Goal: Task Accomplishment & Management: Use online tool/utility

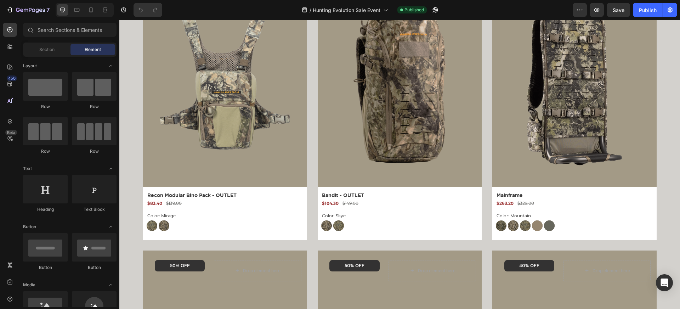
scroll to position [470, 0]
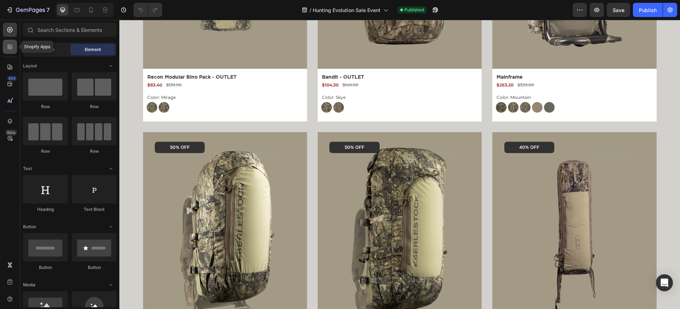
click at [10, 46] on icon at bounding box center [9, 46] width 7 height 7
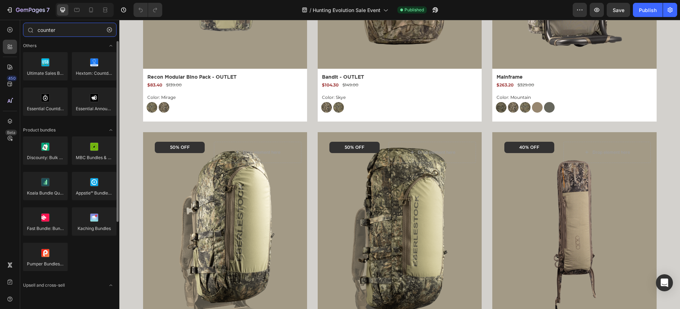
scroll to position [0, 0]
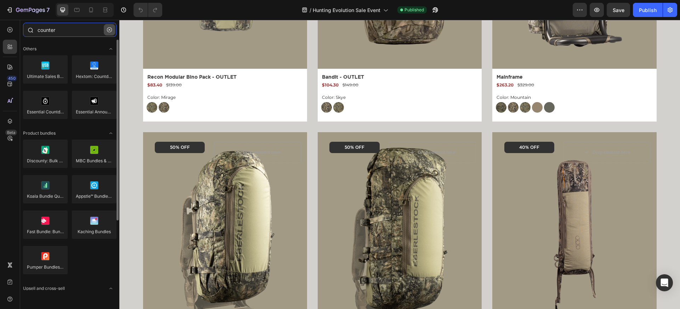
type input "counter"
click at [109, 29] on icon "button" at bounding box center [109, 29] width 5 height 5
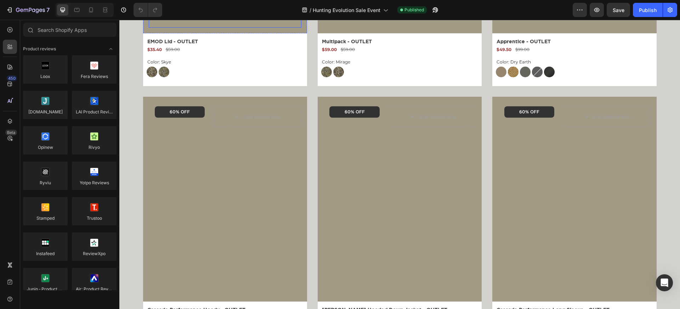
scroll to position [777, 0]
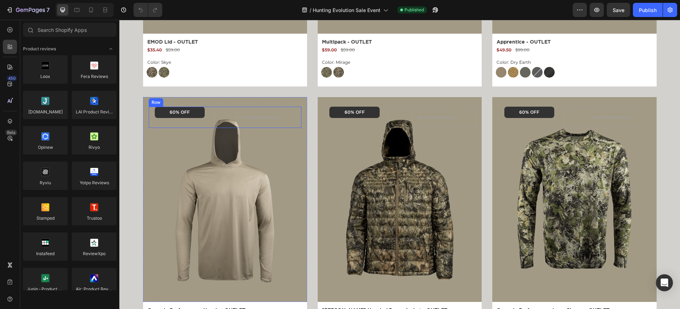
click at [160, 123] on div "60% OFF Text Block Row" at bounding box center [180, 117] width 62 height 21
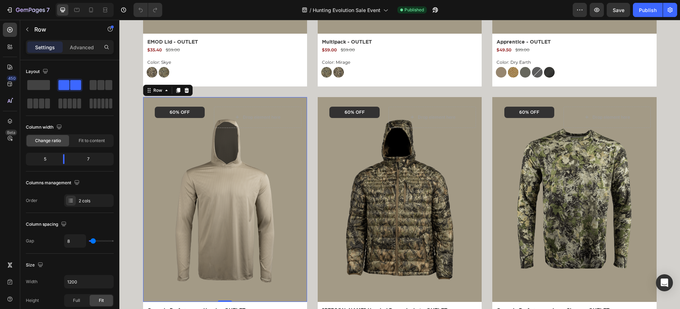
click at [144, 147] on div "Product Images 60% OFF Text Block Row Drop element here Row Row 0" at bounding box center [225, 199] width 164 height 205
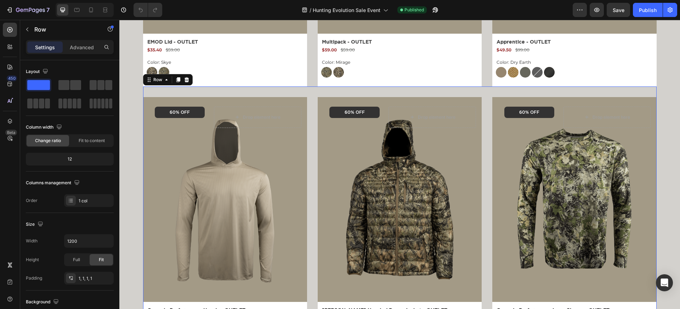
click at [312, 121] on div "Product Images 60% OFF Text Block Row Drop element here Row Row Cascade Perform…" at bounding box center [400, 220] width 514 height 268
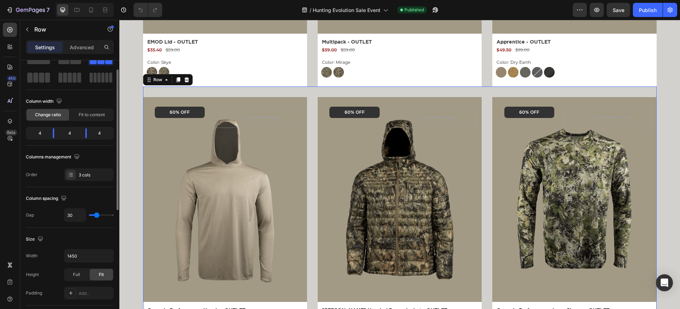
scroll to position [0, 0]
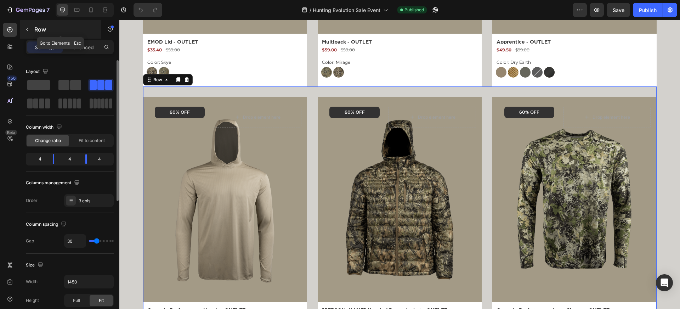
click at [29, 27] on icon "button" at bounding box center [27, 30] width 6 height 6
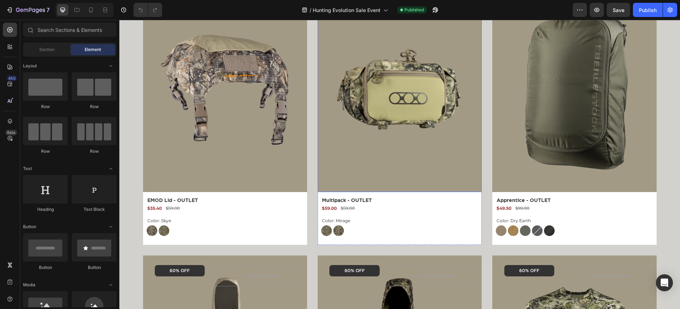
scroll to position [628, 0]
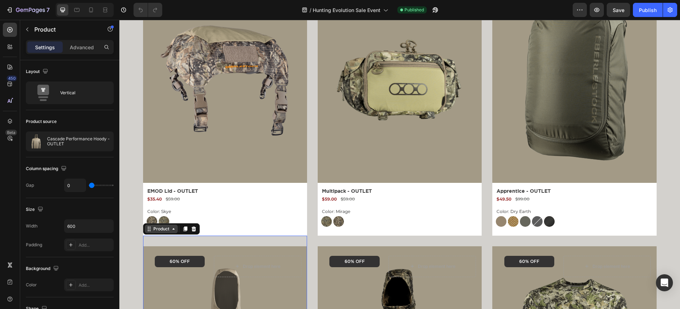
click at [164, 229] on div "Product" at bounding box center [161, 229] width 19 height 6
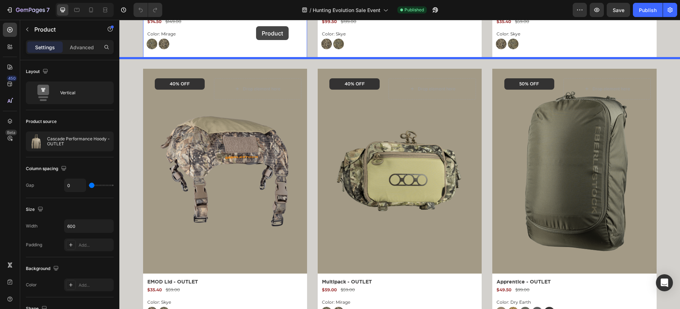
scroll to position [514, 0]
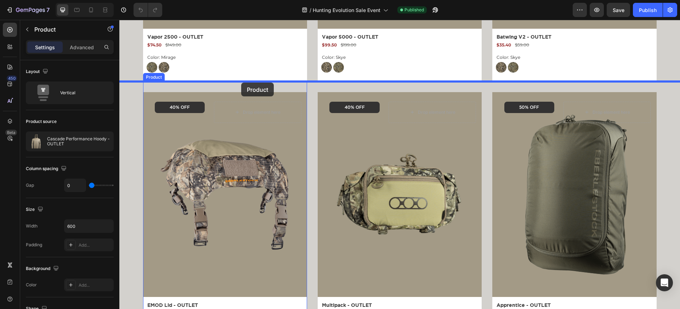
drag, startPoint x: 146, startPoint y: 229, endPoint x: 241, endPoint y: 83, distance: 174.7
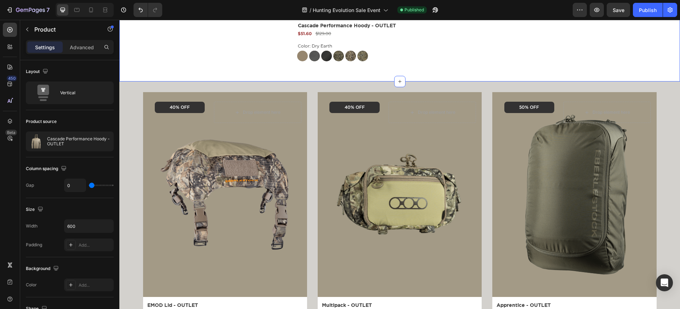
scroll to position [912, 0]
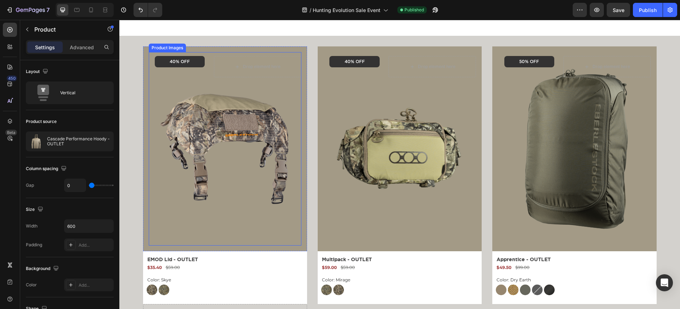
click at [188, 80] on img at bounding box center [224, 148] width 145 height 193
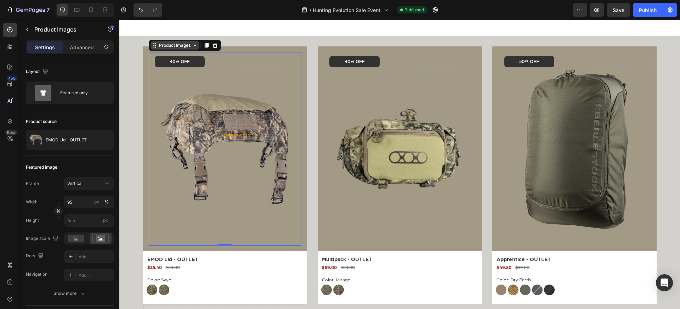
click at [165, 46] on div "Product Images" at bounding box center [175, 45] width 34 height 6
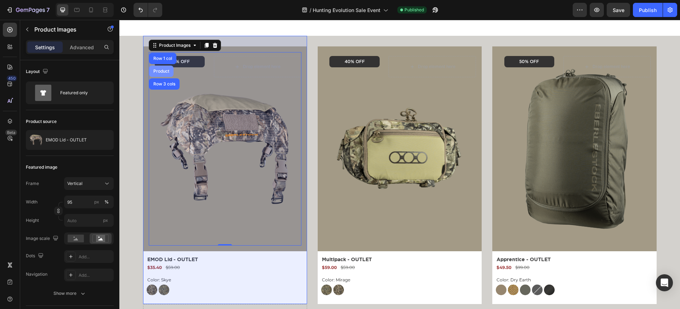
click at [163, 68] on div "Product" at bounding box center [161, 71] width 24 height 11
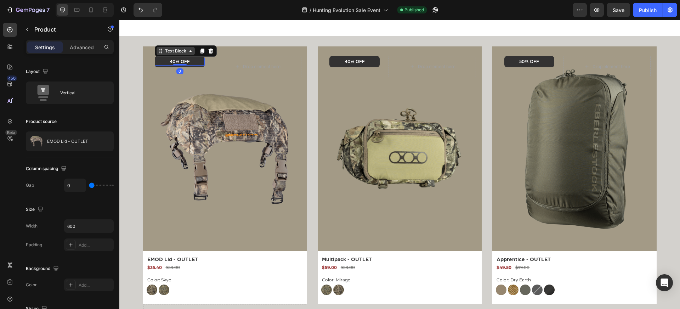
click at [165, 54] on div "Text Block" at bounding box center [176, 51] width 24 height 6
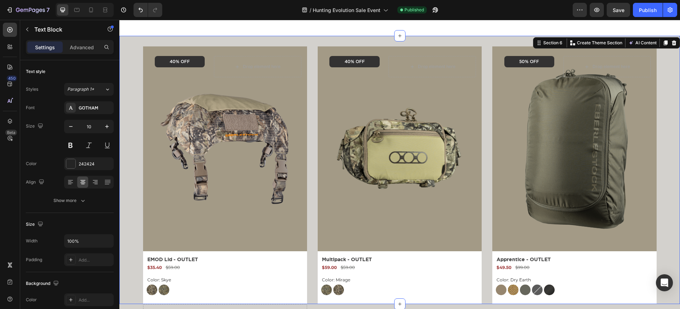
click at [141, 106] on div "Product Images 40% OFF Text Block Row Drop element here Row Row EMOD Lid - OUTL…" at bounding box center [399, 170] width 561 height 268
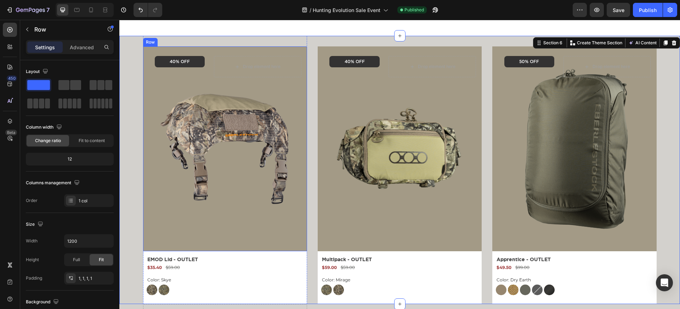
click at [147, 105] on div "Product Images 40% OFF Text Block Row Drop element here Row Row" at bounding box center [225, 148] width 164 height 205
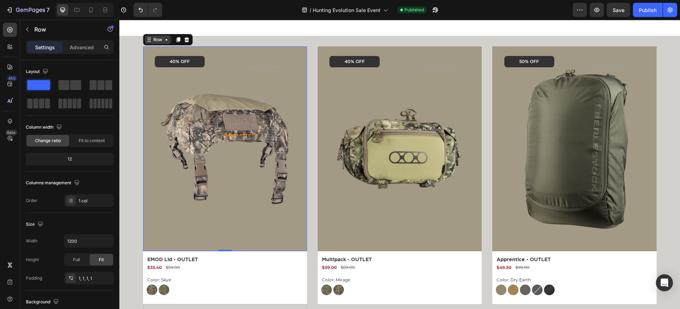
click at [154, 41] on div "Row" at bounding box center [158, 39] width 12 height 6
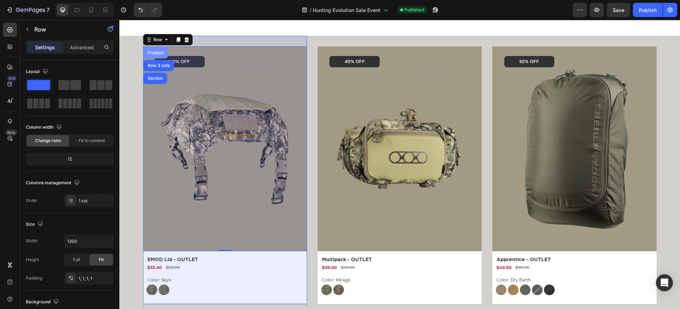
click at [153, 52] on div "Product" at bounding box center [155, 53] width 19 height 4
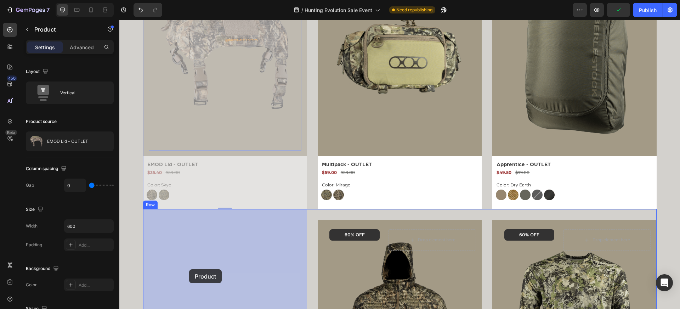
scroll to position [1009, 0]
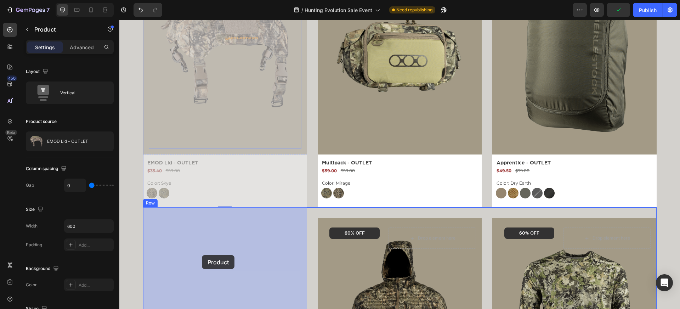
drag, startPoint x: 149, startPoint y: 45, endPoint x: 202, endPoint y: 255, distance: 216.3
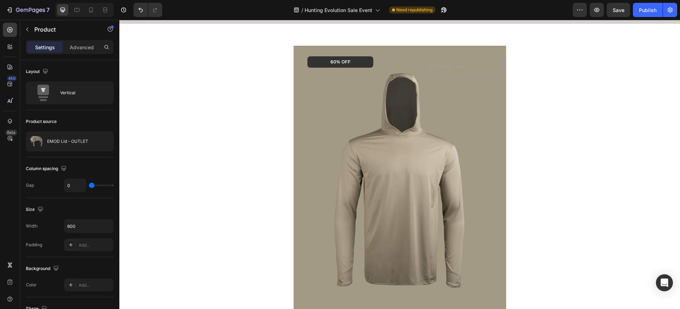
scroll to position [548, 0]
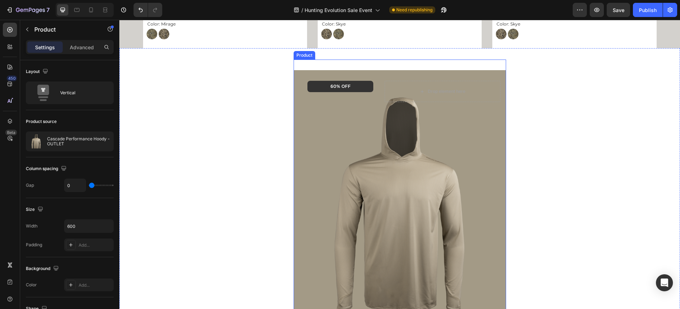
click at [316, 63] on div "Product Images 60% OFF Text Block Row Drop element here Row Row" at bounding box center [400, 197] width 212 height 277
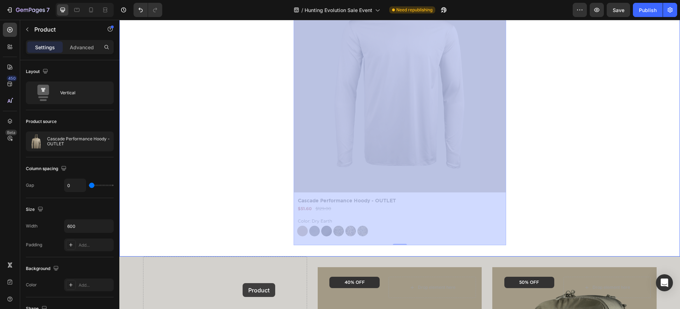
scroll to position [698, 0]
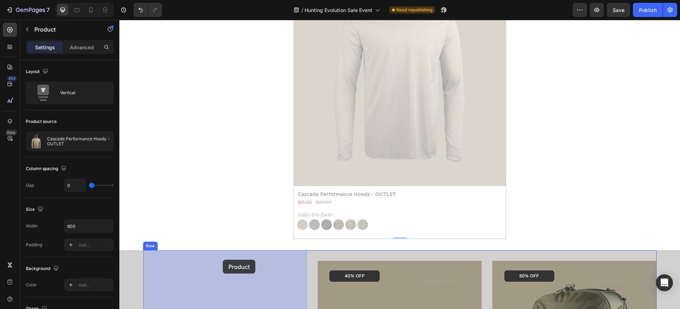
drag, startPoint x: 301, startPoint y: 53, endPoint x: 223, endPoint y: 260, distance: 220.6
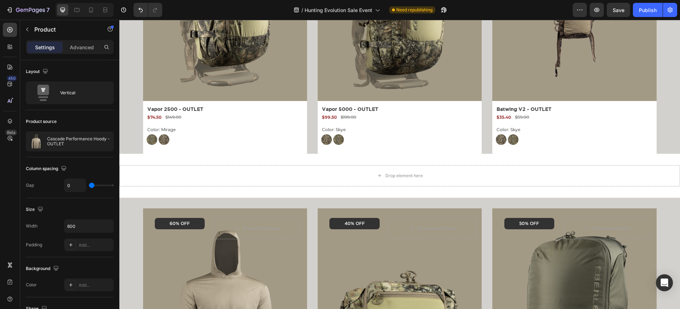
scroll to position [437, 0]
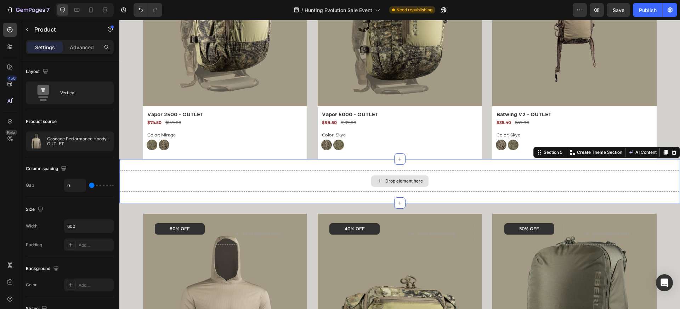
click at [232, 185] on div "Drop element here" at bounding box center [399, 180] width 561 height 21
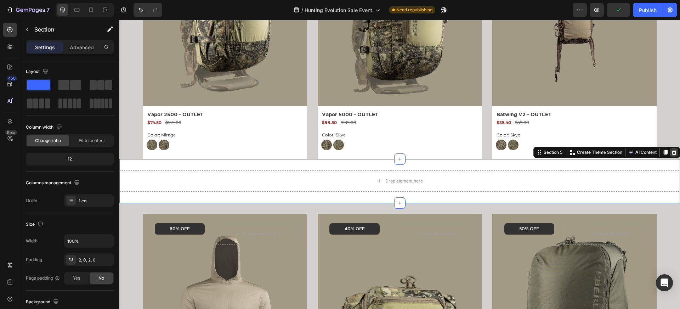
click at [675, 155] on div at bounding box center [674, 152] width 8 height 8
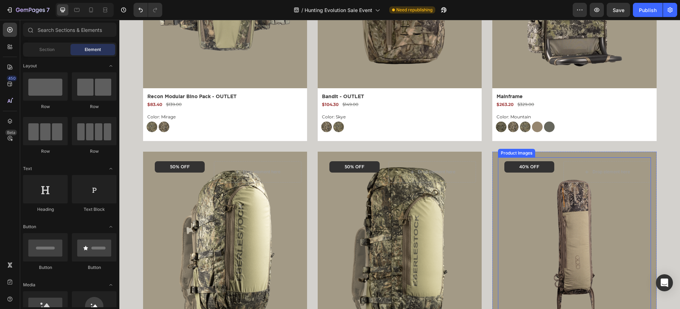
scroll to position [190, 0]
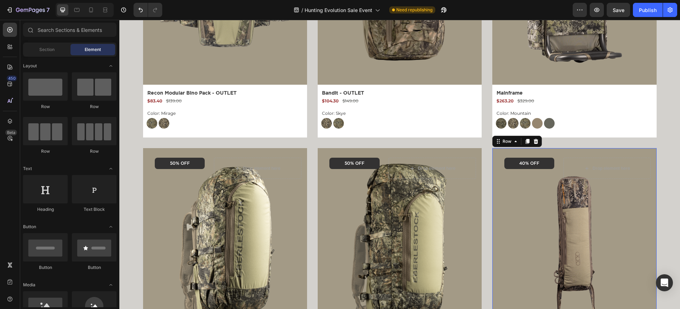
click at [496, 154] on div "Product Images 40% OFF Text Block Row Drop element here Row Row 0" at bounding box center [574, 250] width 164 height 205
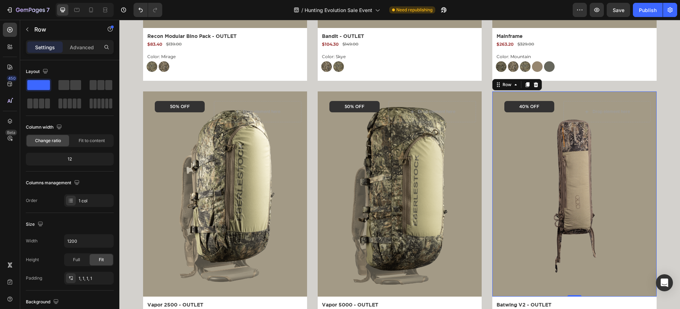
scroll to position [268, 0]
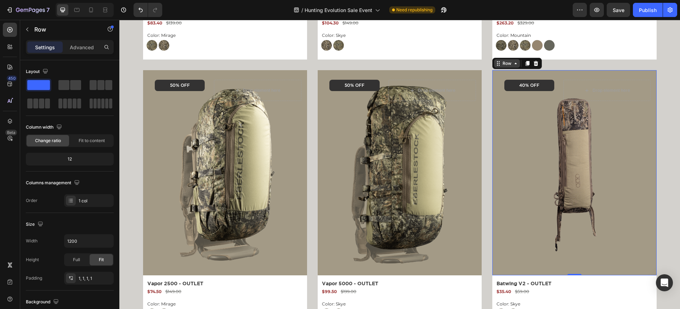
click at [505, 63] on div "Row" at bounding box center [507, 63] width 12 height 6
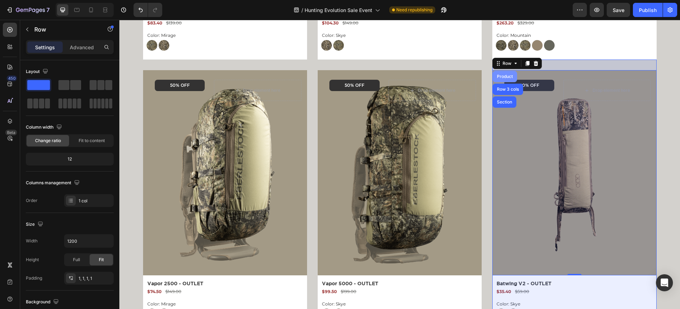
click at [504, 79] on div "Product" at bounding box center [505, 76] width 24 height 11
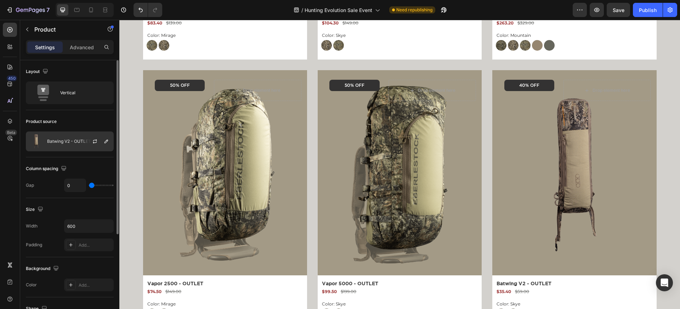
click at [77, 137] on div "Batwing V2 - OUTLET" at bounding box center [70, 141] width 88 height 20
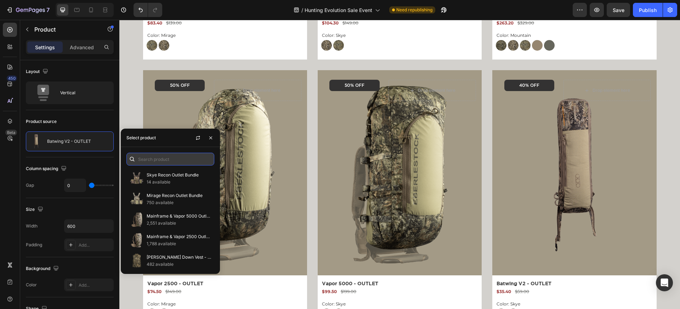
click at [150, 156] on input "text" at bounding box center [170, 159] width 88 height 13
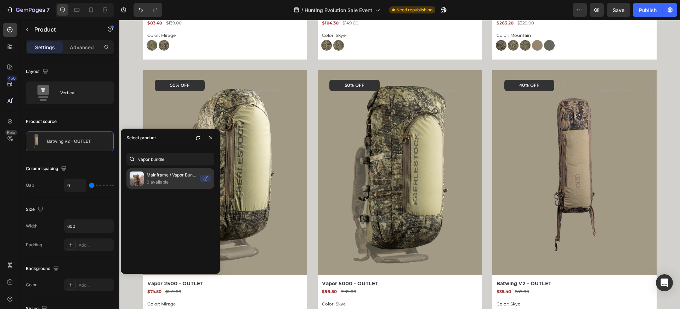
click at [178, 182] on p "0 available" at bounding box center [172, 181] width 50 height 7
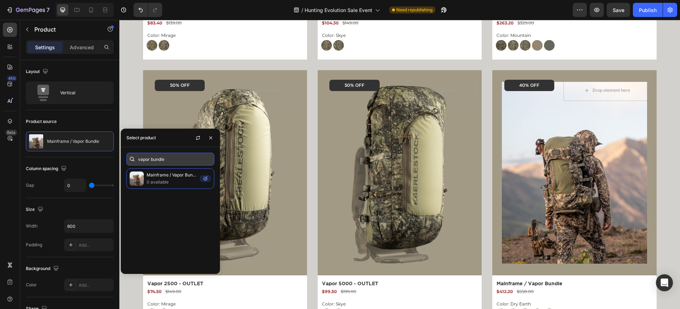
click at [168, 160] on input "vapor bundle" at bounding box center [170, 159] width 88 height 13
click at [149, 160] on input "vapor bundle" at bounding box center [170, 159] width 88 height 13
click at [151, 159] on input "vapor bundle" at bounding box center [170, 159] width 88 height 13
click at [196, 138] on icon "button" at bounding box center [198, 138] width 6 height 6
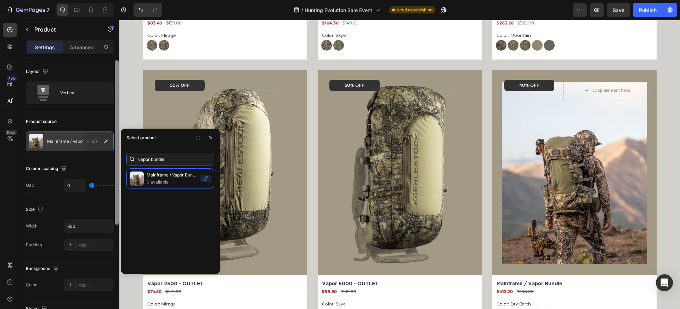
drag, startPoint x: 151, startPoint y: 159, endPoint x: 116, endPoint y: 159, distance: 35.1
click at [117, 0] on body "7 Version history / Hunting Evolution Sale Event Need republishing Preview Save…" at bounding box center [340, 0] width 680 height 0
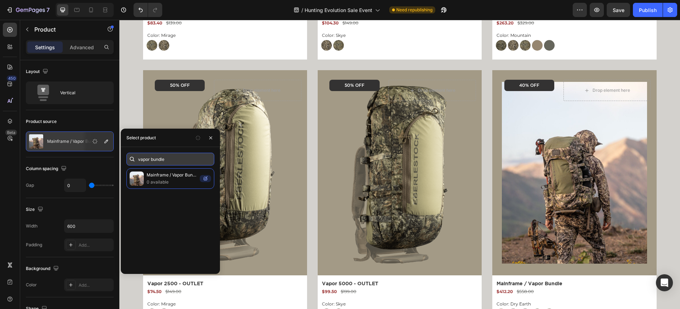
click at [150, 158] on input "vapor bundle" at bounding box center [170, 159] width 88 height 13
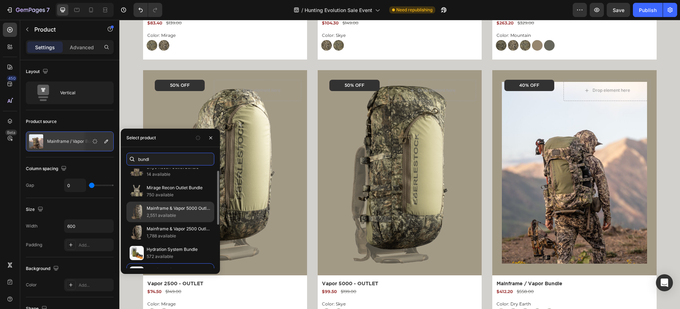
scroll to position [8, 0]
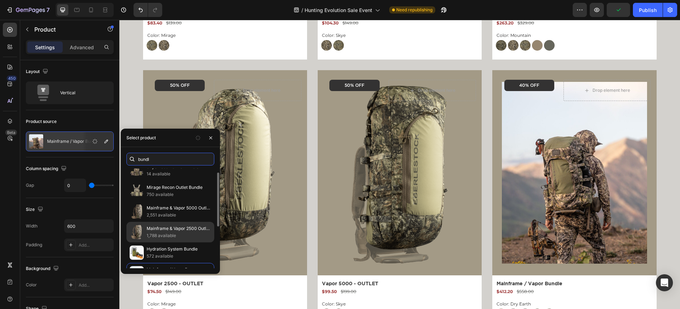
type input "bundl"
click at [184, 226] on p "Mainframe & Vapor 2500 Outlet Bundle" at bounding box center [179, 228] width 64 height 7
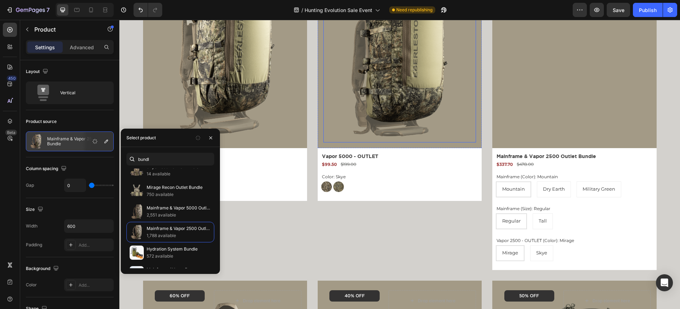
scroll to position [405, 0]
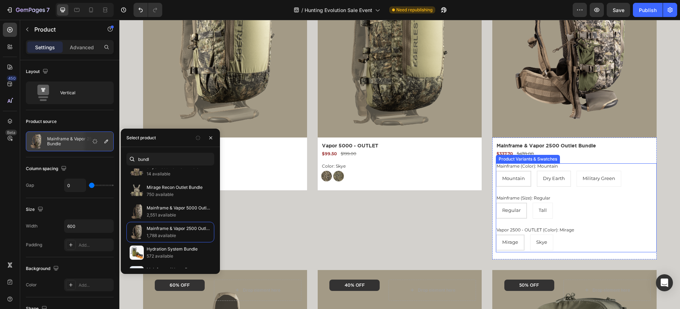
click at [544, 183] on div "Dry Earth" at bounding box center [553, 178] width 33 height 13
click at [537, 171] on input "Dry Earth Dry Earth Dry Earth" at bounding box center [537, 170] width 0 height 0
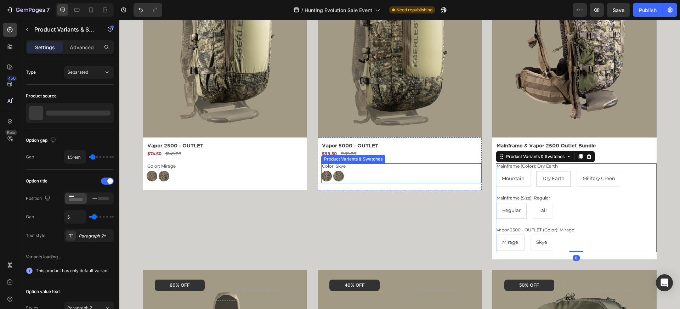
click at [333, 167] on legend "Color: Skye" at bounding box center [333, 166] width 25 height 6
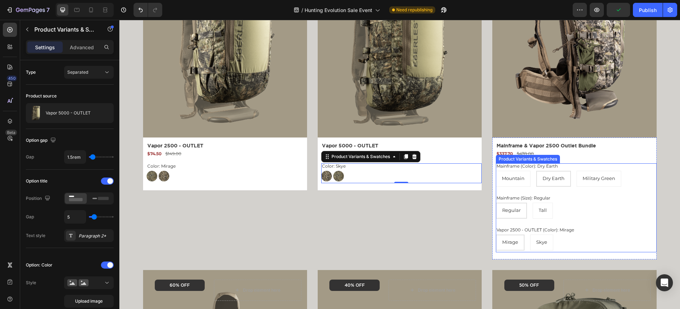
click at [544, 195] on legend "Mainframe (Size): Regular" at bounding box center [523, 198] width 55 height 6
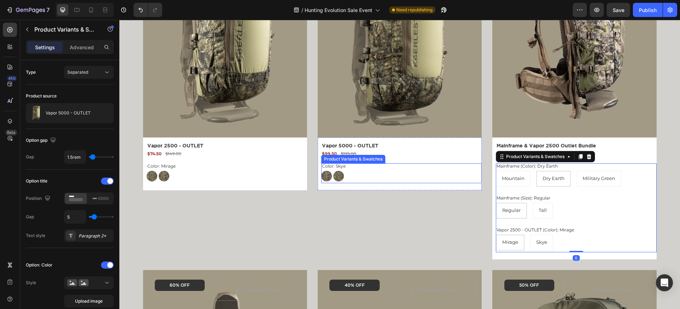
click at [350, 177] on div "Skye Skye Mirage Mirage" at bounding box center [401, 176] width 160 height 11
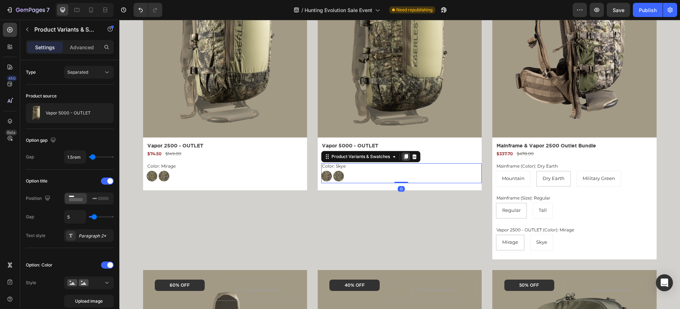
click at [406, 155] on icon at bounding box center [406, 156] width 4 height 5
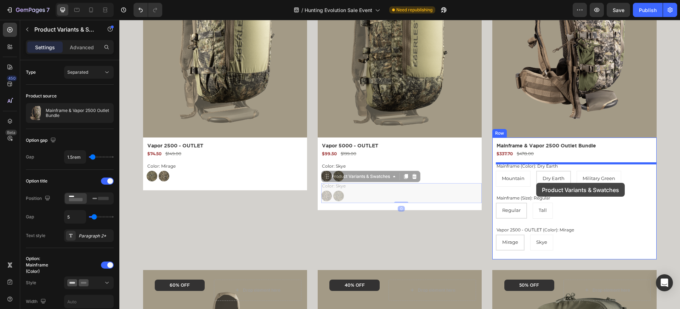
drag, startPoint x: 327, startPoint y: 176, endPoint x: 536, endPoint y: 183, distance: 209.8
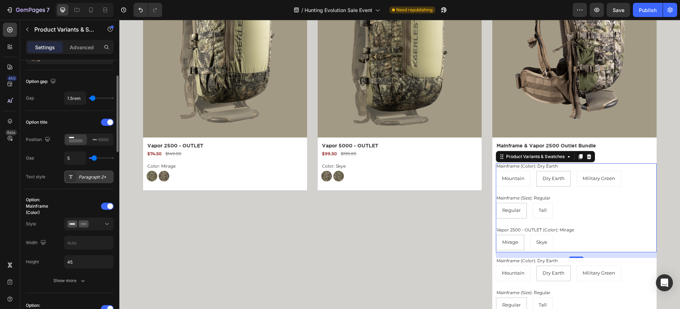
scroll to position [63, 0]
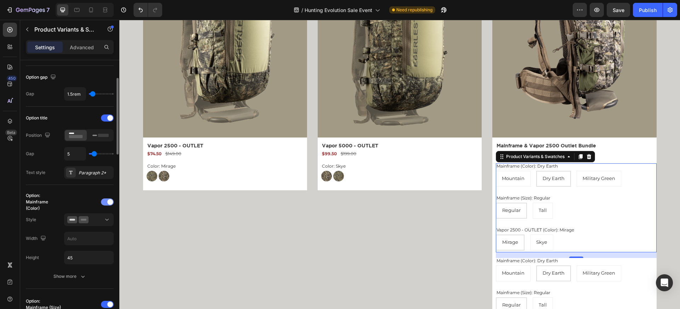
click at [108, 202] on span at bounding box center [110, 202] width 6 height 6
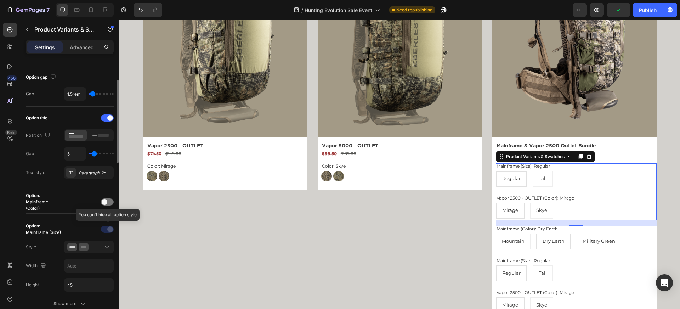
click at [108, 231] on div at bounding box center [108, 228] width 50 height 11
click at [108, 117] on span at bounding box center [110, 118] width 6 height 6
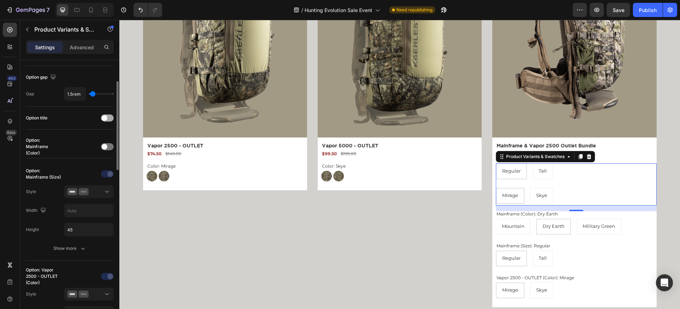
click at [108, 117] on div at bounding box center [107, 117] width 13 height 7
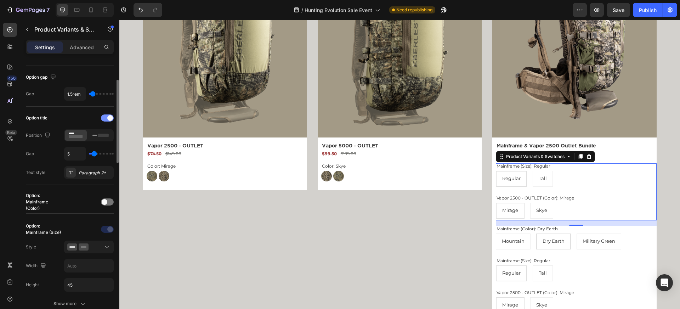
click at [108, 117] on span at bounding box center [110, 118] width 6 height 6
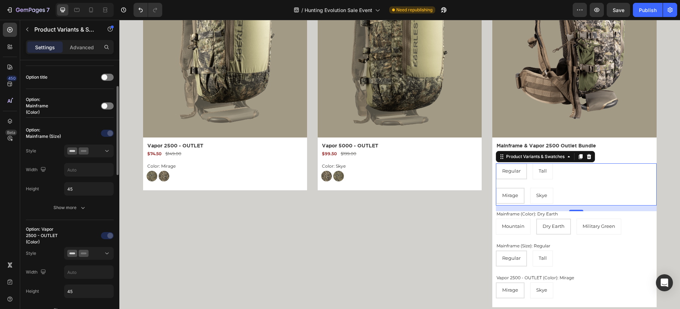
scroll to position [95, 0]
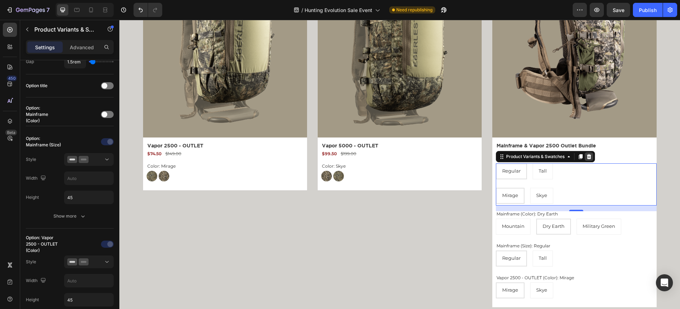
click at [590, 155] on icon at bounding box center [589, 156] width 5 height 5
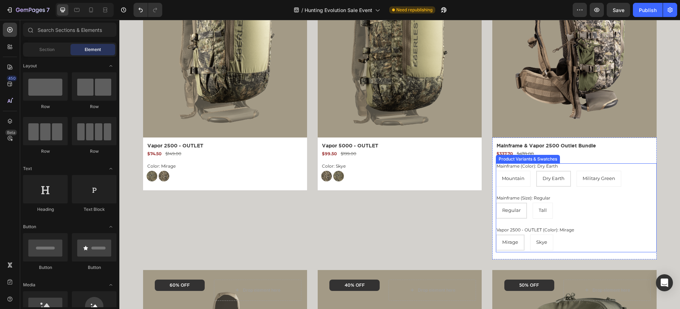
click at [553, 181] on div "Dry Earth" at bounding box center [553, 178] width 33 height 13
click at [536, 171] on input "Dry Earth Dry Earth Dry Earth" at bounding box center [536, 170] width 0 height 0
radio input "true"
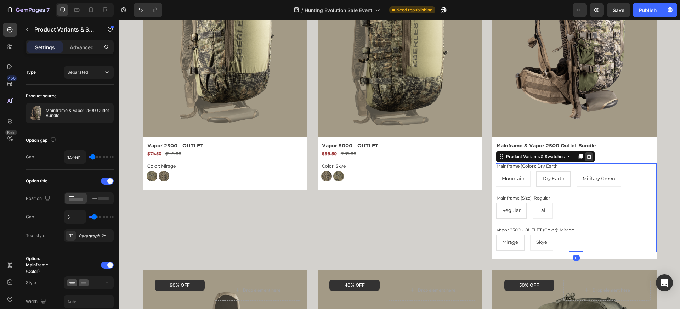
click at [585, 157] on div at bounding box center [589, 156] width 8 height 8
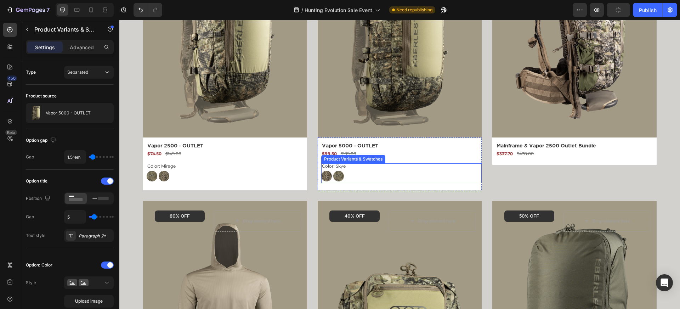
click at [351, 179] on div "Skye Skye Mirage Mirage" at bounding box center [401, 176] width 160 height 11
click at [407, 159] on icon at bounding box center [406, 157] width 6 height 6
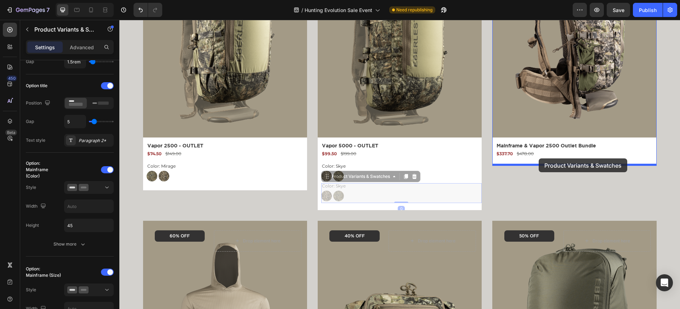
drag, startPoint x: 329, startPoint y: 177, endPoint x: 539, endPoint y: 158, distance: 210.5
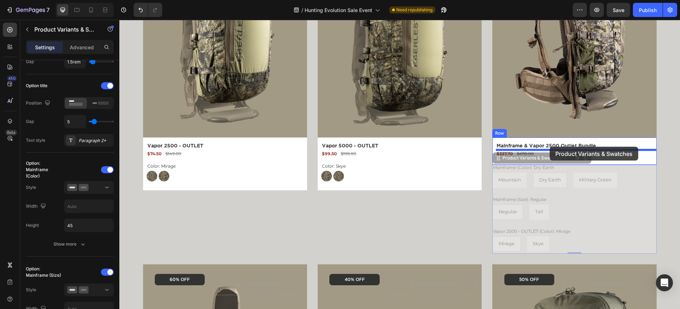
drag, startPoint x: 497, startPoint y: 157, endPoint x: 550, endPoint y: 147, distance: 54.0
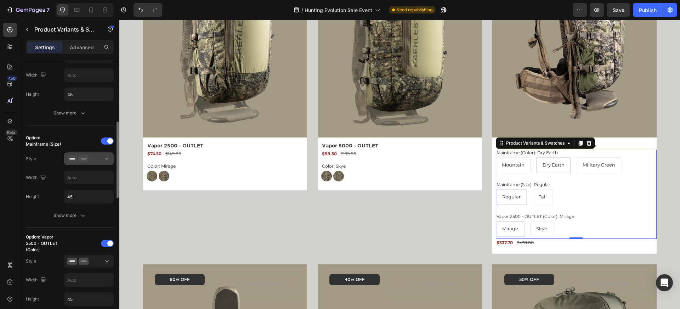
scroll to position [227, 0]
click at [105, 143] on div at bounding box center [107, 140] width 13 height 7
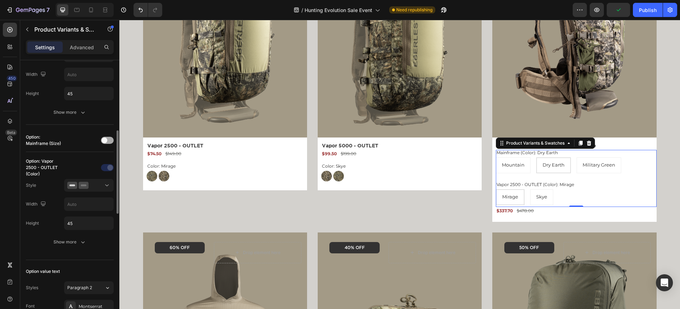
click at [105, 143] on div at bounding box center [107, 140] width 13 height 7
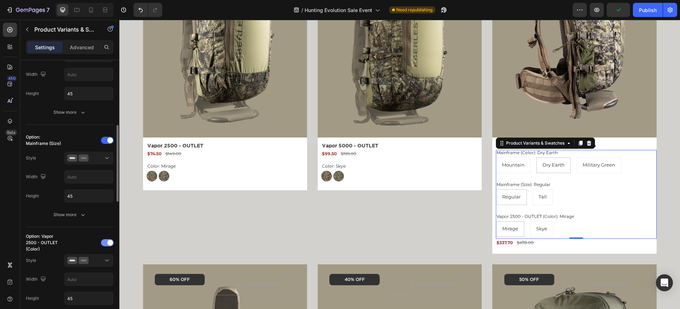
click at [106, 240] on div at bounding box center [107, 242] width 13 height 7
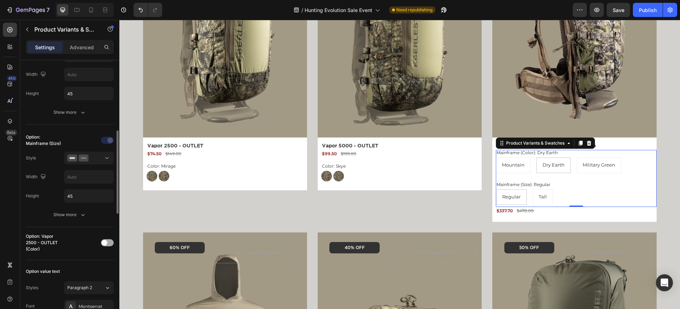
click at [106, 240] on div at bounding box center [107, 242] width 13 height 7
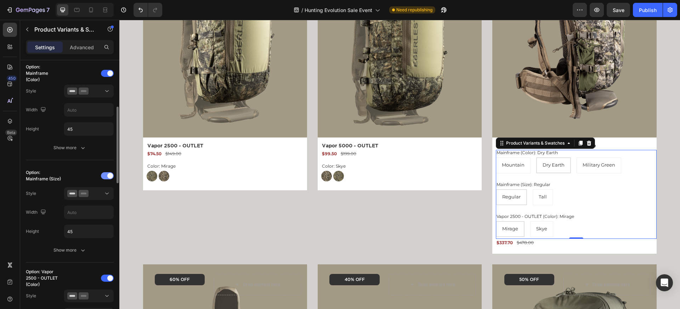
scroll to position [181, 0]
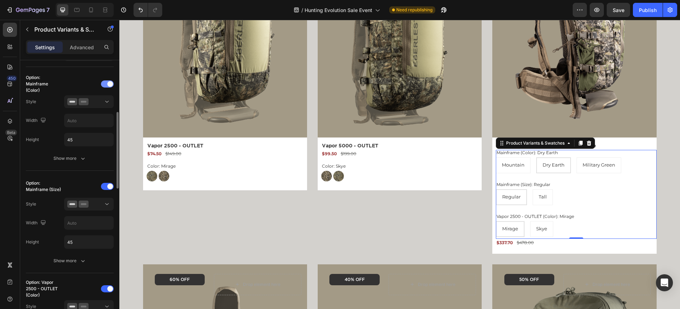
click at [107, 84] on span at bounding box center [110, 84] width 6 height 6
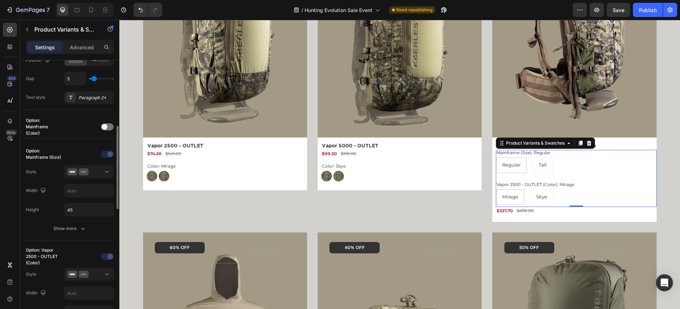
scroll to position [170, 0]
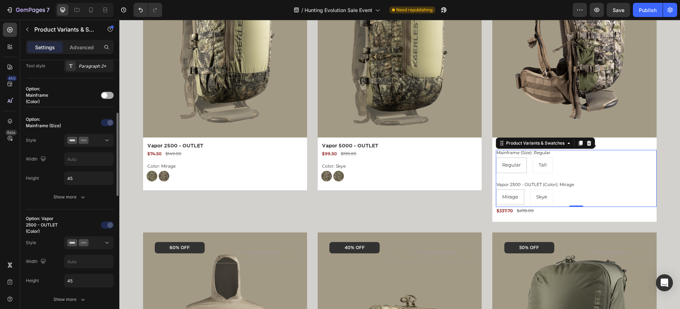
click at [106, 96] on span at bounding box center [105, 95] width 6 height 6
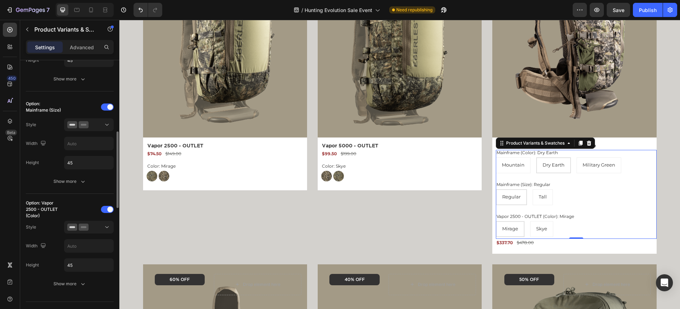
scroll to position [250, 0]
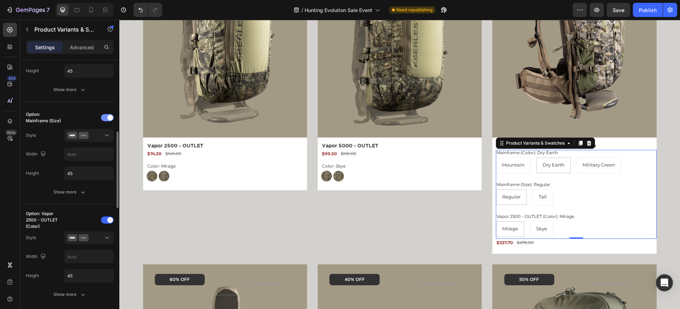
click at [106, 116] on div at bounding box center [107, 117] width 13 height 7
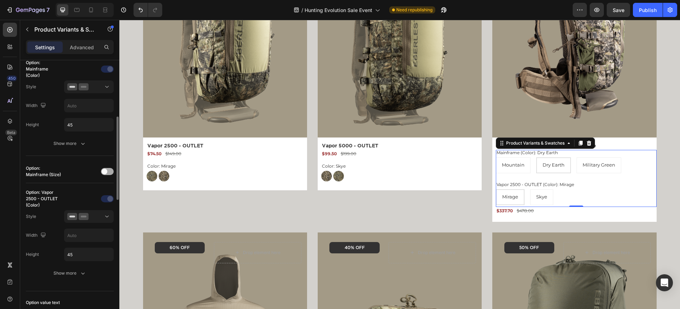
scroll to position [185, 0]
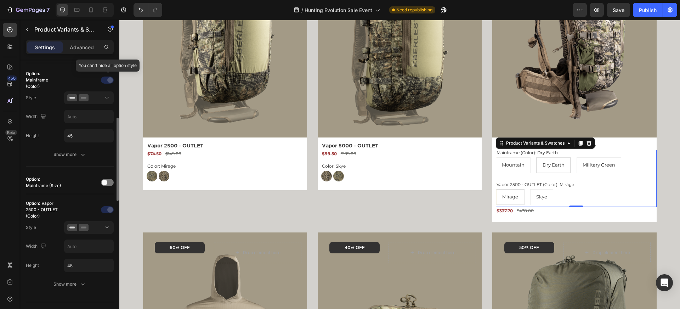
click at [108, 80] on div at bounding box center [108, 79] width 50 height 11
click at [102, 98] on div at bounding box center [88, 97] width 43 height 7
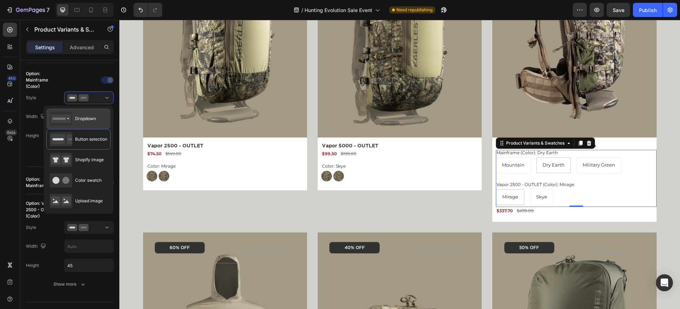
click at [96, 116] on span "Dropdown" at bounding box center [85, 118] width 21 height 6
type input "100%"
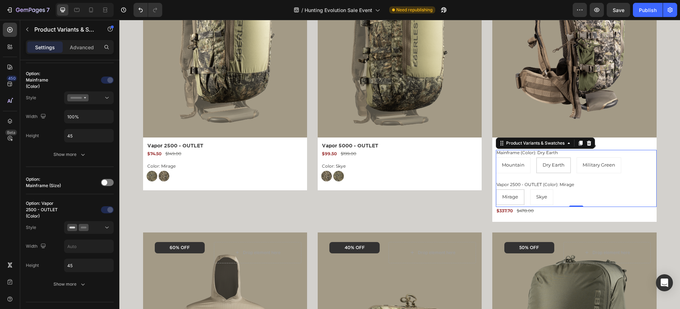
select select "Dry Earth"
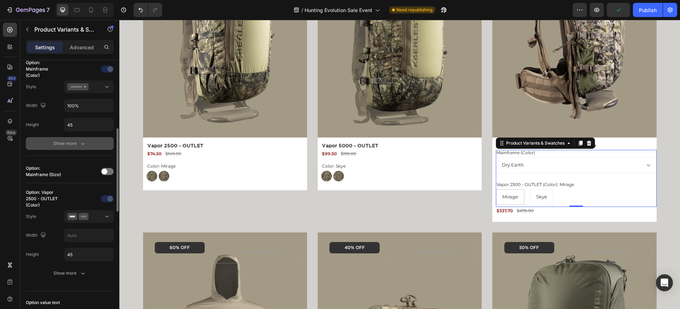
scroll to position [205, 0]
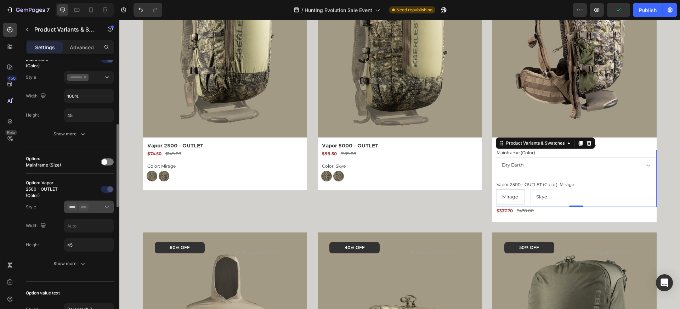
click at [92, 205] on div at bounding box center [88, 206] width 43 height 7
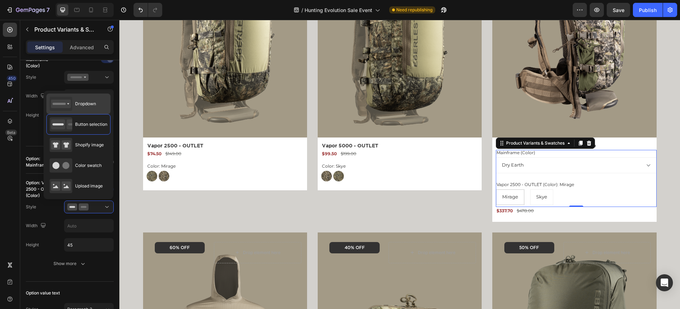
click at [78, 107] on span "Dropdown" at bounding box center [85, 104] width 21 height 6
type input "100%"
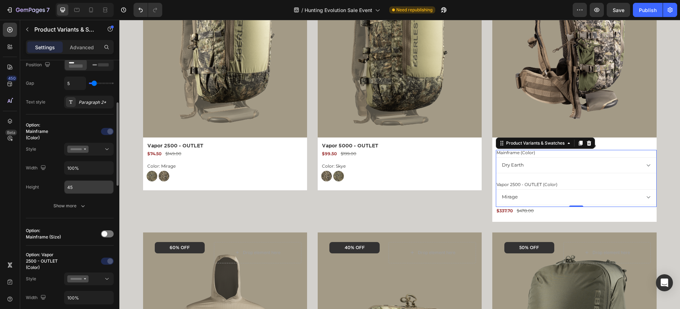
scroll to position [134, 0]
click at [72, 205] on div "Show more" at bounding box center [69, 205] width 33 height 7
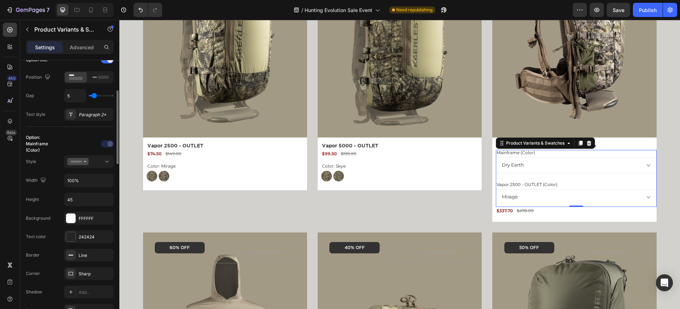
scroll to position [116, 0]
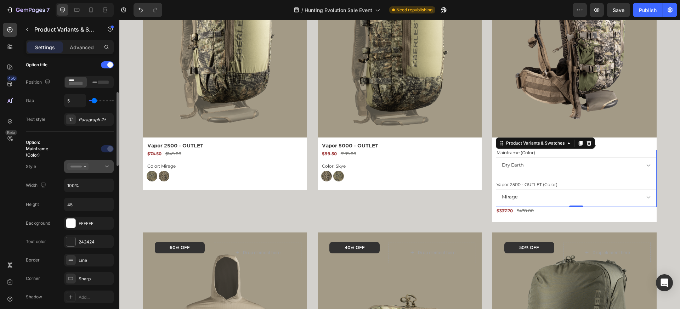
click at [84, 164] on icon at bounding box center [77, 166] width 21 height 7
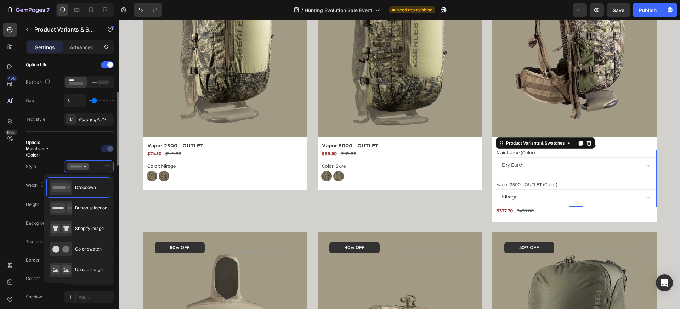
click at [74, 144] on div at bounding box center [89, 148] width 50 height 11
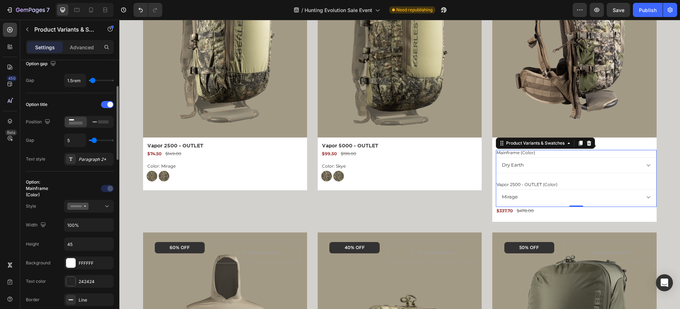
scroll to position [60, 0]
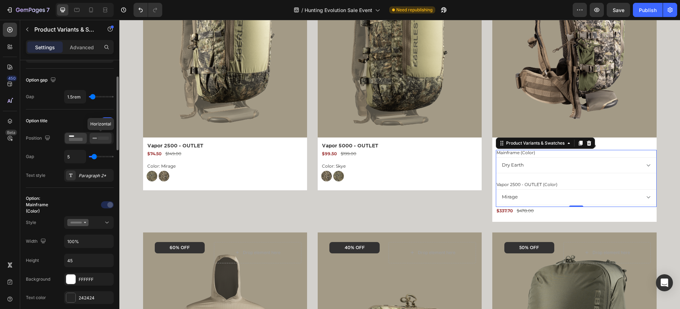
click at [95, 138] on rect at bounding box center [94, 137] width 5 height 1
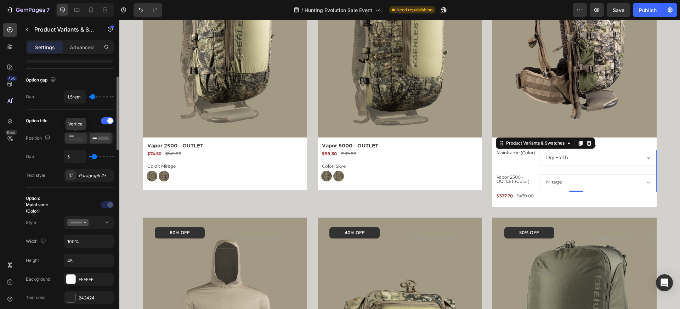
click at [78, 141] on rect at bounding box center [76, 139] width 14 height 3
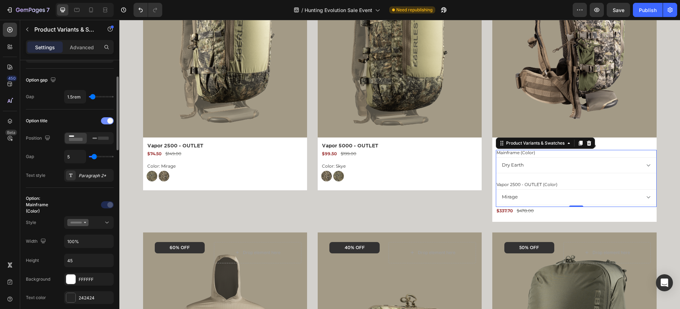
click at [106, 121] on div at bounding box center [107, 120] width 13 height 7
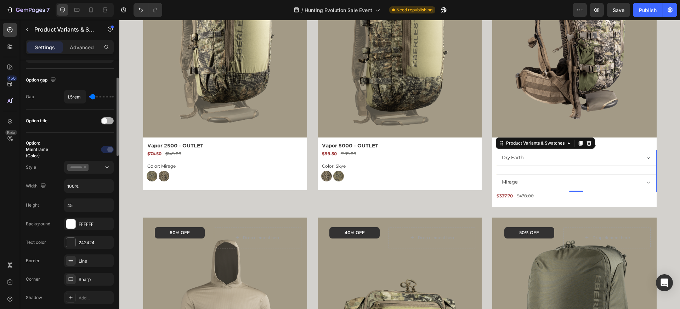
click at [106, 121] on span at bounding box center [105, 121] width 6 height 6
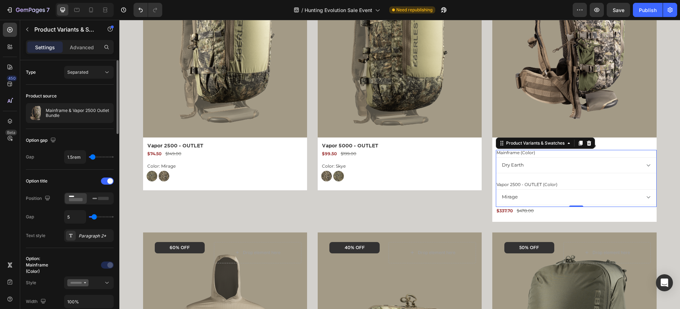
scroll to position [0, 0]
click at [89, 72] on div "Separated" at bounding box center [85, 72] width 36 height 6
click at [81, 102] on span "Combine" at bounding box center [76, 103] width 18 height 6
select select "581793612154864245"
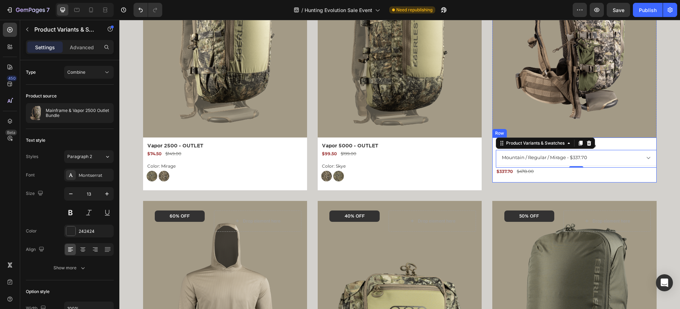
click at [563, 178] on div "Mainframe & Vapor 2500 Outlet Bundle Product Title Mountain / Regular / Mirage …" at bounding box center [574, 159] width 164 height 45
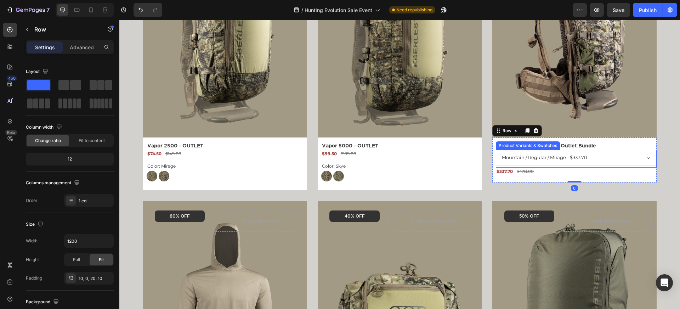
click at [557, 163] on select "Mountain / Regular / Mirage - $337.70 Mountain / Regular / Skye - $337.70 Mount…" at bounding box center [576, 158] width 160 height 16
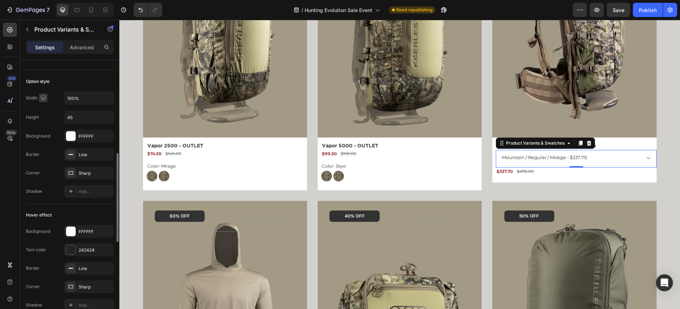
scroll to position [287, 0]
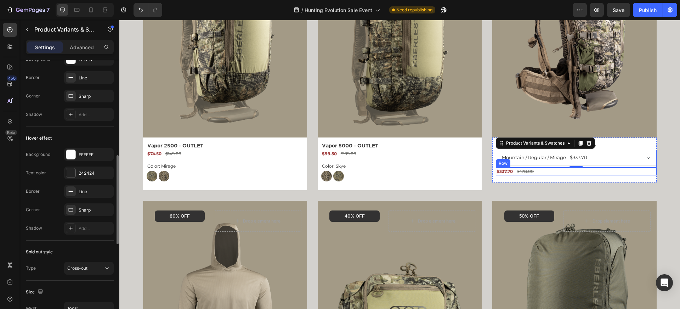
click at [545, 161] on select "Mountain / Regular / Mirage - $337.70 Mountain / Regular / Skye - $337.70 Mount…" at bounding box center [576, 158] width 160 height 16
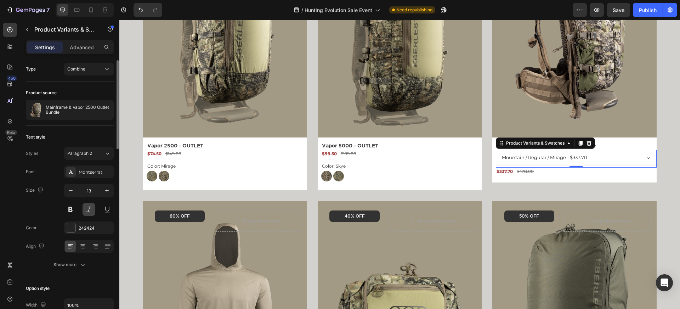
scroll to position [2, 0]
click at [92, 72] on div "Combine" at bounding box center [85, 70] width 36 height 6
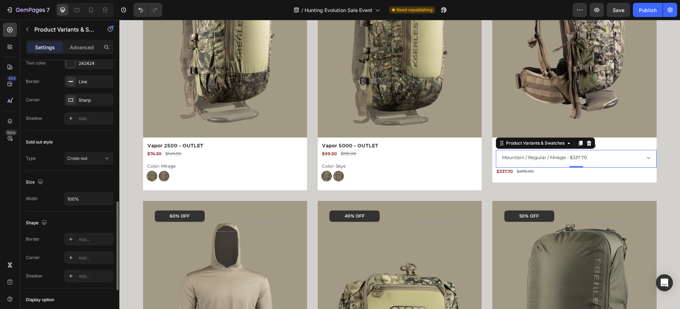
scroll to position [404, 0]
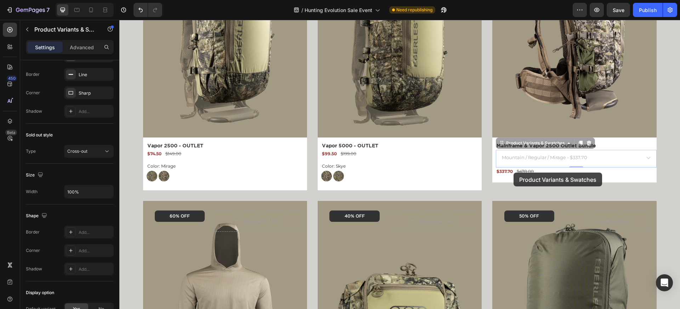
drag, startPoint x: 503, startPoint y: 143, endPoint x: 514, endPoint y: 172, distance: 31.0
select select "581793612154864245"
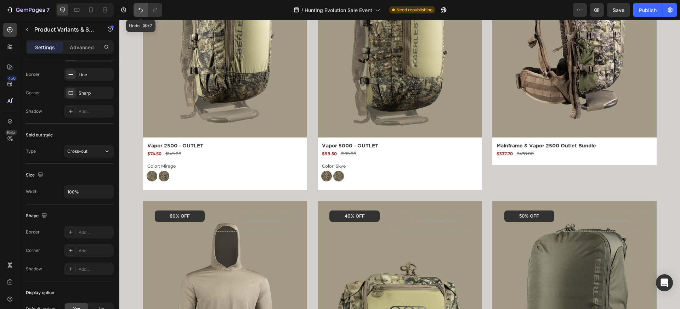
click at [142, 9] on icon "Undo/Redo" at bounding box center [140, 10] width 4 height 5
select select "581793612154864245"
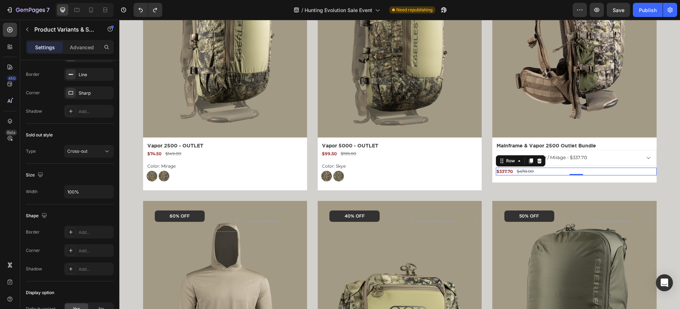
click at [549, 171] on div "$337.70 Product Price Product Price $478.00 Product Price Product Price Row 0" at bounding box center [576, 172] width 160 height 8
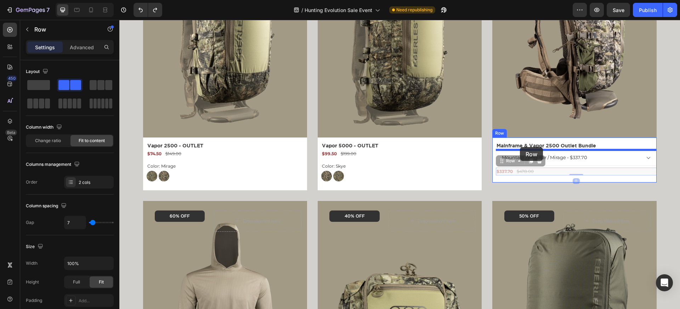
drag, startPoint x: 504, startPoint y: 161, endPoint x: 520, endPoint y: 147, distance: 21.6
select select "581793612154864245"
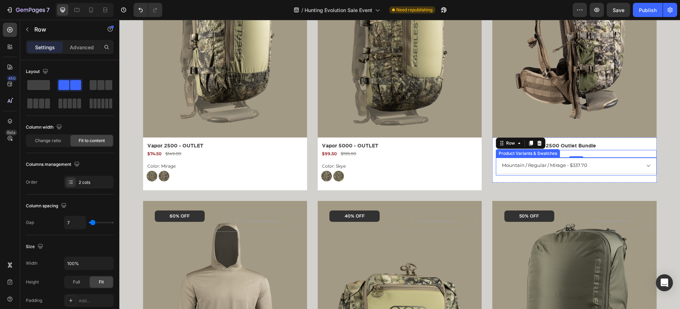
click at [525, 167] on select "Mountain / Regular / Mirage - $337.70 Mountain / Regular / Skye - $337.70 Mount…" at bounding box center [576, 166] width 160 height 16
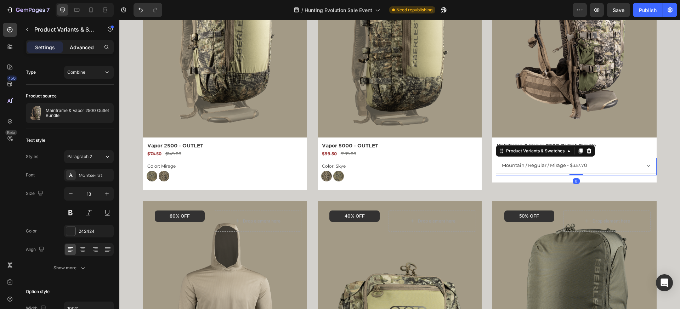
click at [89, 46] on p "Advanced" at bounding box center [82, 47] width 24 height 7
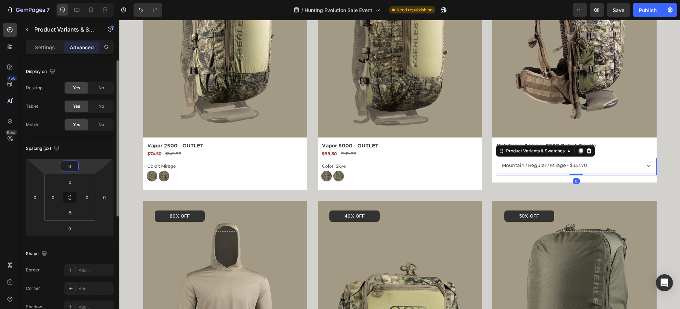
click at [72, 161] on input "0" at bounding box center [70, 166] width 14 height 11
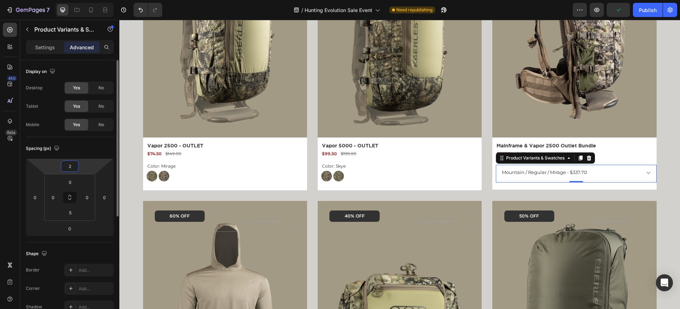
type input "23"
click at [403, 131] on img at bounding box center [399, 34] width 145 height 193
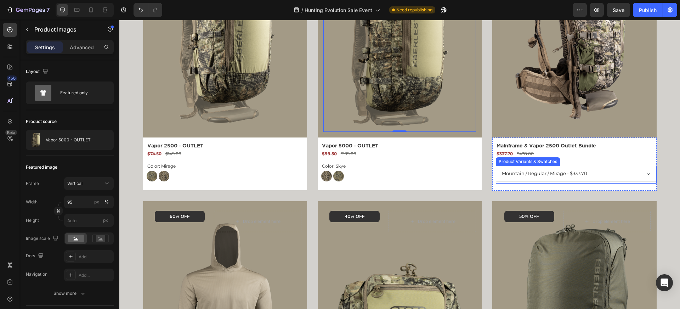
click at [523, 172] on select "Mountain / Regular / Mirage - $337.70 Mountain / Regular / Skye - $337.70 Mount…" at bounding box center [576, 174] width 160 height 16
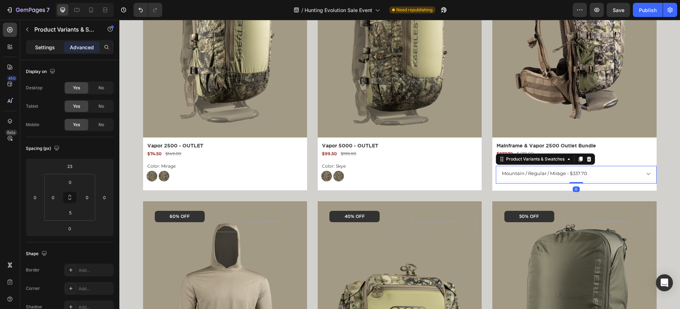
click at [45, 44] on p "Settings" at bounding box center [45, 47] width 20 height 7
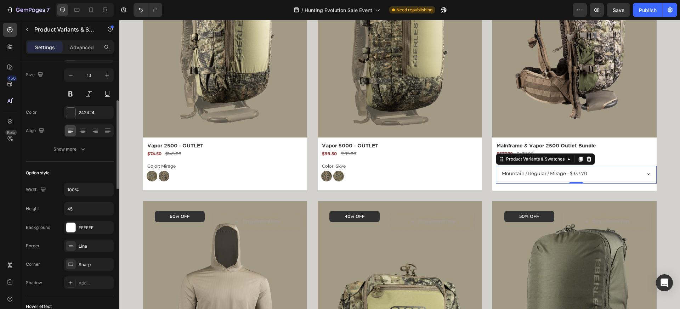
scroll to position [120, 0]
click at [61, 153] on button "Show more" at bounding box center [70, 148] width 88 height 13
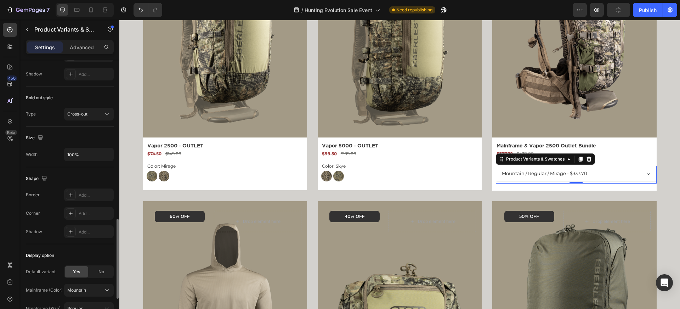
scroll to position [545, 0]
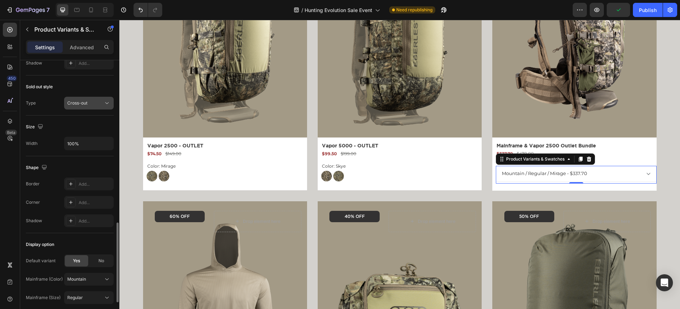
click at [79, 100] on span "Cross-out" at bounding box center [77, 103] width 20 height 6
click at [52, 98] on div "Type Cross-out" at bounding box center [70, 103] width 88 height 13
click at [72, 103] on span "Cross-out" at bounding box center [77, 102] width 20 height 5
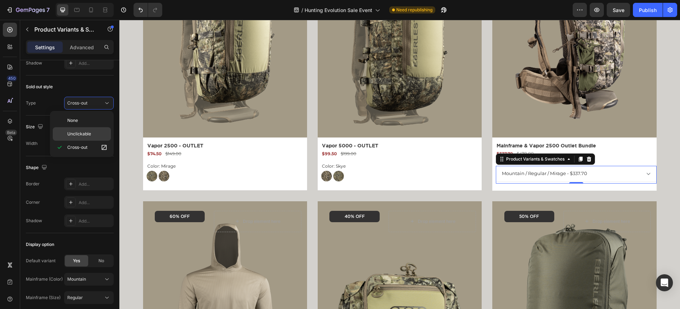
click at [71, 131] on span "Unclickable" at bounding box center [79, 134] width 24 height 6
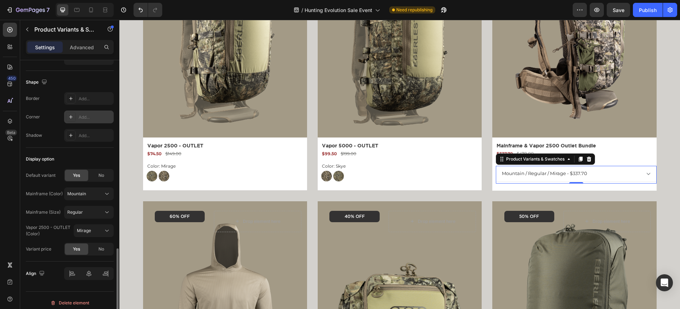
scroll to position [636, 0]
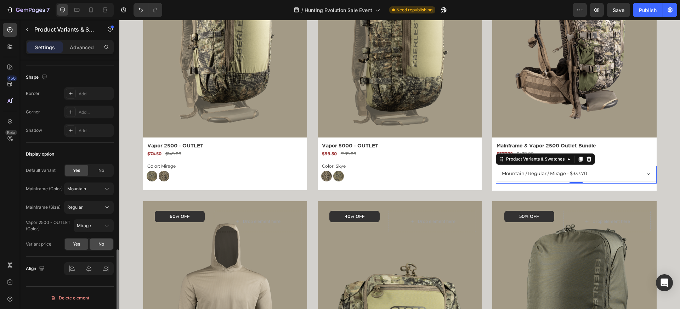
click at [104, 239] on div "No" at bounding box center [101, 243] width 23 height 11
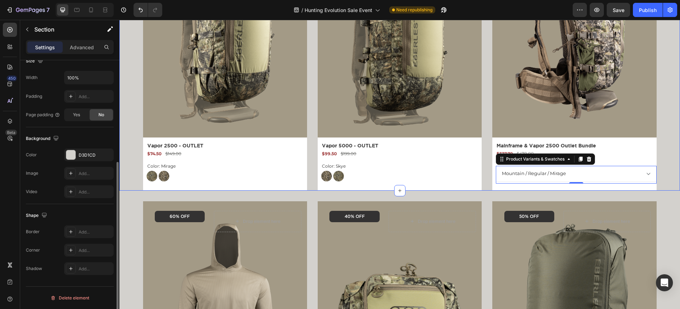
click at [668, 108] on div "Product Images 50% OFF Text Block Row Drop element here Row Row Vapor 2500 - OU…" at bounding box center [399, 56] width 561 height 268
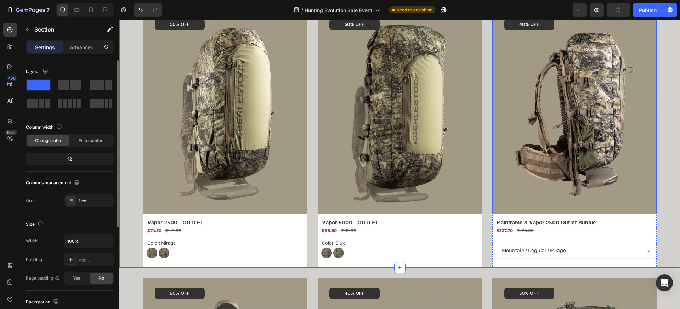
scroll to position [337, 0]
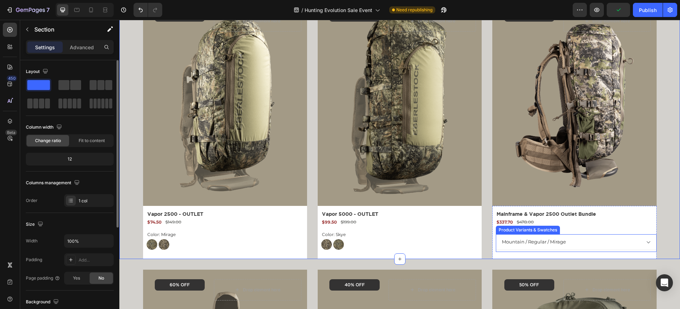
click at [582, 247] on select "Mountain / Regular / Mirage Mountain / Regular / Skye Mountain / Tall / Mirage …" at bounding box center [576, 242] width 160 height 16
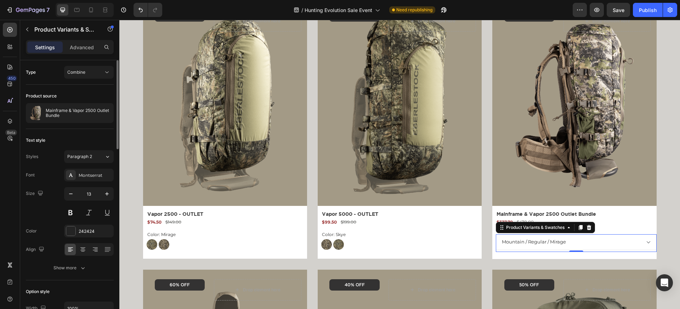
select select "581793612154208885"
click at [496, 234] on select "Mountain / Regular / Mirage Mountain / Regular / Skye Mountain / Tall / Mirage …" at bounding box center [576, 242] width 160 height 16
radio input "true"
click at [585, 242] on select "Mountain / Regular / Mirage Mountain / Regular / Skye Mountain / Tall / Mirage …" at bounding box center [576, 242] width 160 height 16
click at [496, 234] on select "Mountain / Regular / Mirage Mountain / Regular / Skye Mountain / Tall / Mirage …" at bounding box center [576, 242] width 160 height 16
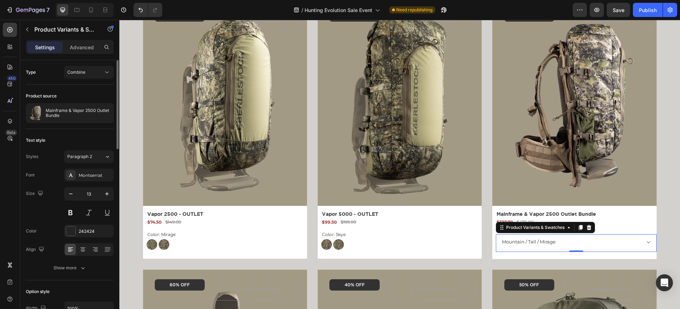
click at [572, 242] on select "Mountain / Regular / Mirage Mountain / Regular / Skye Mountain / Tall / Mirage …" at bounding box center [576, 242] width 160 height 16
select select "581793612154471029"
click at [496, 234] on select "Mountain / Regular / Mirage Mountain / Regular / Skye Mountain / Tall / Mirage …" at bounding box center [576, 242] width 160 height 16
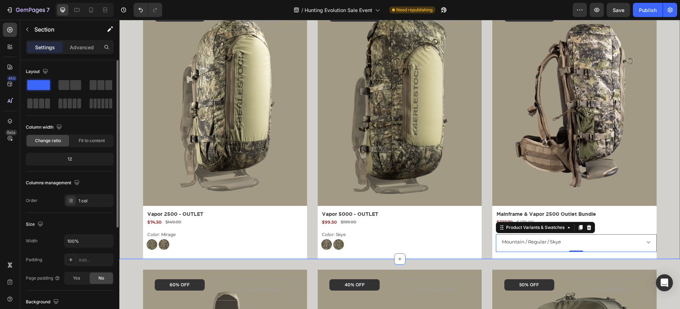
click at [669, 166] on div "Product Images 50% OFF Text Block Row Drop element here Row Row Vapor 2500 - OU…" at bounding box center [399, 124] width 561 height 268
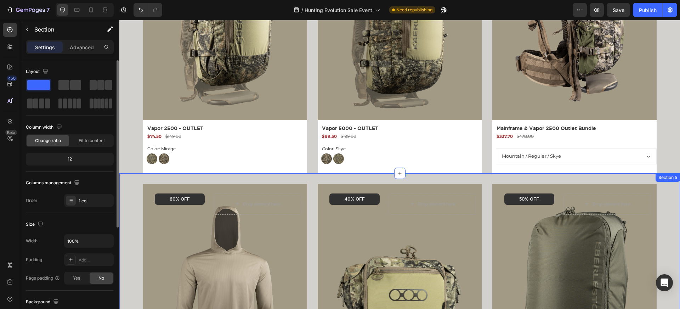
select select "581793612154667637"
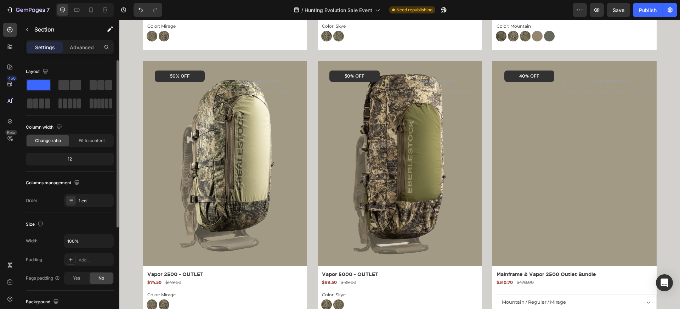
scroll to position [254, 0]
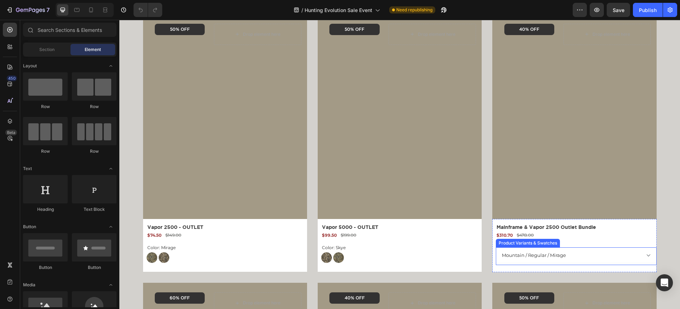
scroll to position [584, 0]
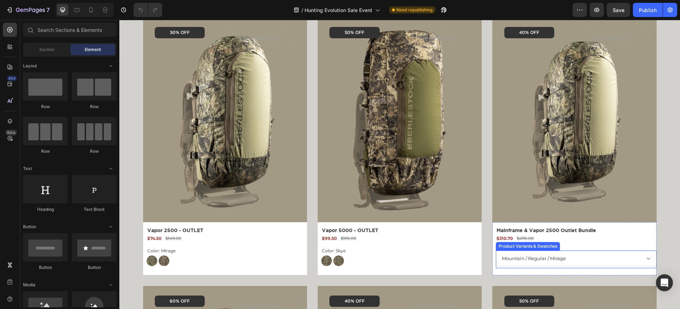
click at [565, 257] on select "Mountain / Regular / Mirage Mountain / Regular / Skye Mountain / Tall / Mirage …" at bounding box center [576, 258] width 160 height 16
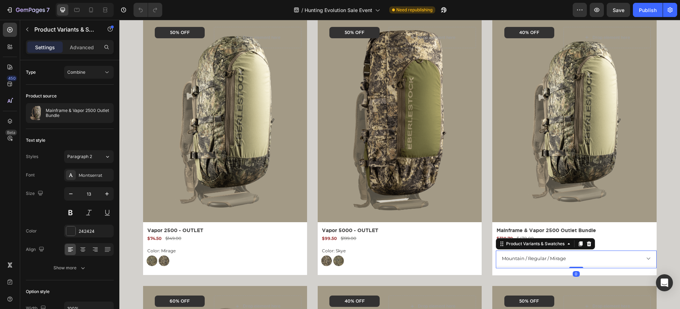
click at [496, 250] on select "Mountain / Regular / Mirage Mountain / Regular / Skye Mountain / Tall / Mirage …" at bounding box center [576, 258] width 160 height 16
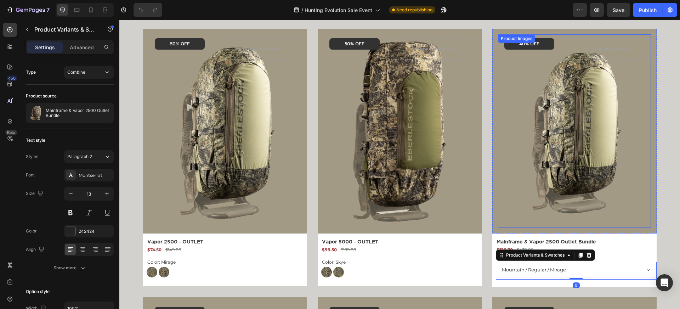
scroll to position [571, 0]
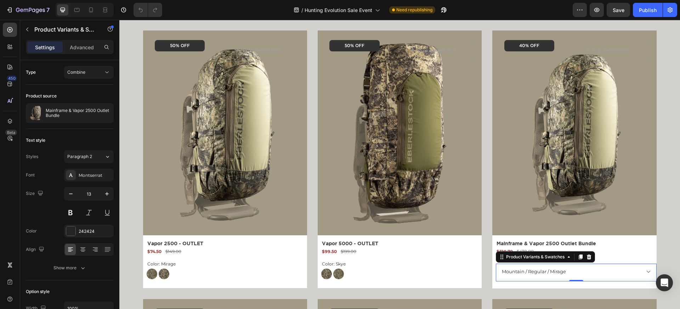
click at [523, 46] on span "40% OFF" at bounding box center [529, 46] width 20 height 4
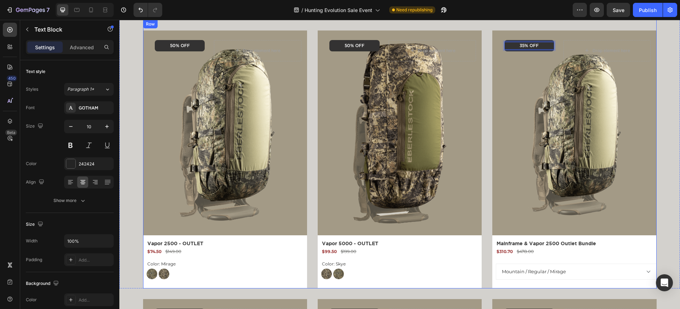
click at [467, 129] on img at bounding box center [399, 132] width 145 height 193
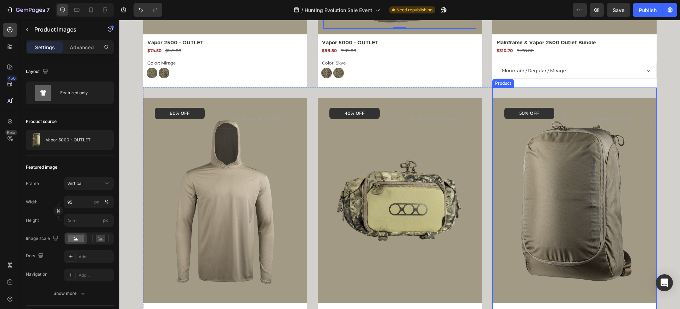
scroll to position [777, 0]
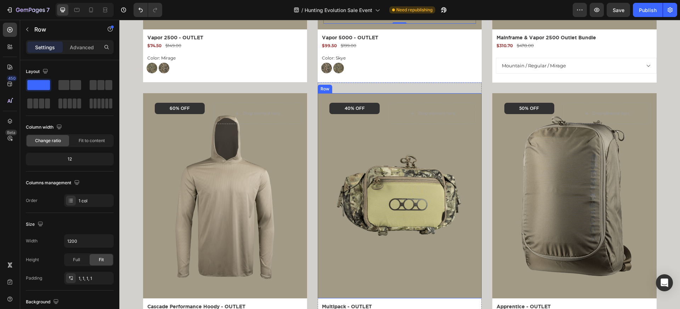
click at [424, 96] on div "Product Images 40% OFF Text Block Row Drop element here Row Row" at bounding box center [400, 195] width 164 height 205
click at [323, 87] on icon at bounding box center [324, 87] width 6 height 6
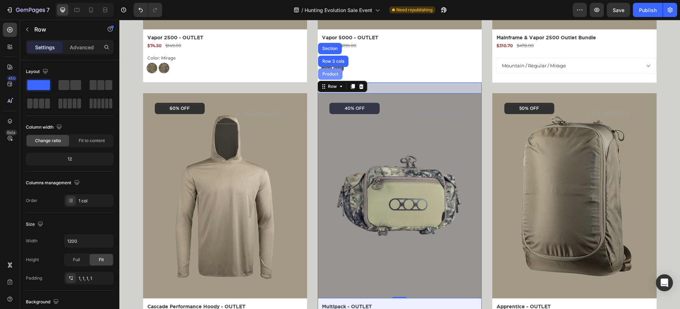
click at [324, 76] on div "Product" at bounding box center [330, 73] width 24 height 11
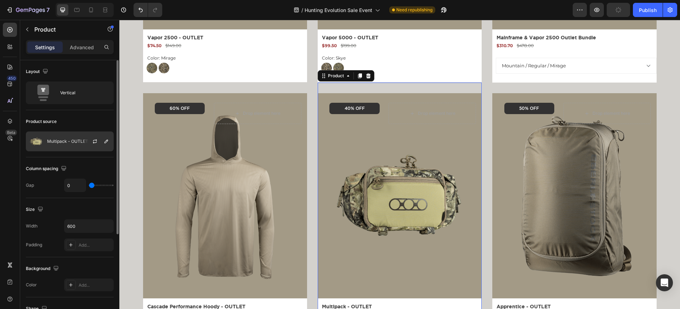
click at [72, 142] on p "Multipack - OUTLET" at bounding box center [67, 141] width 41 height 5
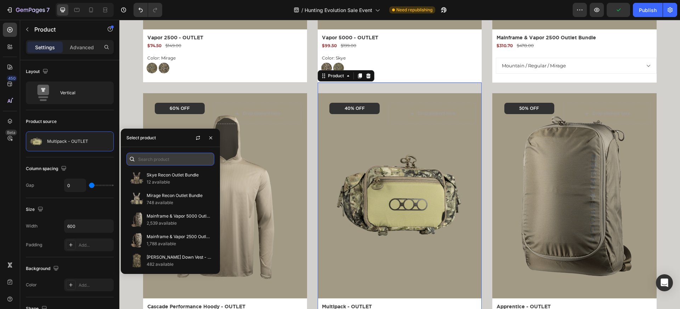
click at [152, 155] on input "text" at bounding box center [170, 159] width 88 height 13
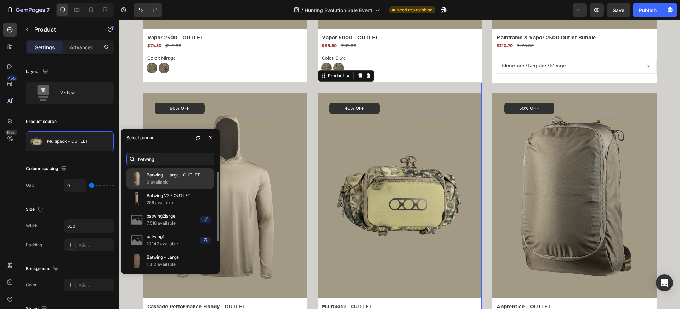
scroll to position [6, 0]
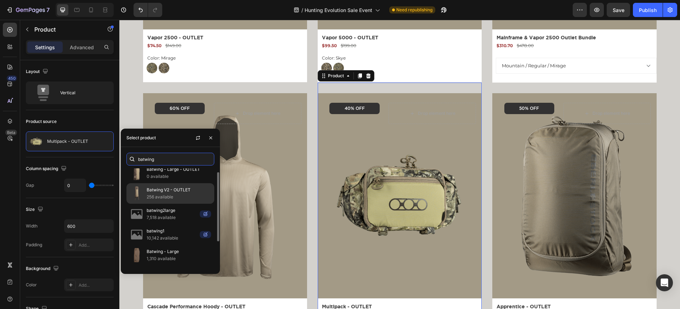
type input "batwing"
click at [174, 190] on p "Batwing V2 - OUTLET" at bounding box center [179, 189] width 64 height 7
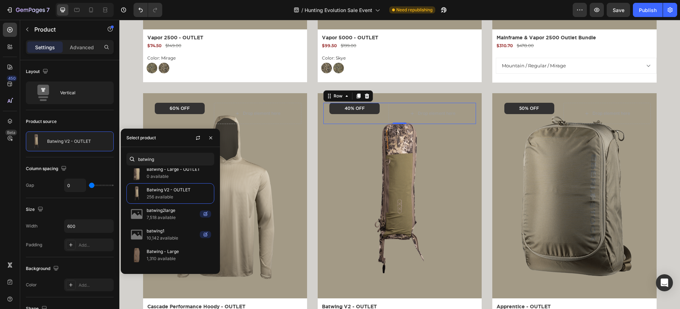
click at [329, 120] on div "40% OFF Text Block Row" at bounding box center [354, 113] width 62 height 21
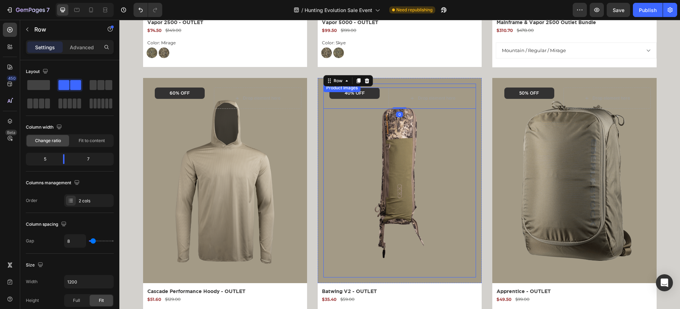
scroll to position [790, 0]
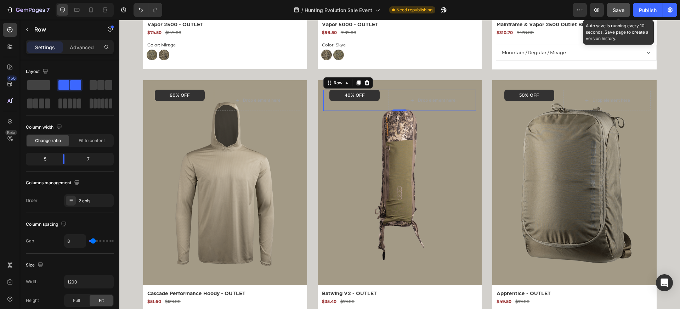
click at [615, 8] on span "Save" at bounding box center [619, 10] width 12 height 6
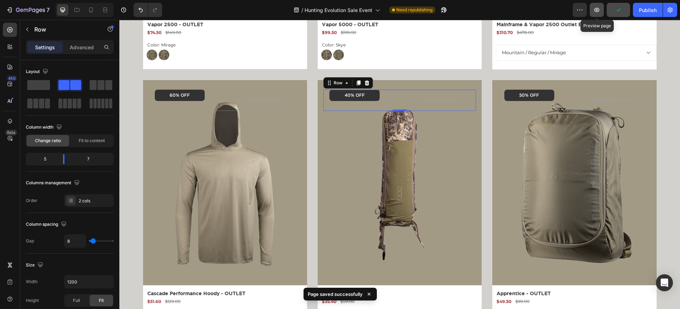
click at [599, 10] on icon "button" at bounding box center [596, 10] width 5 height 4
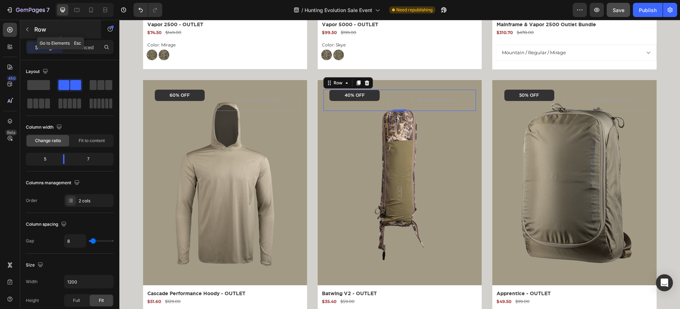
click at [29, 27] on icon "button" at bounding box center [27, 30] width 6 height 6
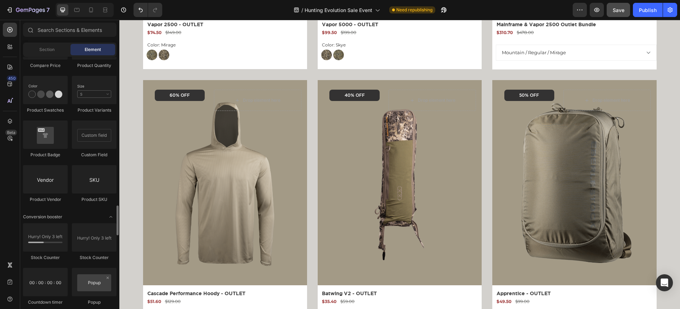
scroll to position [1269, 0]
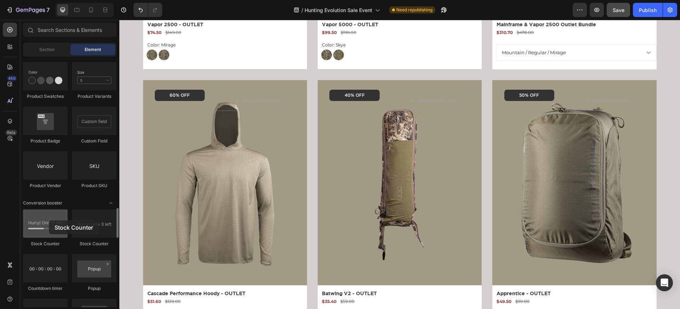
click at [49, 220] on div at bounding box center [45, 223] width 45 height 28
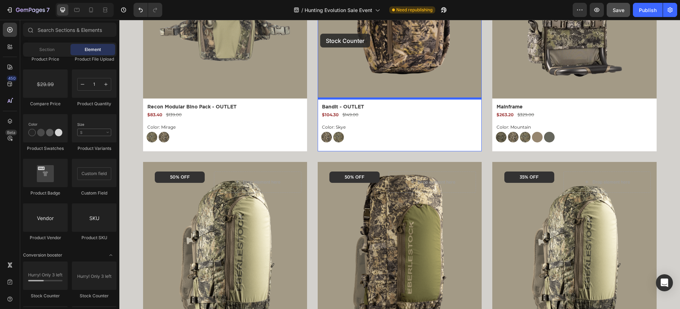
scroll to position [434, 0]
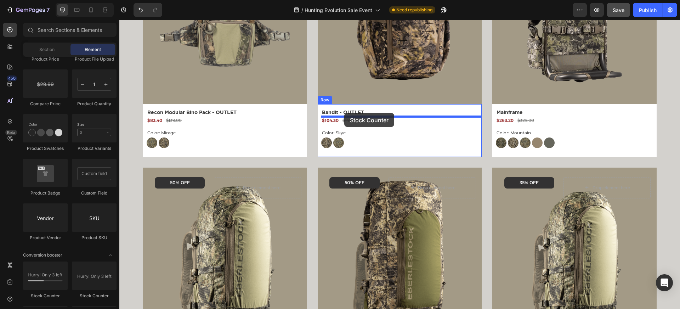
drag, startPoint x: 174, startPoint y: 293, endPoint x: 344, endPoint y: 113, distance: 247.8
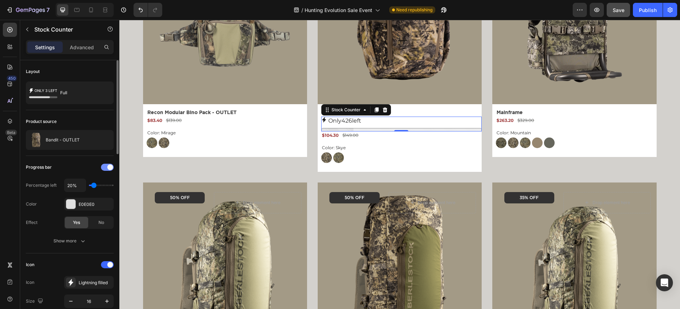
click at [109, 167] on span at bounding box center [110, 167] width 6 height 6
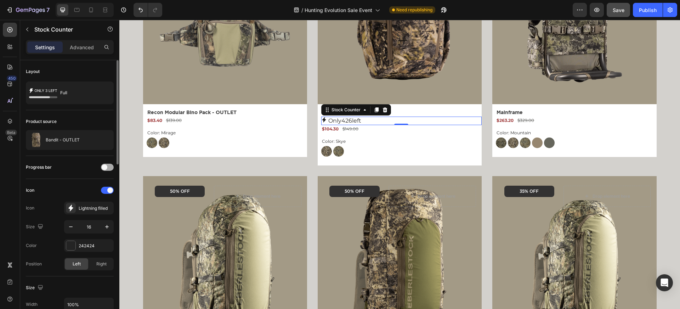
click at [109, 167] on div at bounding box center [107, 167] width 13 height 7
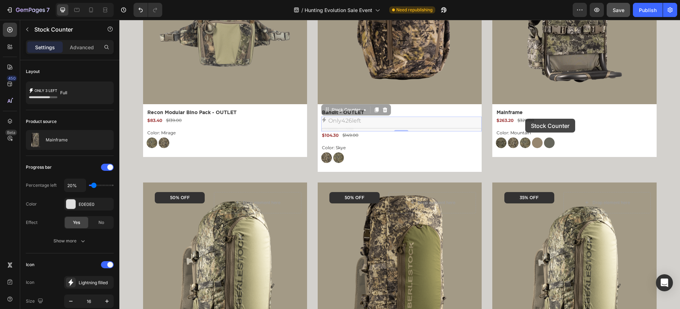
drag, startPoint x: 328, startPoint y: 111, endPoint x: 524, endPoint y: 119, distance: 196.7
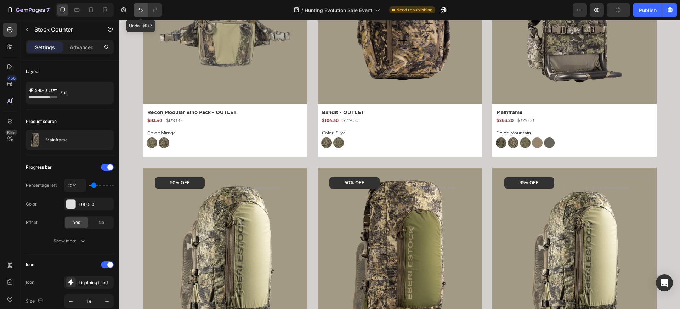
click at [142, 9] on icon "Undo/Redo" at bounding box center [140, 10] width 4 height 5
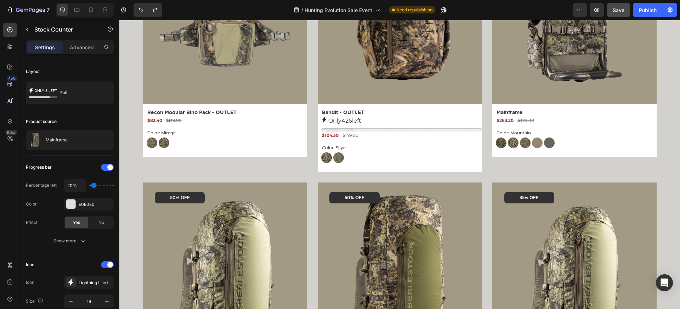
click at [370, 126] on div "Only 426 left" at bounding box center [401, 124] width 160 height 15
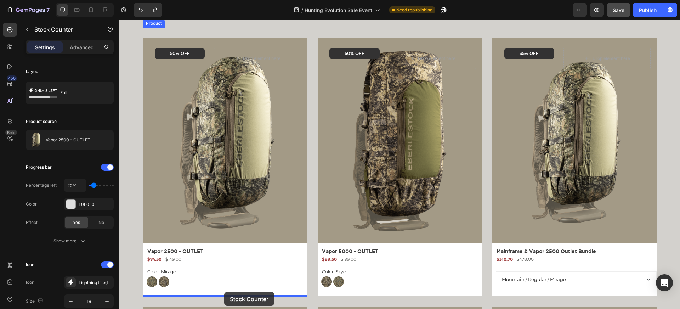
scroll to position [599, 0]
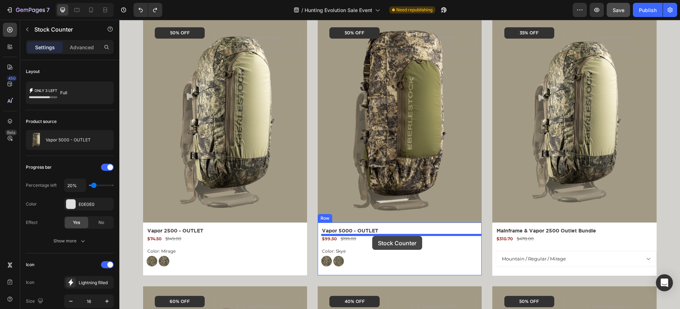
drag, startPoint x: 329, startPoint y: 109, endPoint x: 372, endPoint y: 236, distance: 133.7
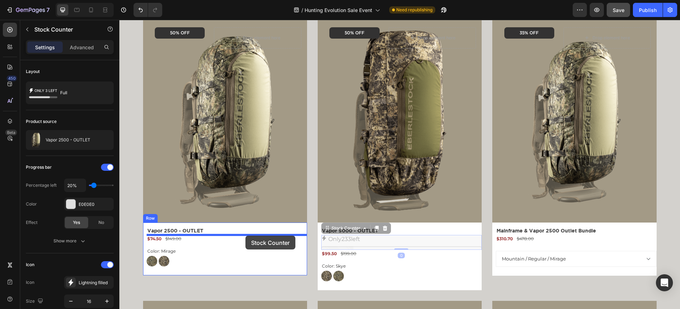
drag, startPoint x: 327, startPoint y: 229, endPoint x: 245, endPoint y: 236, distance: 82.8
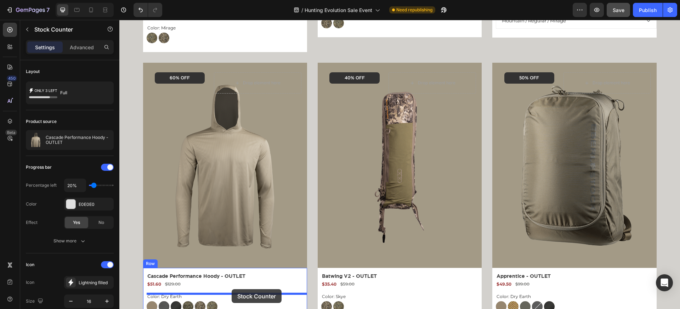
scroll to position [872, 0]
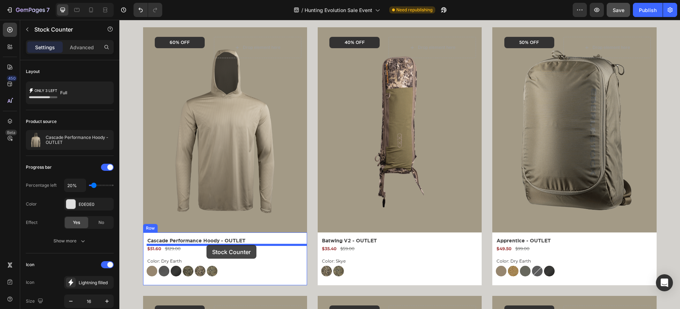
drag, startPoint x: 154, startPoint y: 66, endPoint x: 206, endPoint y: 245, distance: 185.9
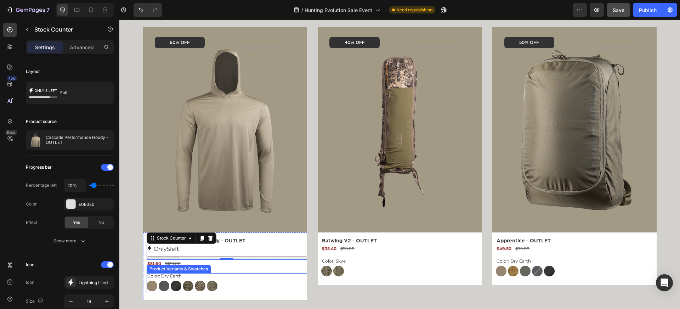
click at [187, 289] on img at bounding box center [188, 285] width 11 height 11
click at [183, 280] on input "[GEOGRAPHIC_DATA]" at bounding box center [182, 280] width 0 height 0
radio input "true"
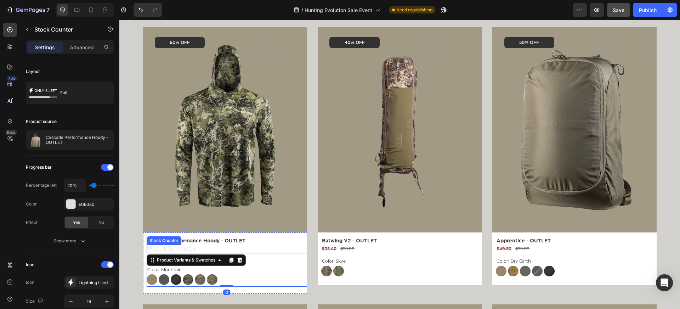
click at [217, 247] on div "OUT OF STOCK" at bounding box center [227, 249] width 160 height 8
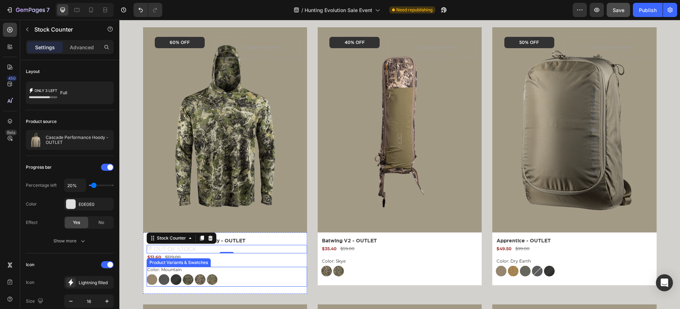
click at [155, 277] on img at bounding box center [152, 279] width 11 height 11
click at [147, 274] on input "Dry Earth Dry Earth" at bounding box center [146, 274] width 0 height 0
radio input "true"
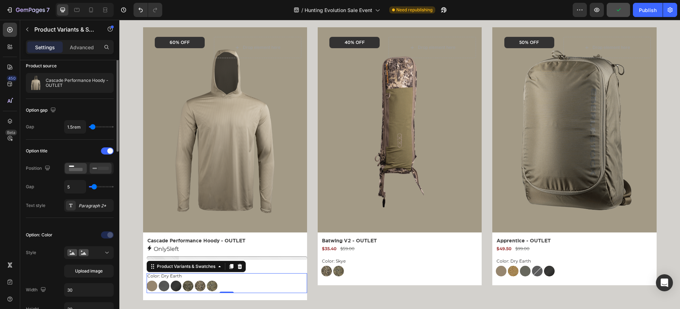
scroll to position [34, 0]
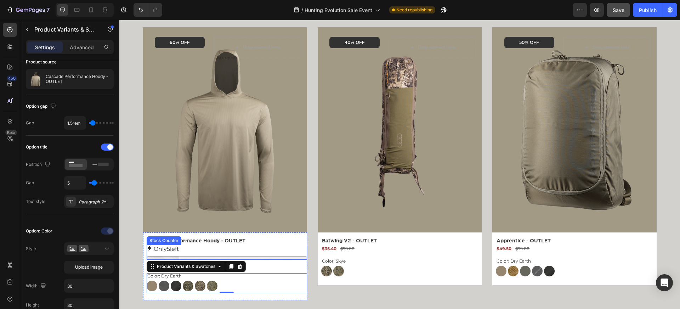
click at [154, 249] on p "Only 5 left" at bounding box center [166, 249] width 25 height 8
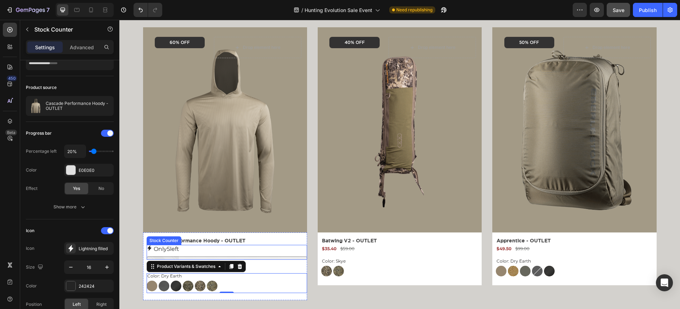
scroll to position [0, 0]
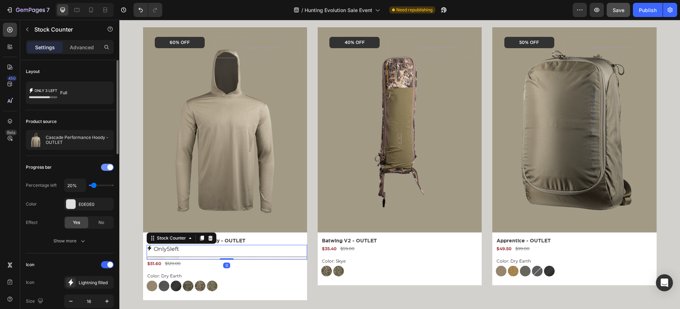
click at [108, 168] on span at bounding box center [110, 167] width 6 height 6
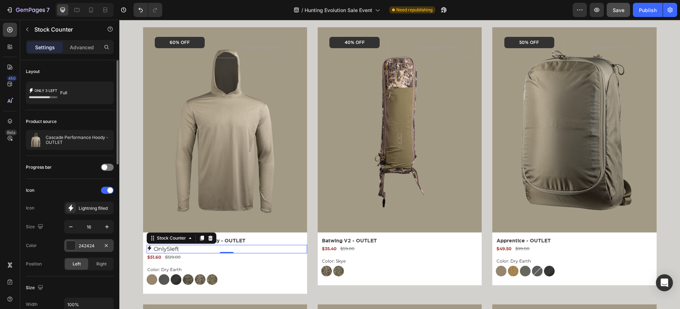
click at [73, 246] on div at bounding box center [70, 245] width 9 height 9
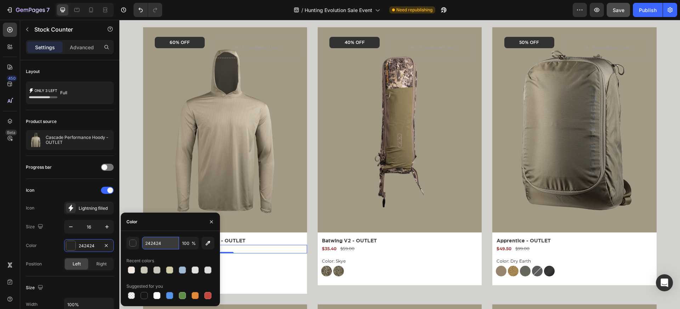
click at [160, 243] on input "242424" at bounding box center [160, 243] width 37 height 13
paste input "F88D2A"
type input "F88D2A"
click at [73, 195] on div "Icon" at bounding box center [70, 190] width 88 height 11
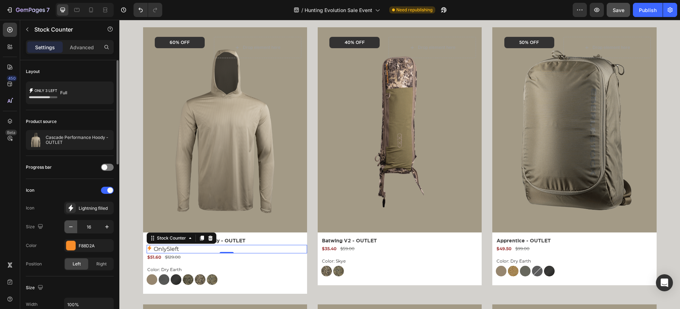
click at [72, 226] on icon "button" at bounding box center [70, 226] width 7 height 7
type input "14"
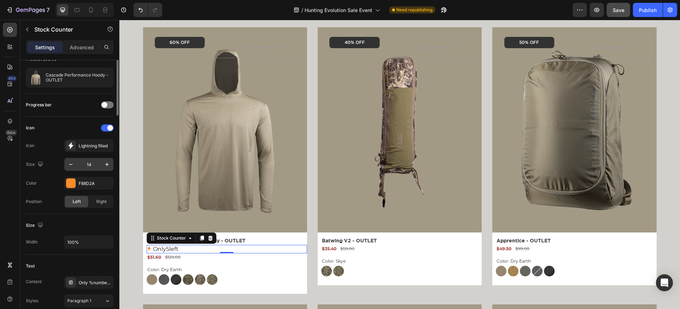
scroll to position [67, 0]
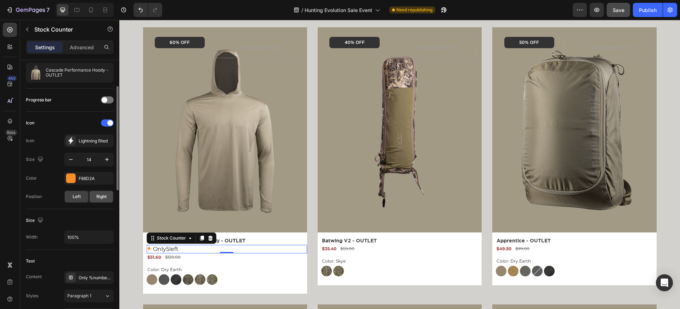
click at [94, 202] on div "Right" at bounding box center [101, 196] width 23 height 11
click at [75, 202] on div "Left" at bounding box center [76, 196] width 23 height 11
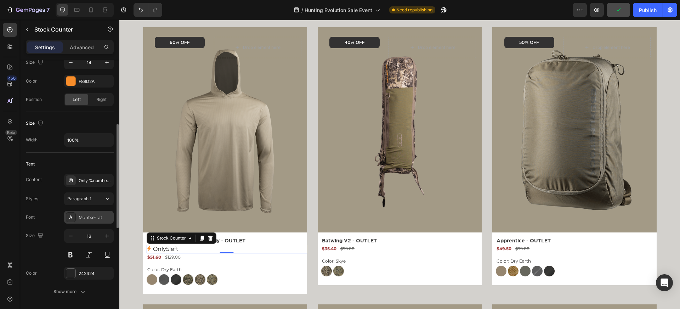
scroll to position [166, 0]
click at [68, 232] on icon "button" at bounding box center [70, 234] width 7 height 7
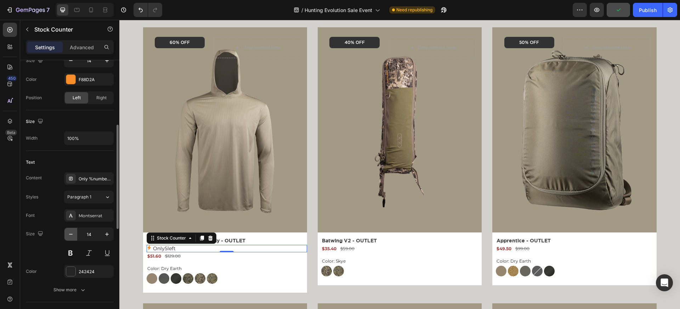
click at [70, 232] on icon "button" at bounding box center [70, 234] width 7 height 7
type input "12"
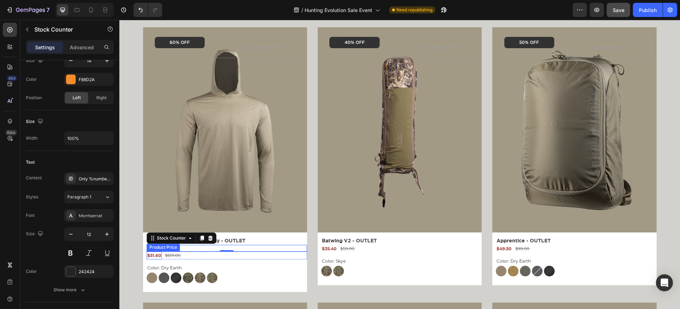
click at [155, 254] on div "$51.60" at bounding box center [154, 255] width 15 height 8
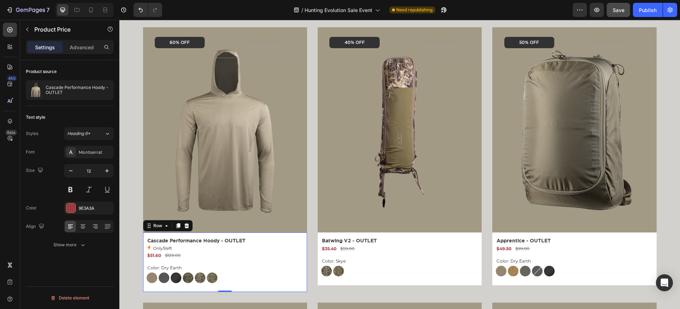
click at [230, 261] on div "Cascade Performance Hoody - OUTLET Product Title Only 5 left Stock Counter $51.…" at bounding box center [227, 260] width 160 height 49
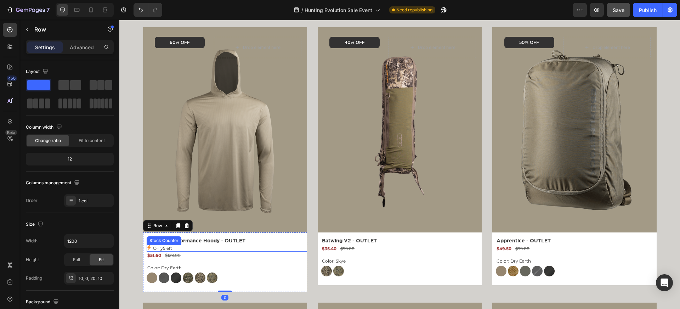
click at [213, 248] on div "Only 5 left" at bounding box center [227, 248] width 160 height 7
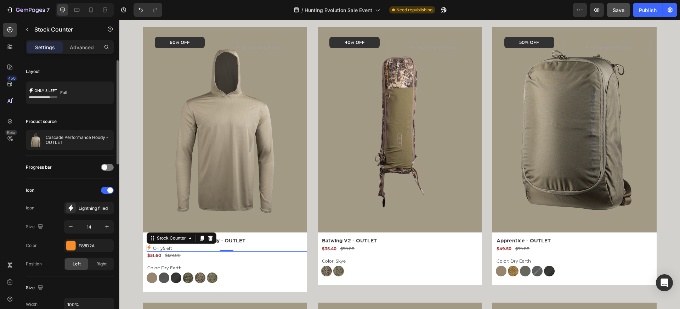
click at [80, 188] on div "Icon" at bounding box center [70, 190] width 88 height 11
click at [106, 221] on button "button" at bounding box center [107, 226] width 13 height 13
type input "16"
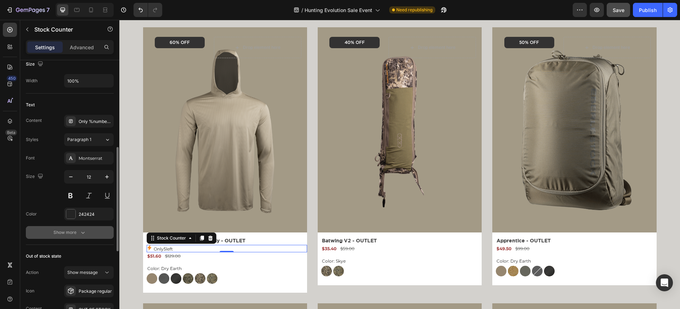
click at [77, 230] on div "Show more" at bounding box center [69, 232] width 33 height 7
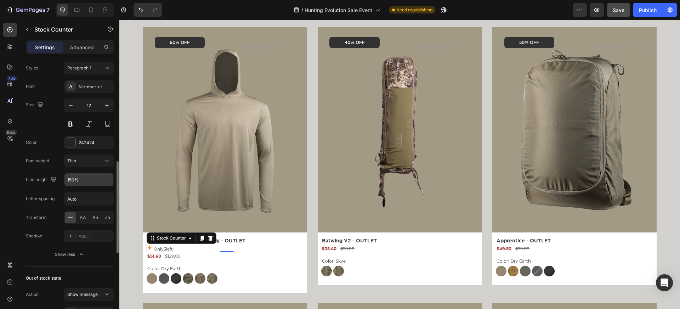
scroll to position [298, 0]
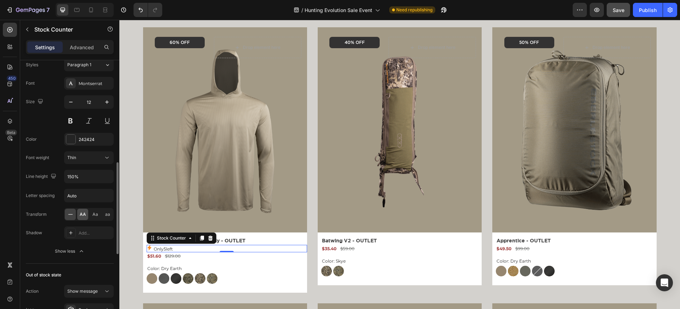
click at [83, 215] on span "AA" at bounding box center [83, 214] width 6 height 6
click at [84, 196] on input "Auto" at bounding box center [88, 195] width 49 height 13
click at [85, 179] on input "150%" at bounding box center [88, 176] width 49 height 13
type input "148%"
click at [104, 100] on icon "button" at bounding box center [106, 101] width 7 height 7
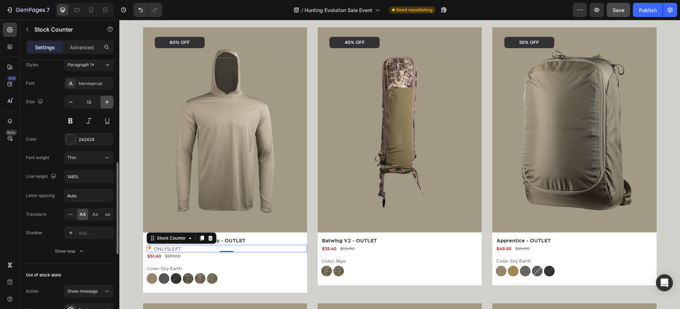
click at [104, 100] on icon "button" at bounding box center [106, 101] width 7 height 7
type input "14"
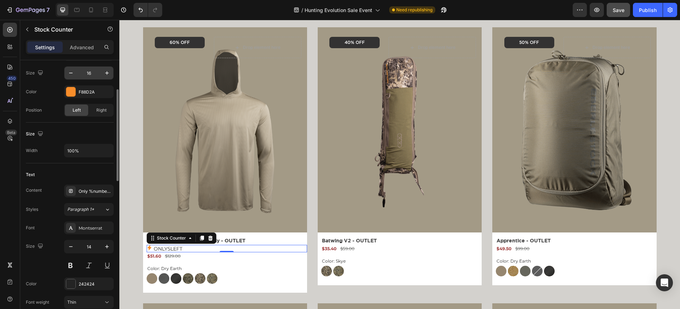
scroll to position [123, 0]
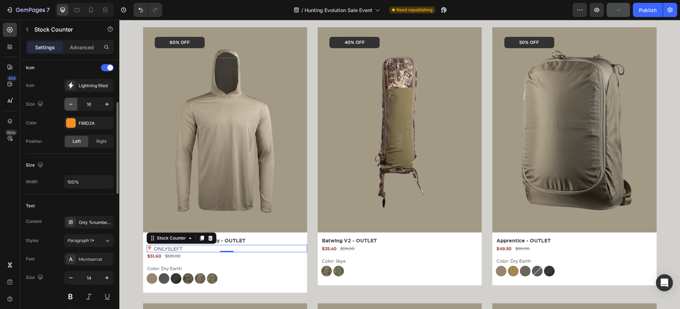
click at [70, 103] on icon "button" at bounding box center [70, 104] width 7 height 7
type input "13"
click at [128, 143] on div "Product Images 60% OFF Text Block Row Drop element here Row Row Cascade Perform…" at bounding box center [399, 155] width 561 height 276
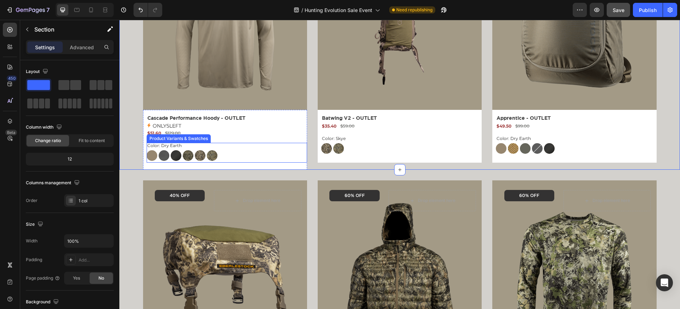
scroll to position [988, 0]
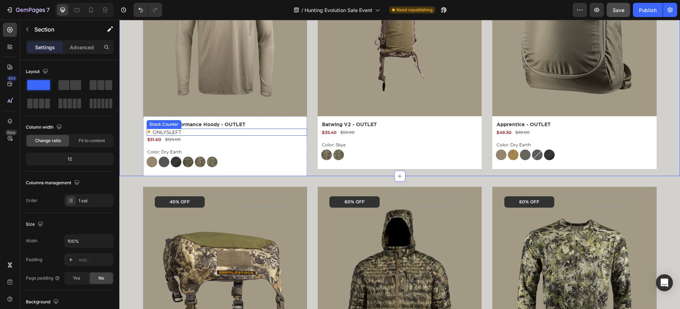
click at [185, 132] on div "Only 5 left" at bounding box center [227, 132] width 160 height 7
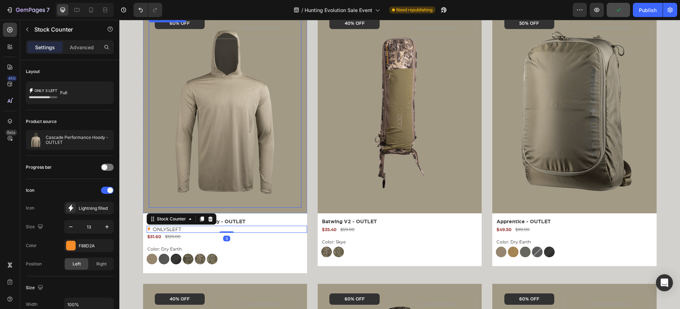
scroll to position [862, 0]
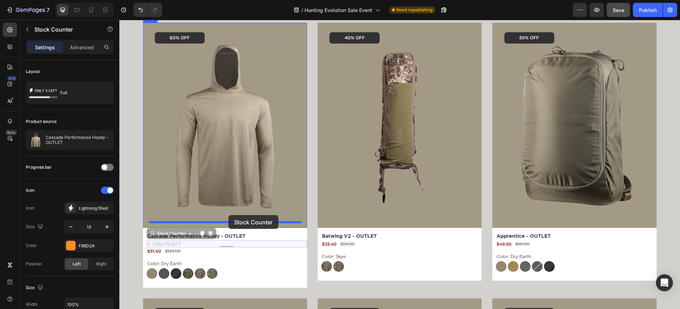
drag, startPoint x: 151, startPoint y: 231, endPoint x: 228, endPoint y: 215, distance: 78.9
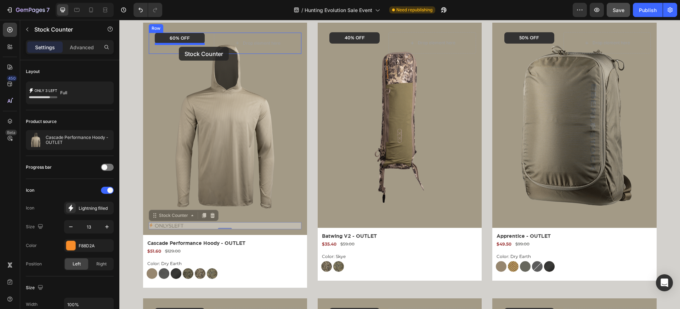
drag, startPoint x: 153, startPoint y: 212, endPoint x: 179, endPoint y: 47, distance: 167.0
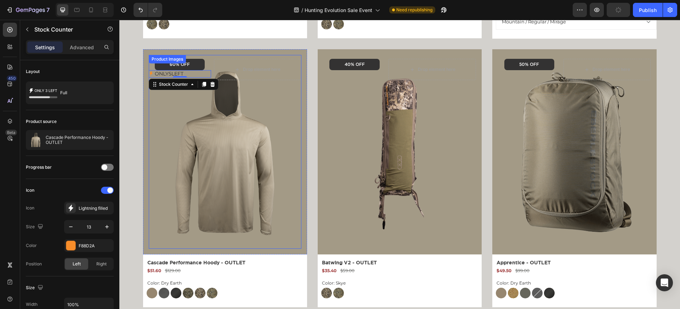
scroll to position [830, 0]
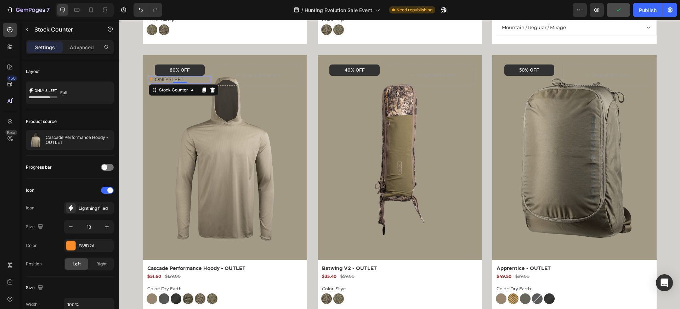
click at [177, 80] on p "Only 5 left" at bounding box center [169, 79] width 29 height 7
click at [169, 80] on p "Only 5 left" at bounding box center [169, 79] width 29 height 7
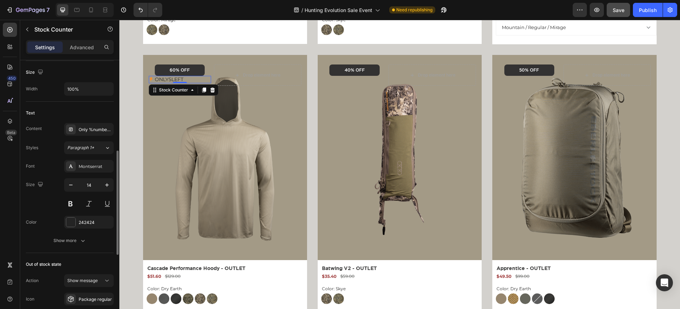
scroll to position [223, 0]
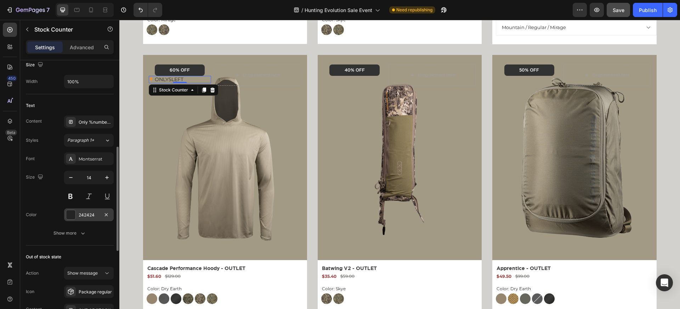
click at [69, 212] on div at bounding box center [70, 214] width 9 height 9
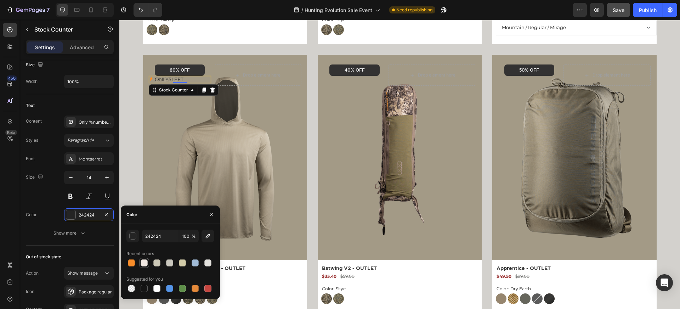
click at [146, 265] on div at bounding box center [144, 262] width 7 height 7
type input "F2E9E2"
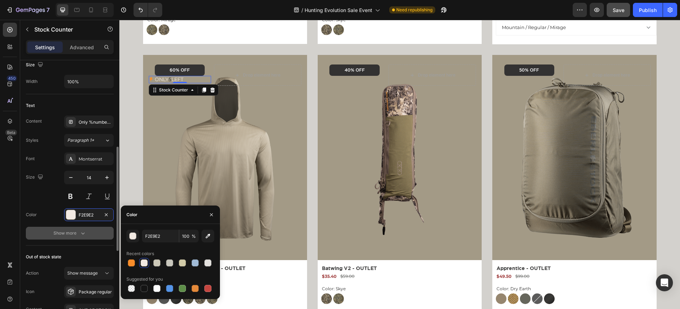
click at [91, 232] on button "Show more" at bounding box center [70, 233] width 88 height 13
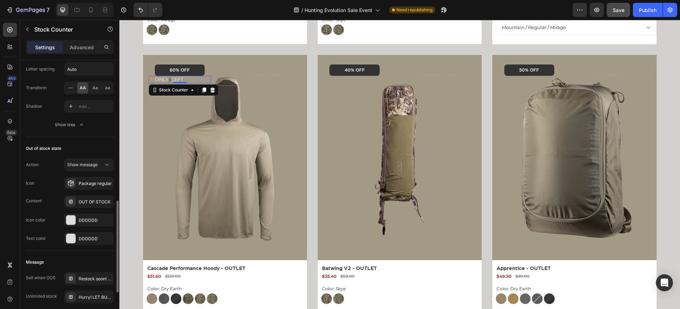
scroll to position [426, 0]
click at [85, 184] on div "Package regular" at bounding box center [95, 182] width 33 height 6
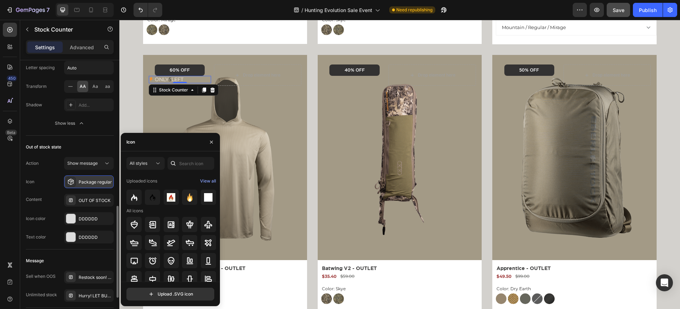
click at [85, 184] on div "Package regular" at bounding box center [95, 182] width 33 height 6
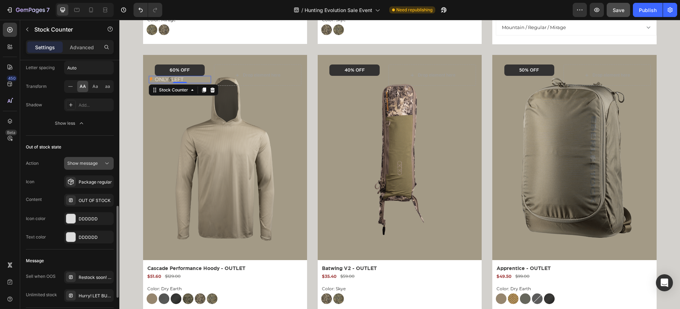
click at [78, 165] on span "Show message" at bounding box center [82, 162] width 30 height 5
click at [45, 161] on div "Action Show message" at bounding box center [70, 163] width 88 height 13
click at [84, 197] on div "OUT OF STOCK" at bounding box center [95, 200] width 33 height 6
click at [85, 197] on div "OUT OF STOCK" at bounding box center [95, 200] width 33 height 6
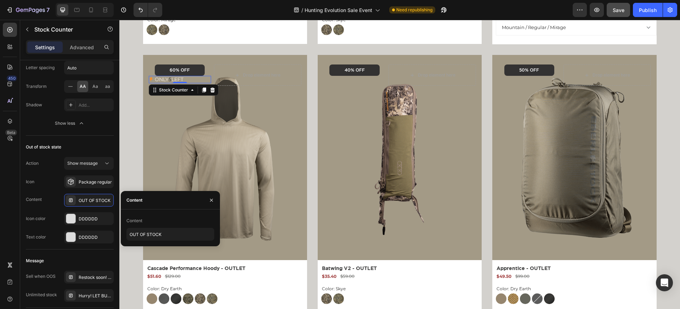
click at [146, 202] on div "Content" at bounding box center [170, 200] width 99 height 18
click at [50, 186] on div "Icon Package regular" at bounding box center [70, 181] width 88 height 13
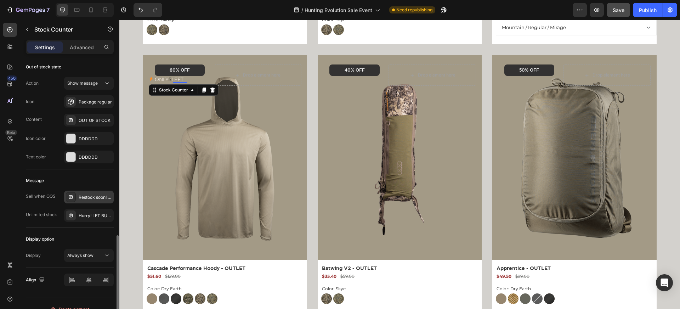
scroll to position [517, 0]
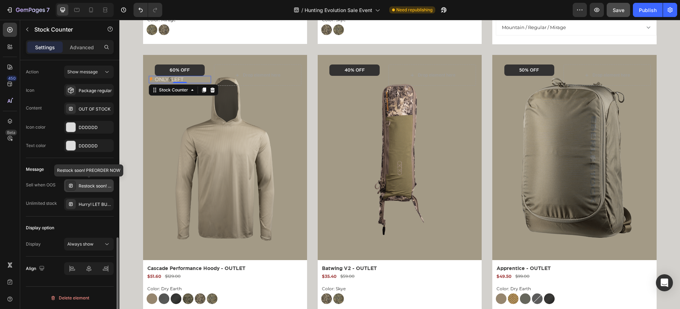
click at [85, 186] on div "Restock soon! PREORDER NOW" at bounding box center [95, 186] width 33 height 6
click at [47, 182] on div "Sell when OOS" at bounding box center [41, 185] width 30 height 6
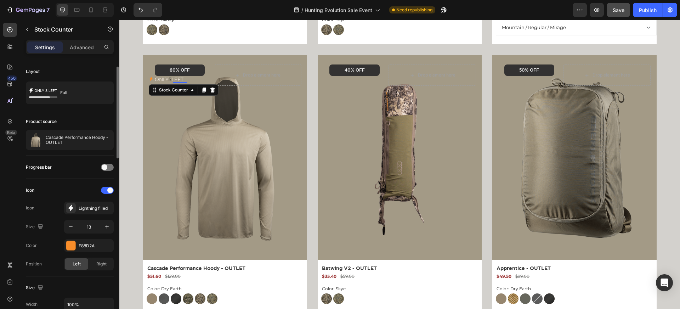
scroll to position [7, 0]
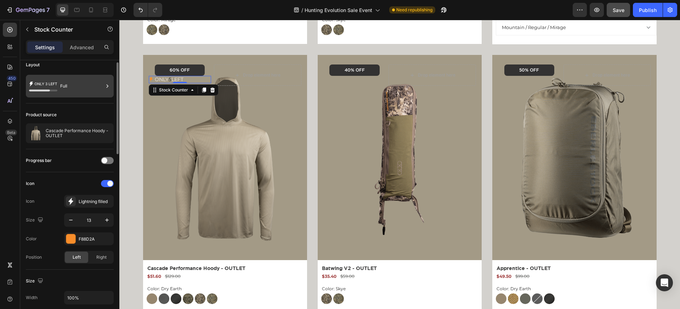
click at [63, 87] on div "Full" at bounding box center [81, 86] width 43 height 16
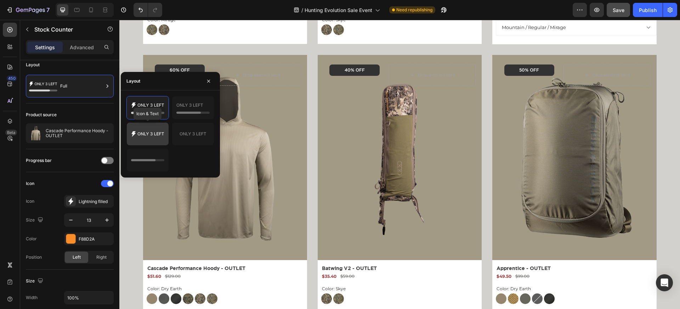
click at [160, 136] on icon at bounding box center [147, 134] width 33 height 14
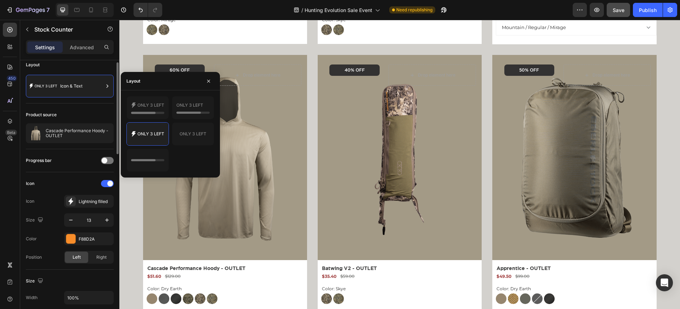
click at [82, 104] on div "Product source Cascade Performance Hoody - OUTLET" at bounding box center [70, 126] width 88 height 46
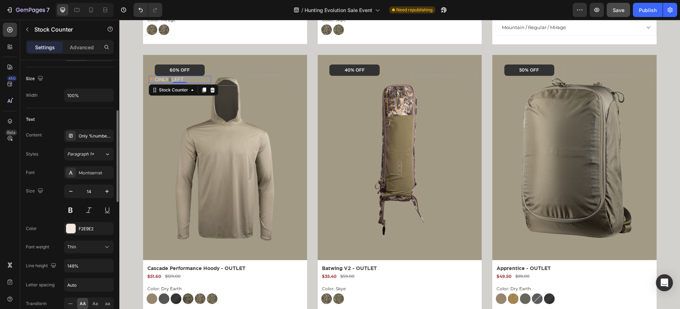
scroll to position [218, 0]
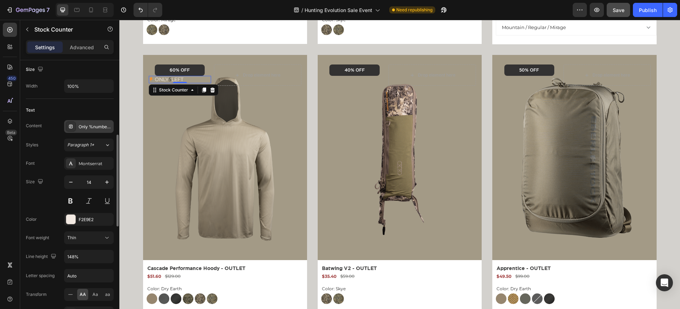
click at [81, 129] on div "Only %number% left" at bounding box center [95, 127] width 33 height 6
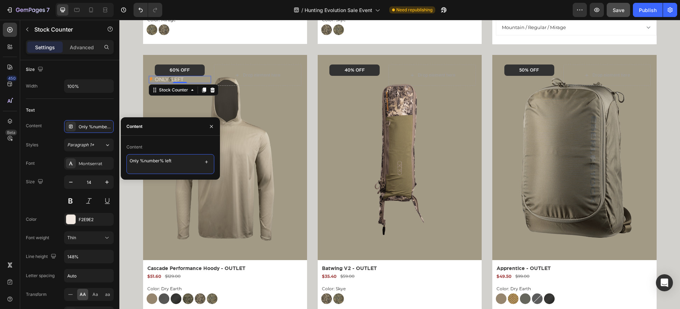
click at [158, 167] on textarea "Only %number% left" at bounding box center [170, 164] width 88 height 20
click at [48, 166] on div "Font Montserrat" at bounding box center [70, 163] width 88 height 13
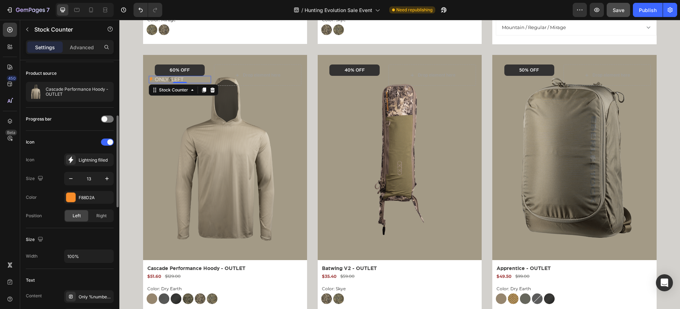
scroll to position [0, 0]
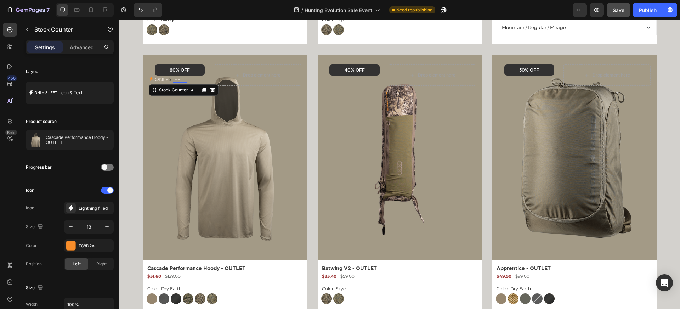
click at [201, 79] on div "Only 5 left" at bounding box center [180, 79] width 62 height 7
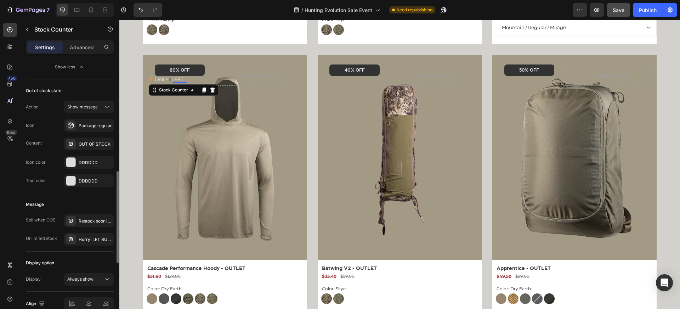
scroll to position [509, 0]
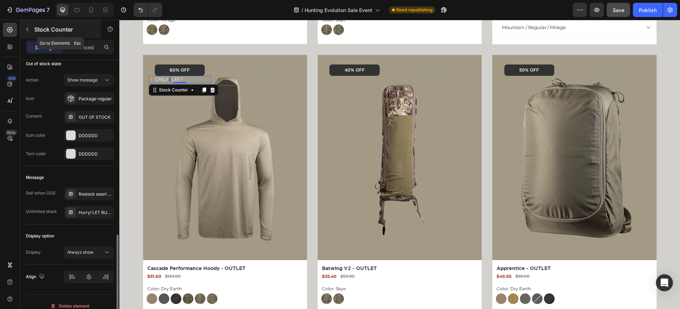
click at [27, 29] on icon "button" at bounding box center [27, 30] width 6 height 6
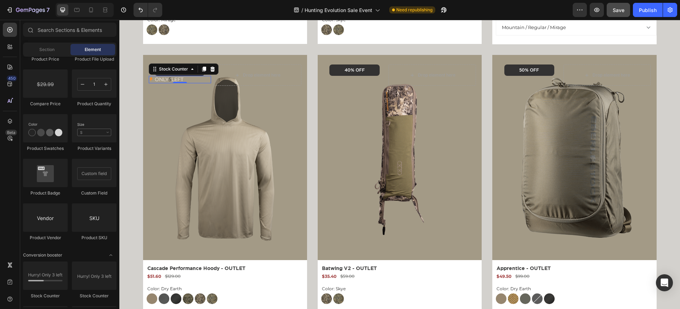
click at [209, 79] on div "Only 5 left" at bounding box center [180, 79] width 62 height 7
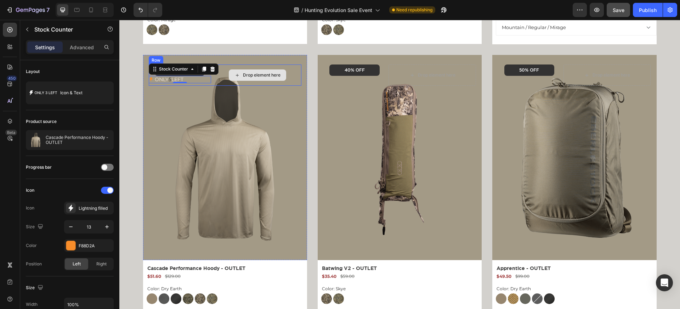
click at [249, 67] on div "Drop element here" at bounding box center [257, 74] width 87 height 21
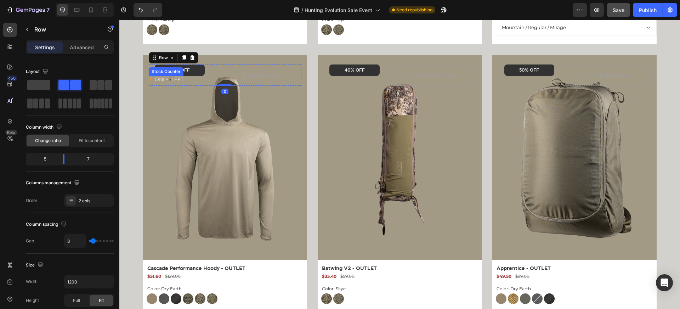
click at [169, 81] on p "Only 5 left" at bounding box center [169, 79] width 29 height 7
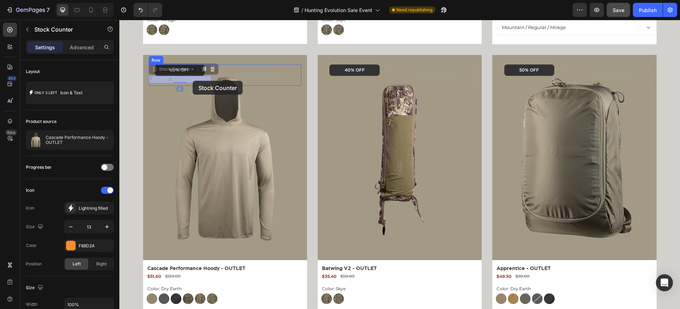
drag, startPoint x: 154, startPoint y: 71, endPoint x: 192, endPoint y: 81, distance: 39.9
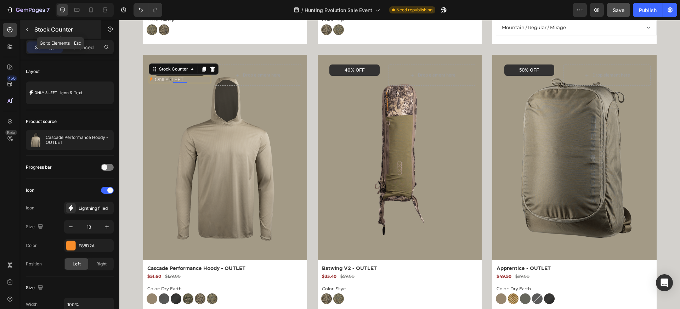
click at [28, 28] on icon "button" at bounding box center [27, 30] width 6 height 6
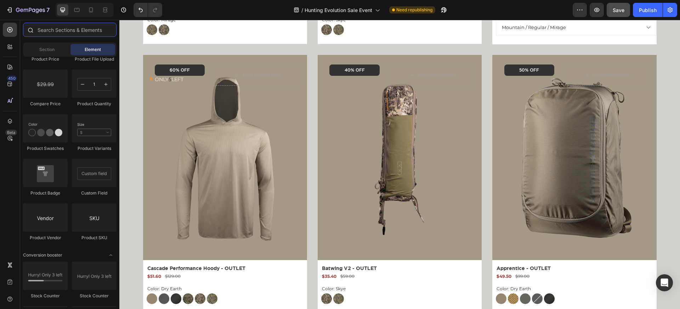
click at [44, 25] on input "text" at bounding box center [69, 30] width 93 height 14
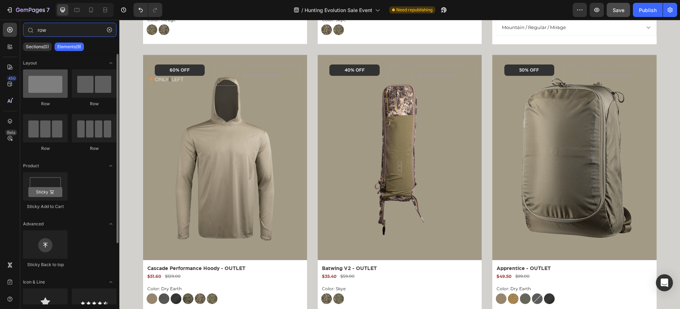
type input "row"
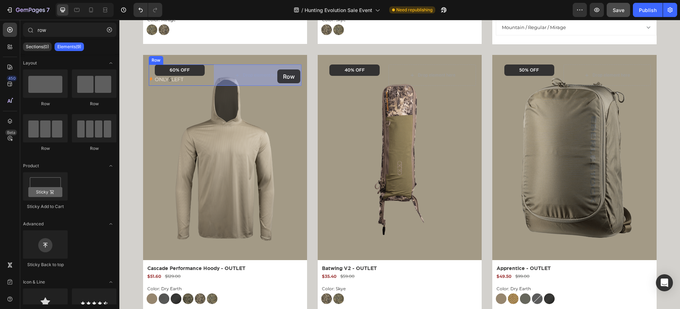
drag, startPoint x: 170, startPoint y: 92, endPoint x: 277, endPoint y: 69, distance: 109.9
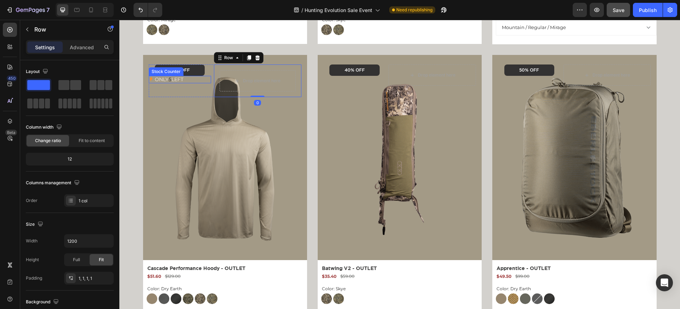
click at [181, 79] on p "Only 5 left" at bounding box center [169, 79] width 29 height 7
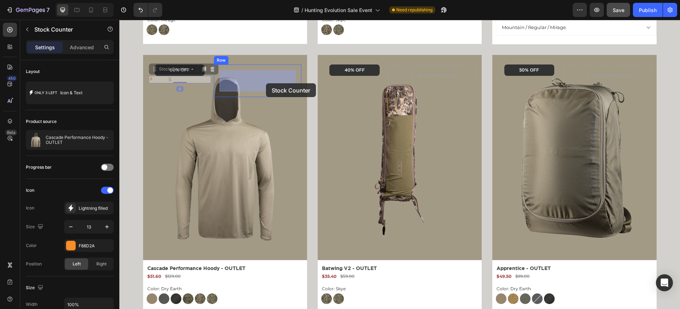
drag, startPoint x: 152, startPoint y: 68, endPoint x: 266, endPoint y: 81, distance: 114.1
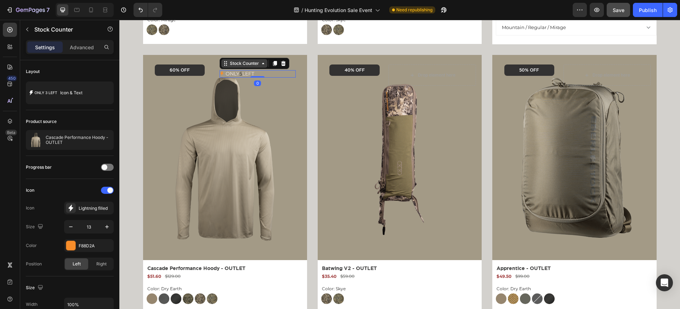
click at [248, 63] on div "Stock Counter" at bounding box center [244, 63] width 32 height 6
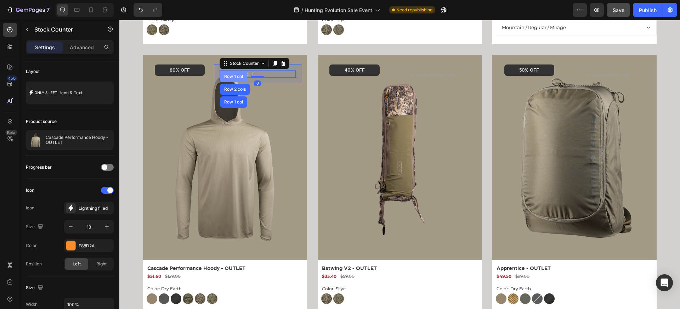
click at [239, 75] on div "Row 1 col" at bounding box center [234, 76] width 22 height 4
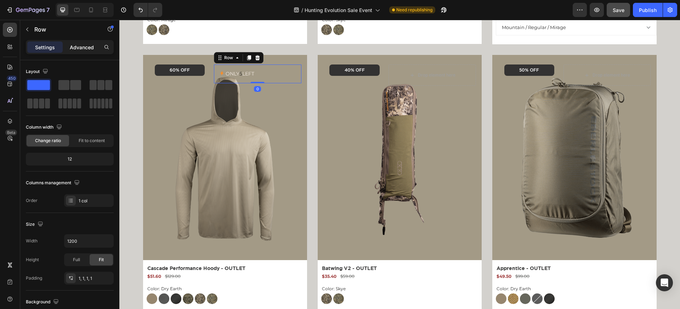
click at [89, 52] on div "Advanced" at bounding box center [81, 46] width 35 height 11
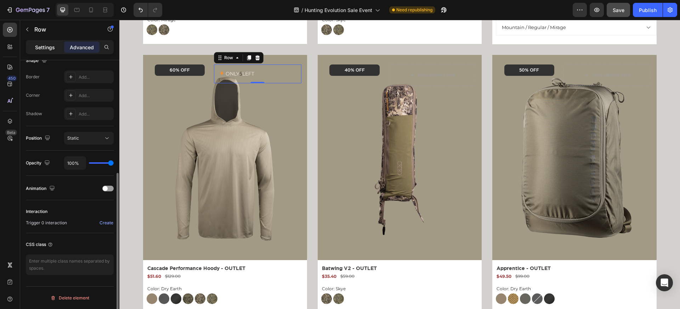
click at [41, 49] on p "Settings" at bounding box center [45, 47] width 20 height 7
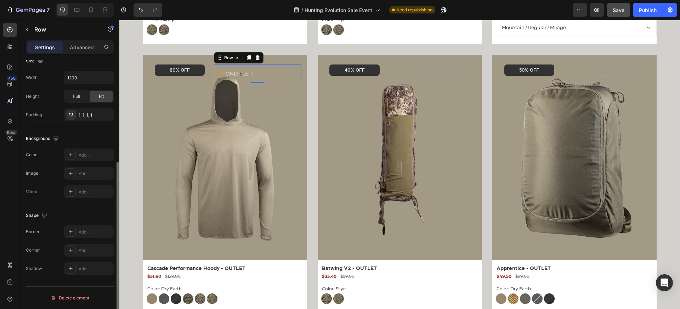
scroll to position [163, 0]
click at [89, 154] on div "Add..." at bounding box center [95, 155] width 33 height 6
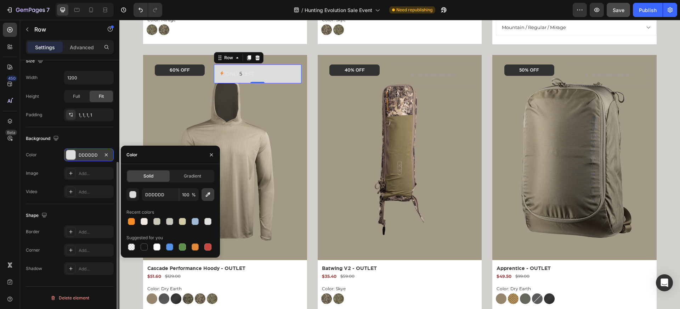
click at [207, 192] on icon "button" at bounding box center [207, 194] width 7 height 7
type input "333232"
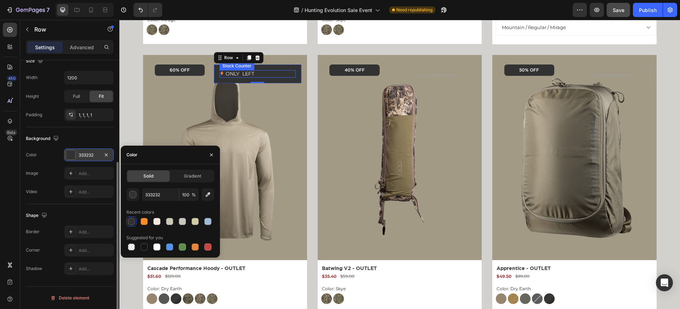
click at [239, 75] on p "Only 5 left" at bounding box center [240, 73] width 29 height 7
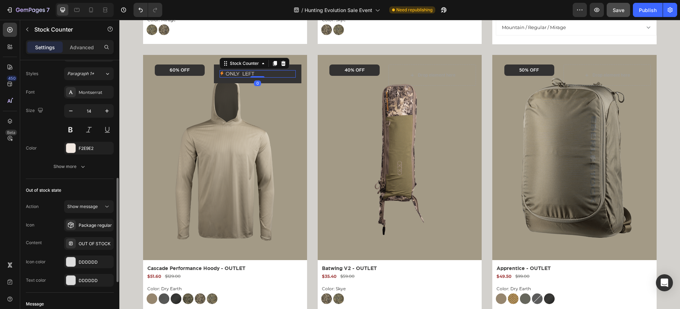
scroll to position [310, 0]
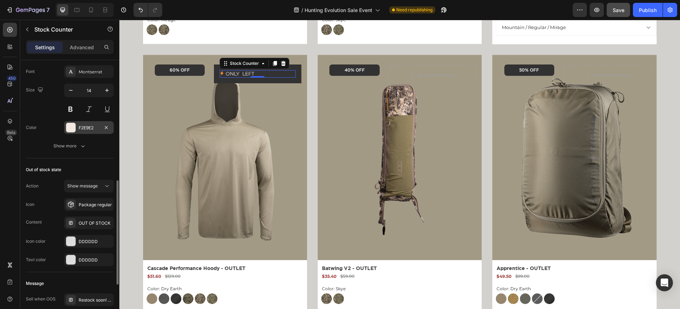
click at [74, 129] on div at bounding box center [70, 127] width 9 height 9
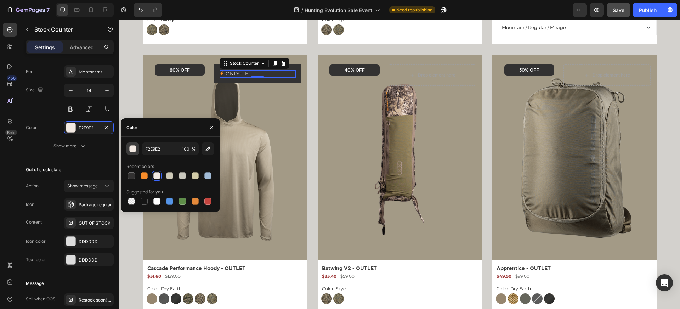
click at [130, 148] on div "button" at bounding box center [133, 149] width 7 height 7
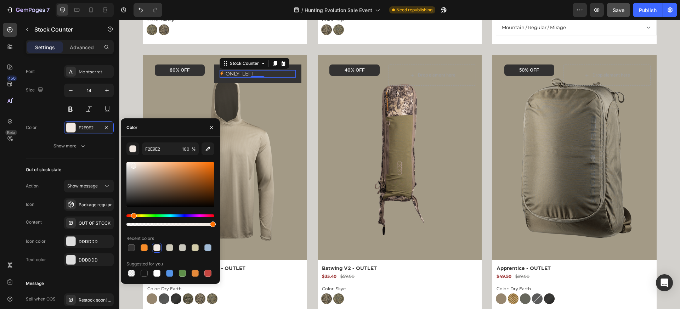
click at [161, 183] on div at bounding box center [170, 184] width 88 height 45
drag, startPoint x: 159, startPoint y: 175, endPoint x: 136, endPoint y: 151, distance: 33.3
click at [136, 151] on div "876952 100 % Recent colors Suggested for you" at bounding box center [170, 210] width 88 height 136
type input "FFF0E5"
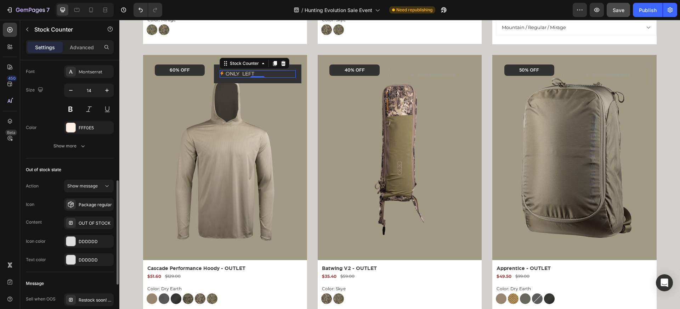
click at [55, 124] on div "Color FFF0E5" at bounding box center [70, 127] width 88 height 13
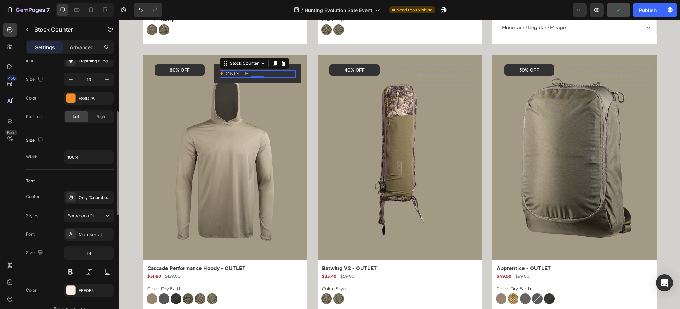
scroll to position [143, 0]
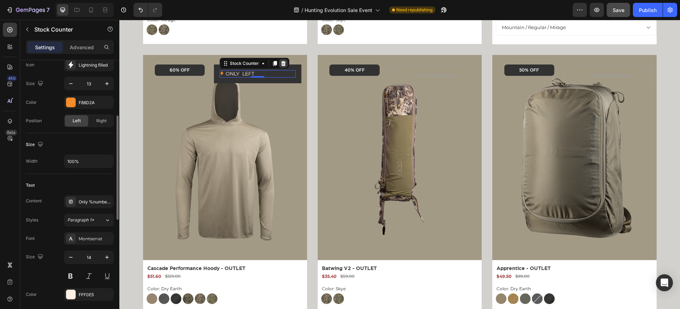
click at [284, 63] on icon at bounding box center [283, 63] width 5 height 5
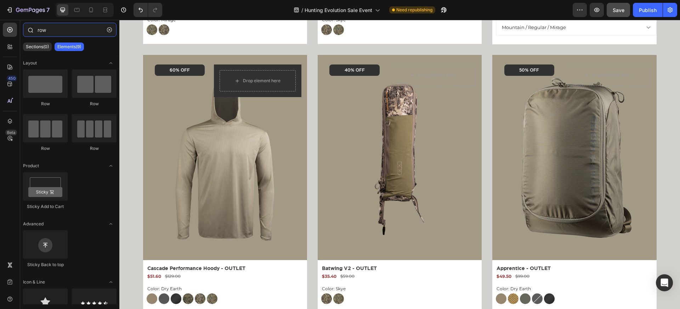
click at [41, 25] on input "row" at bounding box center [69, 30] width 93 height 14
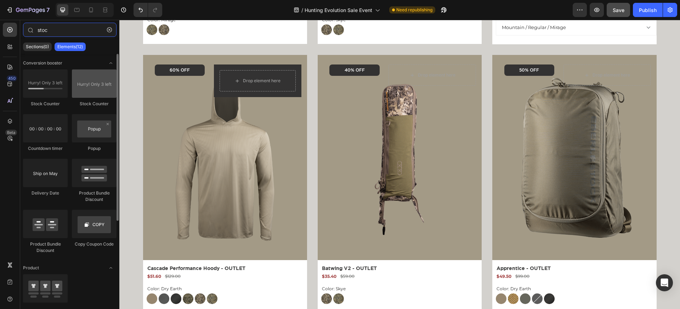
type input "stoc"
drag, startPoint x: 78, startPoint y: 78, endPoint x: 76, endPoint y: 81, distance: 4.0
click at [76, 81] on div at bounding box center [94, 83] width 45 height 28
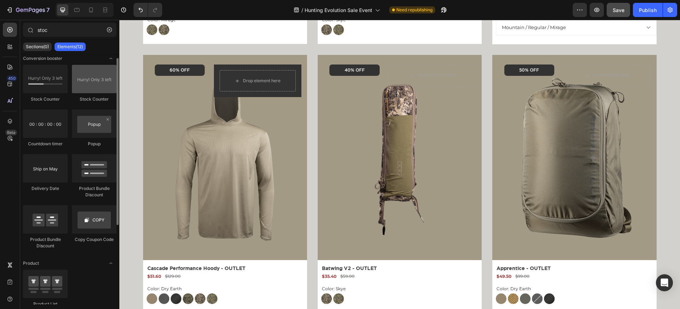
scroll to position [0, 0]
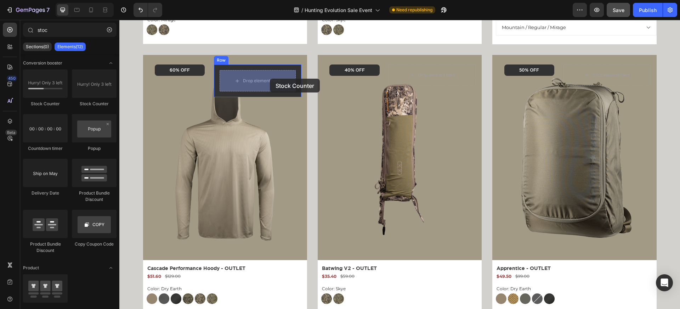
drag, startPoint x: 171, startPoint y: 107, endPoint x: 270, endPoint y: 79, distance: 103.0
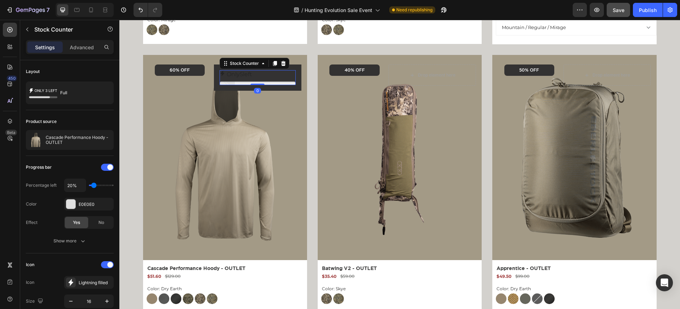
click at [246, 76] on p "Only 5 left" at bounding box center [239, 74] width 25 height 8
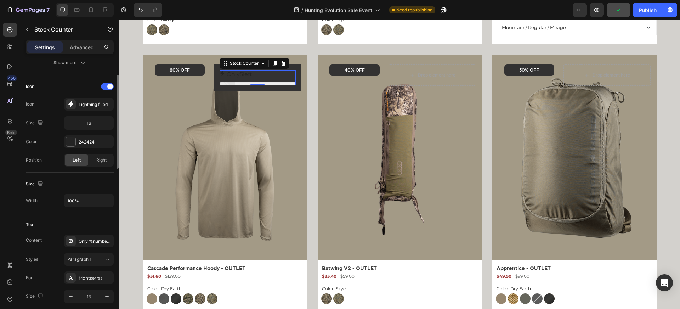
scroll to position [194, 0]
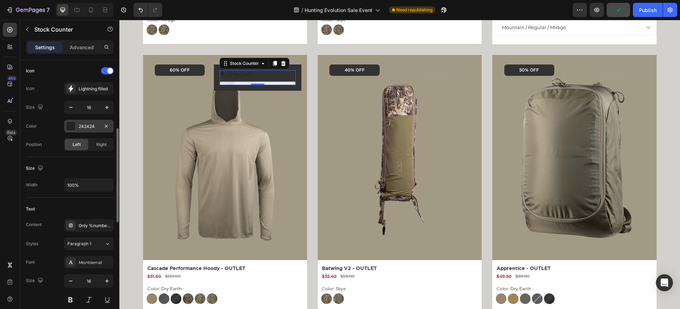
click at [70, 129] on div at bounding box center [70, 125] width 9 height 9
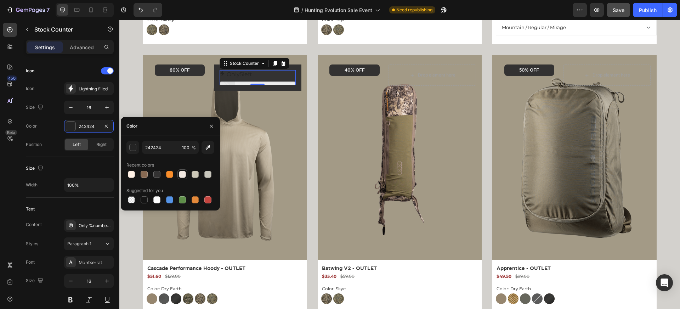
click at [180, 174] on div at bounding box center [182, 174] width 7 height 7
type input "F2E9E2"
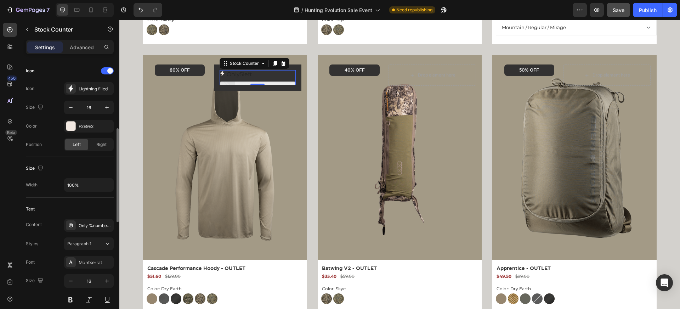
click at [97, 166] on div "Size" at bounding box center [70, 168] width 88 height 11
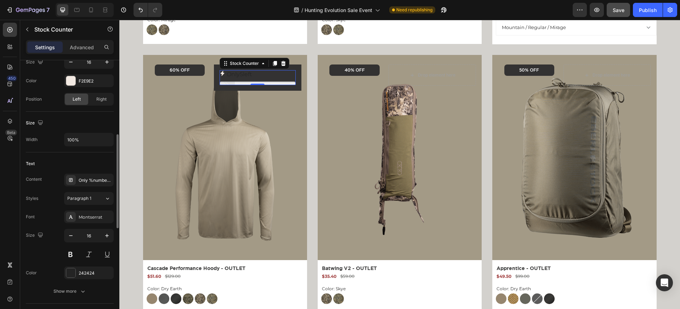
scroll to position [268, 0]
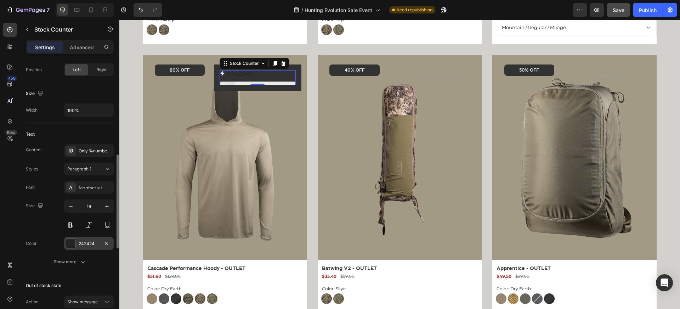
click at [72, 242] on div at bounding box center [70, 243] width 9 height 9
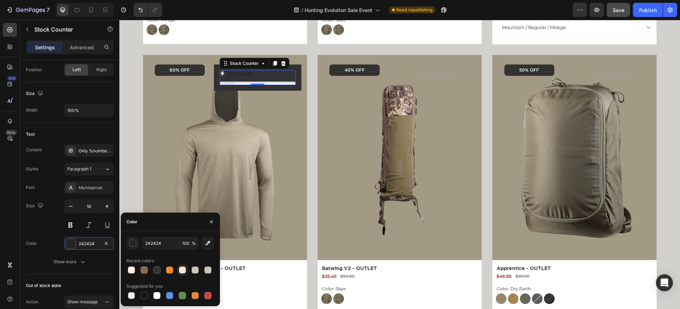
click at [184, 270] on div at bounding box center [182, 269] width 7 height 7
click at [159, 270] on div at bounding box center [156, 269] width 7 height 7
type input "333232"
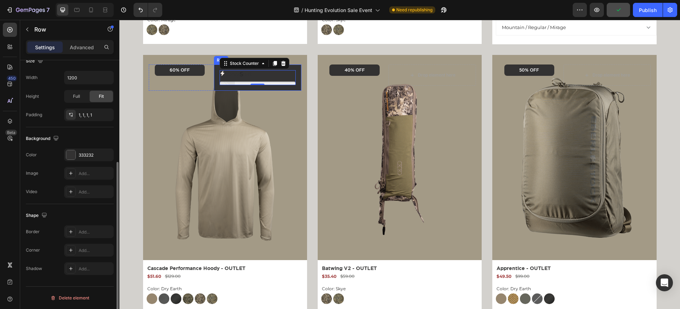
click at [217, 83] on div "Only 5 left Stock Counter 0 Row" at bounding box center [257, 77] width 87 height 26
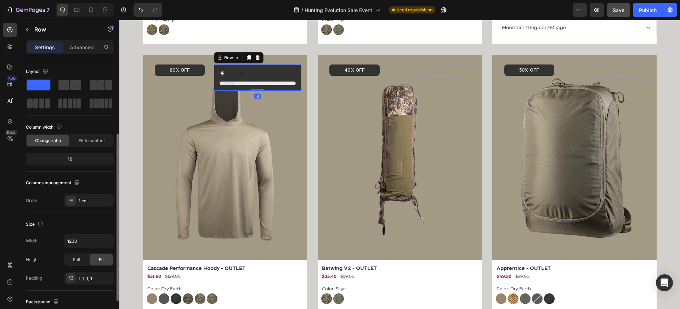
scroll to position [163, 0]
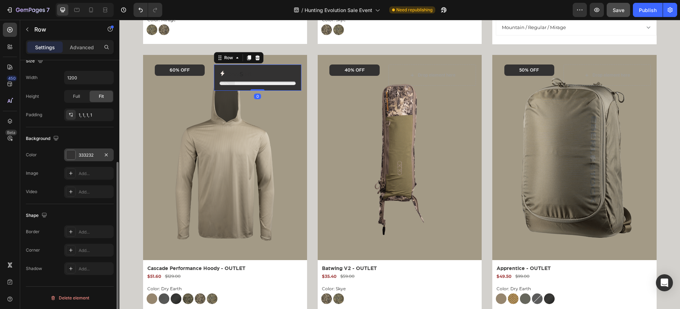
click at [71, 153] on div at bounding box center [70, 154] width 9 height 9
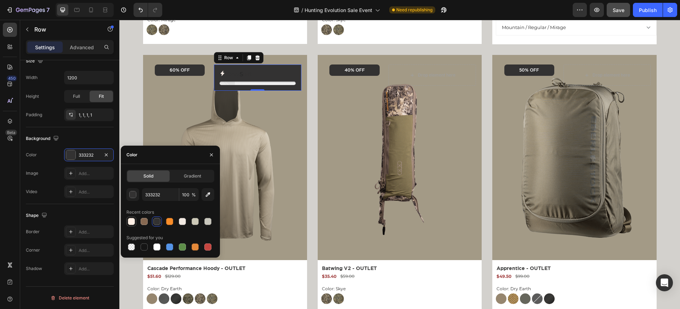
click at [134, 220] on div at bounding box center [131, 221] width 7 height 7
type input "FFF0E5"
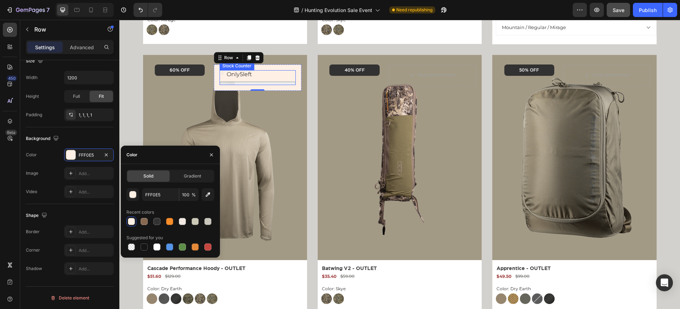
click at [273, 81] on div "Only 5 left" at bounding box center [258, 77] width 76 height 15
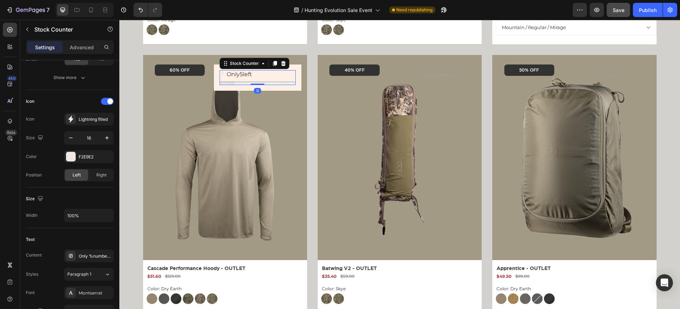
scroll to position [0, 0]
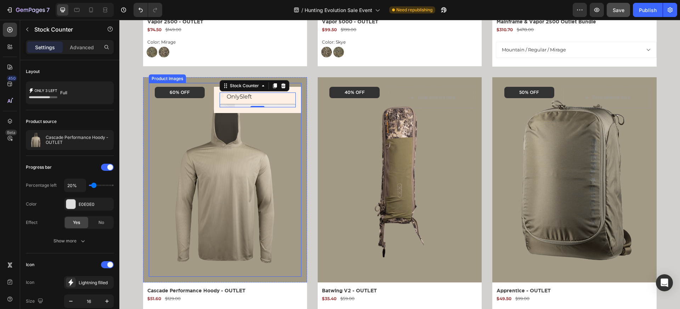
click at [207, 133] on img at bounding box center [224, 179] width 145 height 193
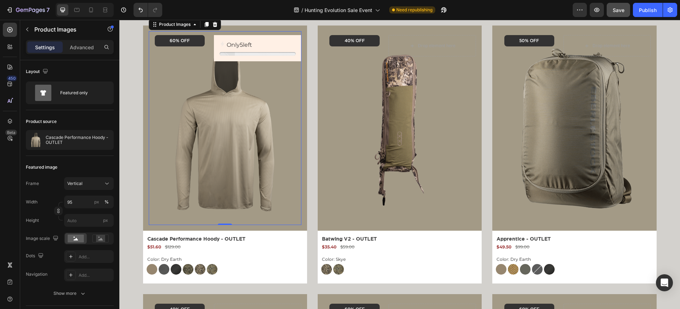
scroll to position [819, 0]
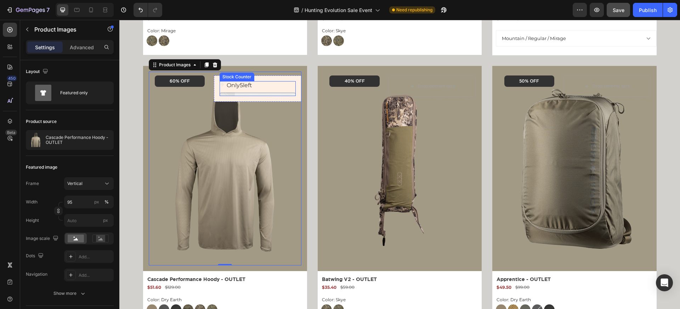
click at [252, 85] on p "Only 5 left" at bounding box center [239, 85] width 25 height 8
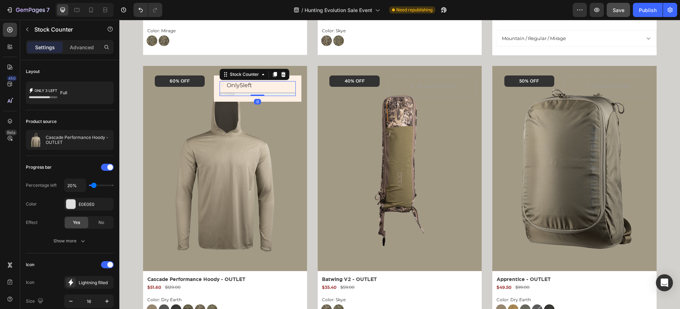
click at [243, 85] on span "5" at bounding box center [241, 85] width 3 height 7
click at [626, 8] on button "Save" at bounding box center [618, 10] width 23 height 14
click at [600, 10] on icon "button" at bounding box center [596, 10] width 5 height 4
click at [299, 79] on div "Only 5 left Stock Counter 0 Row" at bounding box center [257, 88] width 87 height 26
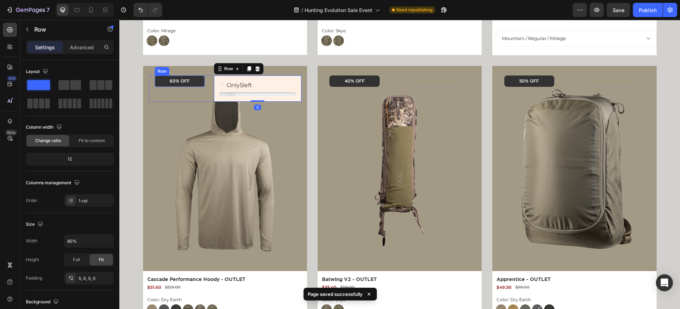
click at [192, 85] on div "60% OFF Text Block Row" at bounding box center [180, 80] width 50 height 11
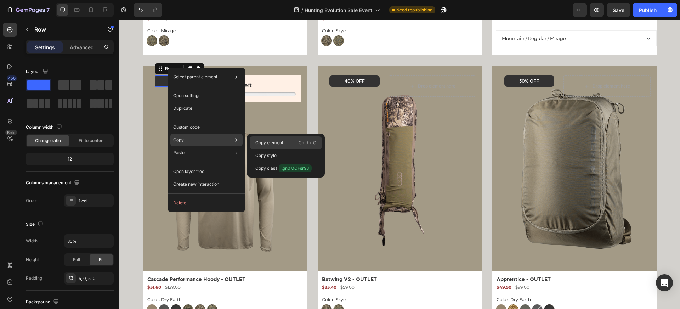
click at [271, 143] on p "Copy element" at bounding box center [269, 143] width 28 height 6
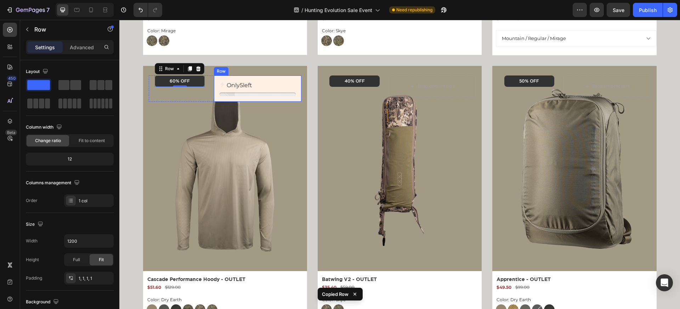
click at [295, 78] on div "Only 5 left Stock Counter Row" at bounding box center [257, 88] width 87 height 26
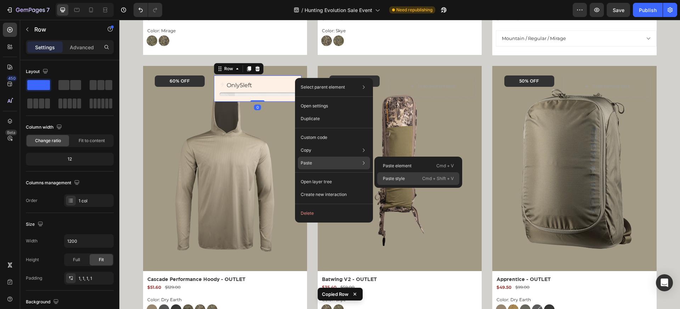
click at [394, 178] on p "Paste style" at bounding box center [394, 178] width 22 height 6
type input "80%"
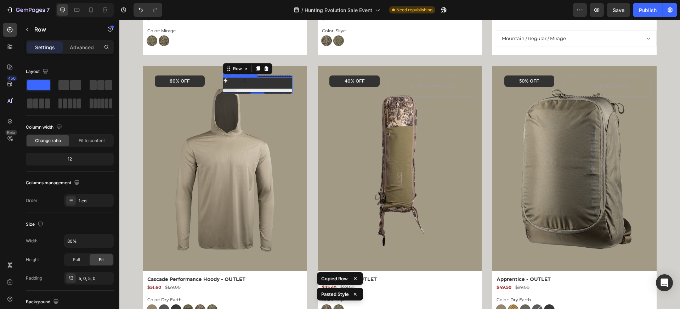
click at [265, 83] on div "Only 5 left" at bounding box center [258, 81] width 70 height 8
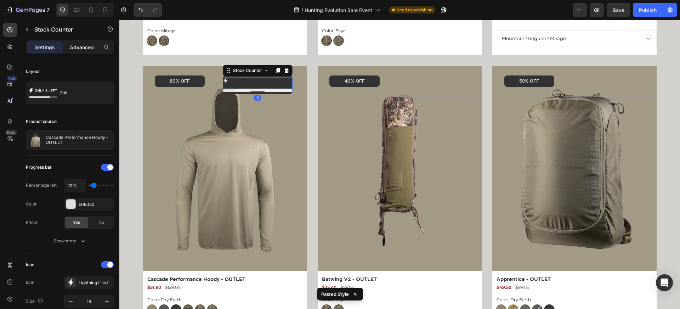
click at [87, 45] on p "Advanced" at bounding box center [82, 47] width 24 height 7
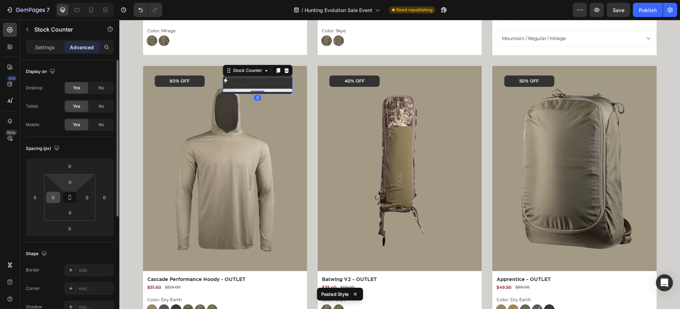
click at [53, 197] on input "0" at bounding box center [53, 197] width 11 height 11
click at [55, 197] on input "4" at bounding box center [53, 197] width 11 height 11
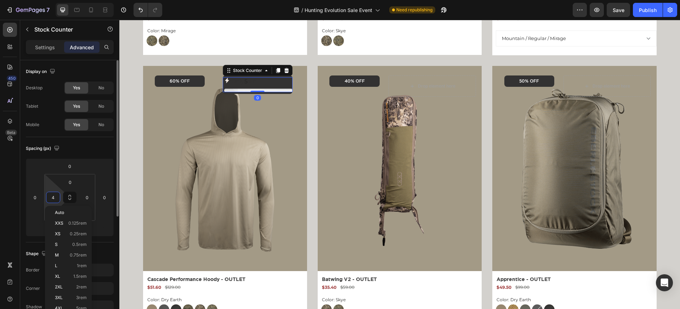
click at [55, 197] on input "4" at bounding box center [53, 197] width 11 height 11
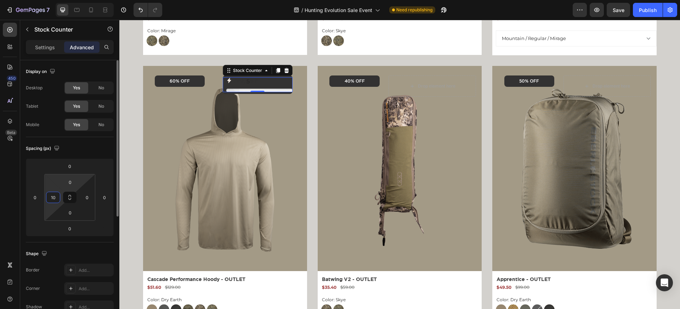
type input "10"
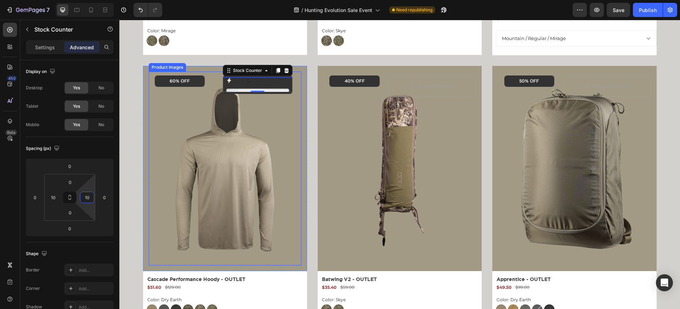
click at [233, 115] on img at bounding box center [224, 168] width 145 height 193
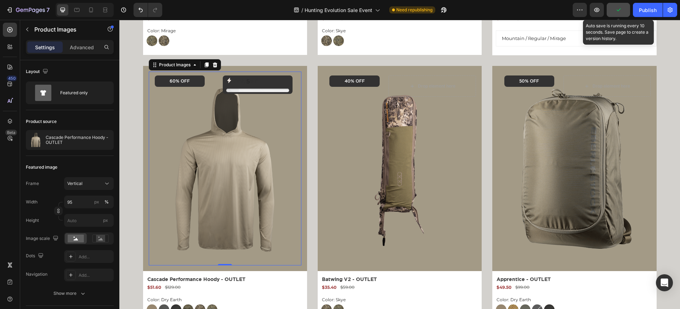
click at [614, 12] on button "button" at bounding box center [618, 10] width 23 height 14
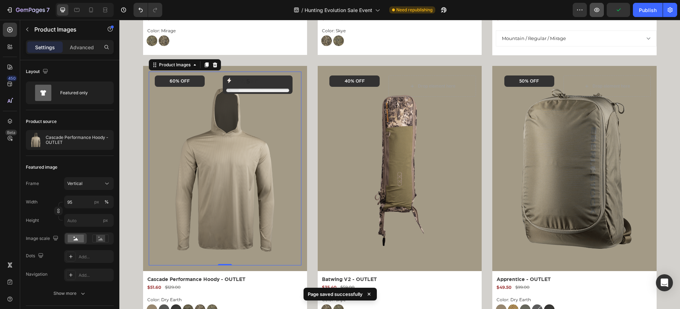
click at [601, 11] on button "button" at bounding box center [597, 10] width 14 height 14
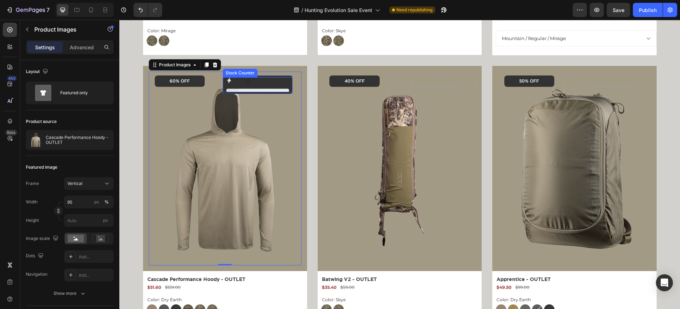
click at [256, 80] on p "Only 5 left" at bounding box center [245, 81] width 25 height 8
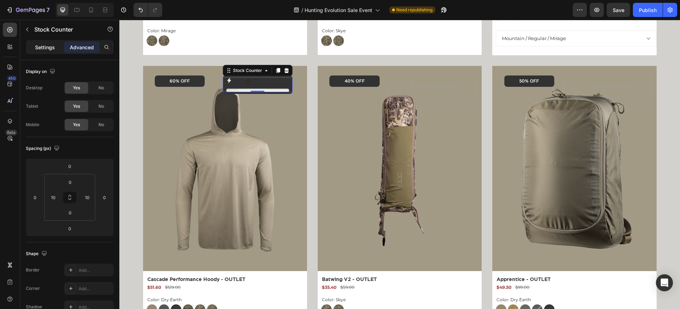
click at [45, 47] on p "Settings" at bounding box center [45, 47] width 20 height 7
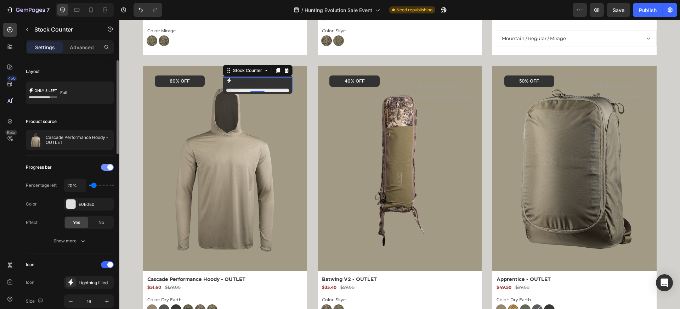
click at [106, 168] on div at bounding box center [107, 167] width 13 height 7
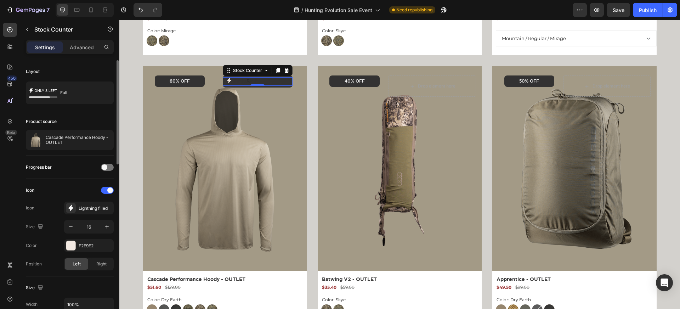
scroll to position [2, 0]
click at [70, 243] on div at bounding box center [70, 243] width 9 height 9
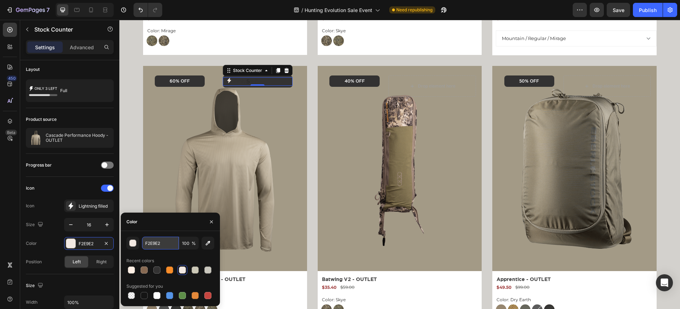
click at [154, 244] on input "F2E9E2" at bounding box center [160, 243] width 37 height 13
paste input "88D2A"
type input "F88D2A"
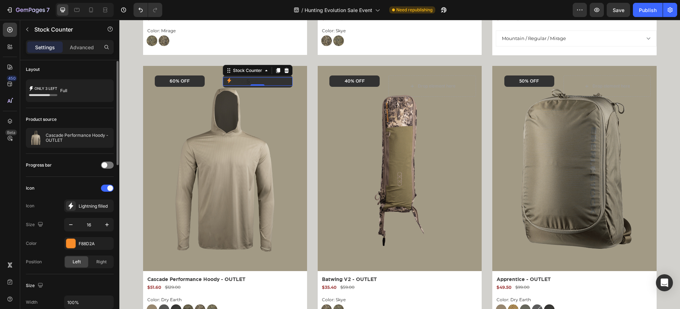
click at [47, 219] on div "Size 16" at bounding box center [70, 224] width 88 height 13
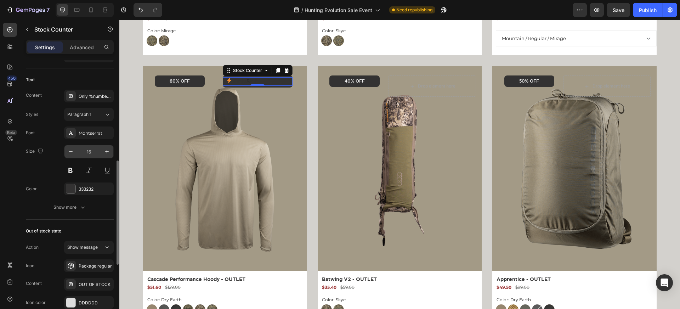
scroll to position [251, 0]
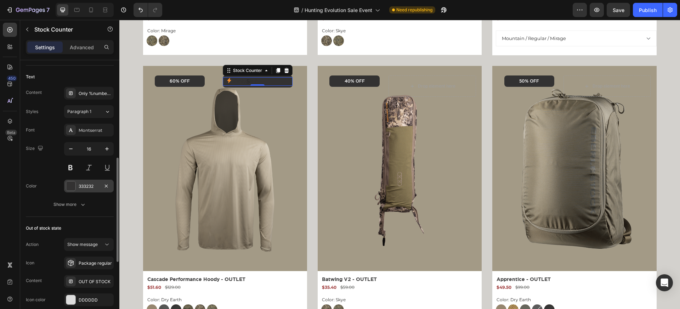
click at [70, 188] on div at bounding box center [70, 185] width 9 height 9
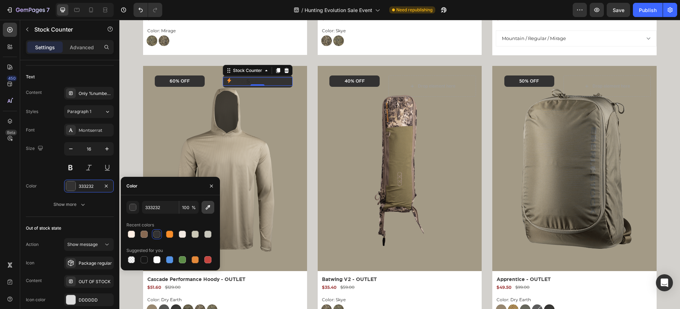
click at [210, 205] on icon "button" at bounding box center [207, 207] width 7 height 7
type input "FCFCFC"
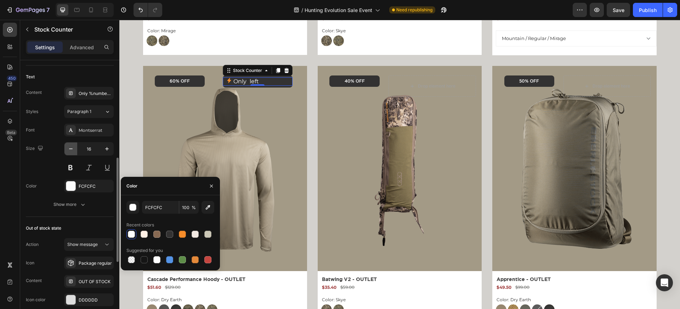
click at [71, 145] on icon "button" at bounding box center [70, 148] width 7 height 7
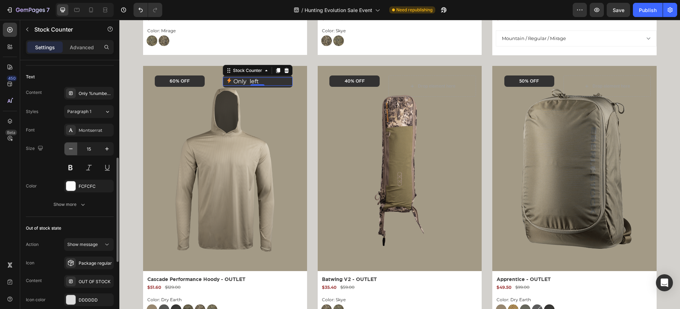
click at [71, 145] on icon "button" at bounding box center [70, 148] width 7 height 7
click at [71, 146] on icon "button" at bounding box center [70, 148] width 7 height 7
type input "12"
click at [50, 171] on div "Size 12" at bounding box center [70, 158] width 88 height 32
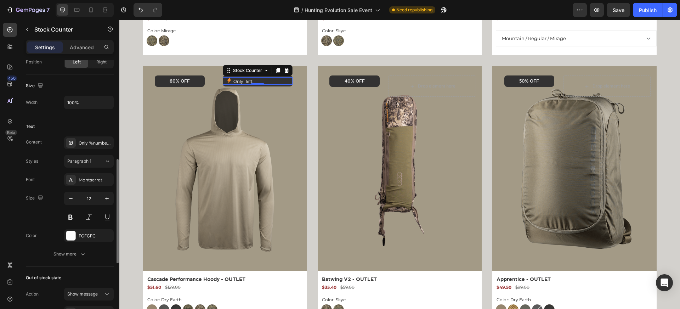
scroll to position [143, 0]
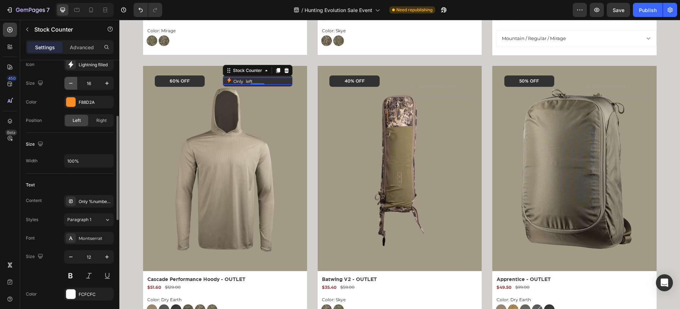
click at [69, 80] on icon "button" at bounding box center [70, 83] width 7 height 7
type input "13"
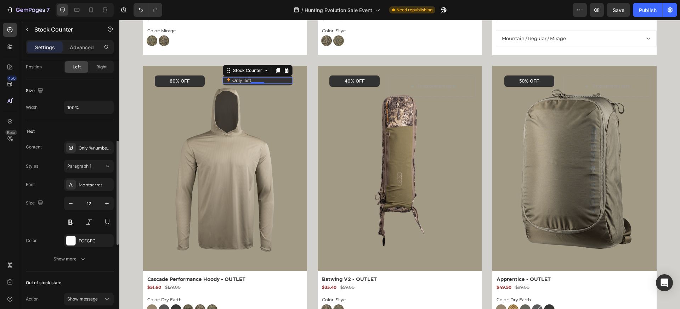
scroll to position [214, 0]
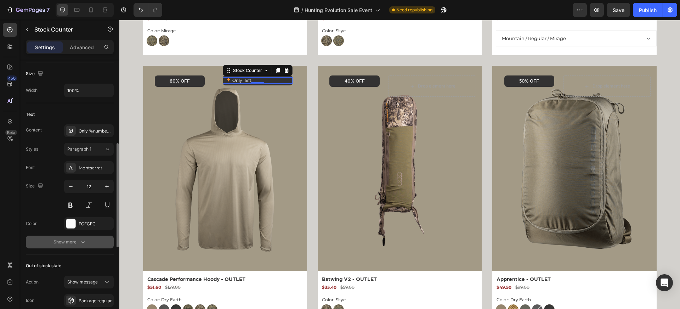
click at [81, 242] on icon "button" at bounding box center [82, 241] width 7 height 7
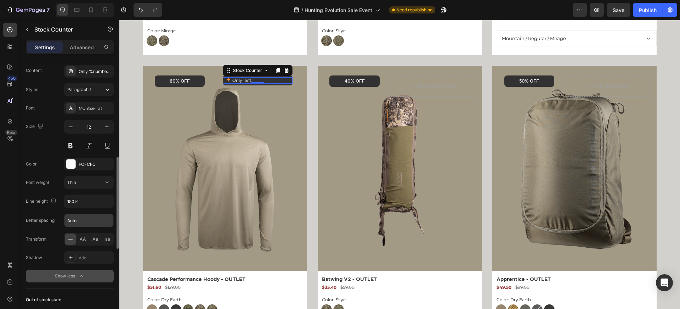
scroll to position [276, 0]
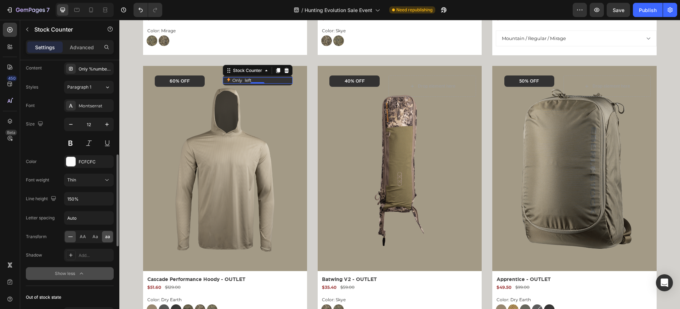
click at [108, 237] on span "aa" at bounding box center [107, 236] width 5 height 6
click at [99, 236] on div "Aa" at bounding box center [95, 236] width 11 height 11
click at [85, 237] on span "AA" at bounding box center [83, 236] width 6 height 6
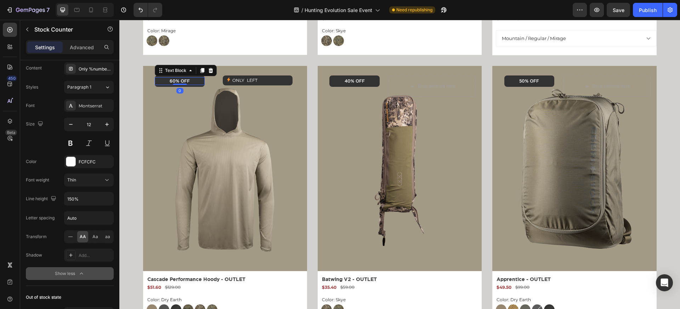
click at [176, 80] on span "60% OFF" at bounding box center [180, 81] width 20 height 4
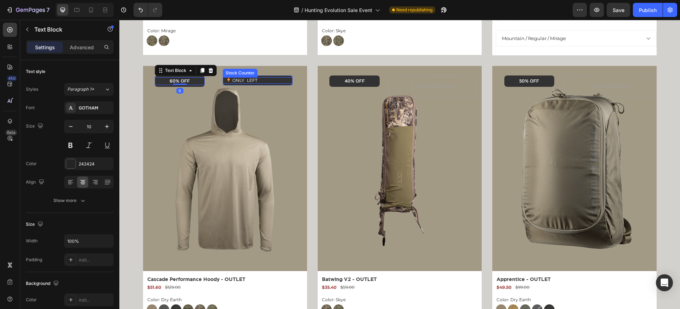
click at [249, 80] on p "Only 5 left" at bounding box center [244, 80] width 25 height 6
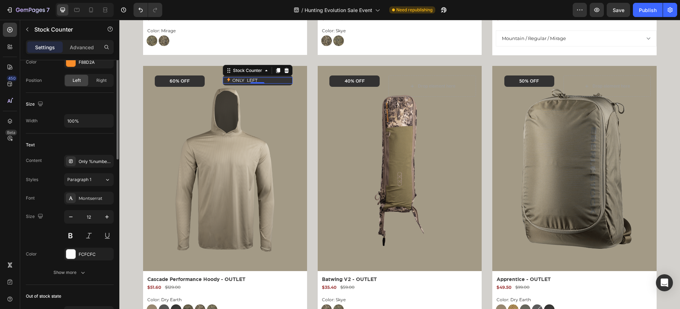
scroll to position [197, 0]
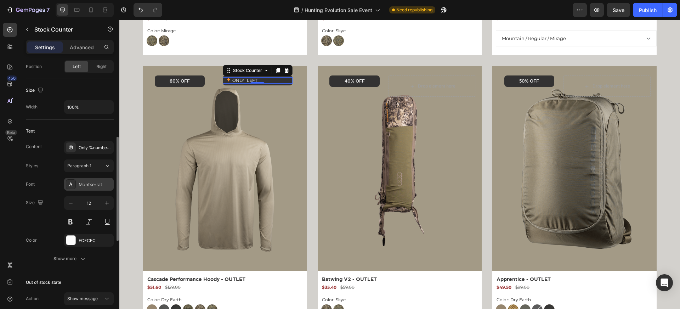
click at [89, 180] on div "Montserrat" at bounding box center [89, 184] width 50 height 13
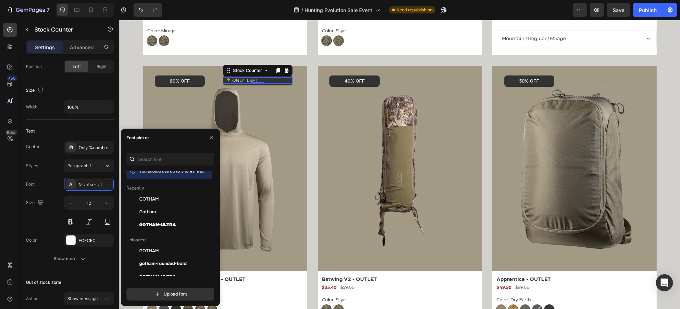
scroll to position [7, 0]
click at [151, 195] on span "GOTHAM" at bounding box center [148, 198] width 19 height 6
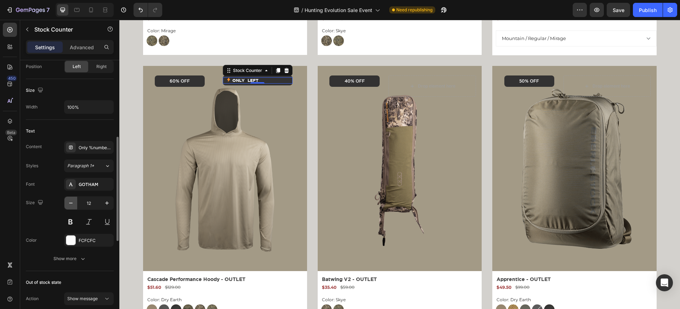
click at [70, 204] on icon "button" at bounding box center [70, 202] width 7 height 7
click at [106, 204] on icon "button" at bounding box center [106, 202] width 7 height 7
type input "12"
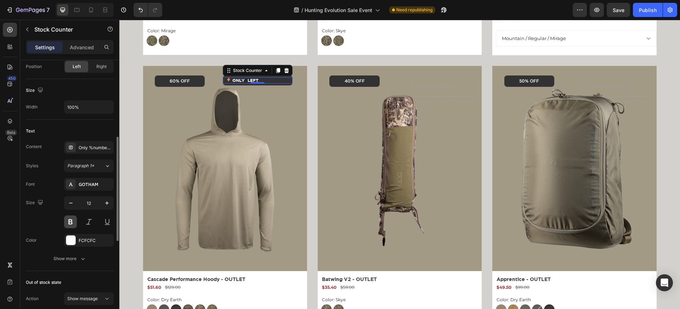
click at [69, 223] on button at bounding box center [70, 221] width 13 height 13
click at [98, 184] on div "GOTHAM" at bounding box center [95, 184] width 33 height 6
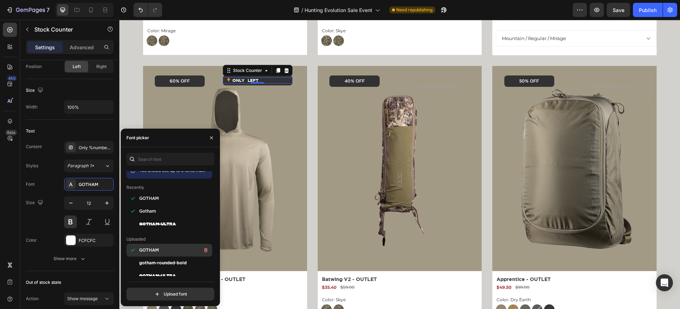
click at [145, 252] on span "GOTHAM" at bounding box center [148, 250] width 19 height 6
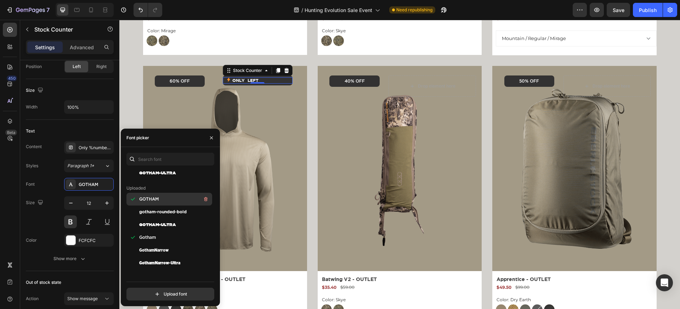
scroll to position [89, 0]
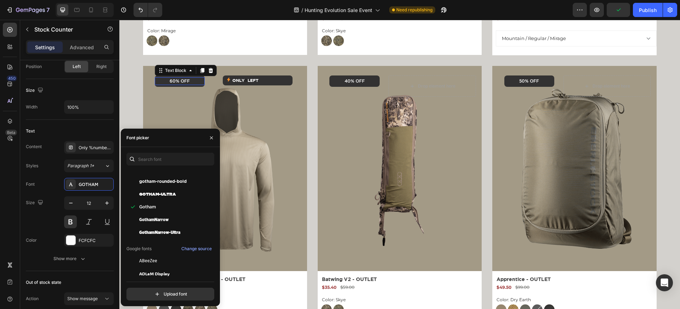
click at [175, 79] on span "60% OFF" at bounding box center [180, 81] width 20 height 4
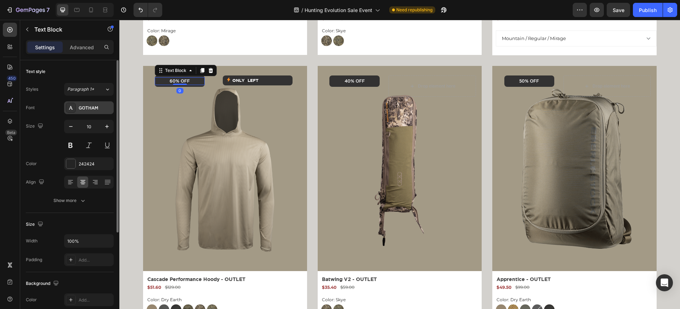
click at [89, 107] on div "GOTHAM" at bounding box center [95, 108] width 33 height 6
click at [50, 151] on div "Size 10" at bounding box center [70, 136] width 88 height 32
click at [68, 201] on div "Show more" at bounding box center [69, 200] width 33 height 7
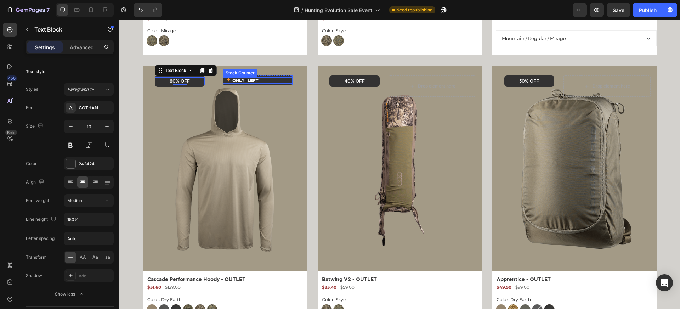
click at [247, 80] on span "5" at bounding box center [246, 80] width 3 height 5
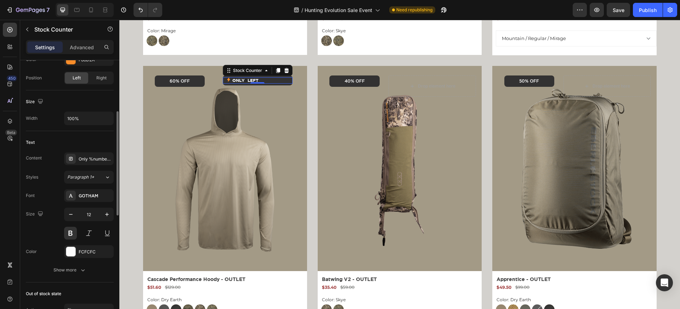
scroll to position [207, 0]
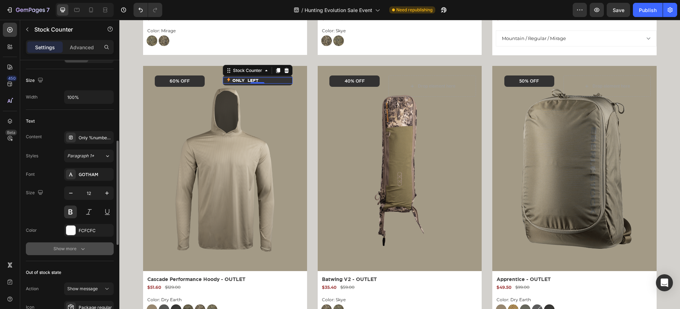
click at [77, 250] on div "Show more" at bounding box center [69, 248] width 33 height 7
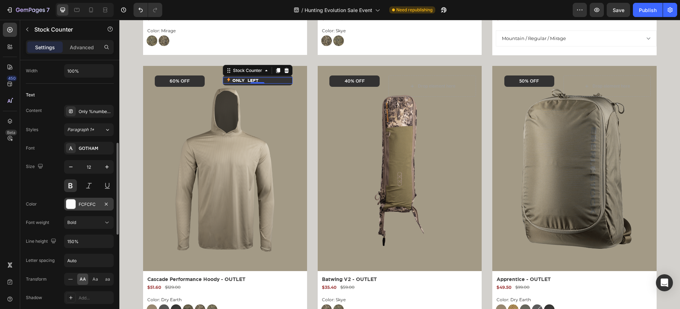
scroll to position [243, 0]
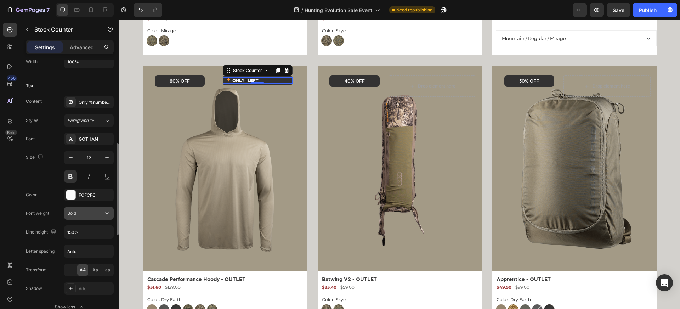
click at [75, 213] on span "Bold" at bounding box center [71, 212] width 9 height 5
click at [80, 246] on span "Medium" at bounding box center [75, 244] width 16 height 6
click at [73, 173] on button at bounding box center [70, 176] width 13 height 13
click at [91, 134] on div "GOTHAM" at bounding box center [89, 138] width 50 height 13
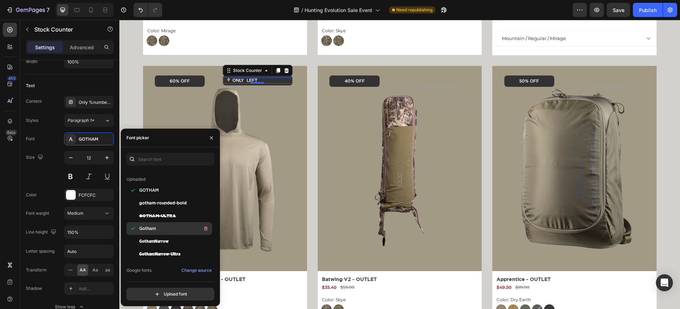
scroll to position [56, 0]
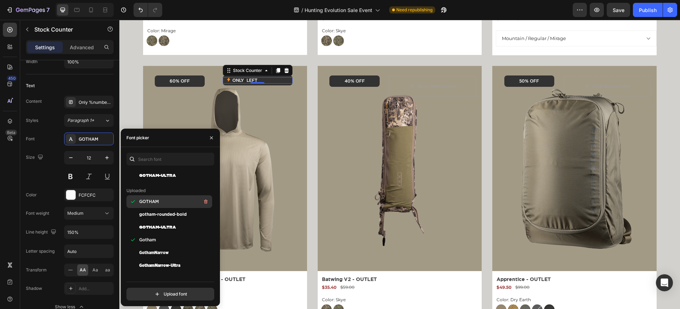
click at [156, 200] on span "GOTHAM" at bounding box center [148, 201] width 19 height 6
click at [143, 200] on span "GOTHAM" at bounding box center [148, 201] width 19 height 6
click at [41, 168] on div "Size 12" at bounding box center [70, 167] width 88 height 32
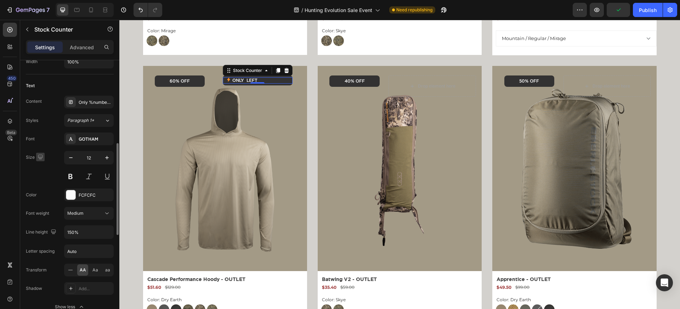
click at [43, 156] on icon "button" at bounding box center [40, 156] width 7 height 7
click at [198, 135] on img at bounding box center [224, 168] width 145 height 193
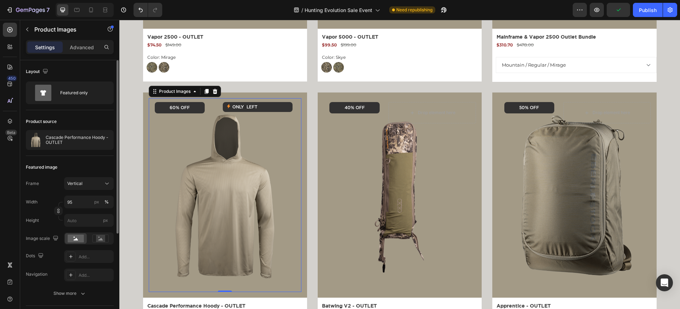
scroll to position [790, 0]
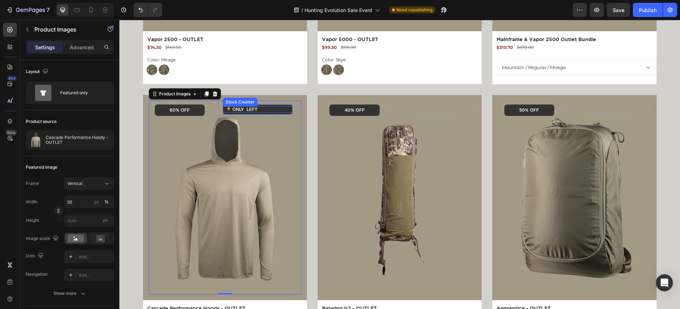
click at [250, 110] on p "Only 5 left" at bounding box center [244, 109] width 25 height 6
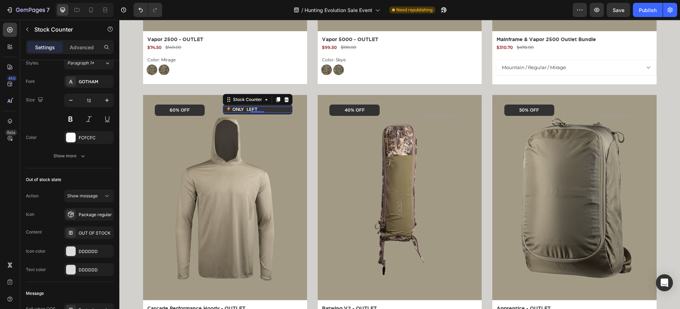
scroll to position [424, 0]
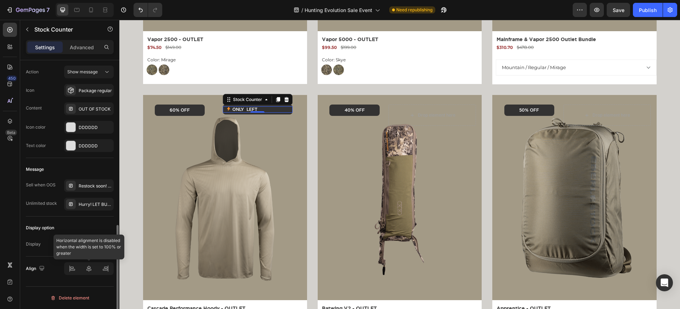
click at [102, 267] on div at bounding box center [89, 268] width 50 height 13
click at [109, 267] on div at bounding box center [89, 268] width 50 height 13
click at [103, 268] on div at bounding box center [89, 268] width 50 height 13
click at [56, 226] on div "Display option" at bounding box center [70, 227] width 88 height 11
click at [613, 11] on span "Save" at bounding box center [619, 10] width 12 height 6
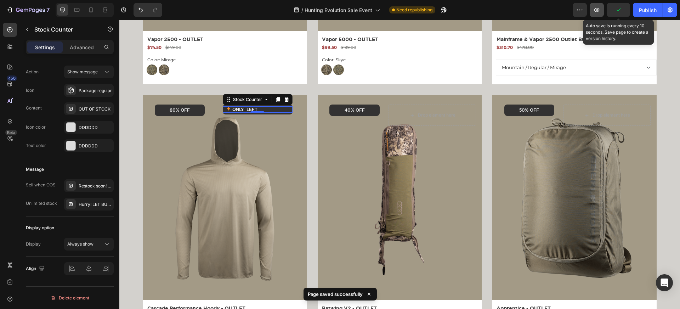
click at [597, 9] on icon "button" at bounding box center [596, 10] width 5 height 4
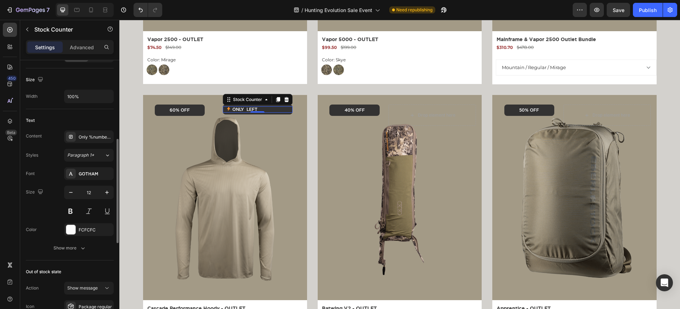
scroll to position [206, 0]
click at [72, 249] on div "Show more" at bounding box center [69, 249] width 33 height 7
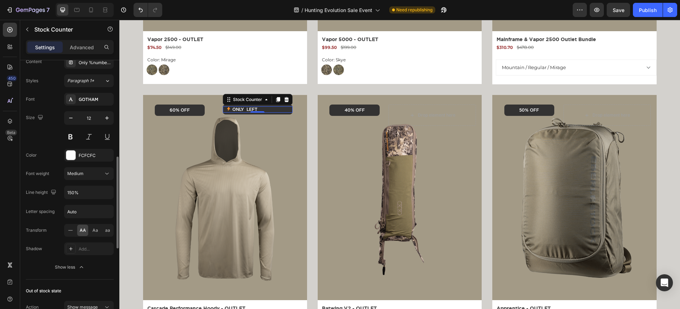
scroll to position [282, 0]
click at [70, 234] on icon at bounding box center [70, 230] width 7 height 7
click at [80, 231] on span "AA" at bounding box center [83, 231] width 6 height 6
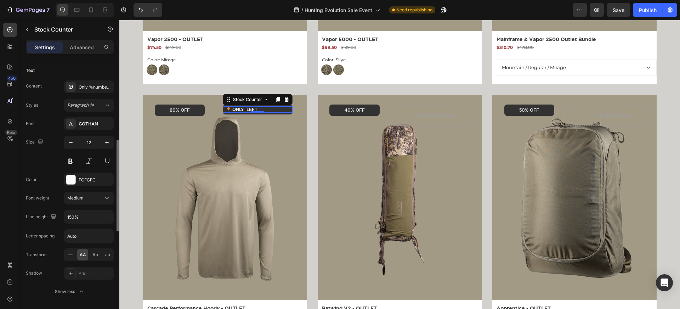
scroll to position [242, 0]
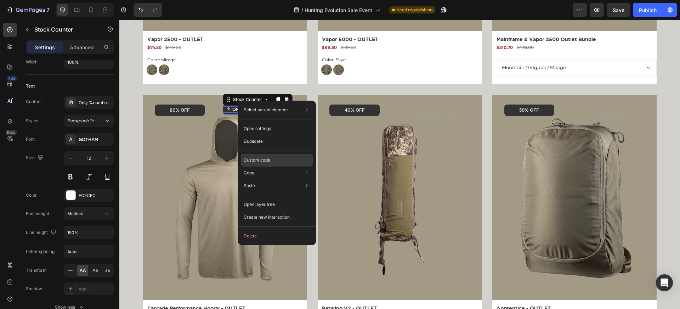
click at [256, 162] on p "Custom code" at bounding box center [257, 160] width 27 height 6
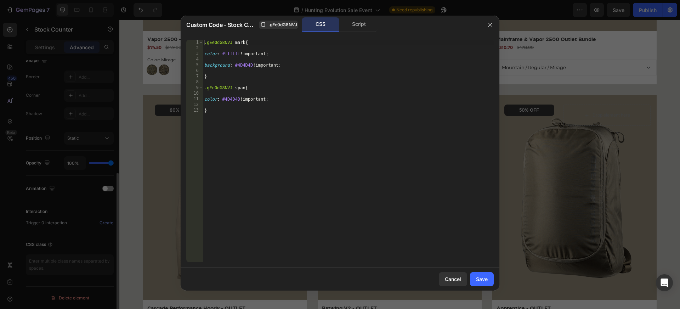
scroll to position [193, 0]
type textarea "}"
click at [261, 75] on div ".gEe0dG8NVJ mark { color : #ffffff !important ; background : #4D4D4D !important…" at bounding box center [348, 157] width 291 height 234
click at [253, 117] on div ".gEe0dG8NVJ mark { color : #ffffff !important ; background : #4D4D4D !important…" at bounding box center [348, 157] width 291 height 234
paste textarea "}"
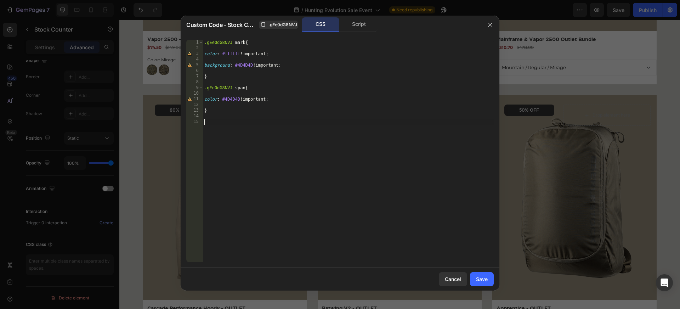
type textarea "}"
click at [484, 282] on div "Save" at bounding box center [482, 278] width 12 height 7
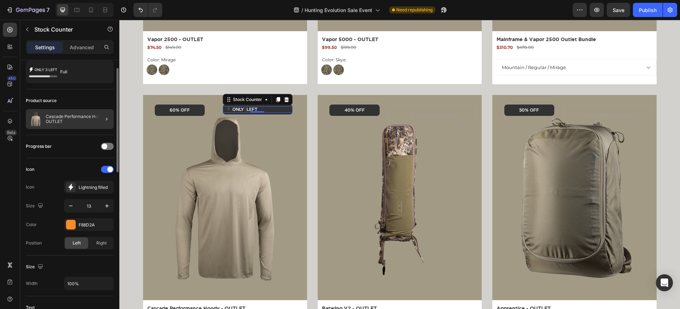
scroll to position [20, 0]
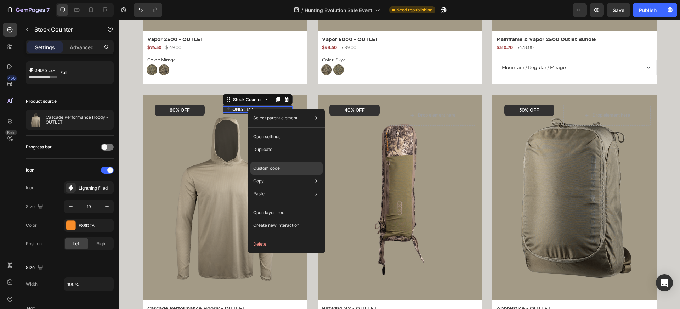
click at [262, 165] on p "Custom code" at bounding box center [266, 168] width 27 height 6
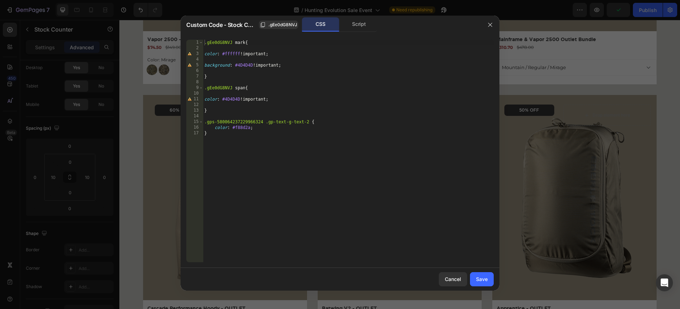
click at [274, 132] on div ".gEe0dG8NVJ mark { color : #ffffff !important ; background : #4D4D4D !important…" at bounding box center [348, 157] width 291 height 234
drag, startPoint x: 265, startPoint y: 120, endPoint x: 174, endPoint y: 120, distance: 90.3
click at [174, 120] on div "Custom Code - Stock Counter .gEe0dG8NVJ CSS Script } 1 2 3 4 5 6 7 8 9 10 11 12…" at bounding box center [340, 154] width 680 height 309
type textarea ".gp-text-g-text-2 {"
click at [480, 277] on div "Save" at bounding box center [482, 278] width 12 height 7
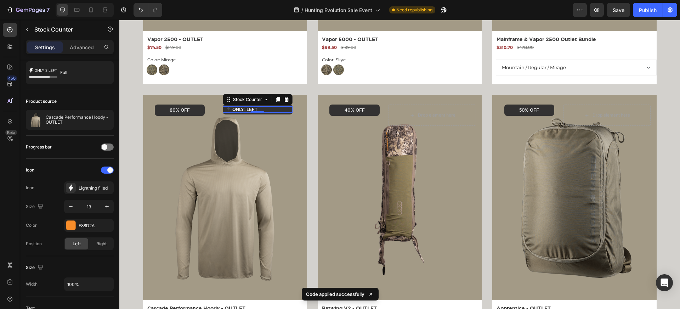
click at [246, 106] on p "Only 5 left" at bounding box center [244, 109] width 25 height 6
click at [616, 8] on span "Save" at bounding box center [619, 10] width 12 height 6
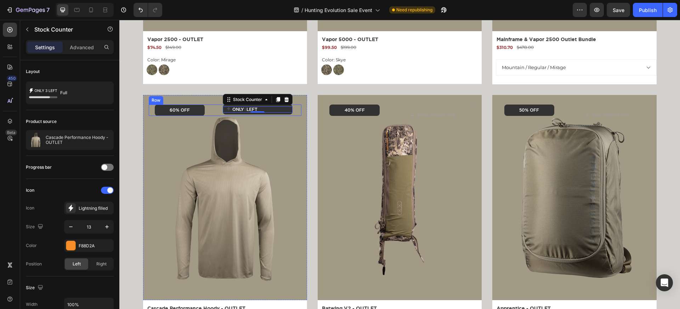
click at [212, 105] on div "60% OFF Text Block Row Only 5 left Stock Counter 0 Row Row" at bounding box center [225, 109] width 153 height 11
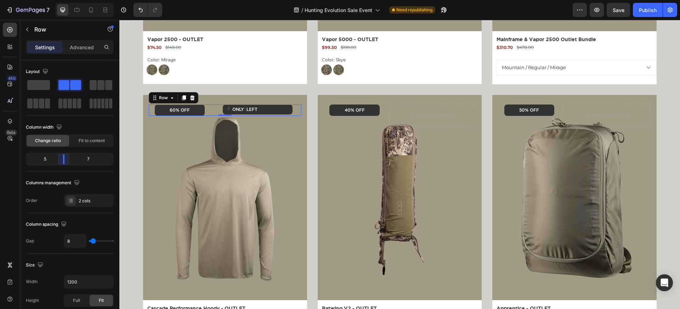
click at [66, 0] on body "7 Version history / Hunting Evolution Sale Event Need republishing Preview Save…" at bounding box center [340, 0] width 680 height 0
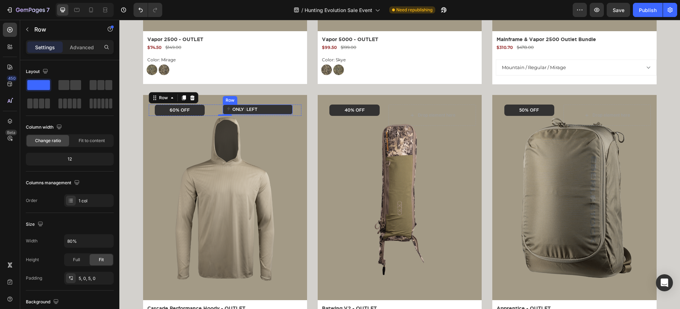
click at [287, 105] on div "Only 5 left Stock Counter Row" at bounding box center [258, 109] width 70 height 10
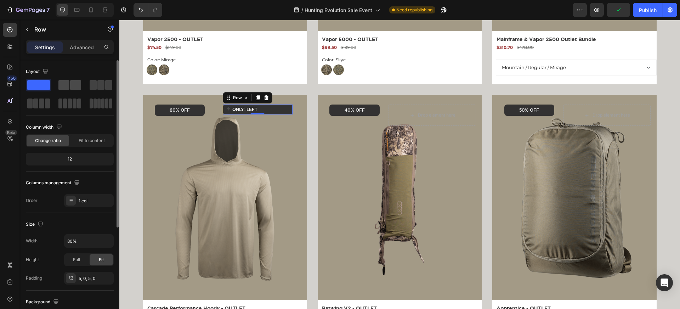
click at [70, 84] on span at bounding box center [75, 85] width 11 height 10
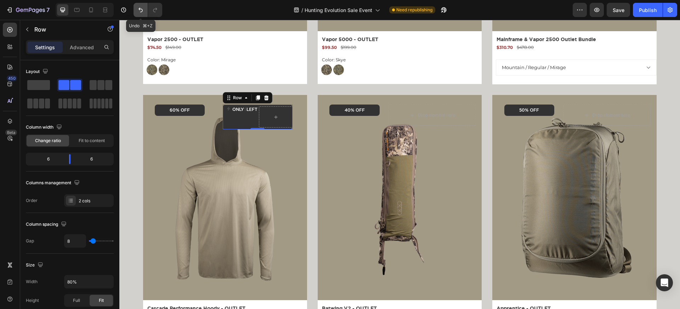
click at [139, 6] on button "Undo/Redo" at bounding box center [141, 10] width 14 height 14
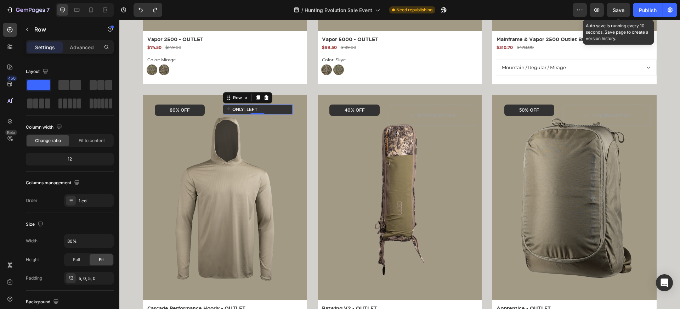
click at [615, 11] on span "Save" at bounding box center [619, 10] width 12 height 6
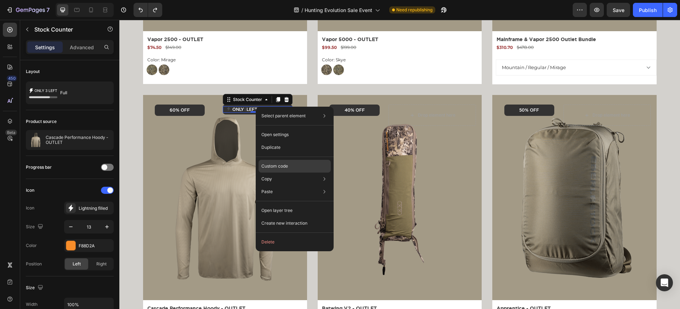
click at [277, 167] on p "Custom code" at bounding box center [274, 166] width 27 height 6
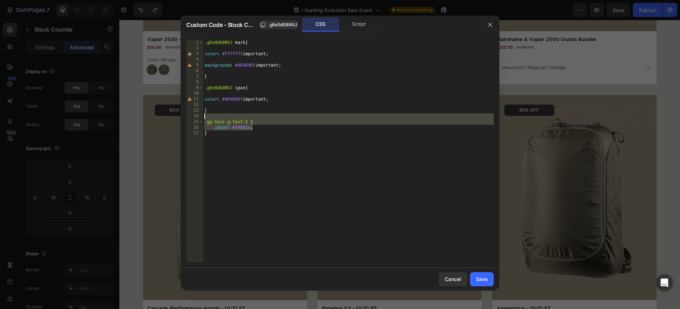
drag, startPoint x: 264, startPoint y: 128, endPoint x: 197, endPoint y: 115, distance: 68.2
click at [197, 115] on div "color: #f88d2a; 1 2 3 4 5 6 7 8 9 10 11 12 13 14 15 16 17 .gEe0dG8NVJ mark { co…" at bounding box center [339, 151] width 307 height 222
paste textarea "}"
type textarea "}"
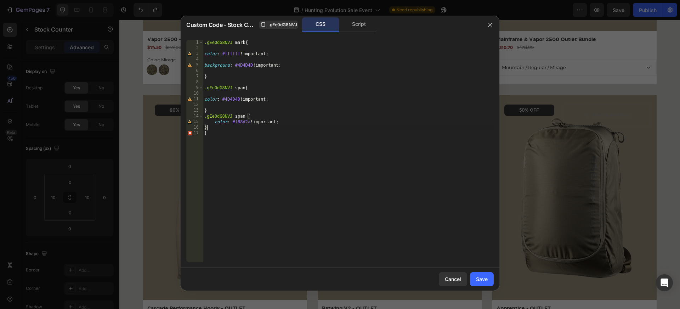
click at [212, 126] on div ".gEe0dG8NVJ mark { color : #ffffff !important ; background : #4D4D4D !important…" at bounding box center [348, 157] width 291 height 234
click at [478, 277] on div "Save" at bounding box center [482, 278] width 12 height 7
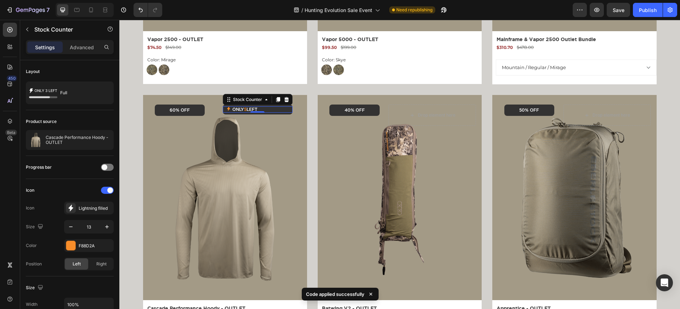
click at [277, 111] on div "Only 5 left" at bounding box center [257, 109] width 63 height 6
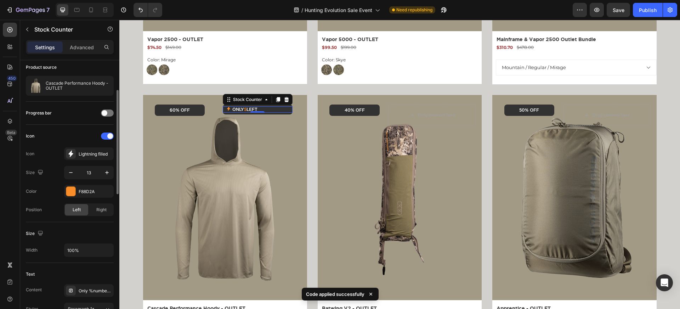
scroll to position [61, 0]
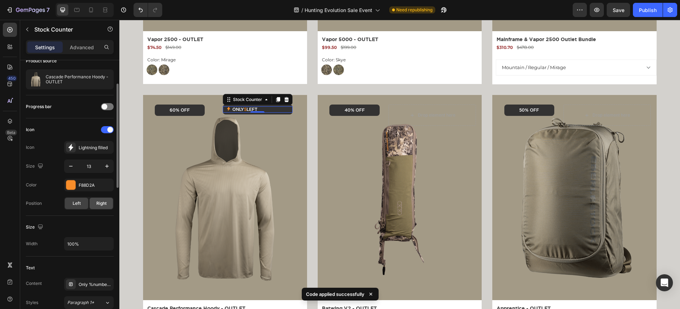
click at [102, 205] on span "Right" at bounding box center [101, 203] width 10 height 6
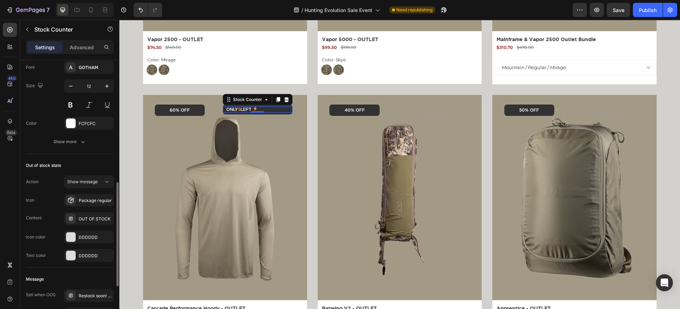
scroll to position [315, 0]
click at [103, 179] on div "Show message" at bounding box center [85, 181] width 36 height 6
click at [97, 169] on div "Out of stock state" at bounding box center [70, 164] width 88 height 11
click at [97, 203] on div "Package regular" at bounding box center [95, 200] width 33 height 6
click at [72, 168] on div "Out of stock state" at bounding box center [70, 164] width 88 height 11
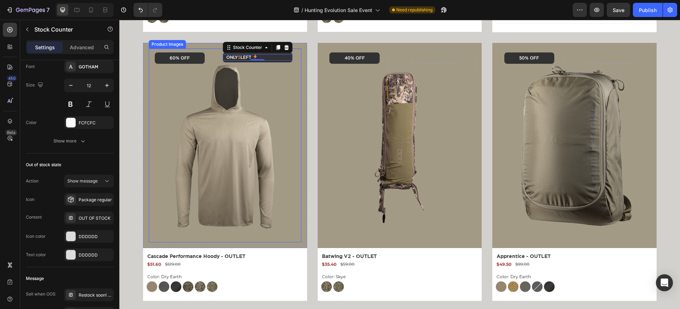
scroll to position [853, 0]
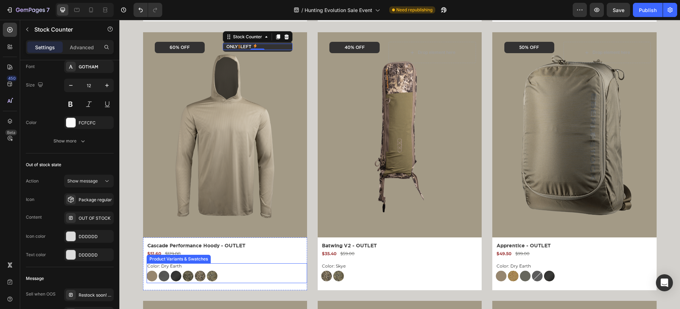
click at [172, 272] on img at bounding box center [176, 276] width 11 height 11
click at [171, 271] on input "Black Black" at bounding box center [170, 270] width 0 height 0
radio input "true"
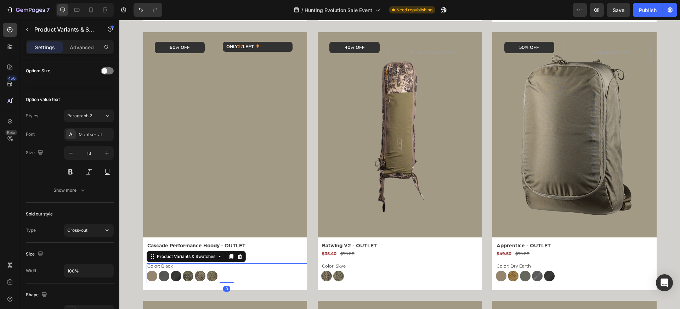
scroll to position [0, 0]
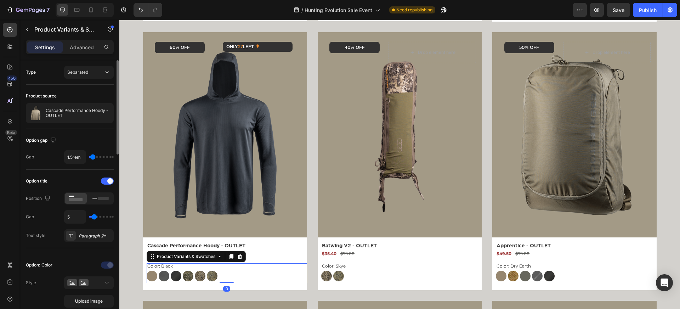
click at [193, 273] on div at bounding box center [188, 276] width 11 height 11
click at [183, 271] on input "[GEOGRAPHIC_DATA]" at bounding box center [182, 270] width 0 height 0
radio input "true"
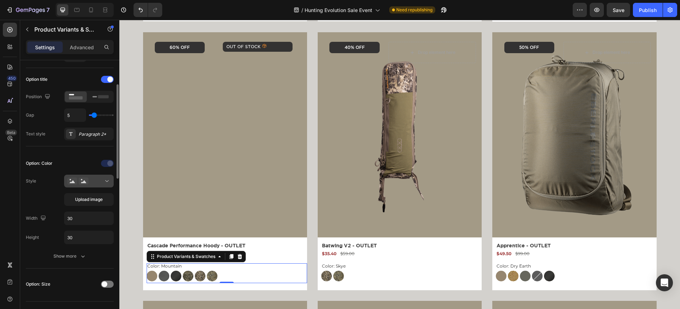
scroll to position [72, 0]
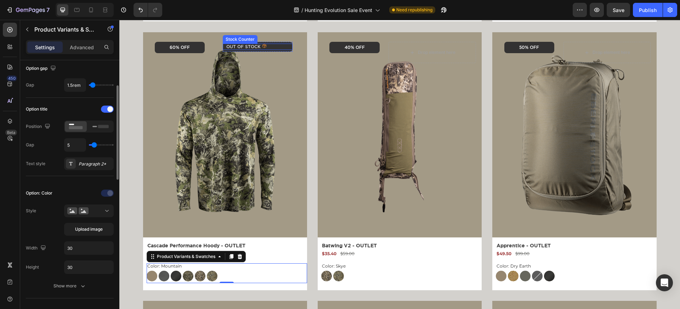
click at [262, 44] on icon at bounding box center [264, 46] width 5 height 5
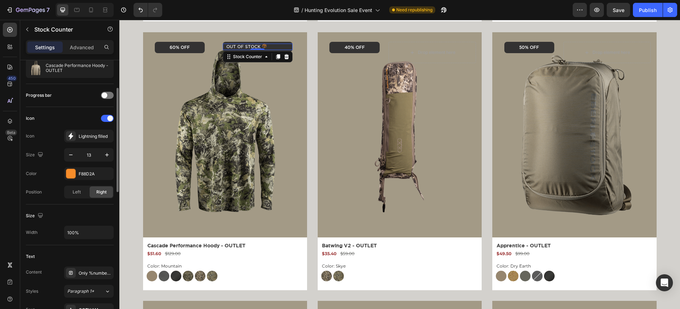
scroll to position [0, 0]
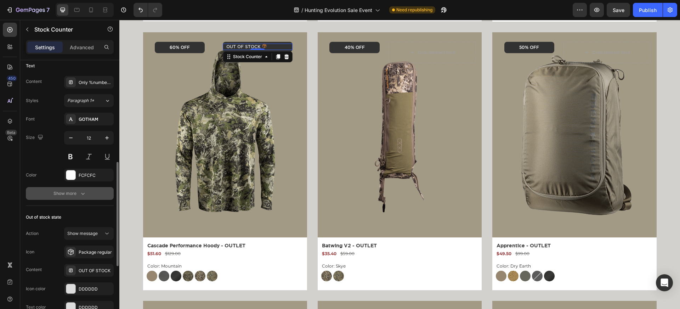
click at [78, 191] on div "Show more" at bounding box center [69, 193] width 33 height 7
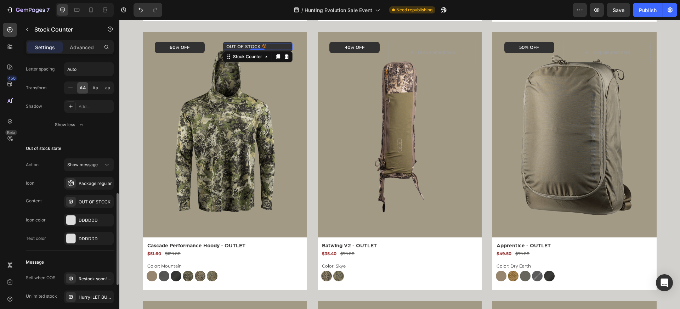
scroll to position [444, 0]
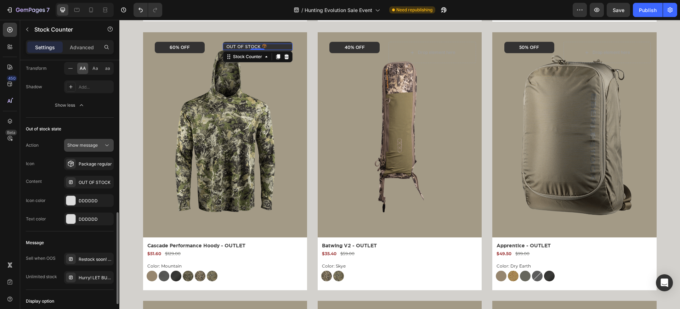
click at [97, 147] on span "Show message" at bounding box center [82, 144] width 30 height 5
click at [39, 152] on div "Action Show message Icon Package regular Content OUT OF STOCK Icon color DDDDDD…" at bounding box center [70, 182] width 88 height 86
click at [88, 180] on div "OUT OF STOCK" at bounding box center [95, 182] width 33 height 6
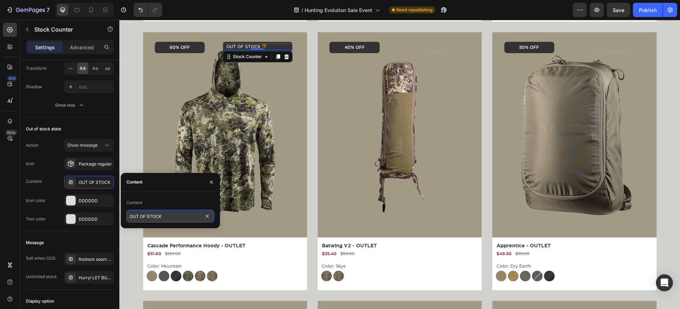
click at [144, 220] on input "OUT OF STOCK" at bounding box center [170, 216] width 88 height 13
type input "SOLD OUT"
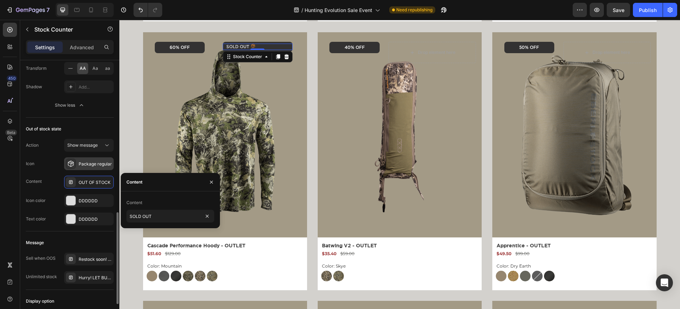
click at [87, 158] on div "Package regular" at bounding box center [89, 163] width 50 height 13
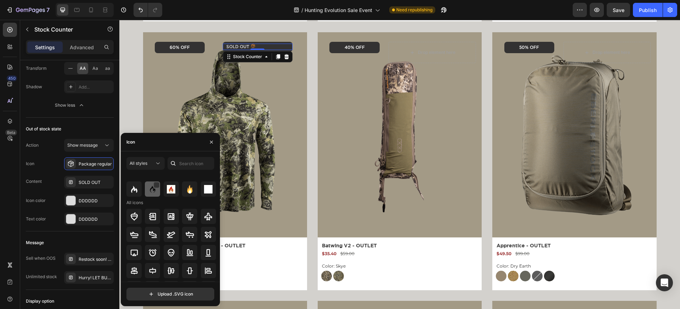
scroll to position [11, 0]
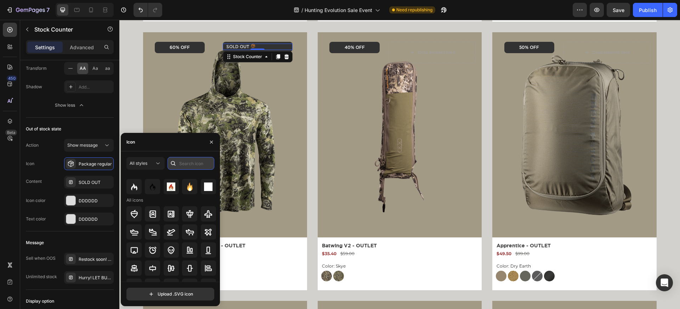
click at [183, 162] on input "text" at bounding box center [191, 163] width 47 height 13
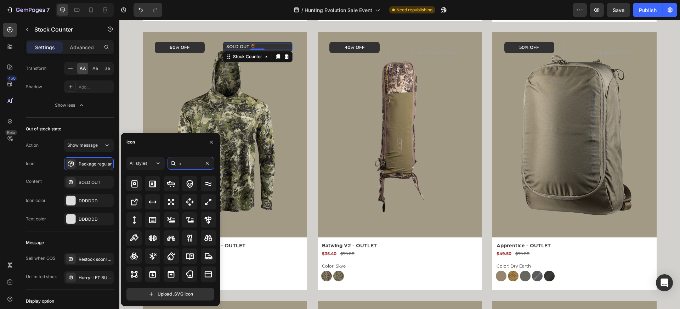
scroll to position [0, 0]
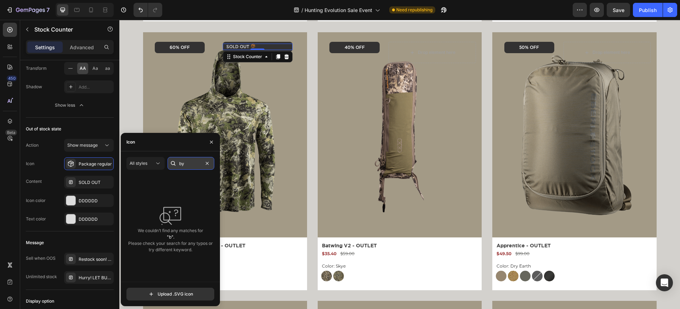
type input "bye"
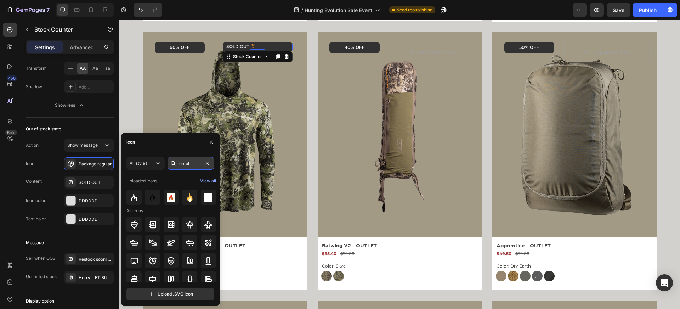
type input "empty"
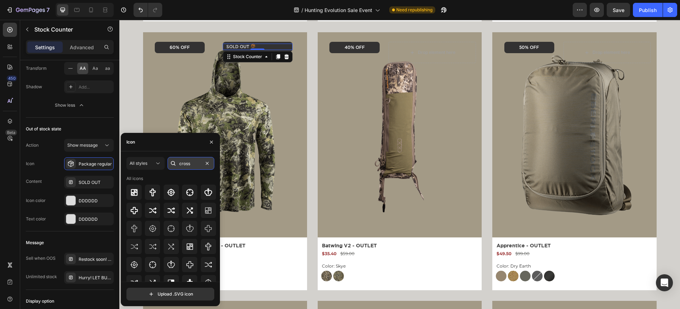
type input "x"
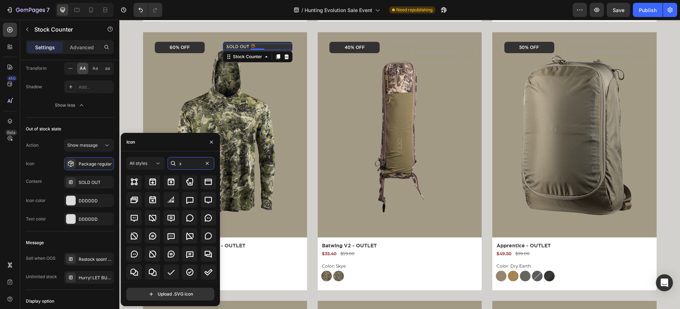
scroll to position [100, 0]
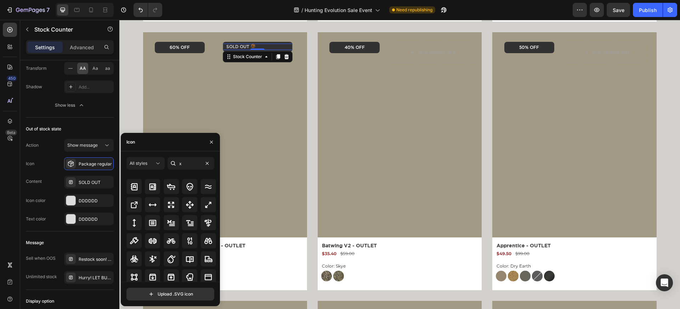
scroll to position [10, 0]
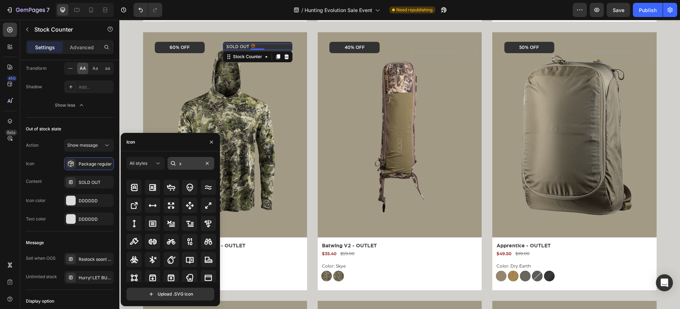
click at [185, 166] on input "x" at bounding box center [191, 163] width 47 height 13
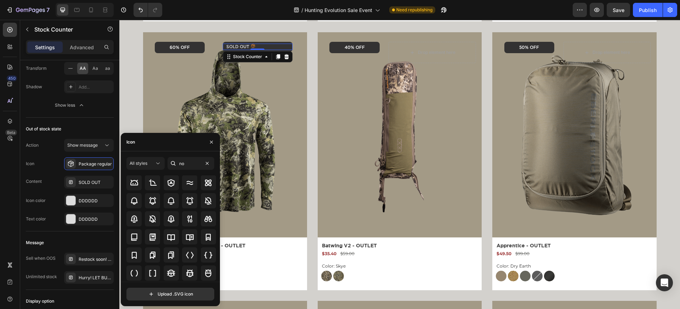
scroll to position [0, 0]
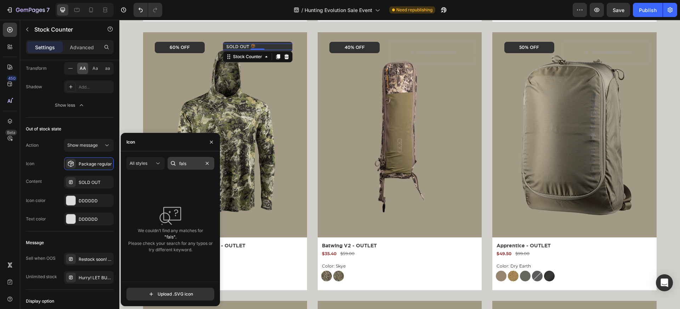
type input "false"
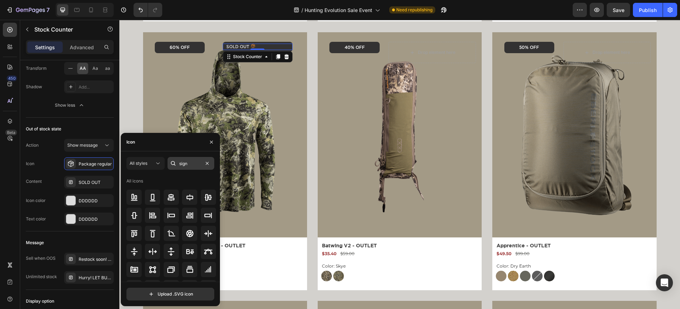
click at [189, 159] on input "sign" at bounding box center [191, 163] width 47 height 13
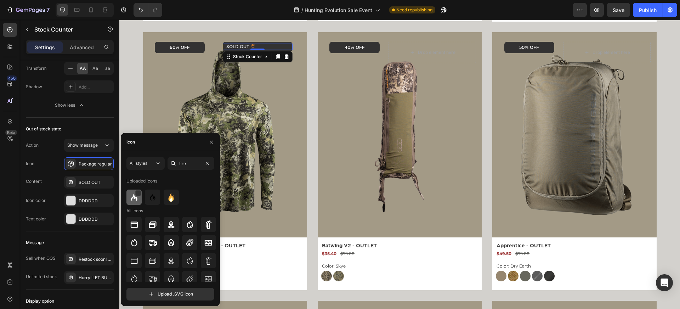
type input "fire"
click at [136, 200] on img at bounding box center [134, 197] width 8 height 8
click at [97, 134] on div "Out of stock state" at bounding box center [70, 128] width 88 height 11
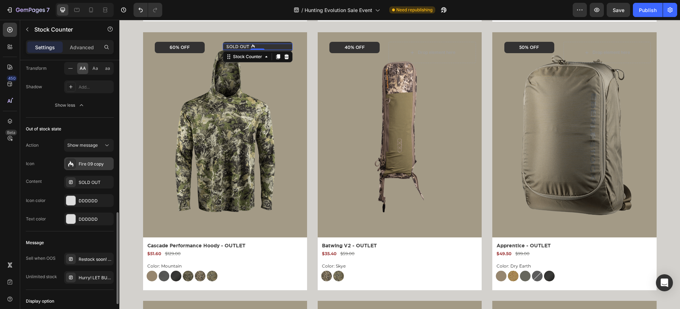
click at [99, 165] on div "Fire 09 copy" at bounding box center [95, 164] width 33 height 6
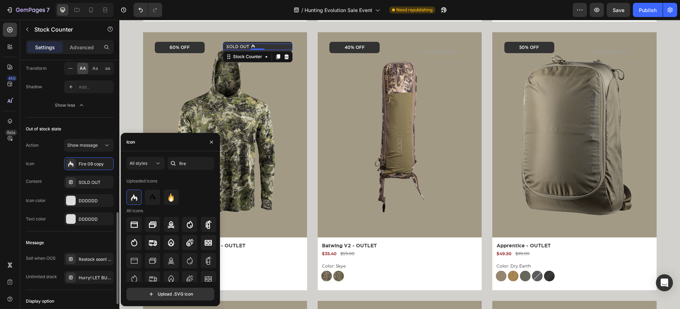
click at [101, 130] on div "Out of stock state" at bounding box center [70, 128] width 88 height 11
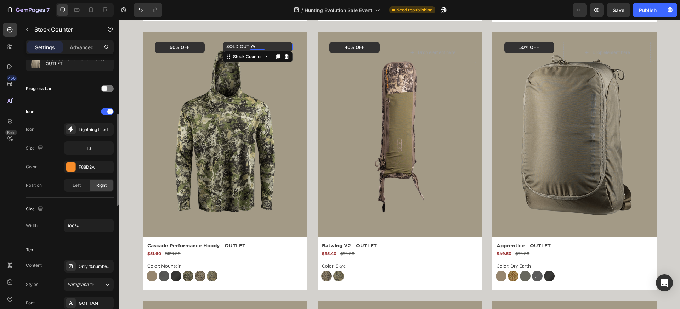
scroll to position [50, 0]
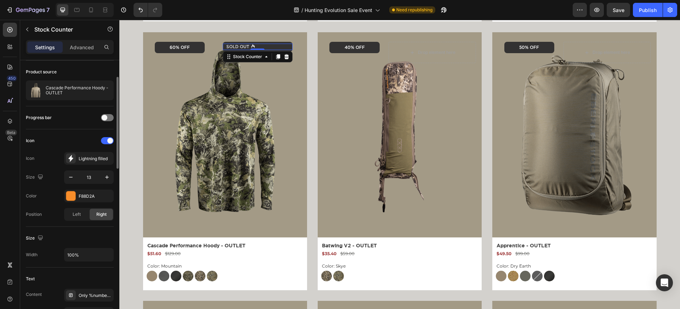
click at [100, 152] on div "Lightning filled" at bounding box center [89, 158] width 50 height 13
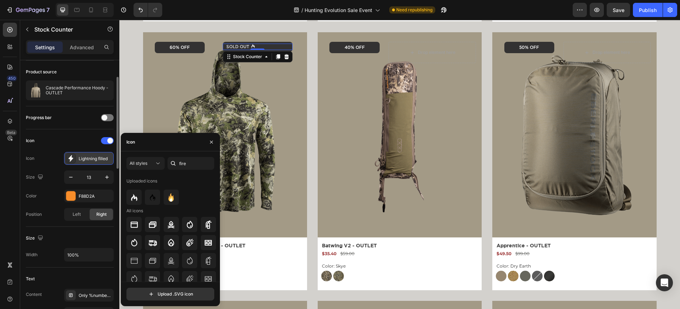
click at [89, 156] on div "Lightning filled" at bounding box center [95, 158] width 33 height 6
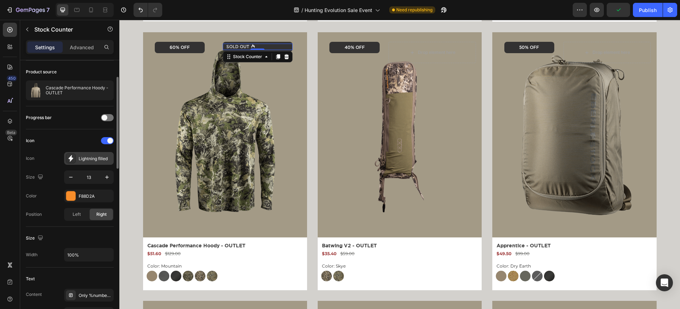
click at [89, 161] on div "Lightning filled" at bounding box center [95, 158] width 33 height 6
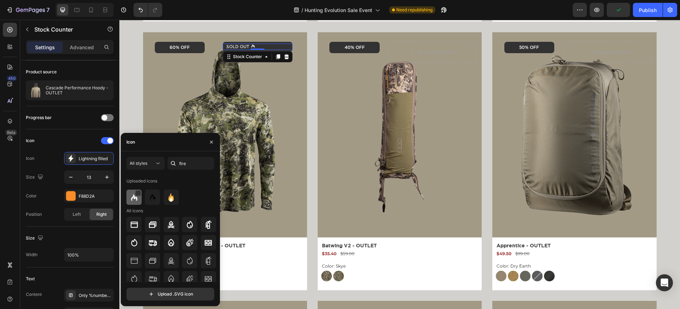
click at [132, 201] on img at bounding box center [134, 197] width 8 height 8
click at [136, 197] on img at bounding box center [134, 197] width 8 height 8
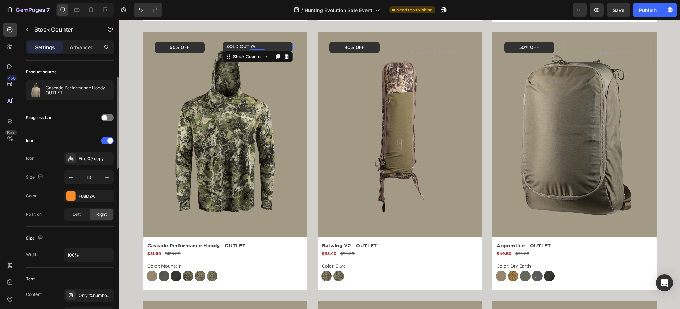
click at [58, 140] on div "Icon" at bounding box center [70, 140] width 88 height 11
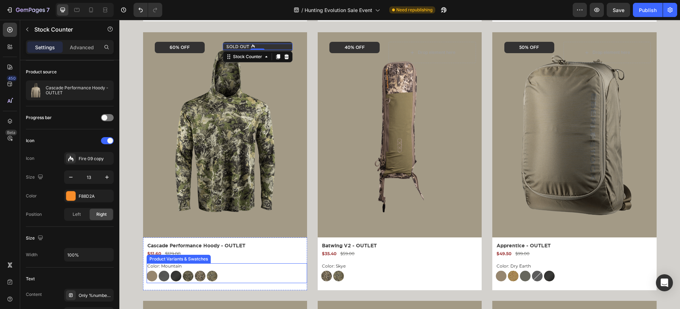
click at [157, 272] on div "Dry Earth Dry Earth Gunmetal Gunmetal Black Black Mountain Mountain Skye Skye M…" at bounding box center [227, 276] width 160 height 11
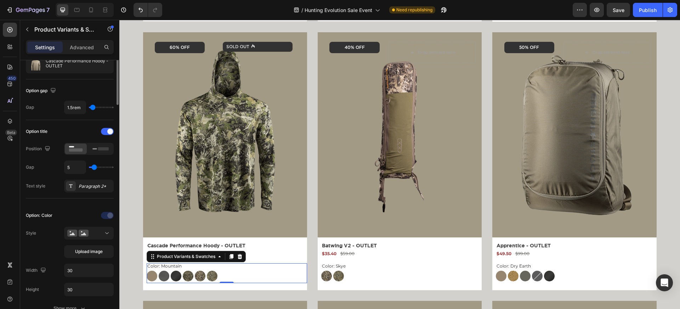
scroll to position [0, 0]
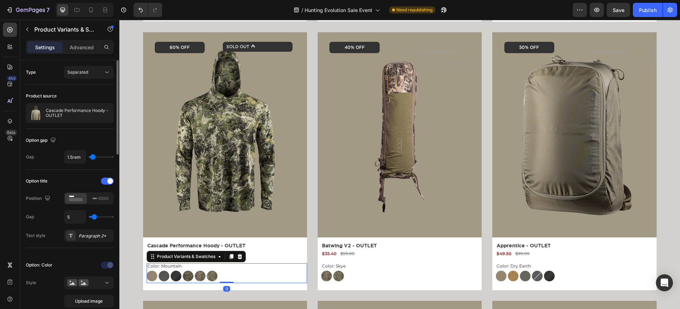
click at [153, 275] on img at bounding box center [152, 276] width 11 height 11
click at [147, 271] on input "Dry Earth Dry Earth" at bounding box center [146, 270] width 0 height 0
radio input "true"
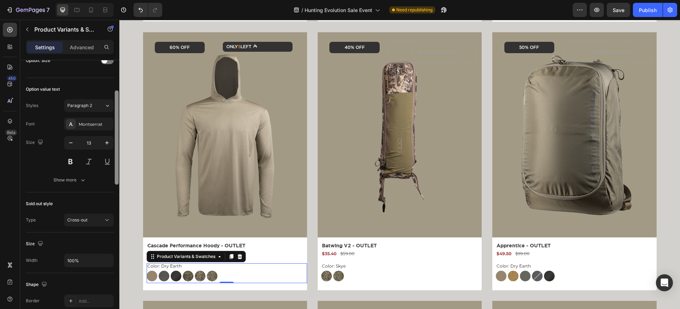
scroll to position [342, 0]
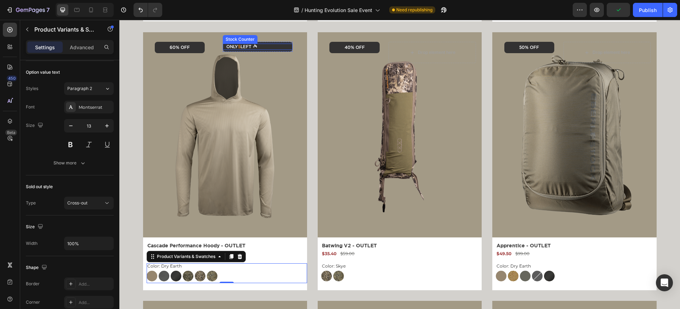
click at [246, 45] on p "Only 5 left" at bounding box center [238, 47] width 25 height 6
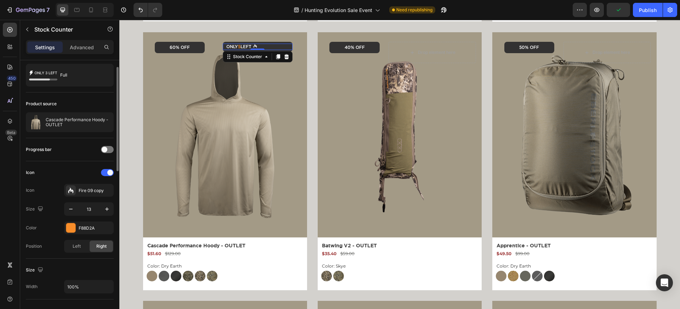
scroll to position [38, 0]
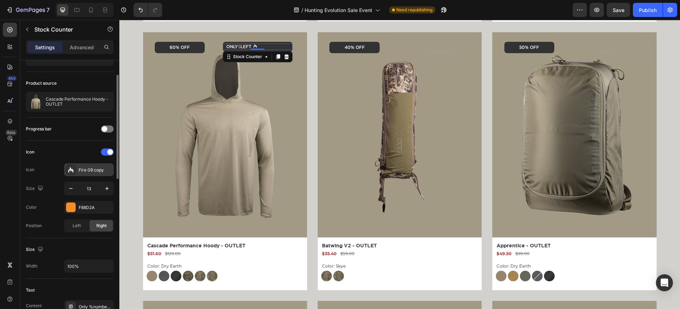
click at [89, 174] on div ".id571385130476635173 .st0{fill:#FFFFFF;stroke:#FFFFFF;stroke-linecap:round;str…" at bounding box center [89, 169] width 50 height 13
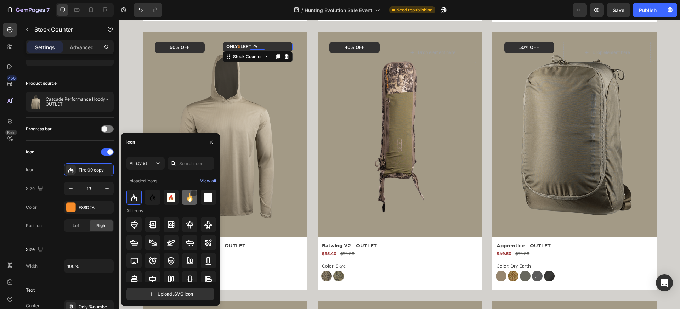
click at [191, 197] on img at bounding box center [190, 197] width 8 height 8
click at [172, 197] on img at bounding box center [171, 197] width 8 height 8
click at [156, 200] on img at bounding box center [152, 197] width 8 height 8
click at [135, 200] on img at bounding box center [134, 197] width 8 height 8
click at [146, 143] on div "Icon" at bounding box center [170, 142] width 99 height 18
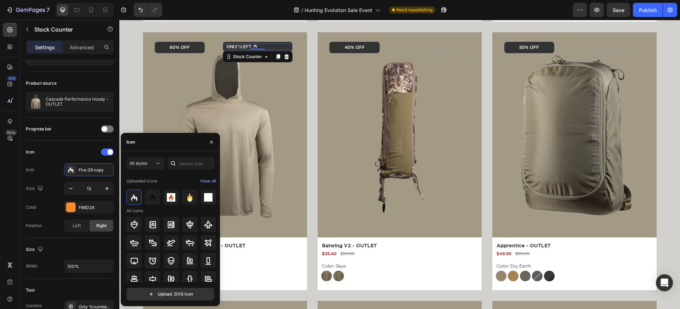
click at [146, 143] on div "Icon" at bounding box center [170, 142] width 99 height 18
click at [135, 144] on div "Icon" at bounding box center [130, 142] width 8 height 6
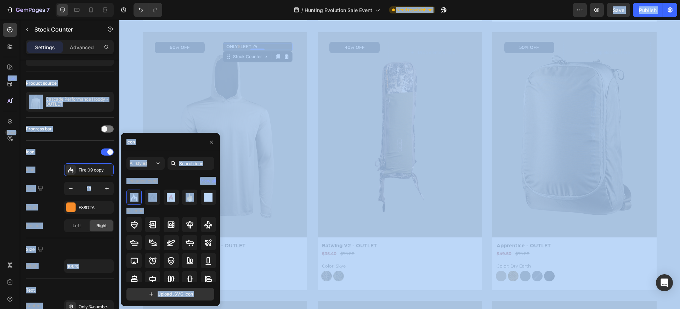
click at [135, 144] on div "Icon" at bounding box center [130, 142] width 8 height 6
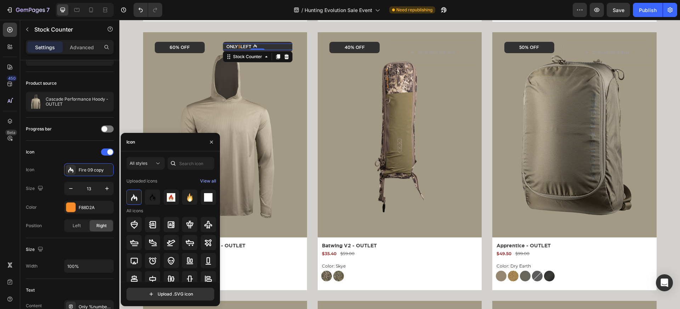
click at [135, 144] on div "Icon" at bounding box center [130, 142] width 8 height 6
drag, startPoint x: 140, startPoint y: 141, endPoint x: 92, endPoint y: 139, distance: 48.2
click at [98, 141] on div "450 Beta stoc Sections(0) Elements(12) We couldn’t find any matches for “stoc” …" at bounding box center [59, 164] width 119 height 289
click at [133, 142] on div "Icon" at bounding box center [130, 142] width 8 height 6
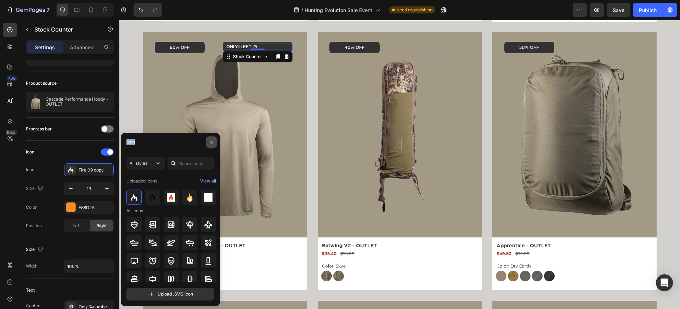
click at [210, 141] on icon "button" at bounding box center [211, 141] width 3 height 3
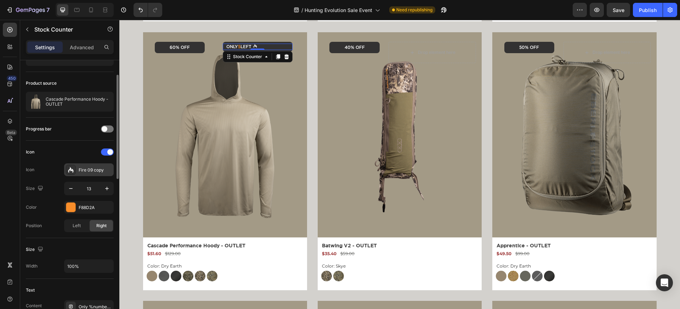
click at [95, 171] on div "Fire 09 copy" at bounding box center [95, 170] width 33 height 6
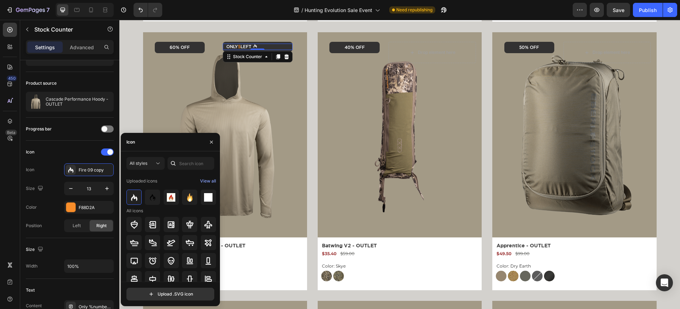
click at [151, 143] on div "Icon" at bounding box center [170, 142] width 99 height 18
click at [188, 162] on input "text" at bounding box center [191, 163] width 47 height 13
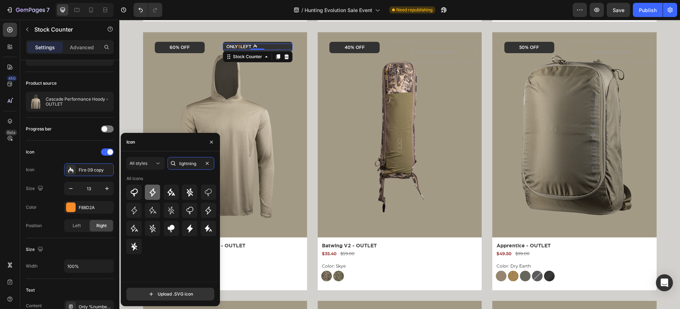
type input "lightning"
click at [151, 193] on icon at bounding box center [152, 192] width 8 height 8
click at [131, 214] on icon at bounding box center [134, 210] width 8 height 8
click at [190, 227] on icon at bounding box center [190, 228] width 6 height 8
click at [169, 251] on div at bounding box center [171, 246] width 90 height 15
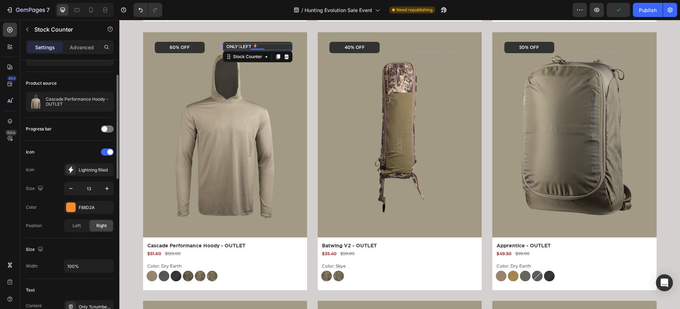
click at [55, 164] on div "Icon Lightning filled" at bounding box center [70, 169] width 88 height 13
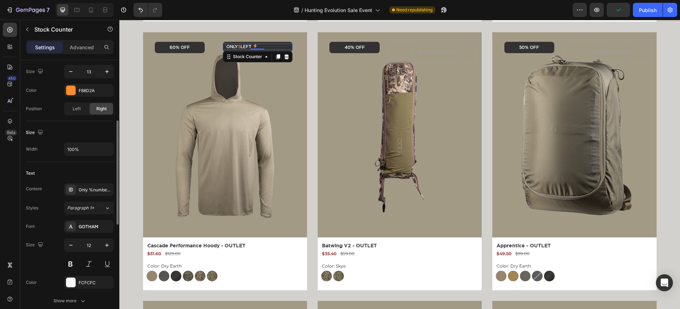
scroll to position [170, 0]
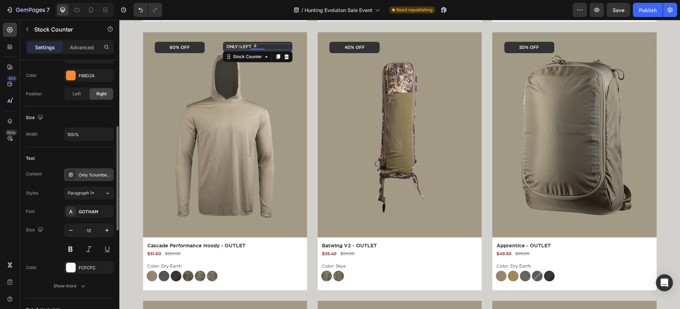
click at [86, 170] on div "Only %number% left" at bounding box center [89, 174] width 50 height 13
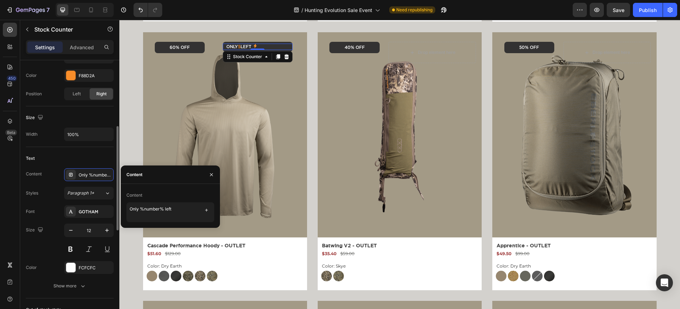
click at [84, 159] on div "Text" at bounding box center [70, 158] width 88 height 11
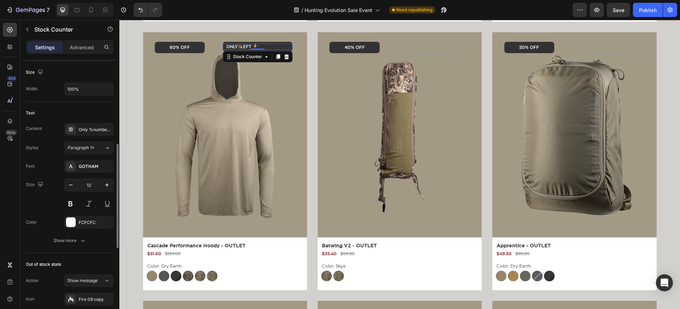
scroll to position [269, 0]
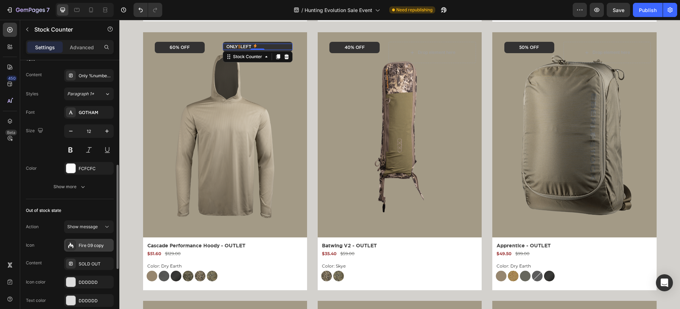
click at [83, 241] on div ".id571385130476635173 .st0{fill:#FFFFFF;stroke:#FFFFFF;stroke-linecap:round;str…" at bounding box center [89, 245] width 50 height 13
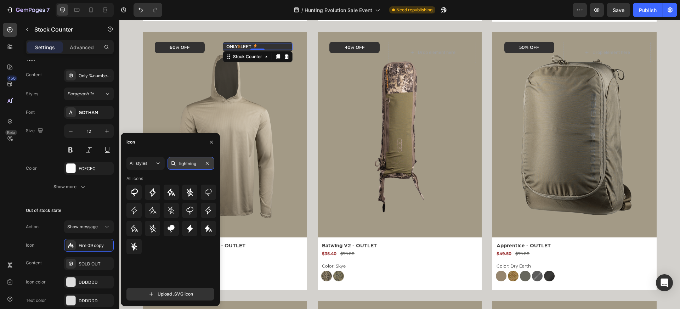
click at [195, 163] on input "lightning" at bounding box center [191, 163] width 47 height 13
click at [154, 227] on icon at bounding box center [152, 228] width 8 height 8
click at [250, 263] on div "Color: Dry Earth Dry Earth Dry Earth Gunmetal Gunmetal Black Black Mountain Mou…" at bounding box center [227, 272] width 160 height 18
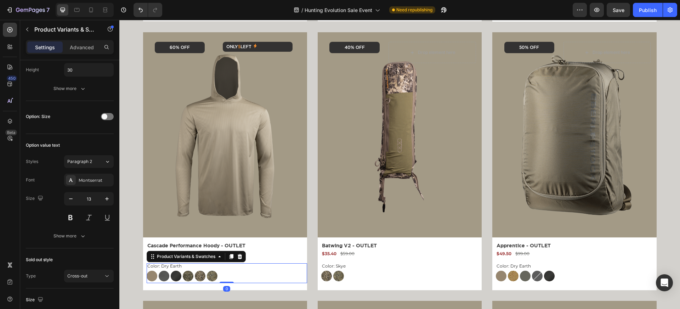
scroll to position [0, 0]
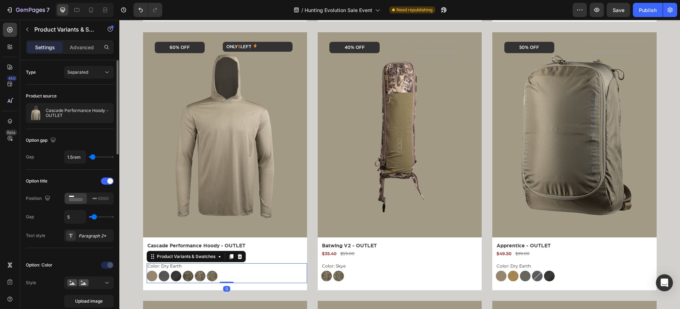
click at [175, 277] on img at bounding box center [176, 276] width 11 height 11
click at [171, 271] on input "Black Black" at bounding box center [170, 270] width 0 height 0
radio input "true"
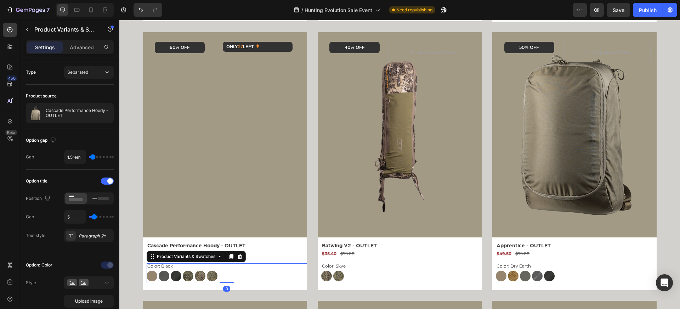
click at [191, 276] on img at bounding box center [188, 276] width 11 height 11
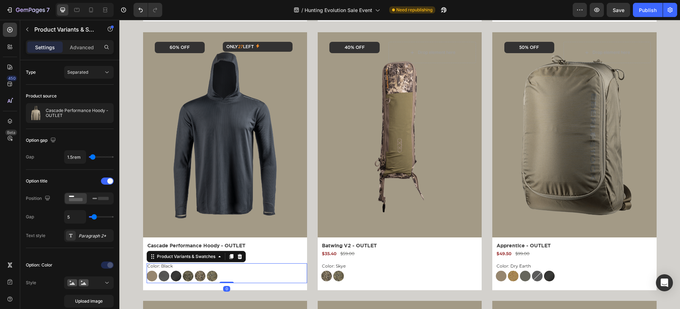
click at [183, 271] on input "[GEOGRAPHIC_DATA]" at bounding box center [182, 270] width 0 height 0
radio input "true"
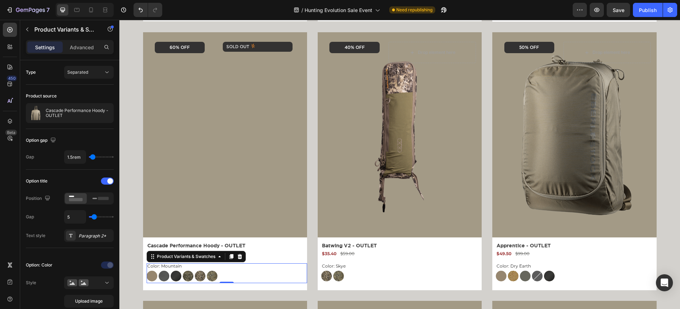
click at [153, 277] on img at bounding box center [152, 276] width 11 height 11
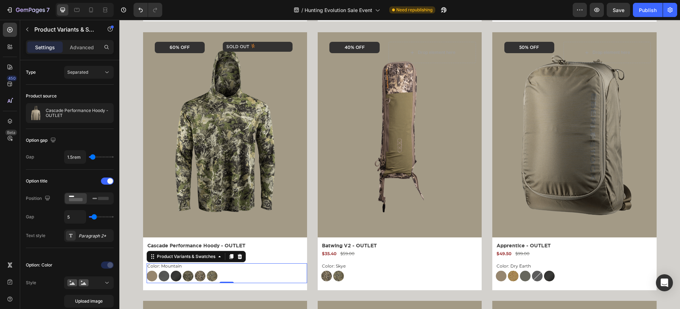
click at [147, 271] on input "Dry Earth Dry Earth" at bounding box center [146, 270] width 0 height 0
radio input "true"
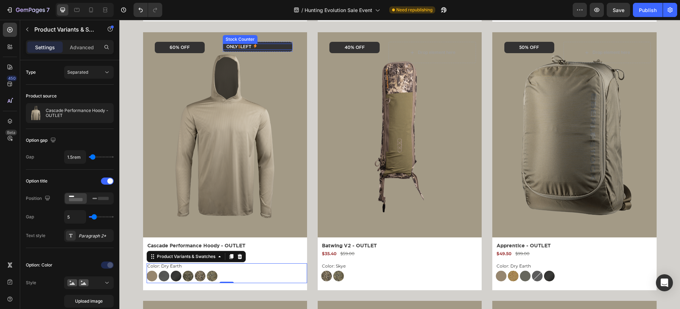
click at [243, 47] on p "Only 5 left" at bounding box center [238, 47] width 25 height 6
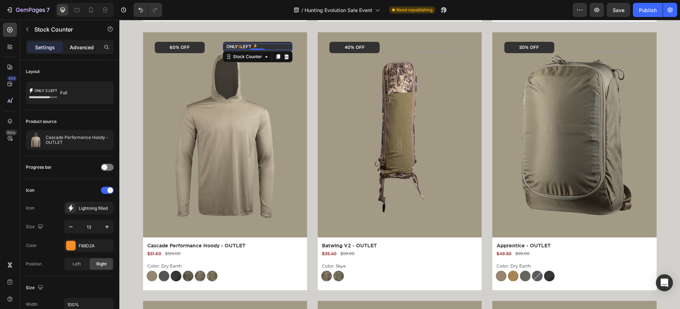
click at [86, 51] on div "Advanced" at bounding box center [81, 46] width 35 height 11
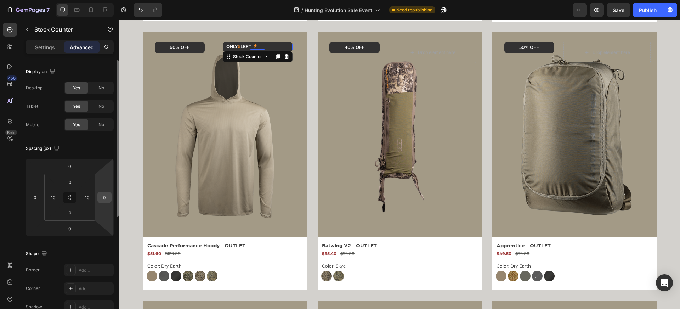
click at [106, 195] on input "0" at bounding box center [104, 197] width 11 height 11
type input "0"
click at [0, 0] on div "Spacing (px) 0 0 0 0 0 10 0 10" at bounding box center [0, 0] width 0 height 0
click at [278, 46] on div "Only 5 left" at bounding box center [257, 47] width 63 height 6
click at [42, 53] on div "Settings Advanced" at bounding box center [70, 47] width 88 height 14
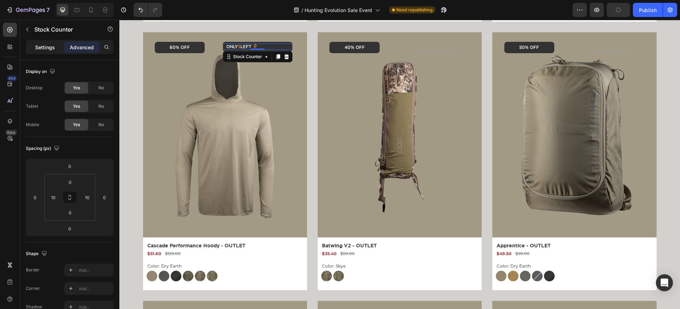
click at [47, 48] on p "Settings" at bounding box center [45, 47] width 20 height 7
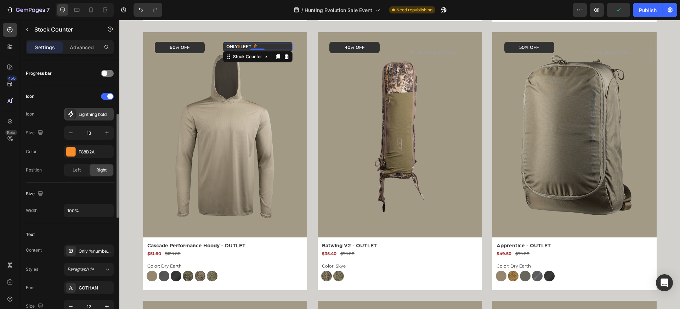
scroll to position [132, 0]
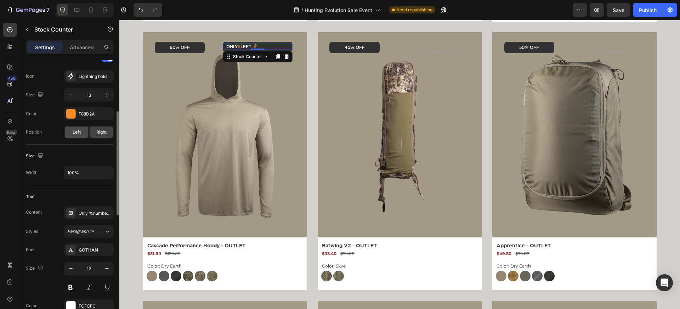
click at [80, 134] on span "Left" at bounding box center [77, 132] width 8 height 6
click at [98, 132] on span "Right" at bounding box center [101, 132] width 10 height 6
click at [74, 135] on span "Left" at bounding box center [77, 132] width 8 height 6
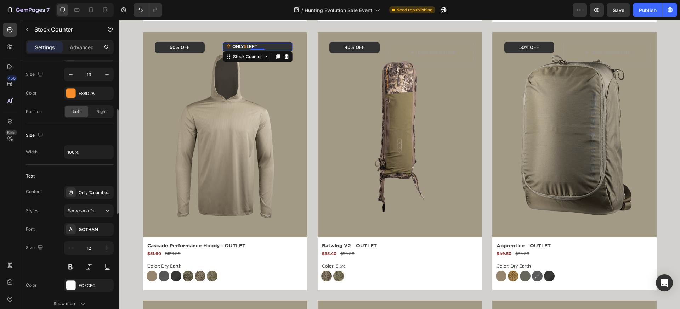
scroll to position [177, 0]
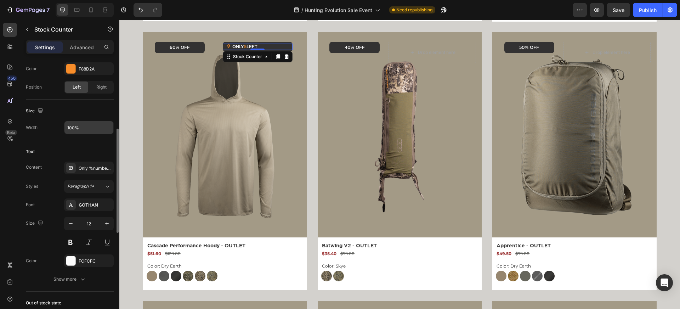
click at [80, 131] on input "100%" at bounding box center [88, 127] width 49 height 13
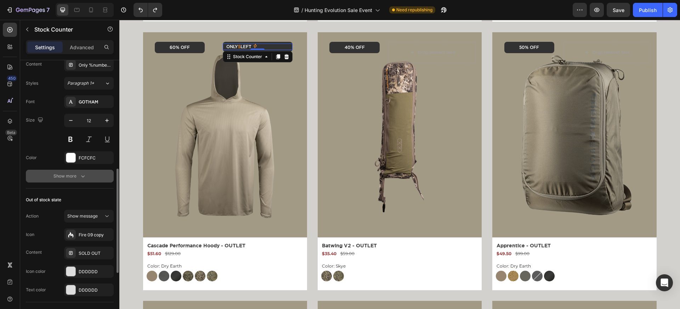
type input "100"
click at [70, 173] on div "Show more" at bounding box center [69, 175] width 33 height 7
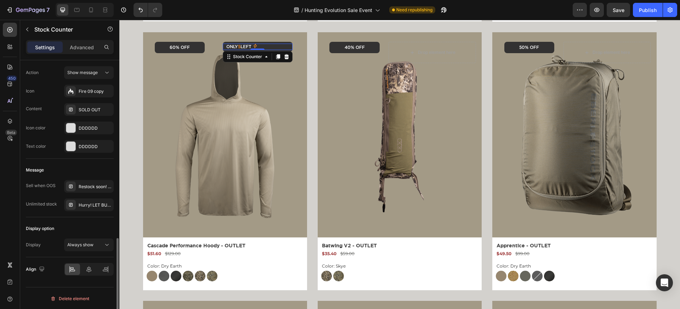
scroll to position [517, 0]
click at [87, 269] on icon at bounding box center [88, 268] width 5 height 6
click at [235, 41] on div "Product Images 60% OFF Text Block Row Only 5 left Stock Counter 0 Row Row" at bounding box center [225, 134] width 153 height 193
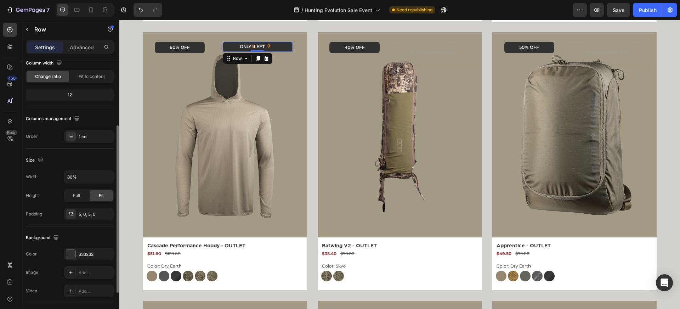
scroll to position [80, 0]
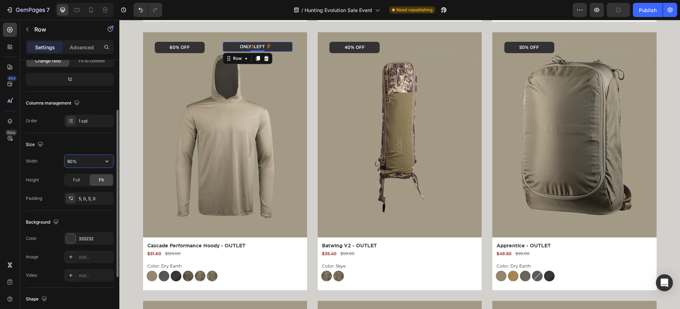
click at [75, 163] on input "80%" at bounding box center [88, 161] width 49 height 13
click at [111, 162] on button "button" at bounding box center [107, 161] width 13 height 13
click at [88, 159] on input "80%" at bounding box center [88, 161] width 49 height 13
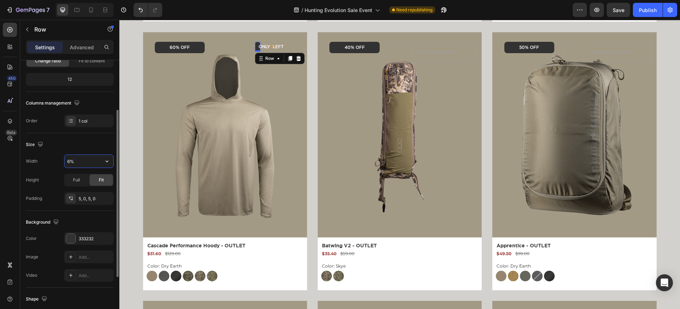
type input "60%"
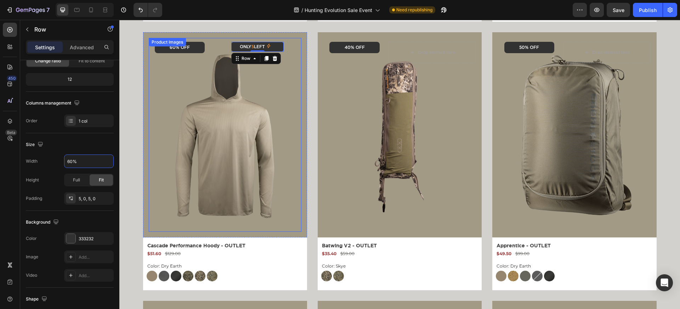
click at [293, 65] on img at bounding box center [224, 134] width 145 height 193
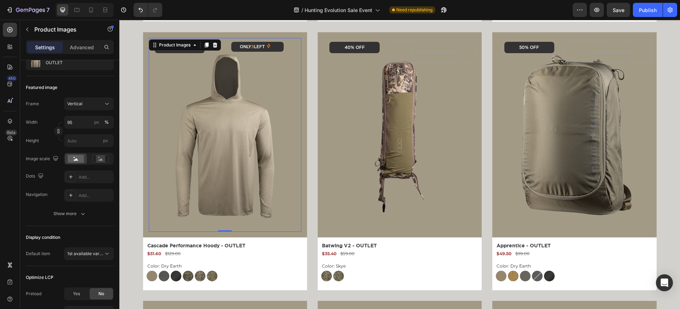
scroll to position [0, 0]
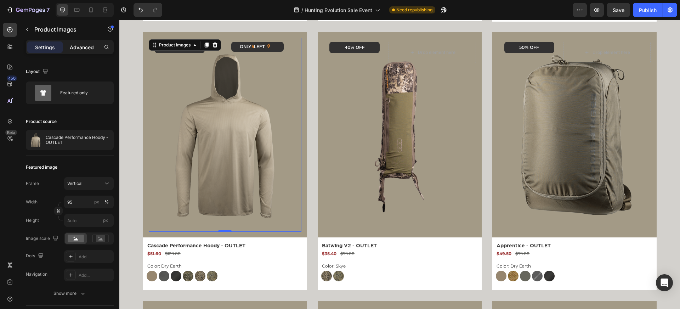
click at [86, 44] on p "Advanced" at bounding box center [82, 47] width 24 height 7
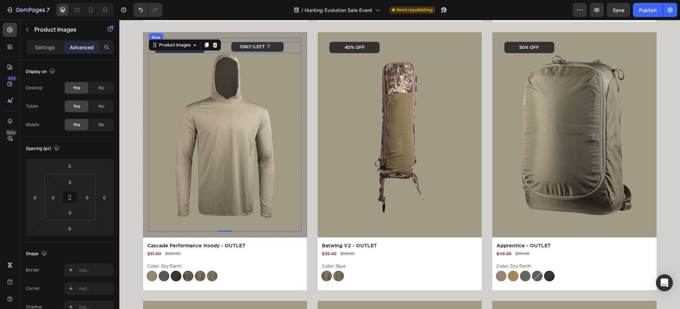
click at [291, 45] on div "Only 5 left Stock Counter Row" at bounding box center [257, 47] width 87 height 11
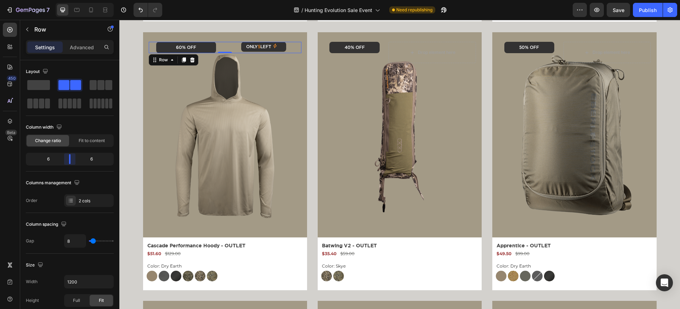
drag, startPoint x: 64, startPoint y: 158, endPoint x: 68, endPoint y: 158, distance: 4.3
click at [68, 0] on body "7 Version history / Hunting Evolution Sale Event Need republishing Preview Save…" at bounding box center [340, 0] width 680 height 0
click at [81, 47] on p "Advanced" at bounding box center [82, 47] width 24 height 7
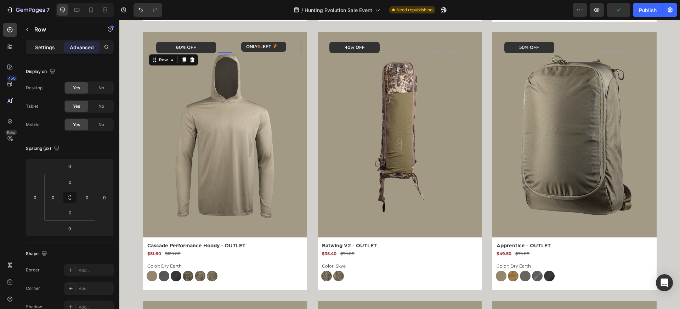
click at [47, 49] on p "Settings" at bounding box center [45, 47] width 20 height 7
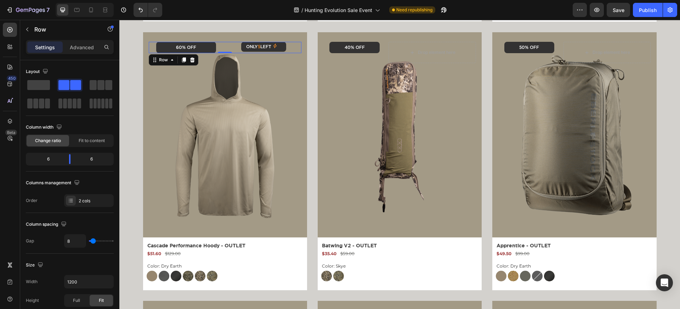
click at [256, 49] on p "Only 5 left" at bounding box center [258, 47] width 25 height 6
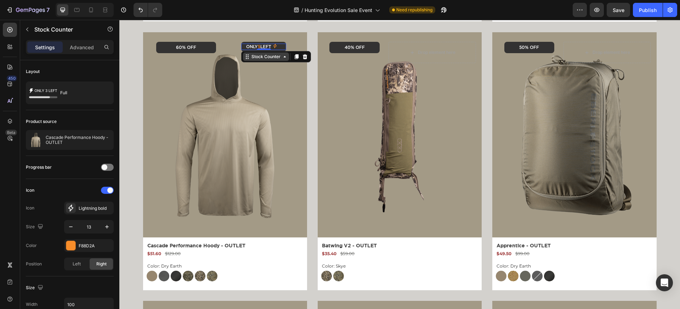
click at [255, 53] on div "Stock Counter" at bounding box center [266, 56] width 46 height 8
click at [255, 68] on div "Row 1 col" at bounding box center [255, 70] width 22 height 4
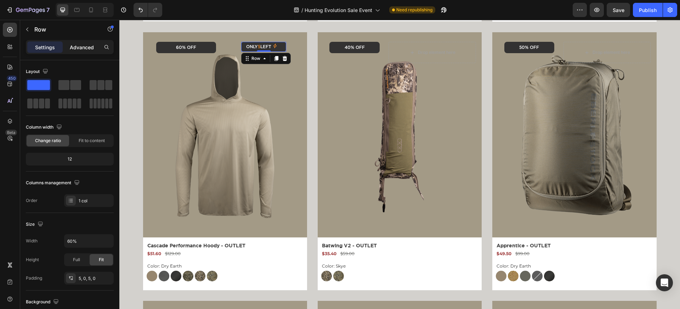
click at [86, 46] on p "Advanced" at bounding box center [82, 47] width 24 height 7
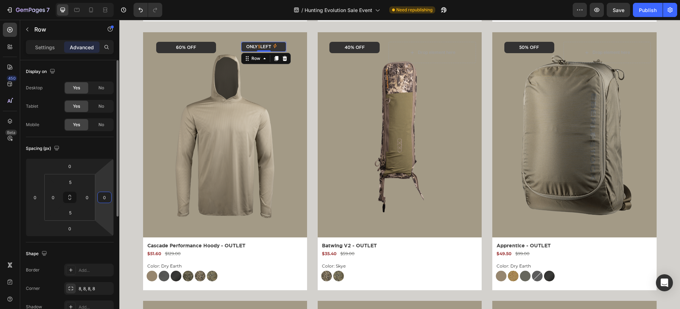
click at [101, 198] on input "0" at bounding box center [104, 197] width 11 height 11
type input "0"
type input "-2"
type input "1"
type input "-1"
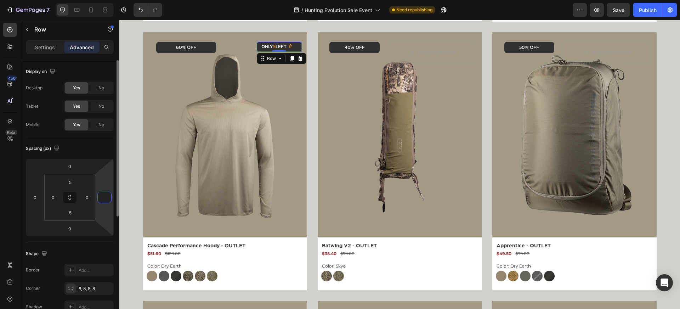
type input "0"
click at [107, 198] on input "0" at bounding box center [104, 197] width 11 height 11
click at [107, 197] on input "0" at bounding box center [104, 197] width 11 height 11
type input "0"
type input "1"
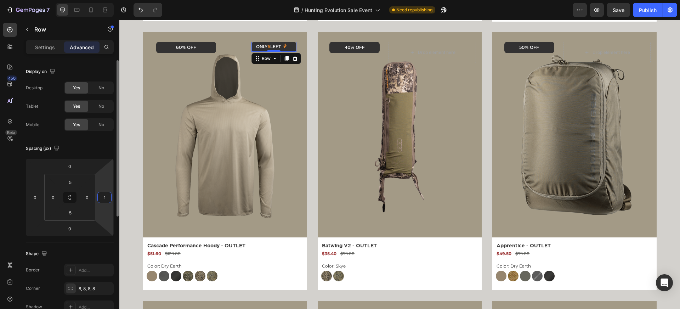
type input "15"
click at [217, 91] on img at bounding box center [224, 134] width 145 height 193
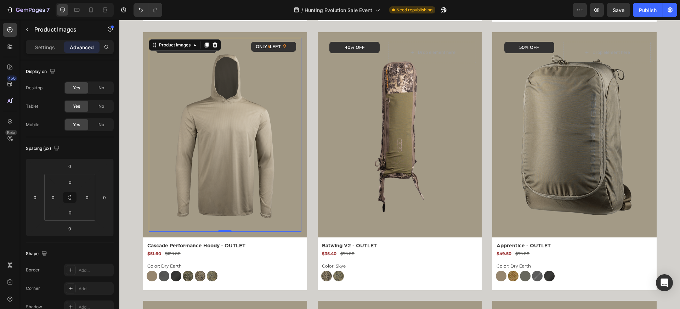
click at [134, 150] on div "Product Images 0 60% OFF Text Block Row Only 5 left Stock Counter Row Row Row C…" at bounding box center [399, 156] width 561 height 268
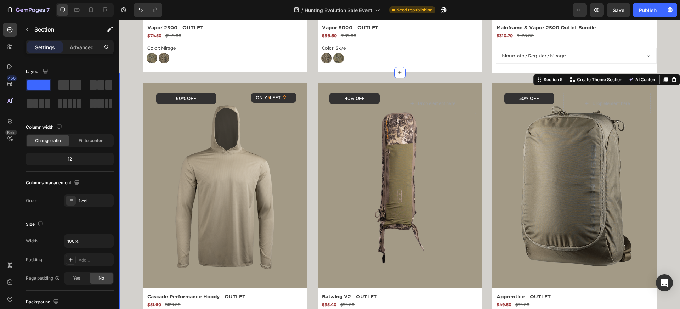
scroll to position [802, 0]
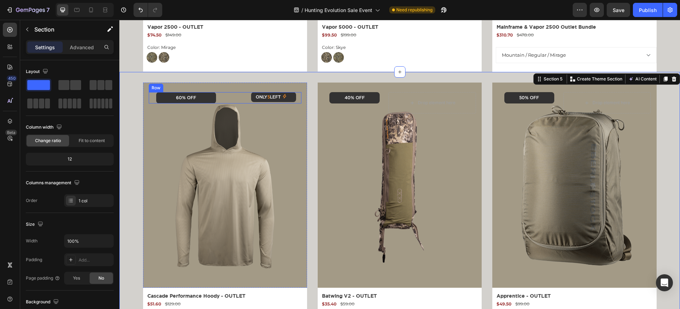
click at [237, 96] on div "Only 5 left Stock Counter Row" at bounding box center [263, 97] width 75 height 11
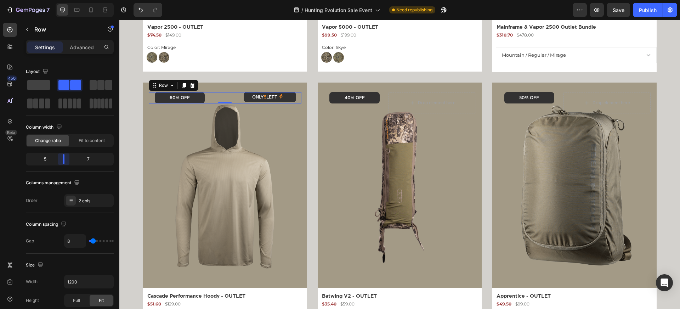
click at [65, 0] on body "7 Version history / Hunting Evolution Sale Event Need republishing Preview Save…" at bounding box center [340, 0] width 680 height 0
click at [125, 150] on div "Product Images 60% OFF Text Block Row Only 5 left Stock Counter Row Row 0 Row C…" at bounding box center [399, 206] width 561 height 268
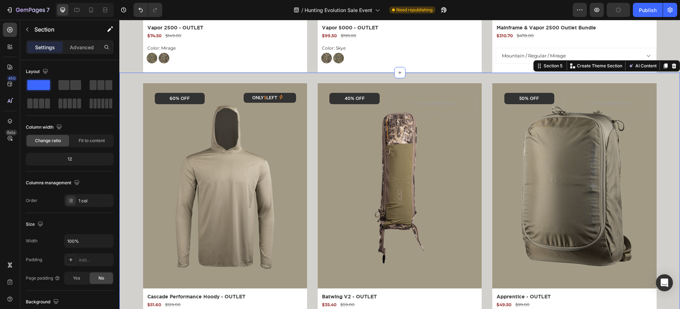
scroll to position [811, 0]
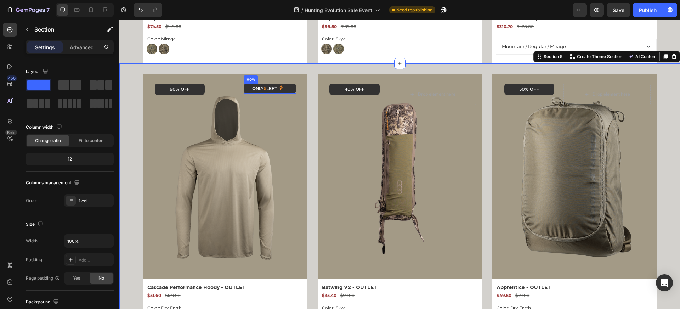
click at [250, 93] on div "Only 5 left Stock Counter Row" at bounding box center [270, 89] width 52 height 10
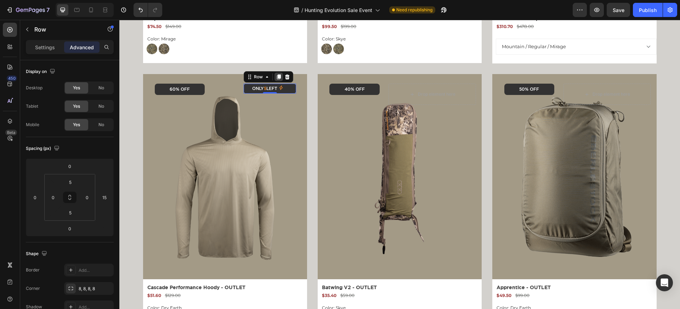
click at [279, 77] on icon at bounding box center [279, 76] width 4 height 5
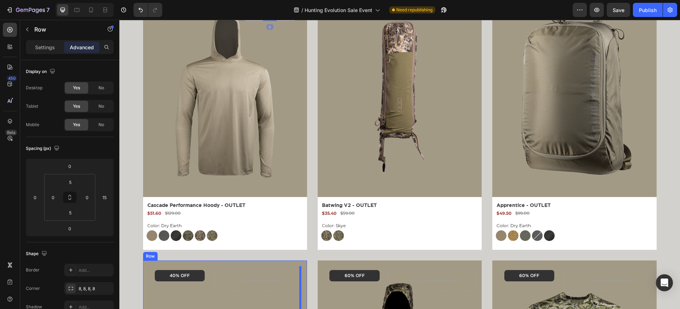
scroll to position [1001, 0]
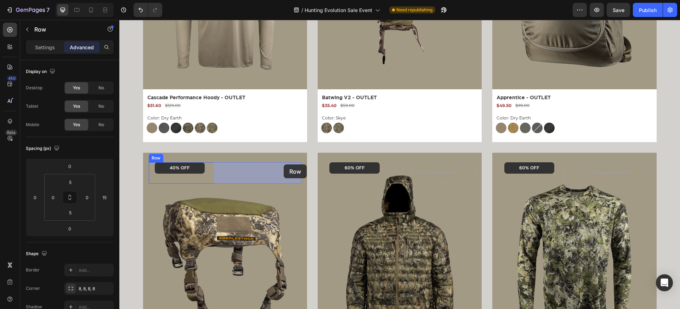
drag, startPoint x: 249, startPoint y: 85, endPoint x: 284, endPoint y: 164, distance: 87.1
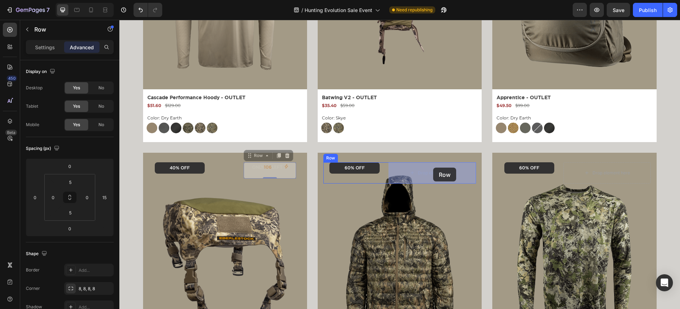
drag, startPoint x: 249, startPoint y: 158, endPoint x: 433, endPoint y: 168, distance: 184.8
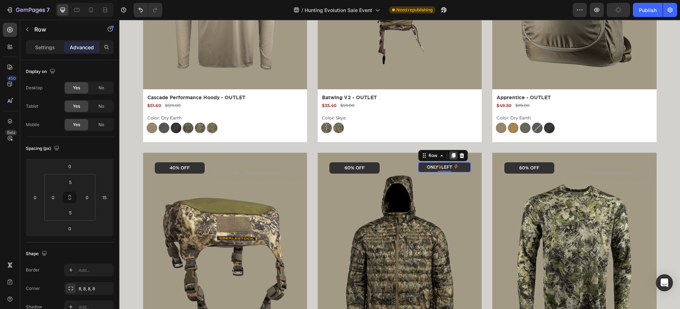
click at [453, 155] on icon at bounding box center [454, 155] width 4 height 5
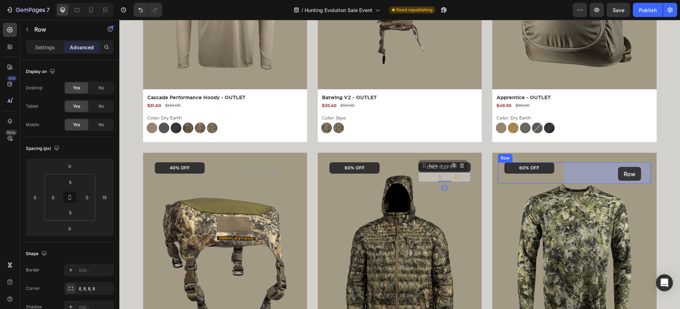
drag, startPoint x: 424, startPoint y: 169, endPoint x: 618, endPoint y: 167, distance: 193.7
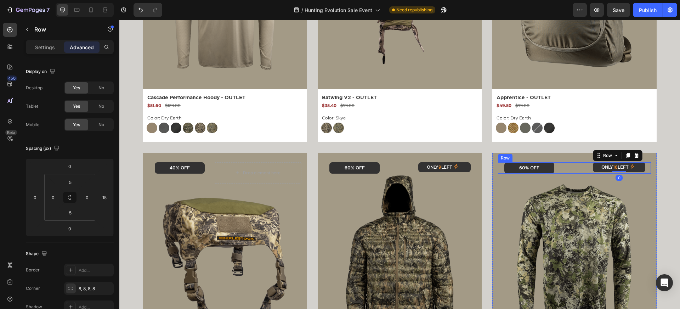
click at [577, 167] on div "Only 16 left Stock Counter Row 0" at bounding box center [606, 167] width 87 height 11
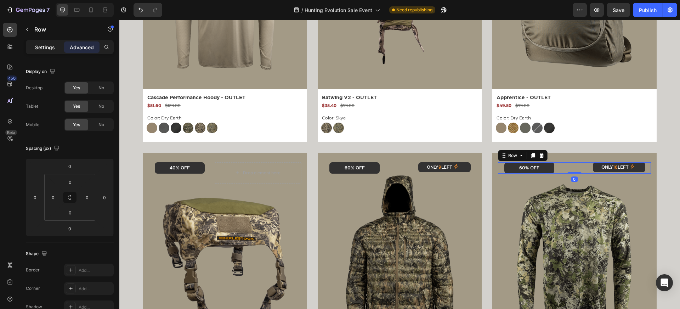
click at [51, 49] on p "Settings" at bounding box center [45, 47] width 20 height 7
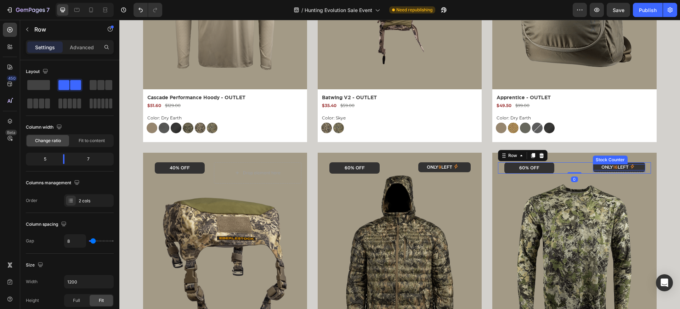
click at [616, 170] on p "Only 16 left" at bounding box center [614, 167] width 27 height 6
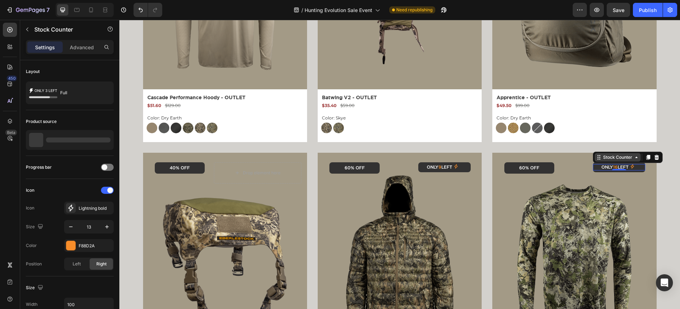
click at [608, 157] on div "Stock Counter" at bounding box center [618, 157] width 32 height 6
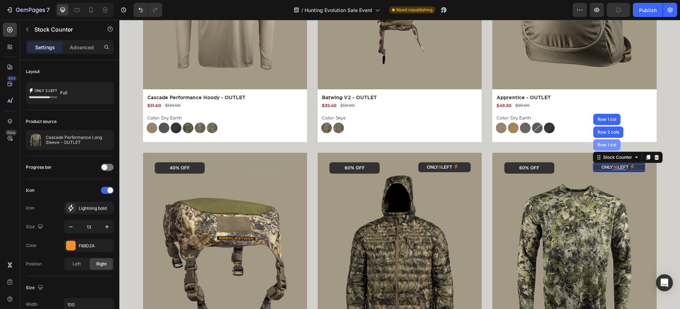
click at [606, 148] on div "Row 1 col" at bounding box center [606, 144] width 27 height 11
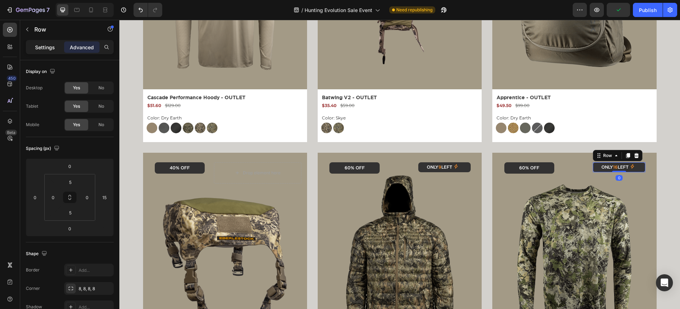
click at [40, 47] on p "Settings" at bounding box center [45, 47] width 20 height 7
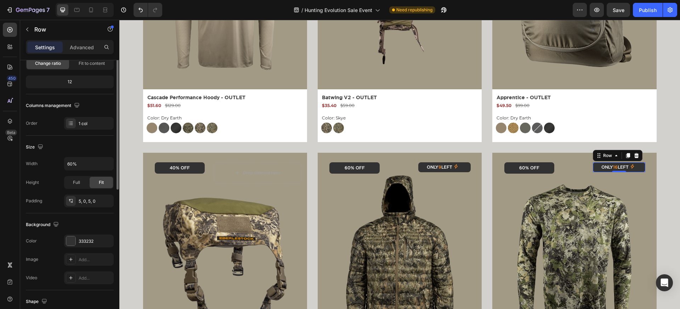
scroll to position [112, 0]
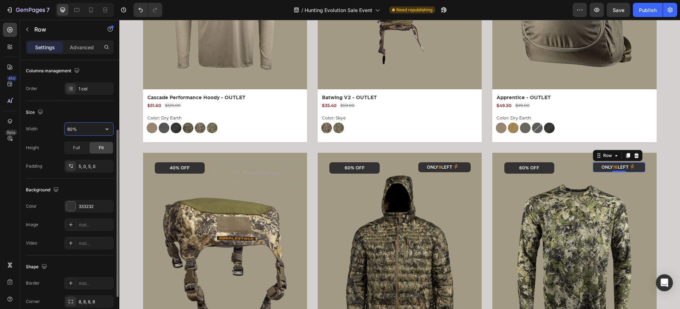
click at [77, 126] on input "60%" at bounding box center [88, 129] width 49 height 13
click at [98, 146] on div "Fit" at bounding box center [101, 147] width 23 height 11
click at [83, 146] on div "Full" at bounding box center [76, 147] width 23 height 11
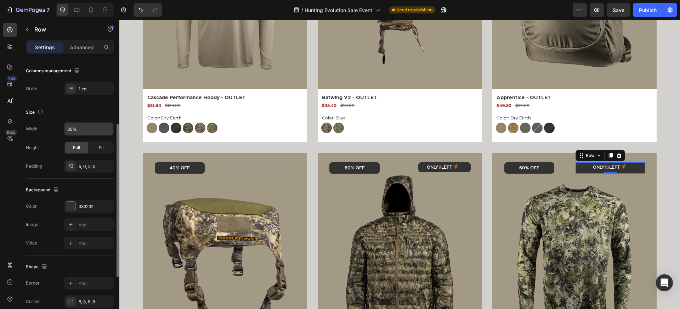
click at [85, 128] on input "80%" at bounding box center [88, 129] width 49 height 13
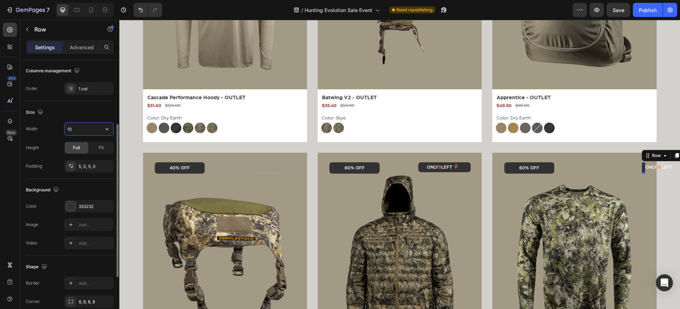
type input "1"
type input "9"
type input "80"
click at [661, 156] on icon at bounding box center [661, 156] width 6 height 6
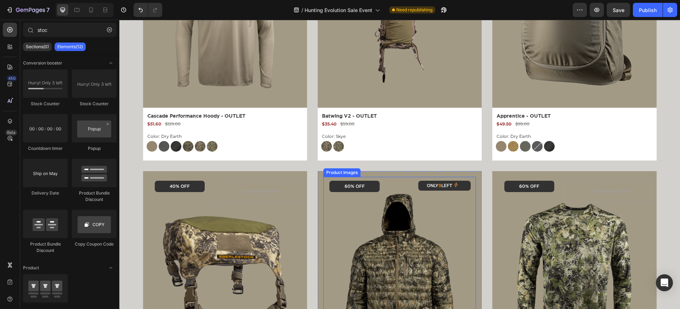
scroll to position [975, 0]
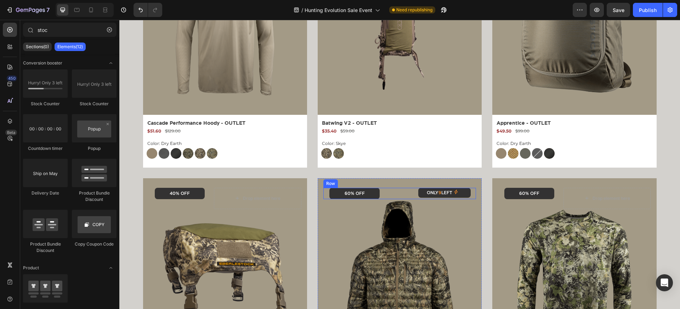
click at [411, 192] on div "Only 9 left Stock Counter Row" at bounding box center [431, 193] width 87 height 11
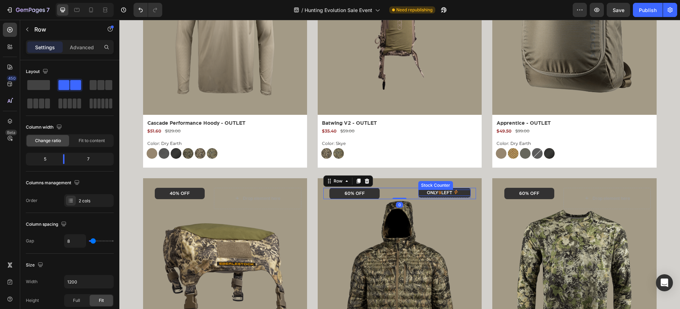
click at [422, 191] on div "Only 9 left" at bounding box center [444, 192] width 45 height 6
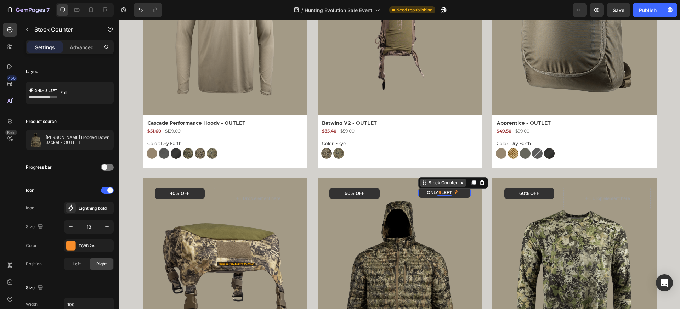
click at [433, 184] on div "Stock Counter" at bounding box center [443, 183] width 32 height 6
click at [432, 175] on div "Row 1 col" at bounding box center [432, 170] width 27 height 11
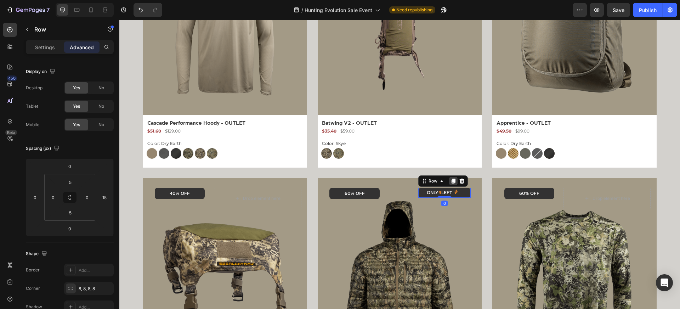
click at [453, 182] on icon at bounding box center [454, 180] width 4 height 5
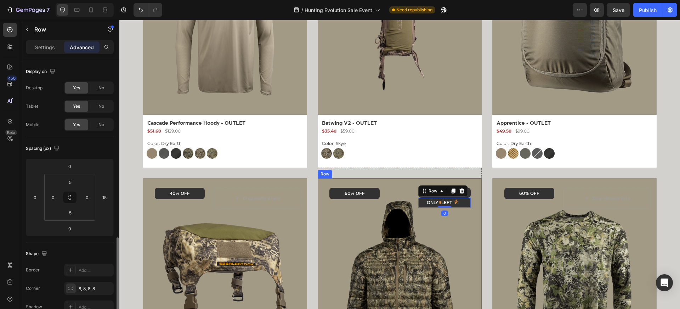
scroll to position [112, 0]
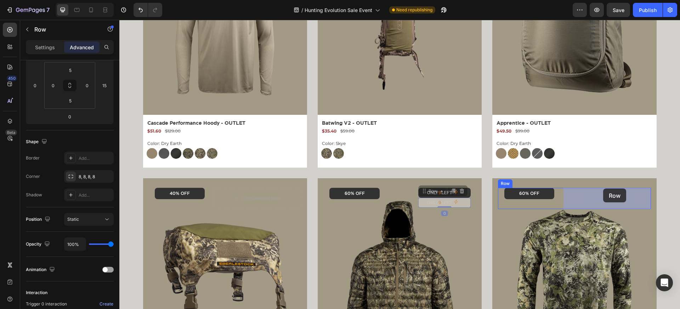
drag, startPoint x: 426, startPoint y: 191, endPoint x: 603, endPoint y: 188, distance: 176.7
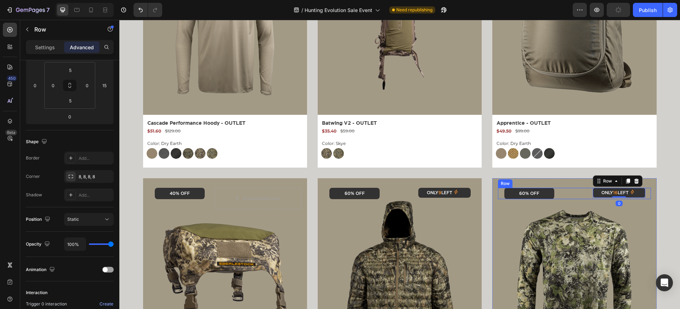
click at [585, 190] on div "Only 16 left Stock Counter Row 0" at bounding box center [606, 193] width 87 height 11
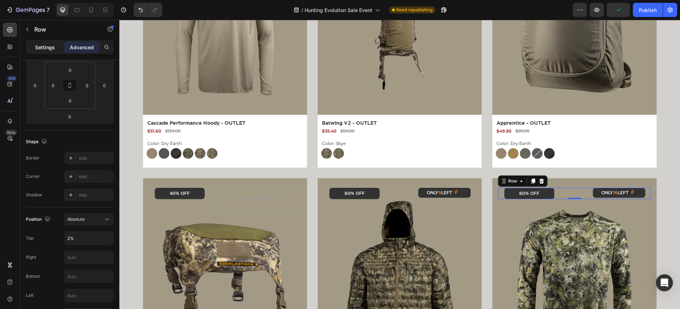
click at [48, 49] on p "Settings" at bounding box center [45, 47] width 20 height 7
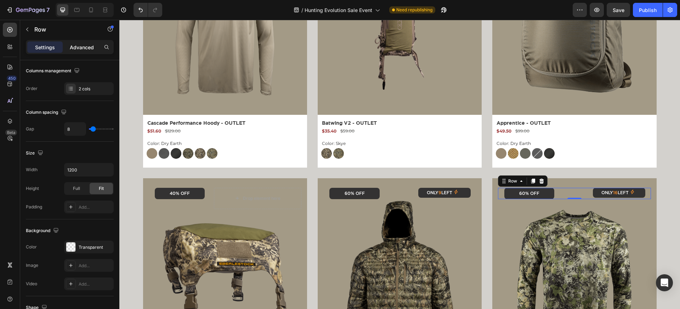
click at [90, 52] on div "Advanced" at bounding box center [81, 46] width 35 height 11
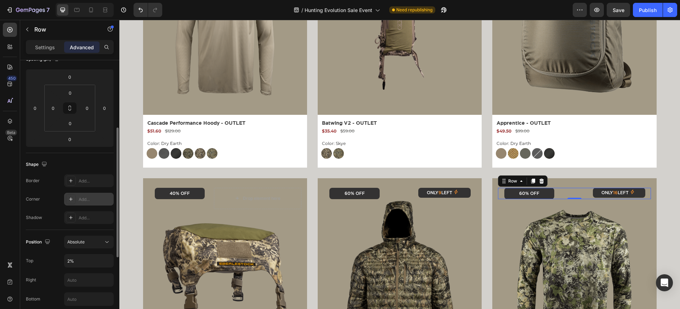
scroll to position [0, 0]
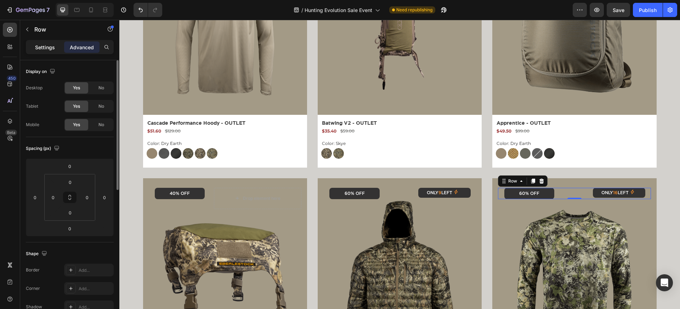
click at [47, 46] on p "Settings" at bounding box center [45, 47] width 20 height 7
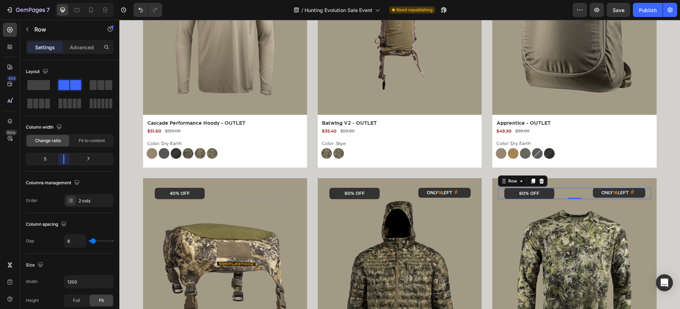
drag, startPoint x: 67, startPoint y: 160, endPoint x: 61, endPoint y: 158, distance: 6.3
click at [61, 0] on body "7 Version history / Hunting Evolution Sale Event Need republishing Preview Save…" at bounding box center [340, 0] width 680 height 0
click at [593, 193] on div "Only 16 left Stock Counter" at bounding box center [619, 192] width 52 height 6
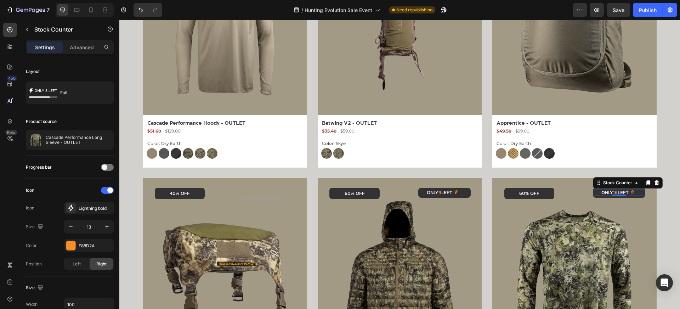
click at [79, 55] on div "Settings Advanced" at bounding box center [69, 50] width 99 height 20
click at [79, 52] on div "Advanced" at bounding box center [81, 46] width 35 height 11
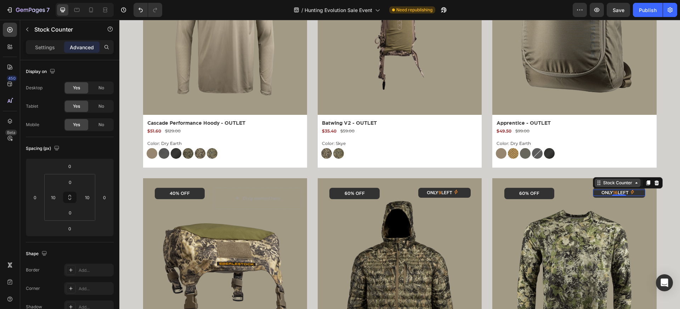
click at [611, 186] on div "Stock Counter" at bounding box center [618, 183] width 32 height 6
click at [604, 175] on div "Row 1 col" at bounding box center [606, 170] width 27 height 11
click at [604, 196] on p "Only 16 left" at bounding box center [614, 192] width 27 height 6
click at [37, 45] on p "Settings" at bounding box center [45, 47] width 20 height 7
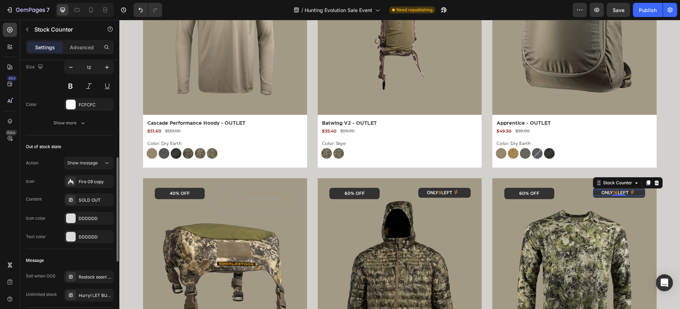
scroll to position [406, 0]
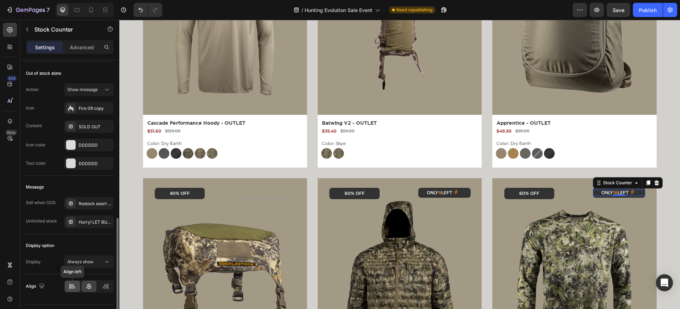
click at [75, 285] on icon at bounding box center [72, 286] width 7 height 7
click at [86, 285] on icon at bounding box center [88, 286] width 7 height 7
click at [629, 181] on div "Stock Counter" at bounding box center [618, 183] width 32 height 6
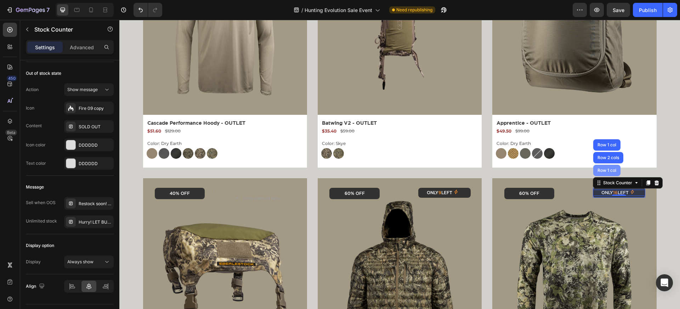
click at [608, 172] on div "Row 1 col" at bounding box center [607, 170] width 22 height 4
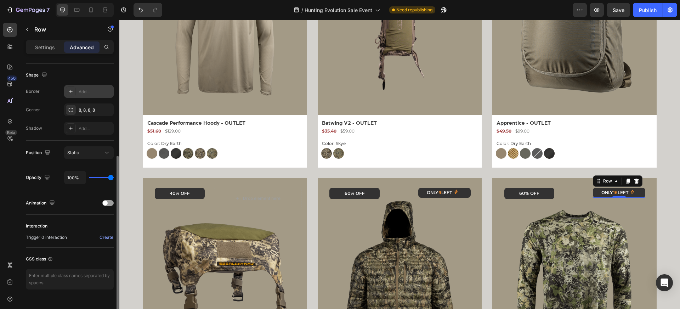
scroll to position [193, 0]
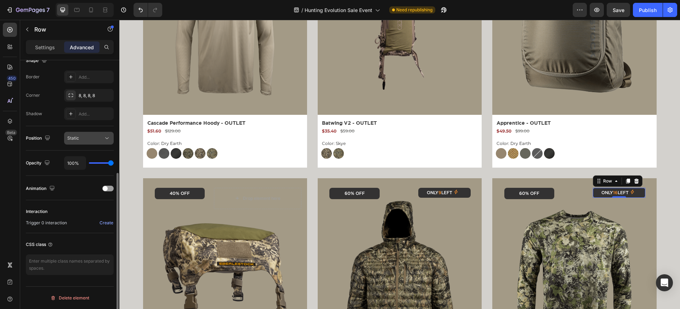
click at [92, 137] on div "Static" at bounding box center [85, 138] width 36 height 6
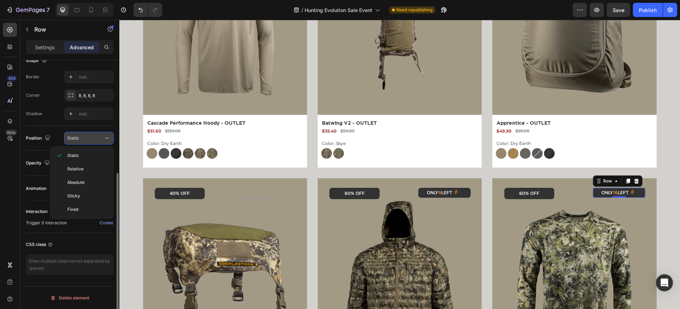
click at [92, 137] on div "Static" at bounding box center [85, 138] width 36 height 6
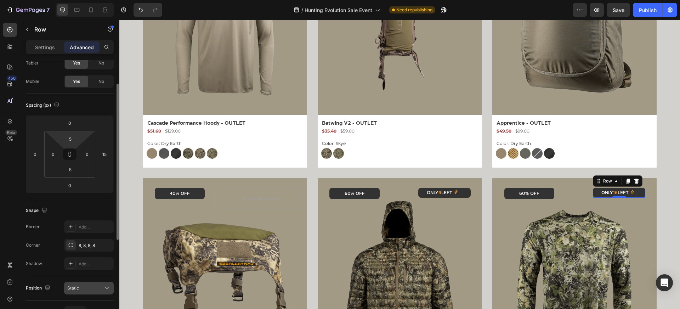
scroll to position [42, 0]
click at [107, 153] on input "15" at bounding box center [104, 155] width 11 height 11
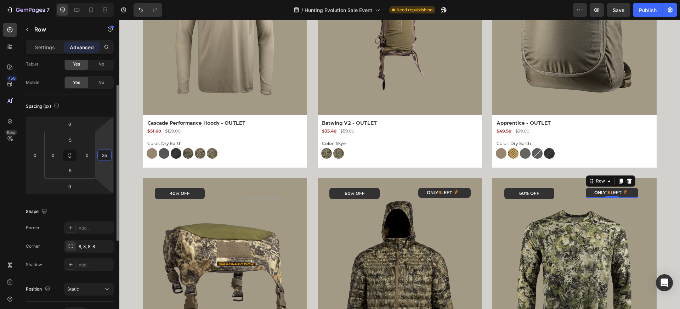
click at [107, 153] on input "35" at bounding box center [104, 155] width 11 height 11
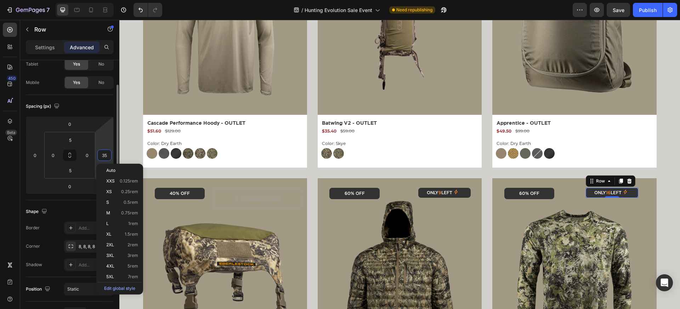
type input "0"
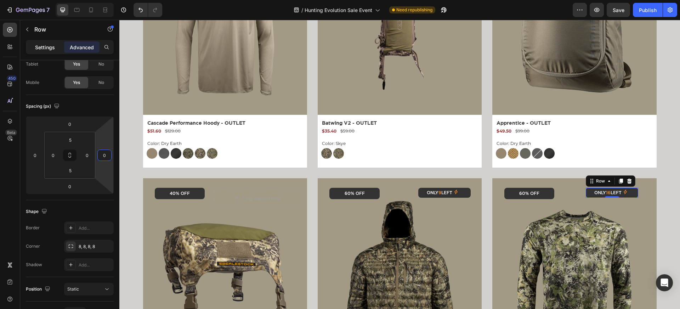
click at [46, 42] on div "Settings" at bounding box center [44, 46] width 35 height 11
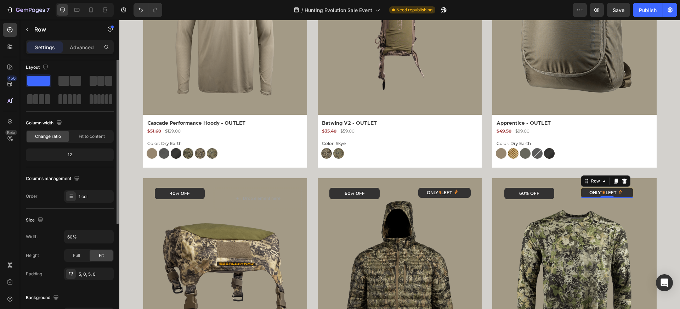
scroll to position [0, 0]
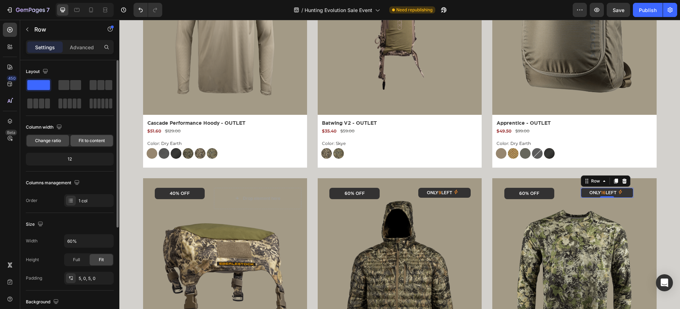
click at [87, 138] on span "Fit to content" at bounding box center [92, 140] width 26 height 6
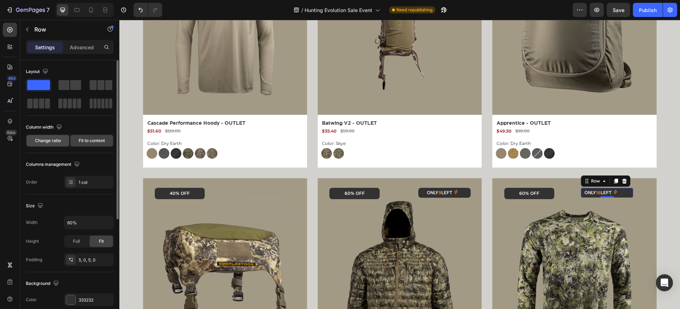
click at [58, 139] on span "Change ratio" at bounding box center [48, 140] width 26 height 6
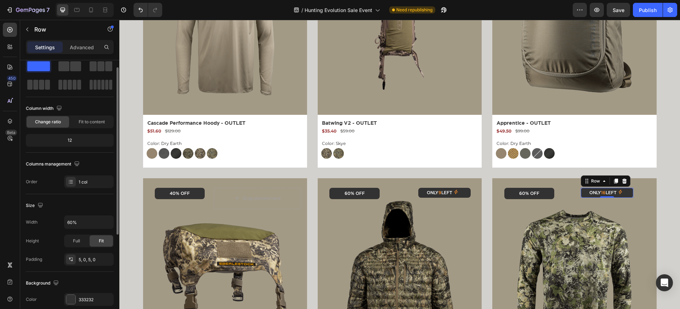
scroll to position [33, 0]
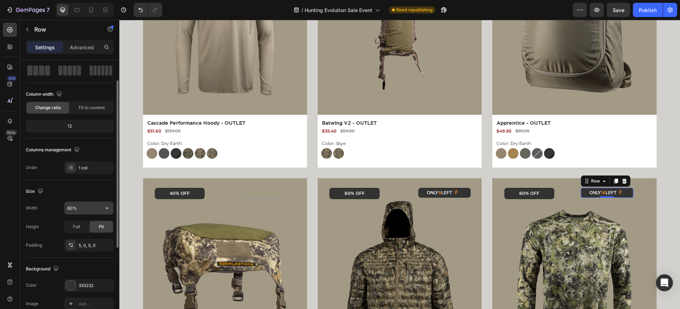
click at [85, 207] on input "60%" at bounding box center [88, 208] width 49 height 13
click at [109, 207] on icon "button" at bounding box center [106, 207] width 7 height 7
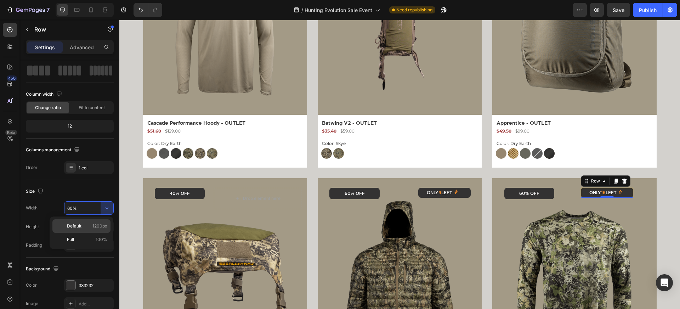
click at [96, 226] on span "1200px" at bounding box center [99, 226] width 15 height 6
type input "1200"
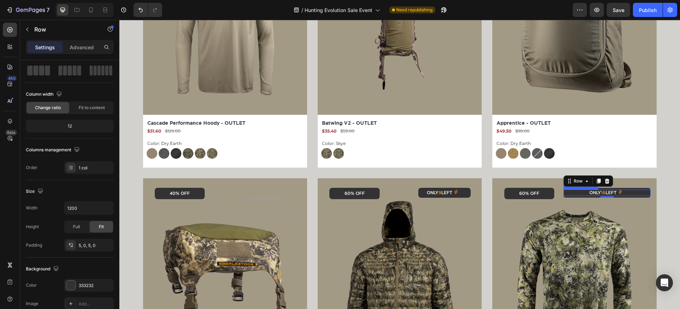
click at [594, 195] on p "Only 16 left" at bounding box center [602, 192] width 27 height 6
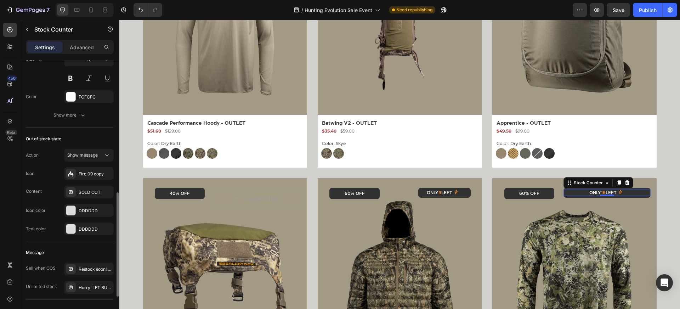
scroll to position [424, 0]
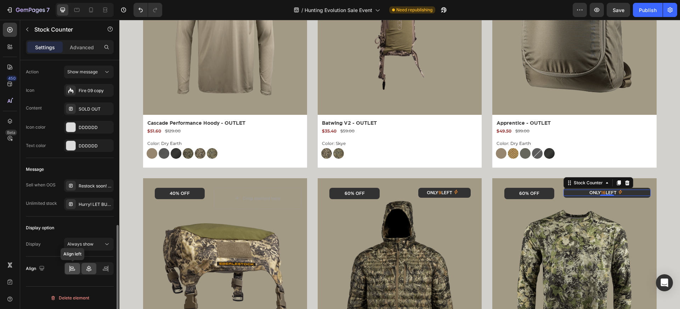
click at [76, 270] on div at bounding box center [72, 268] width 15 height 11
click at [83, 270] on div at bounding box center [88, 268] width 15 height 11
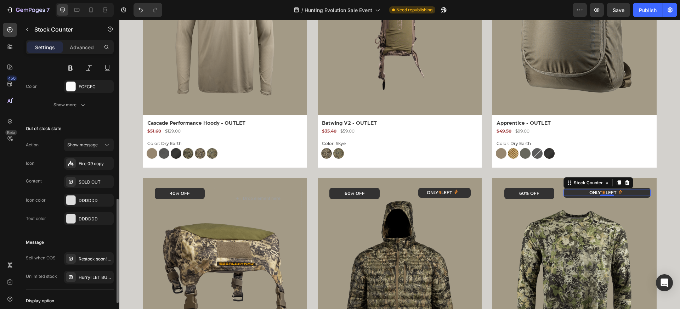
scroll to position [339, 0]
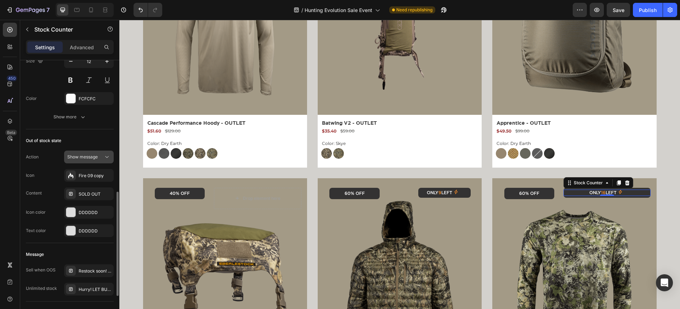
click at [91, 157] on span "Show message" at bounding box center [82, 156] width 30 height 5
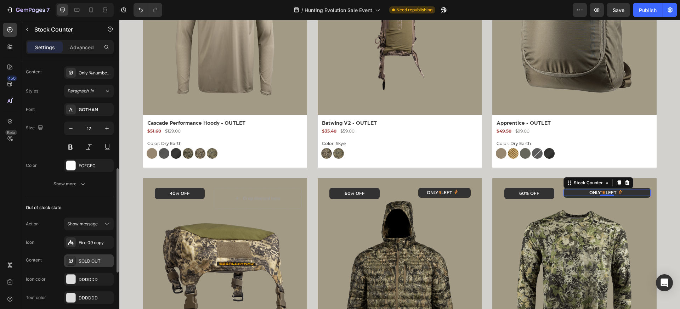
scroll to position [264, 0]
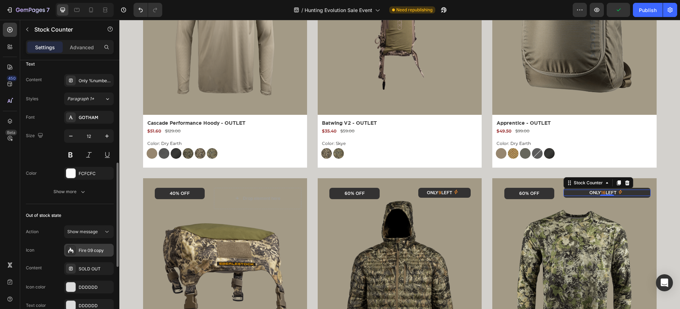
click at [79, 251] on div "Fire 09 copy" at bounding box center [95, 250] width 33 height 6
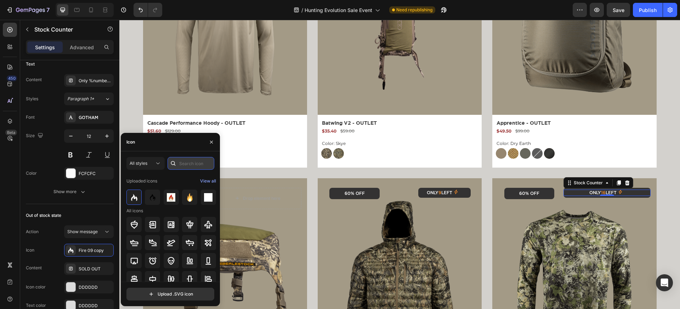
click at [183, 163] on input "text" at bounding box center [191, 163] width 47 height 13
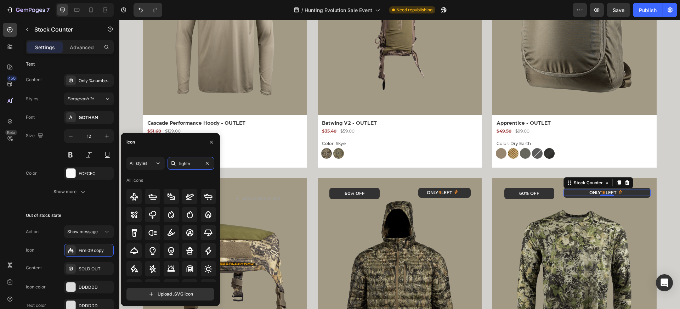
scroll to position [0, 0]
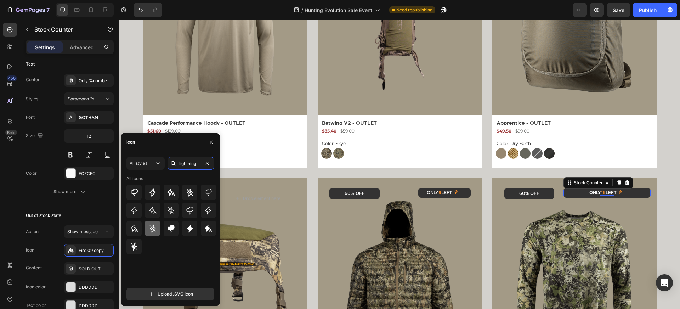
type input "lightning"
click at [154, 229] on icon at bounding box center [152, 228] width 8 height 8
click at [39, 165] on div "Font GOTHAM Size 12 Color FCFCFC Show more" at bounding box center [70, 154] width 88 height 87
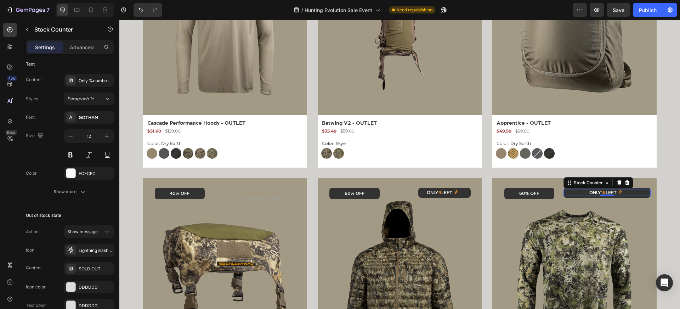
click at [585, 196] on div "Only 16 left" at bounding box center [607, 192] width 80 height 6
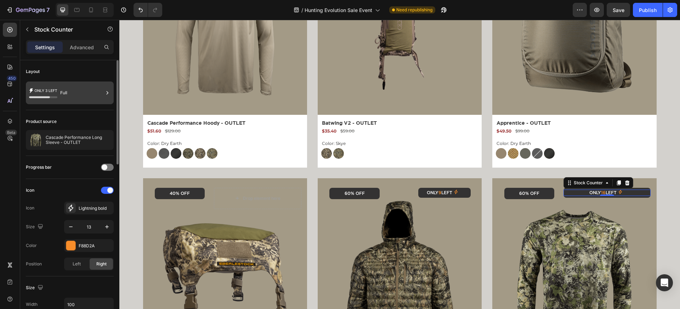
click at [69, 93] on div "Full" at bounding box center [81, 93] width 43 height 16
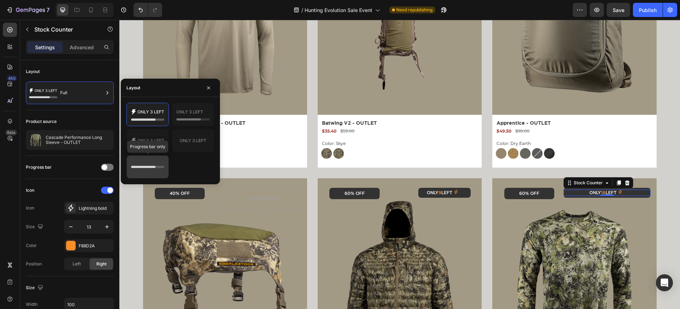
click at [141, 157] on div at bounding box center [148, 166] width 42 height 23
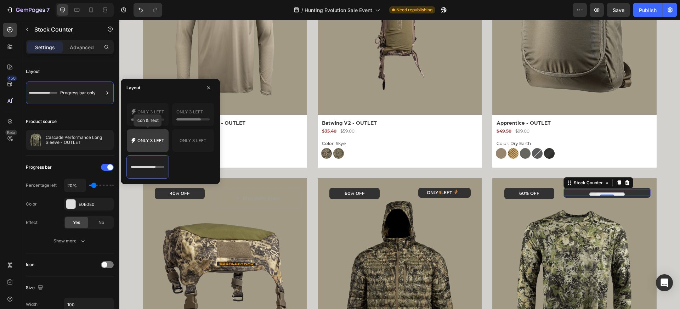
click at [141, 144] on icon at bounding box center [147, 141] width 33 height 14
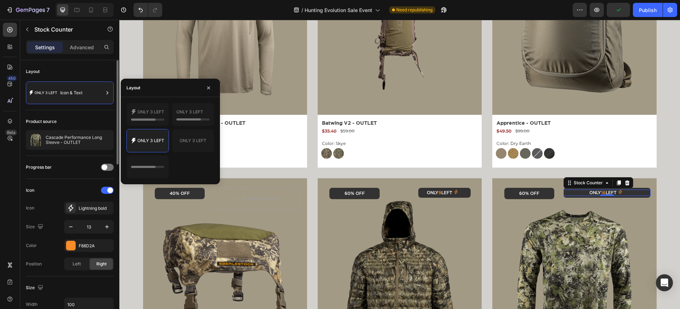
click at [75, 179] on div "Icon Icon Lightning bold Size 13 Color F88D2A Position Left Right" at bounding box center [70, 227] width 88 height 97
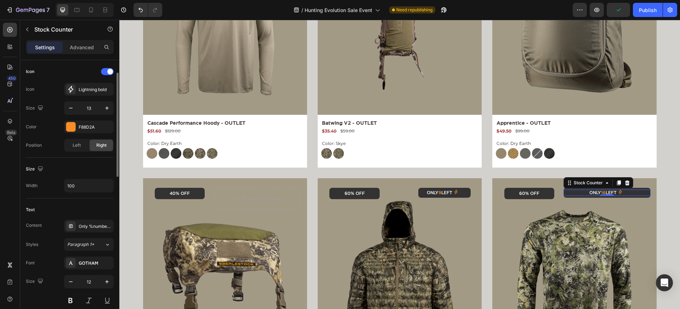
scroll to position [131, 0]
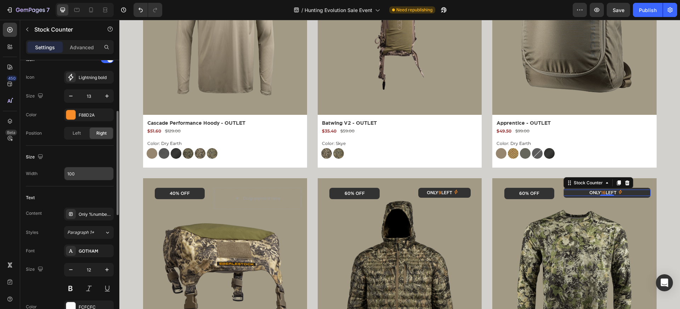
click at [78, 178] on input "100" at bounding box center [88, 173] width 49 height 13
click at [626, 183] on icon at bounding box center [627, 183] width 6 height 6
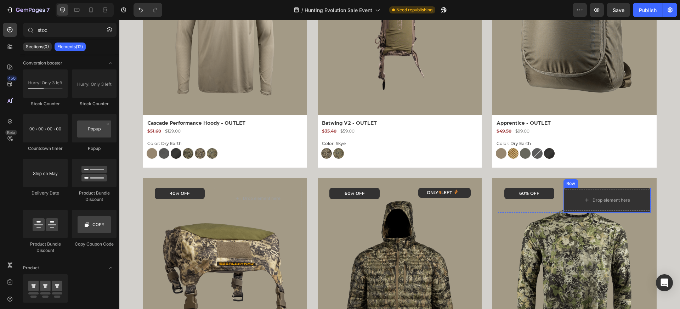
click at [606, 191] on div "Drop element here" at bounding box center [606, 199] width 87 height 21
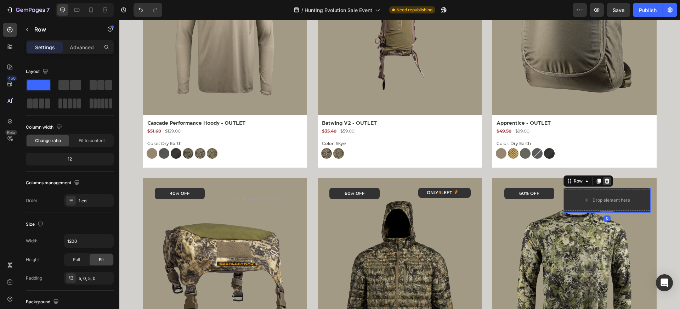
click at [606, 180] on icon at bounding box center [607, 180] width 5 height 5
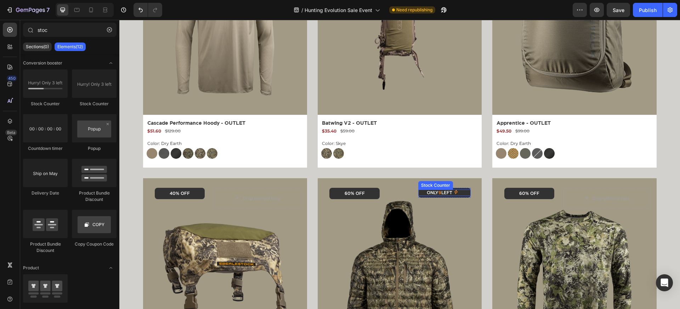
click at [466, 193] on div "Only 9 left" at bounding box center [444, 192] width 45 height 6
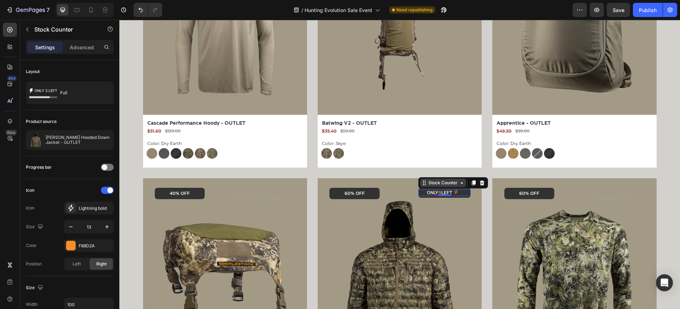
click at [444, 181] on div "Stock Counter" at bounding box center [443, 183] width 32 height 6
click at [437, 172] on div "Row 1 col" at bounding box center [432, 170] width 27 height 11
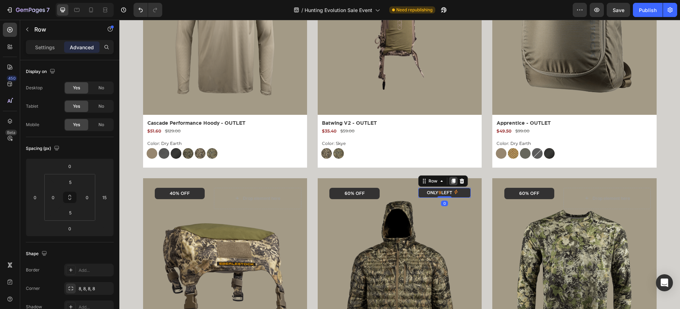
click at [453, 182] on icon at bounding box center [454, 180] width 4 height 5
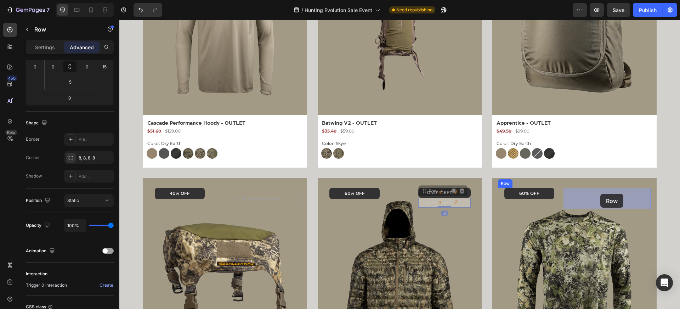
drag, startPoint x: 425, startPoint y: 191, endPoint x: 601, endPoint y: 195, distance: 176.4
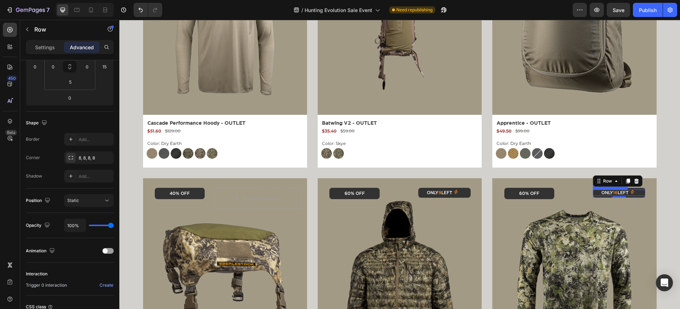
click at [607, 194] on p "Only 16 left" at bounding box center [614, 192] width 27 height 6
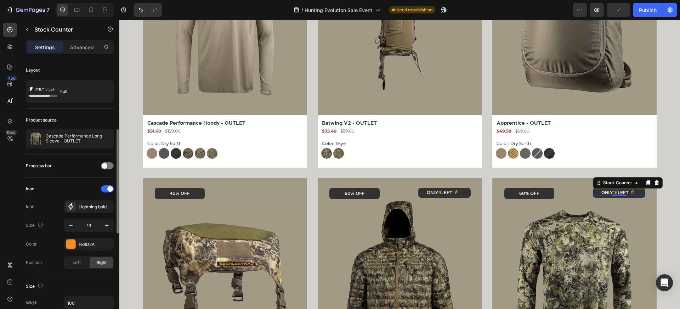
scroll to position [0, 0]
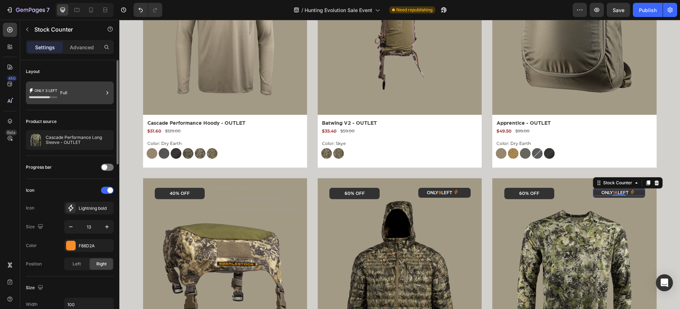
click at [89, 89] on div "Full" at bounding box center [81, 93] width 43 height 16
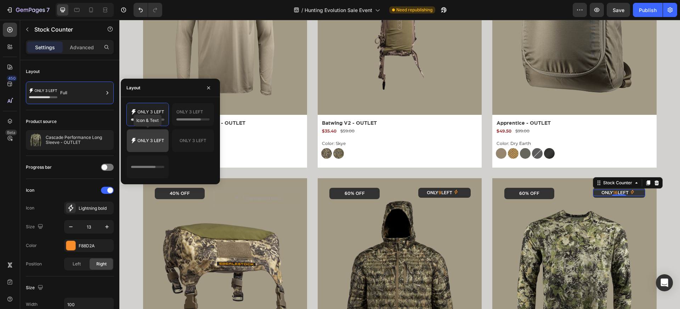
click at [136, 144] on icon at bounding box center [147, 141] width 33 height 14
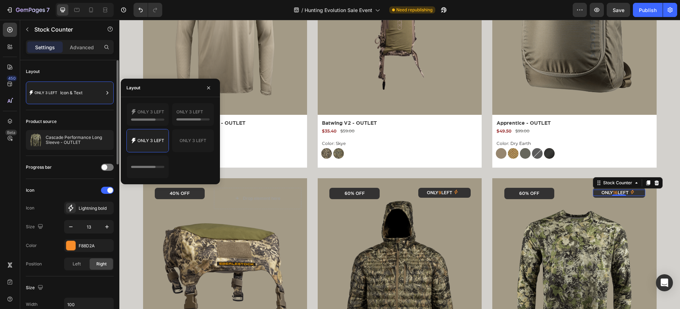
click at [81, 117] on div "Product source" at bounding box center [70, 121] width 88 height 11
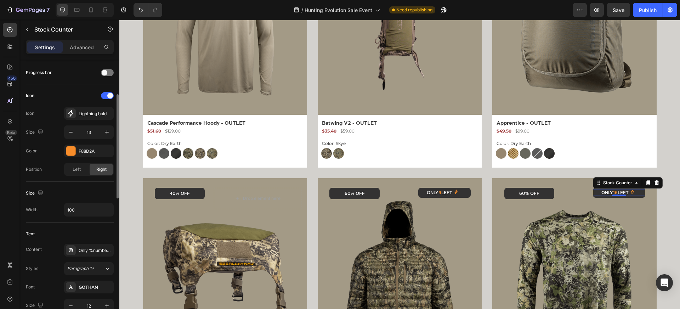
scroll to position [97, 0]
click at [80, 198] on div "Size Width 100" at bounding box center [70, 199] width 88 height 41
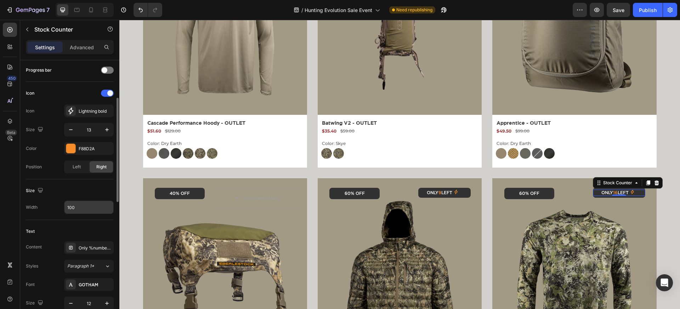
click at [80, 204] on input "100" at bounding box center [88, 207] width 49 height 13
click at [387, 122] on h2 "Batwing V2 - OUTLET" at bounding box center [401, 122] width 160 height 9
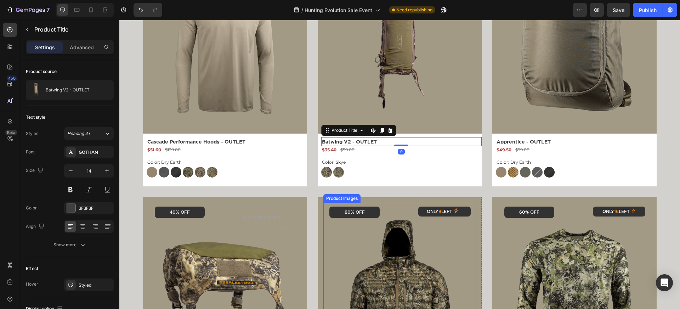
scroll to position [959, 0]
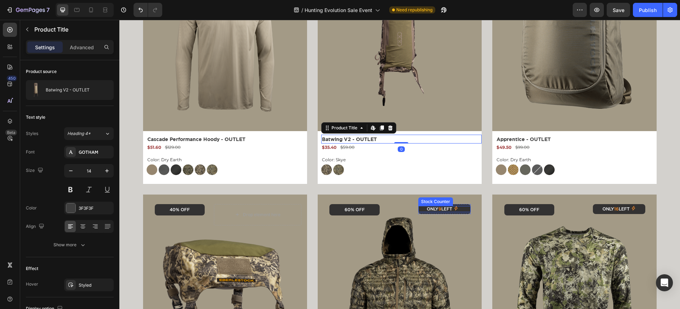
click at [443, 210] on p "Only 9 left" at bounding box center [439, 209] width 25 height 6
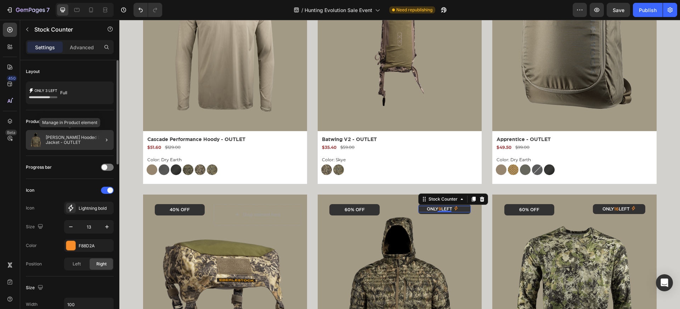
scroll to position [86, 0]
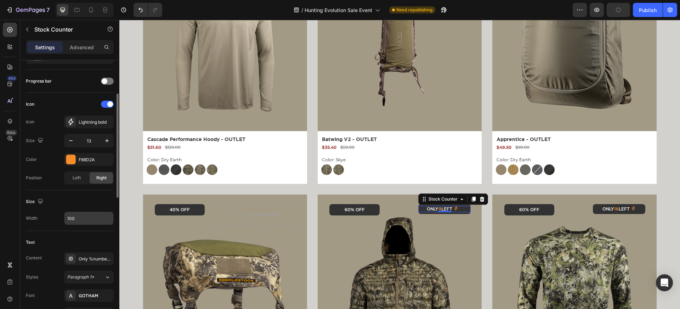
click at [71, 223] on input "100" at bounding box center [88, 218] width 49 height 13
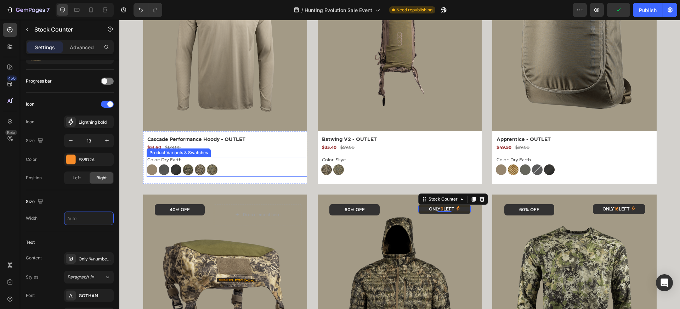
click at [257, 160] on div "Color: Dry Earth Dry Earth Dry Earth Gunmetal Gunmetal Black Black Mountain Mou…" at bounding box center [227, 166] width 160 height 18
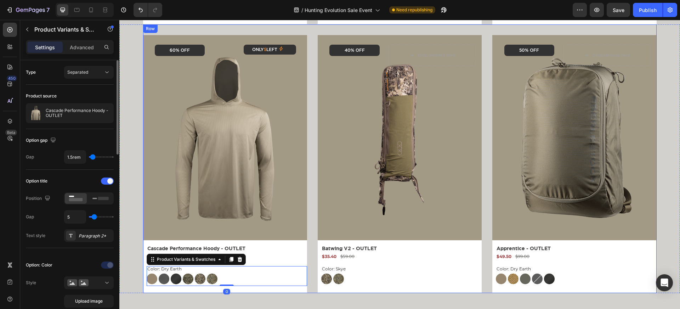
scroll to position [778, 0]
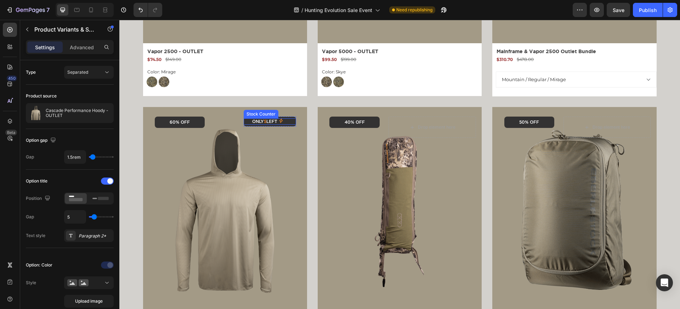
click at [260, 123] on p "Only 5 left" at bounding box center [264, 121] width 25 height 6
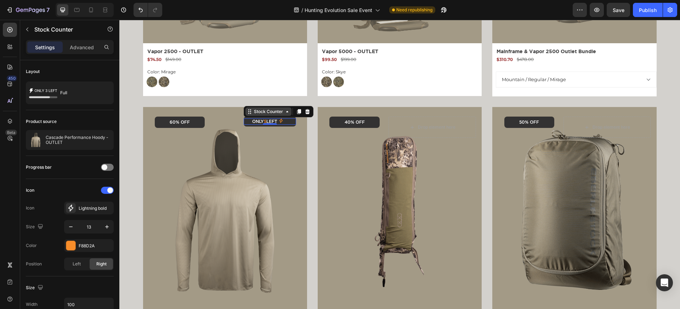
click at [284, 114] on icon at bounding box center [287, 112] width 6 height 6
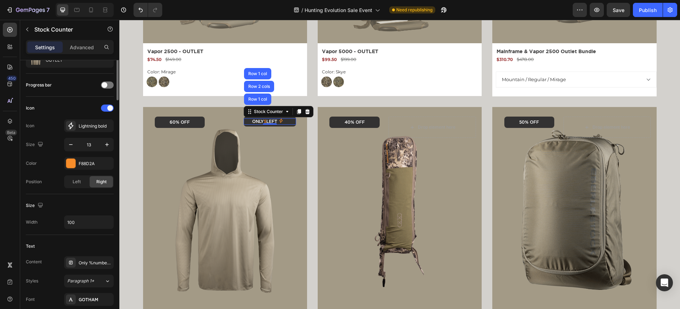
scroll to position [102, 0]
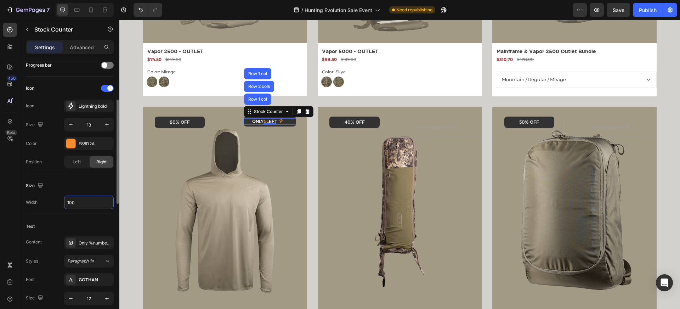
click at [79, 200] on input "100" at bounding box center [88, 202] width 49 height 13
click at [192, 195] on img at bounding box center [224, 209] width 145 height 193
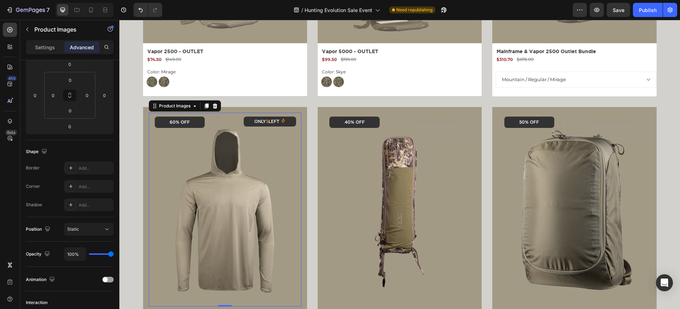
scroll to position [0, 0]
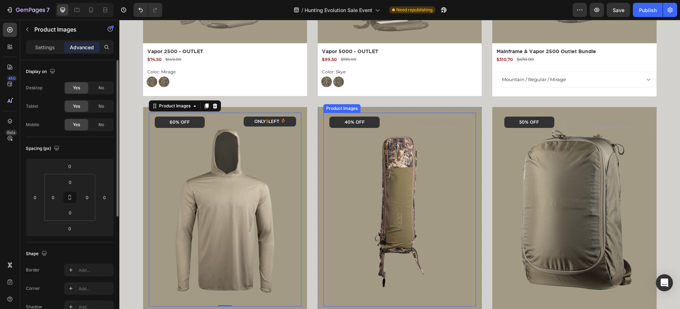
click at [380, 174] on img at bounding box center [399, 209] width 145 height 193
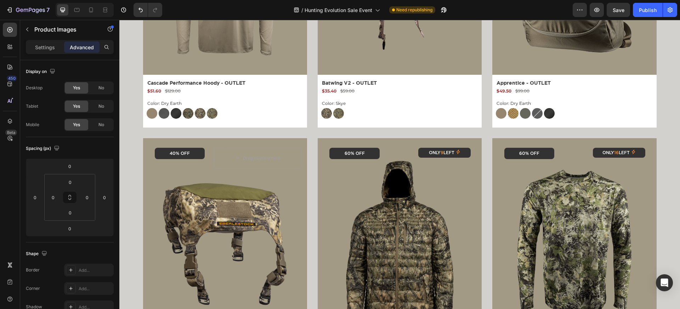
scroll to position [1014, 0]
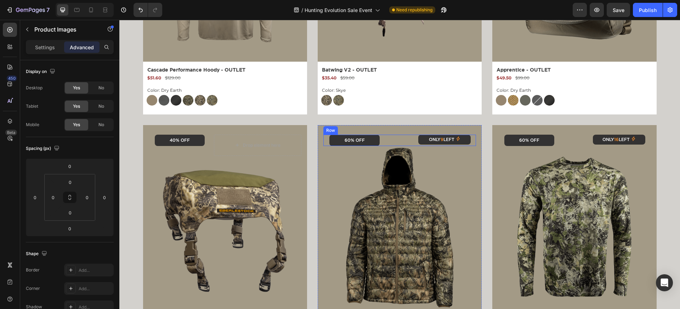
click at [416, 141] on div "Only 9 left Stock Counter Row" at bounding box center [431, 140] width 87 height 11
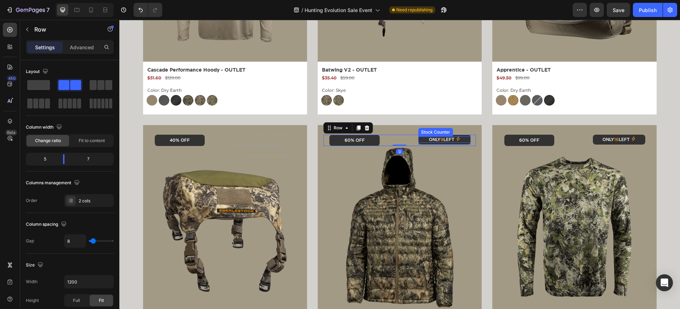
click at [422, 142] on div "Only 9 left" at bounding box center [444, 139] width 45 height 6
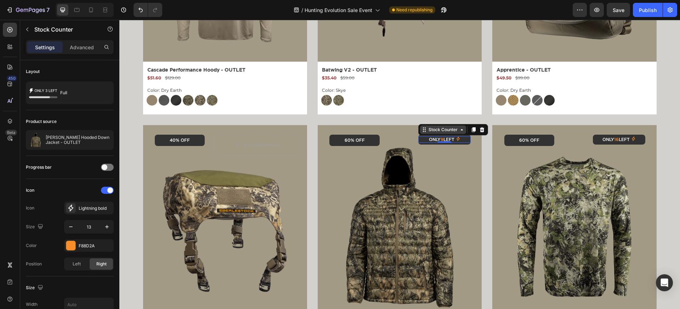
click at [426, 130] on icon at bounding box center [424, 130] width 6 height 6
click at [425, 122] on div "Row 1 col" at bounding box center [432, 117] width 27 height 11
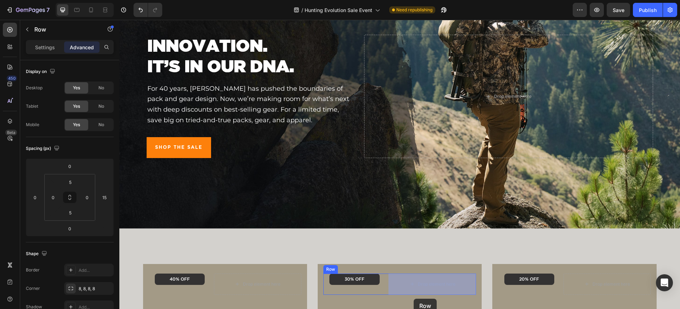
scroll to position [97, 0]
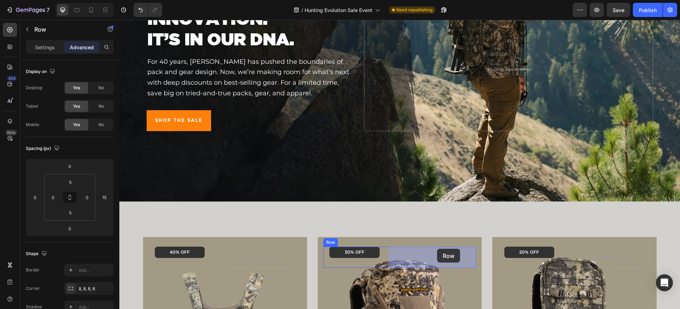
drag, startPoint x: 425, startPoint y: 126, endPoint x: 437, endPoint y: 249, distance: 124.2
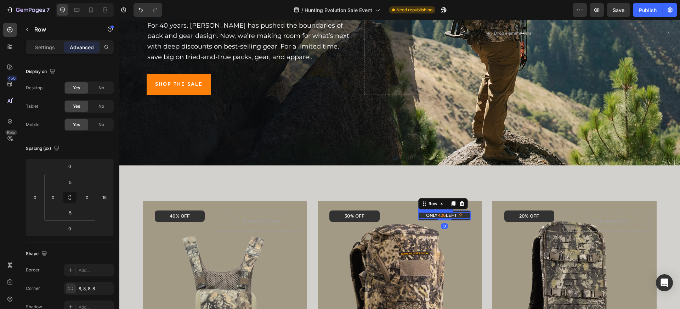
scroll to position [150, 0]
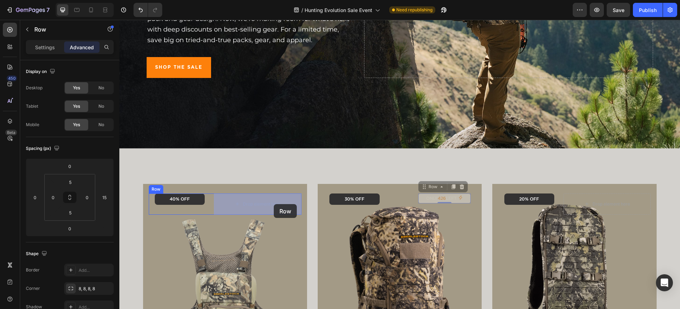
drag, startPoint x: 423, startPoint y: 188, endPoint x: 274, endPoint y: 204, distance: 150.3
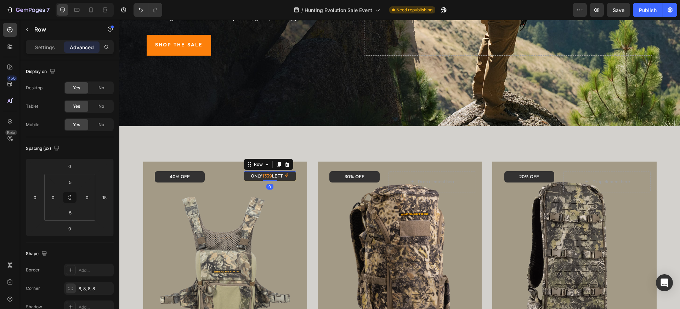
scroll to position [178, 0]
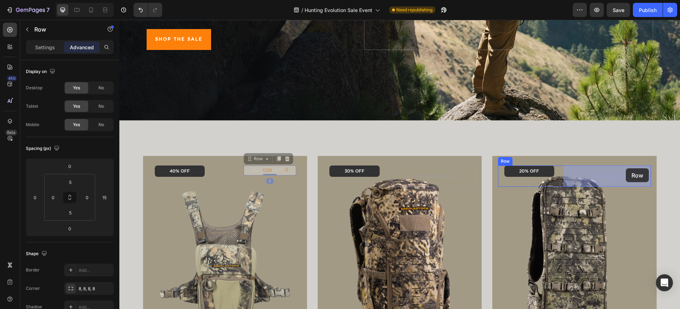
drag, startPoint x: 249, startPoint y: 160, endPoint x: 625, endPoint y: 168, distance: 376.2
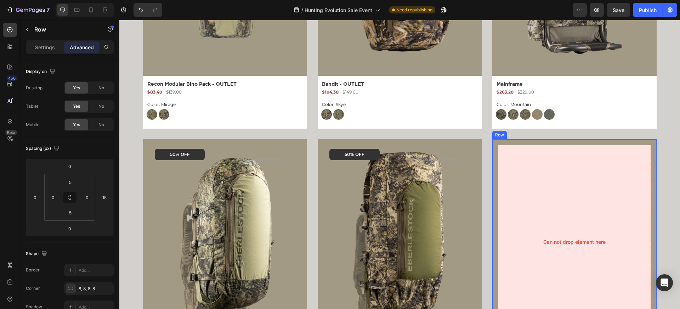
scroll to position [488, 0]
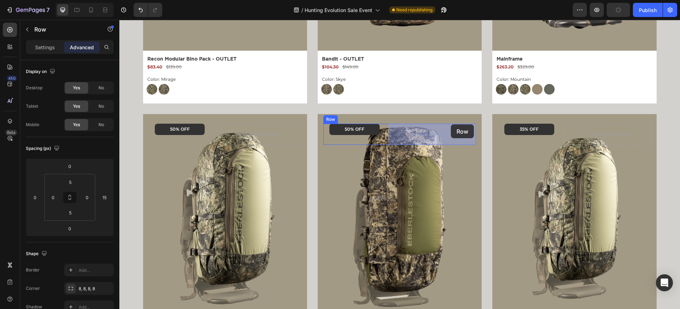
drag, startPoint x: 597, startPoint y: 115, endPoint x: 451, endPoint y: 124, distance: 146.5
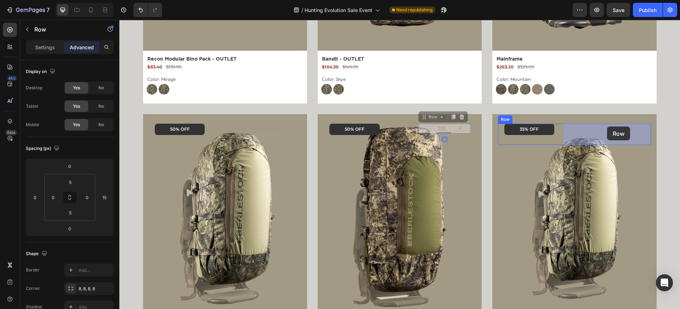
drag, startPoint x: 424, startPoint y: 117, endPoint x: 607, endPoint y: 126, distance: 183.7
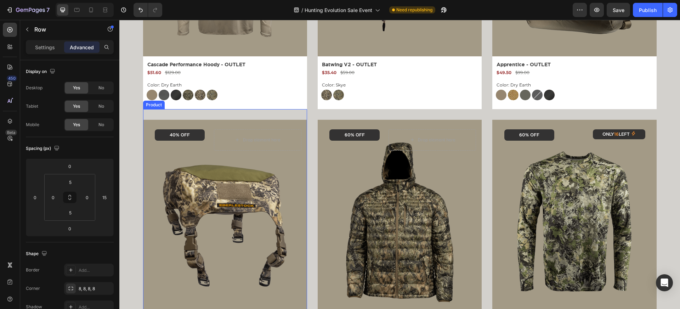
scroll to position [1051, 0]
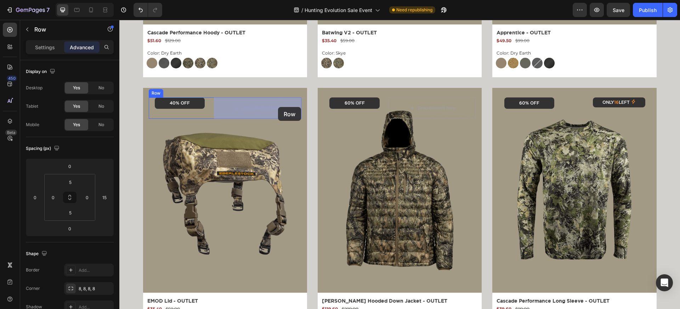
drag, startPoint x: 600, startPoint y: 118, endPoint x: 278, endPoint y: 107, distance: 321.7
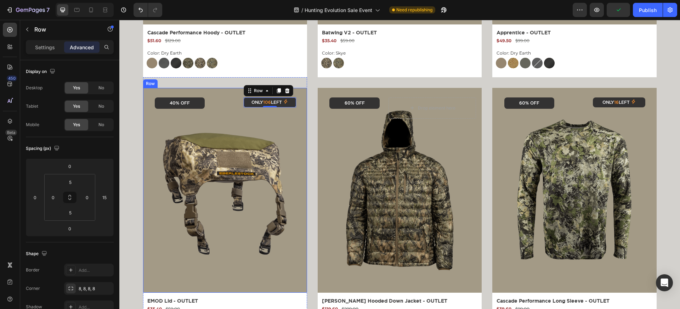
click at [195, 92] on div "Product Images 40% OFF Text Block Row Only 106 left Stock Counter Row 0 Row Row" at bounding box center [225, 190] width 164 height 205
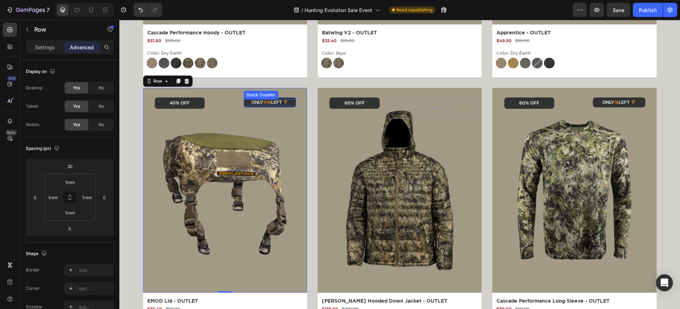
click at [249, 100] on div "Only 106 left" at bounding box center [269, 102] width 45 height 6
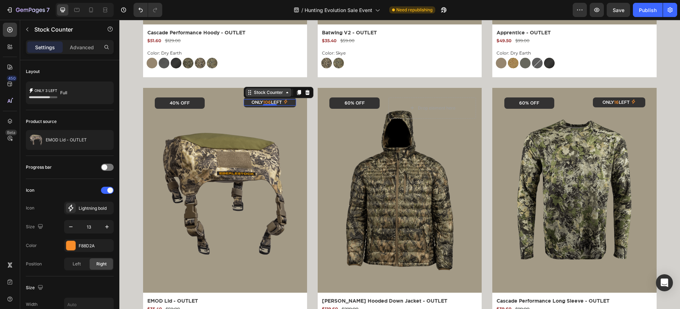
click at [251, 90] on icon at bounding box center [250, 90] width 1 height 1
click at [254, 83] on div "Row 1 col" at bounding box center [257, 79] width 27 height 11
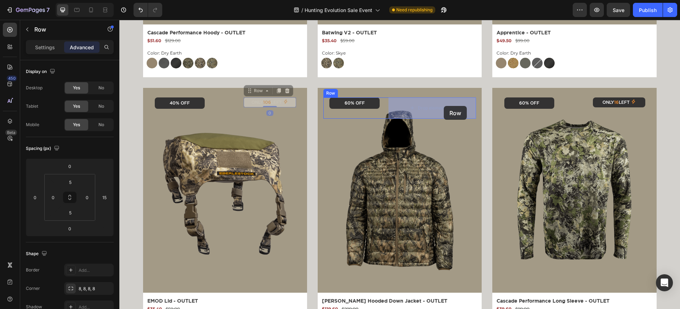
drag, startPoint x: 249, startPoint y: 90, endPoint x: 444, endPoint y: 106, distance: 195.0
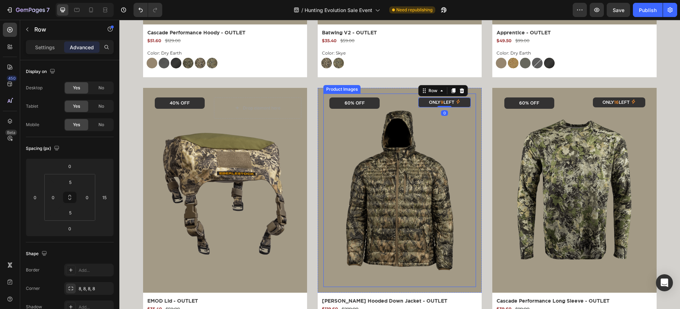
click at [451, 147] on img at bounding box center [399, 189] width 145 height 193
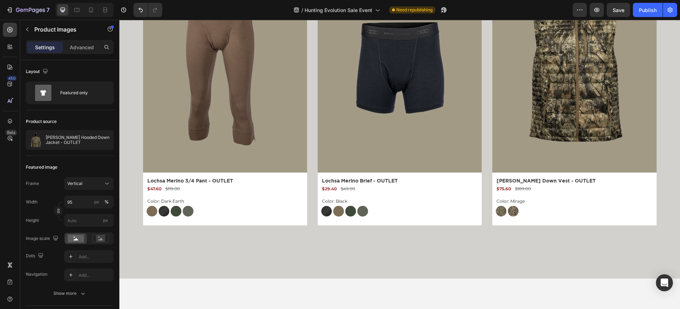
scroll to position [2578, 0]
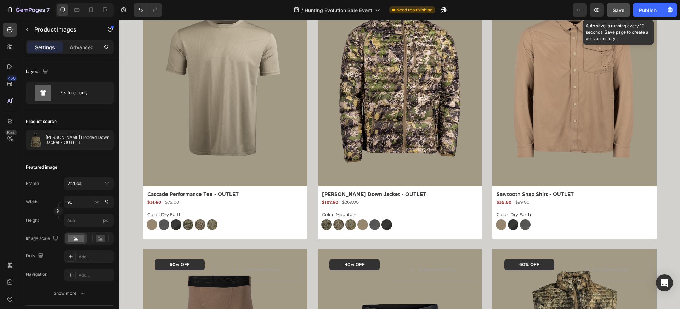
click at [612, 12] on button "Save" at bounding box center [618, 10] width 23 height 14
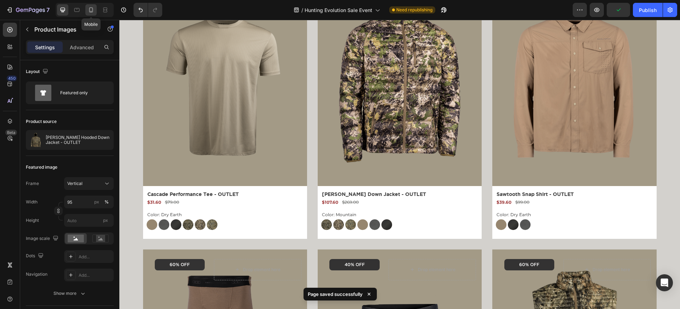
click at [92, 7] on icon at bounding box center [91, 9] width 4 height 5
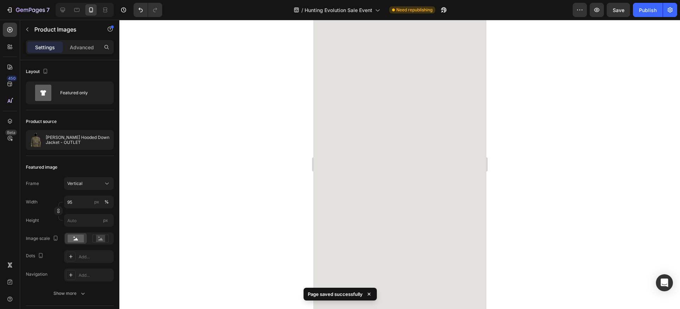
drag, startPoint x: 614, startPoint y: 8, endPoint x: 631, endPoint y: 10, distance: 16.7
click at [614, 8] on span "Save" at bounding box center [619, 10] width 12 height 6
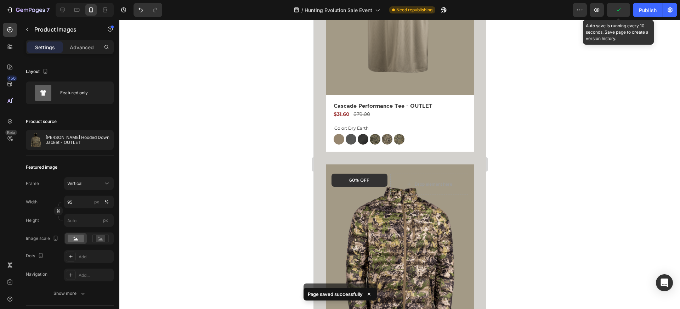
scroll to position [2590, 0]
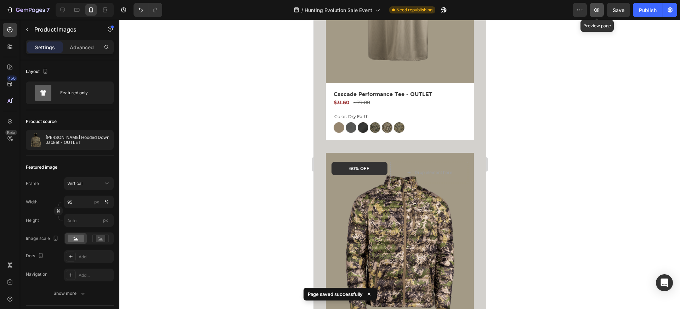
click at [600, 10] on icon "button" at bounding box center [596, 9] width 7 height 7
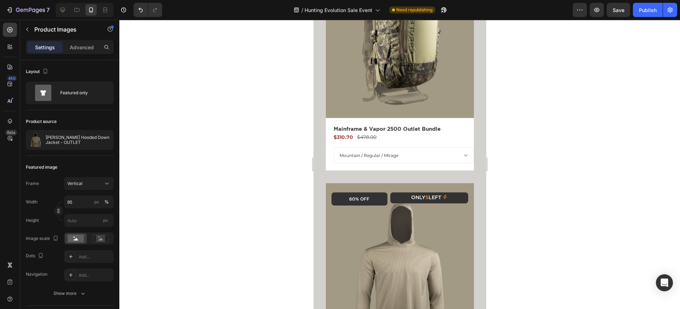
scroll to position [1665, 0]
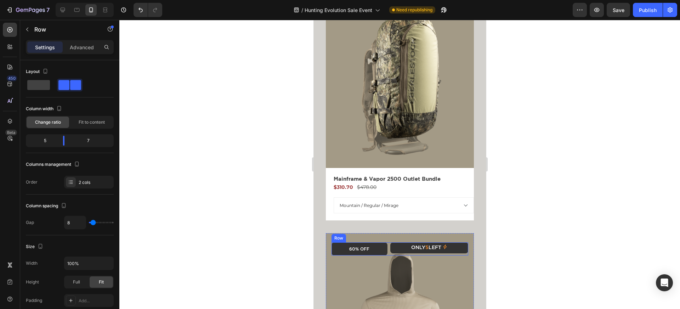
click at [396, 253] on div "Only 5 left Stock Counter Row" at bounding box center [429, 248] width 78 height 13
click at [396, 249] on div "Only 5 left" at bounding box center [428, 247] width 71 height 7
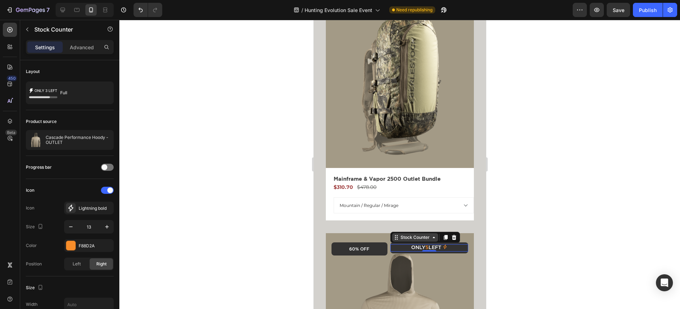
click at [399, 239] on div "Stock Counter" at bounding box center [415, 237] width 32 height 6
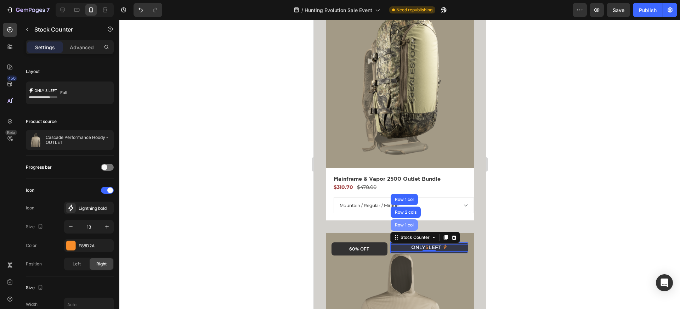
click at [399, 230] on div "Row 1 col" at bounding box center [403, 224] width 27 height 11
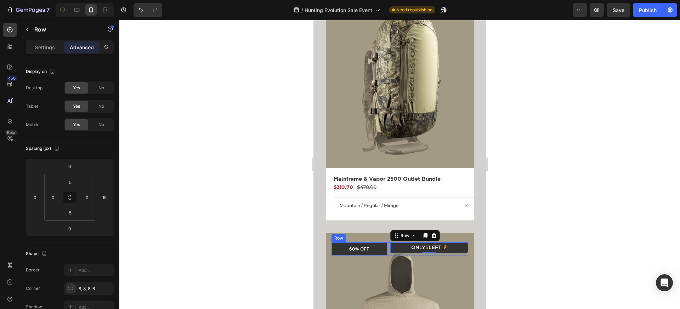
click at [348, 255] on div "60% OFF Text Block Row" at bounding box center [359, 248] width 56 height 13
click at [394, 252] on div "Only 5 left Stock Counter Row" at bounding box center [429, 247] width 78 height 11
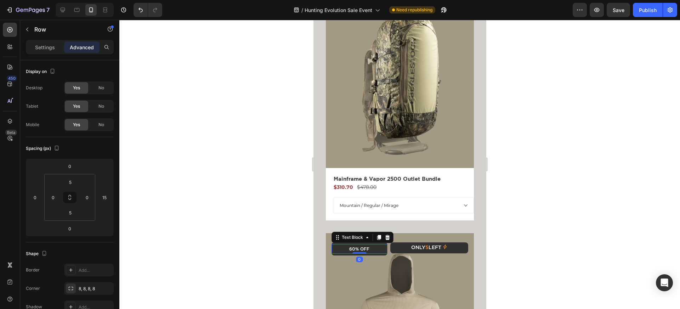
click at [366, 248] on span "60% OFF" at bounding box center [359, 249] width 20 height 4
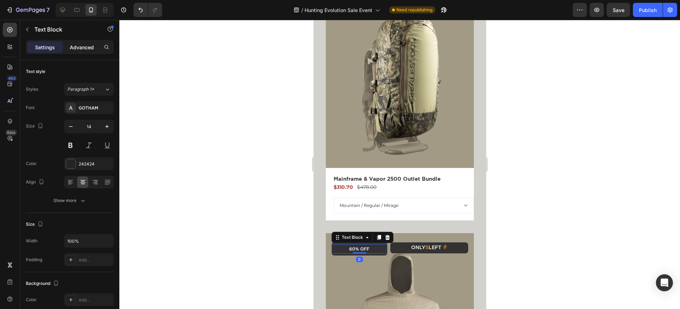
click at [85, 48] on p "Advanced" at bounding box center [82, 47] width 24 height 7
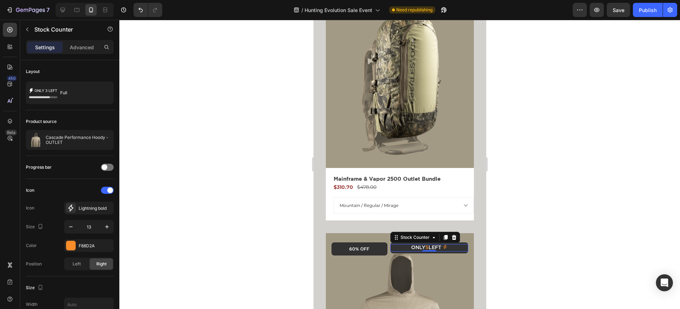
click at [418, 246] on p "Only 5 left" at bounding box center [426, 247] width 30 height 7
click at [85, 46] on p "Advanced" at bounding box center [82, 47] width 24 height 7
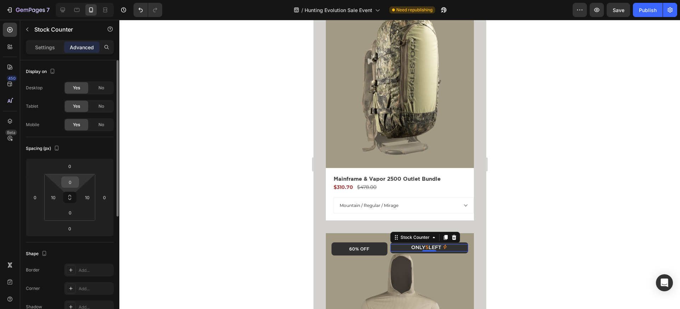
click at [75, 177] on input "0" at bounding box center [70, 182] width 14 height 11
type input "2"
click at [308, 223] on div at bounding box center [399, 164] width 561 height 289
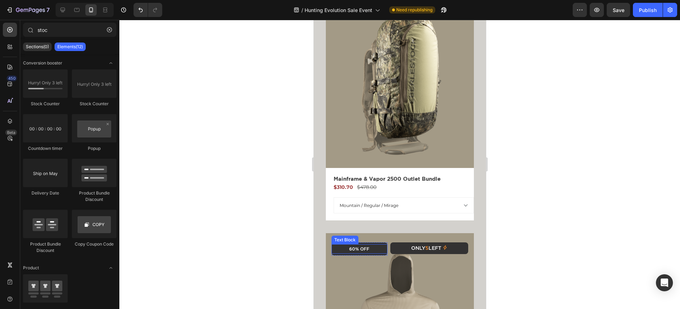
click at [357, 249] on span "60% OFF" at bounding box center [359, 249] width 20 height 4
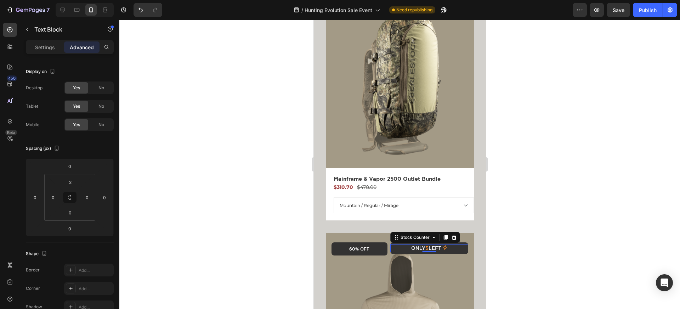
click at [405, 250] on div "Only 5 left" at bounding box center [428, 248] width 71 height 7
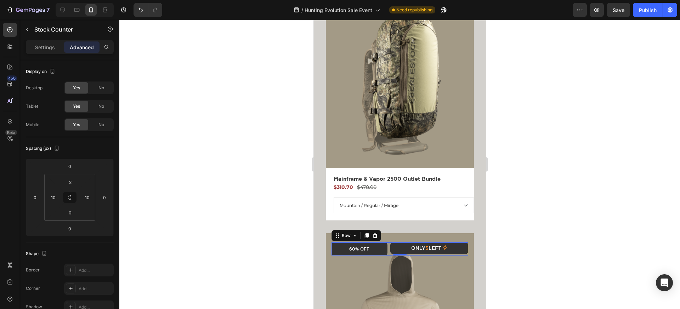
click at [411, 255] on div "Only 5 left Stock Counter Row" at bounding box center [429, 248] width 78 height 13
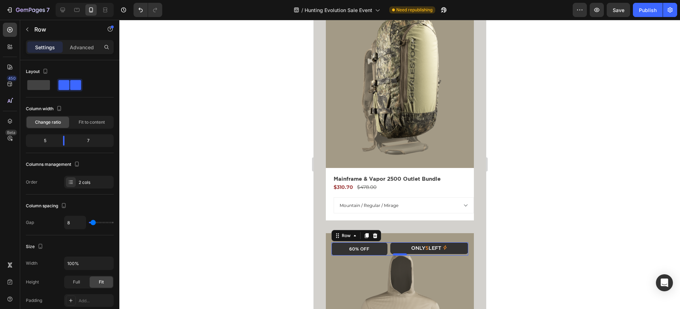
click at [405, 254] on div at bounding box center [399, 254] width 14 height 2
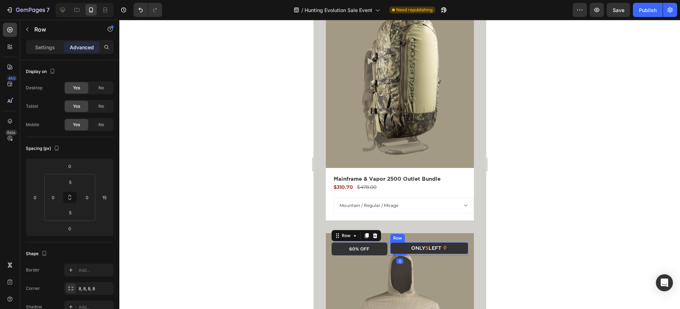
click at [411, 252] on div "Only 5 left Stock Counter Row" at bounding box center [429, 248] width 78 height 12
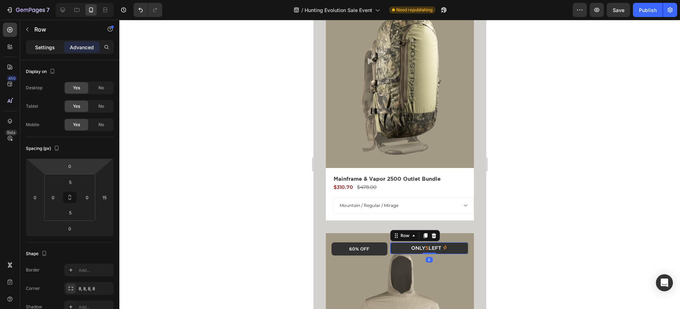
click at [41, 49] on p "Settings" at bounding box center [45, 47] width 20 height 7
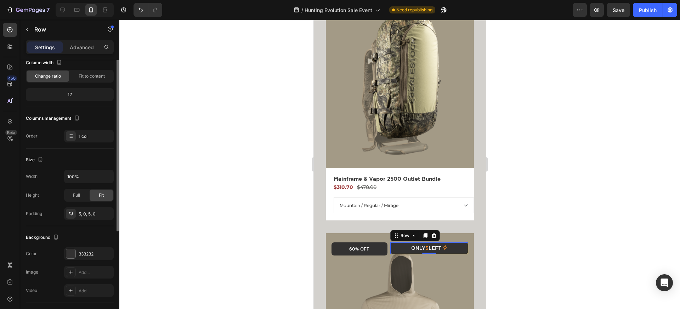
scroll to position [76, 0]
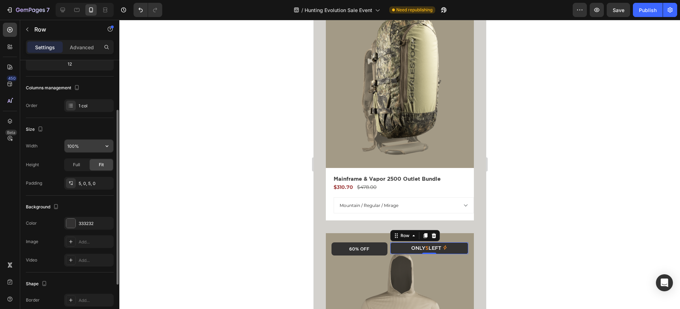
click at [79, 140] on input "100%" at bounding box center [88, 146] width 49 height 13
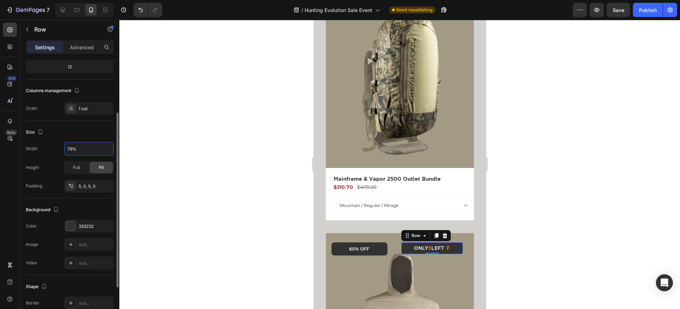
scroll to position [73, 0]
type input "80%"
click at [89, 45] on p "Advanced" at bounding box center [82, 47] width 24 height 7
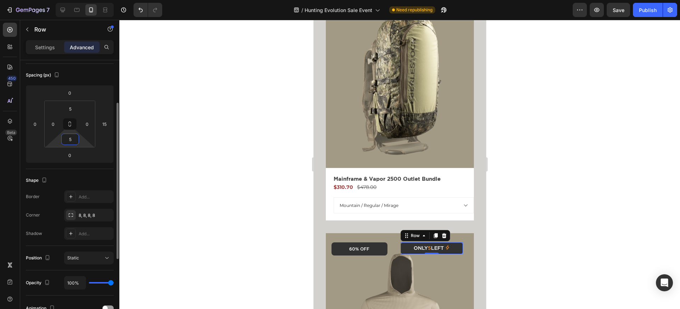
click at [69, 135] on input "5" at bounding box center [70, 139] width 14 height 11
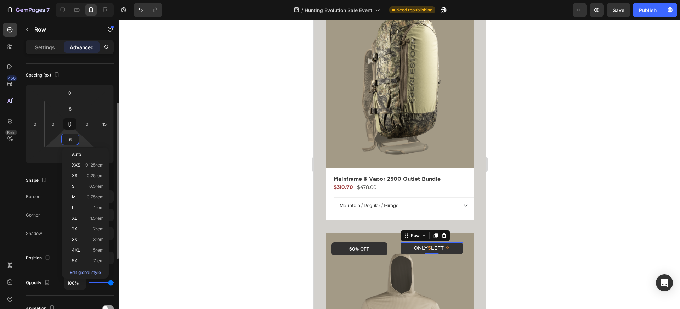
type input "7"
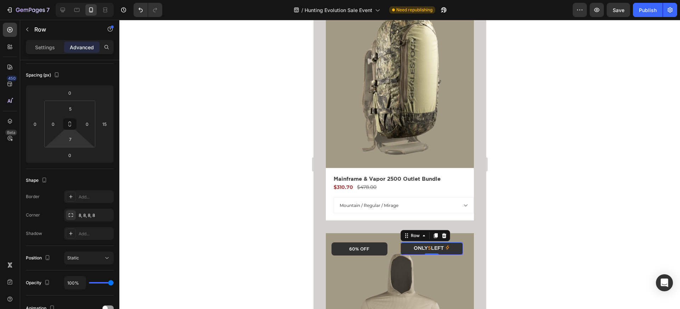
click at [226, 166] on div at bounding box center [399, 164] width 561 height 289
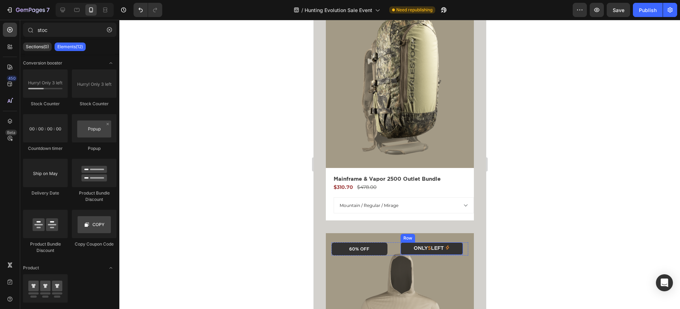
click at [444, 254] on div "Only 5 left Stock Counter Row" at bounding box center [431, 248] width 62 height 12
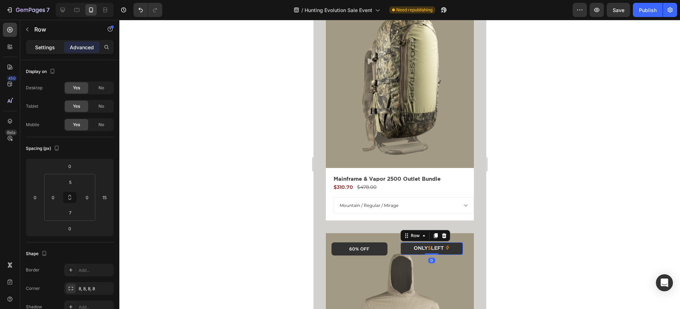
click at [42, 49] on p "Settings" at bounding box center [45, 47] width 20 height 7
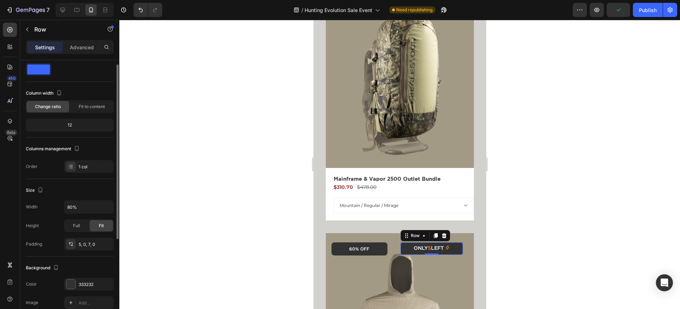
scroll to position [0, 0]
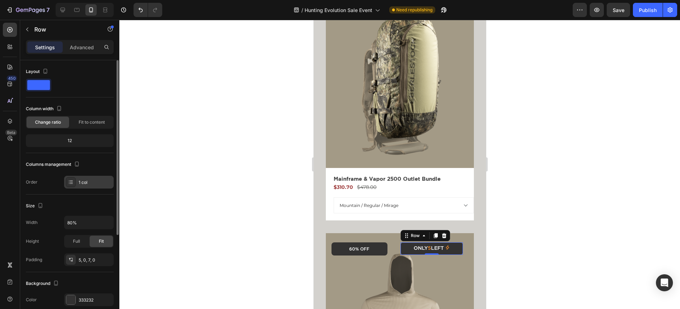
click at [86, 181] on div "1 col" at bounding box center [95, 182] width 33 height 6
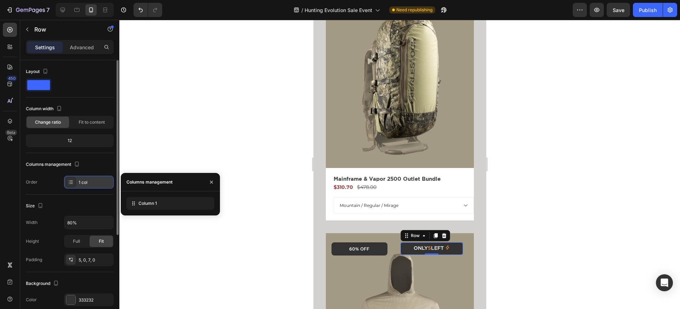
click at [86, 181] on div "1 col" at bounding box center [95, 182] width 33 height 6
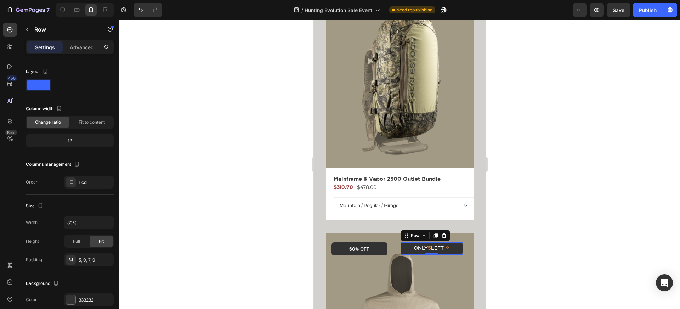
click at [270, 201] on div at bounding box center [399, 164] width 561 height 289
click at [454, 243] on div "Only 5 left Stock Counter Row" at bounding box center [431, 248] width 62 height 12
click at [93, 52] on div "Advanced" at bounding box center [81, 46] width 35 height 11
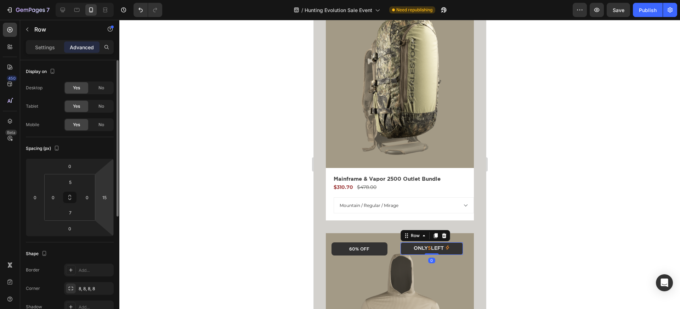
click at [108, 0] on html "7 Version history / Hunting Evolution Sale Event Need republishing Preview Save…" at bounding box center [340, 0] width 680 height 0
click at [108, 195] on input "15" at bounding box center [104, 197] width 11 height 11
type input "0"
click at [167, 189] on div at bounding box center [399, 164] width 561 height 289
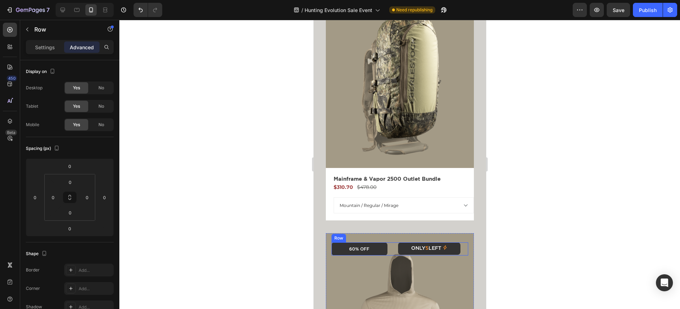
click at [463, 245] on div "Only 5 left Stock Counter Row" at bounding box center [429, 248] width 78 height 13
click at [458, 245] on div "Only 5 left Stock Counter 0" at bounding box center [429, 248] width 62 height 8
click at [457, 244] on div "Only 5 left Stock Counter 0 Row" at bounding box center [429, 248] width 62 height 12
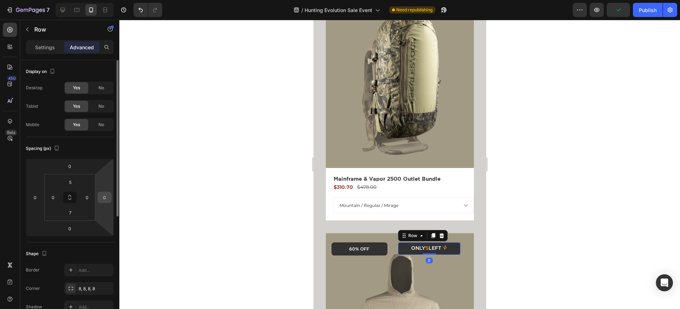
click at [103, 196] on input "0" at bounding box center [104, 197] width 11 height 11
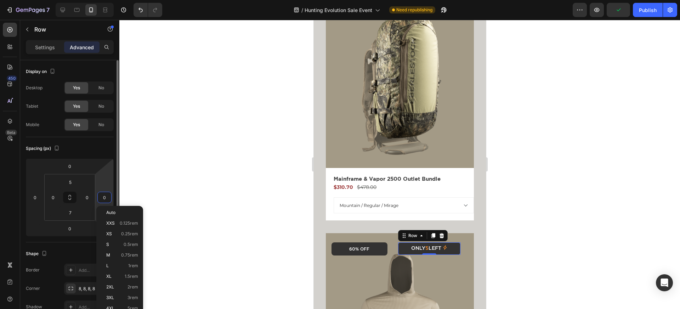
type input "-1"
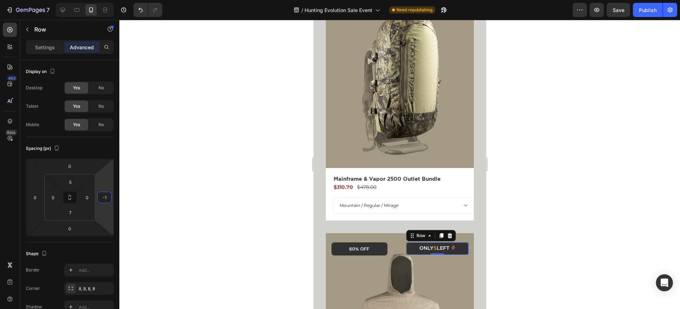
click at [152, 180] on div at bounding box center [399, 164] width 561 height 289
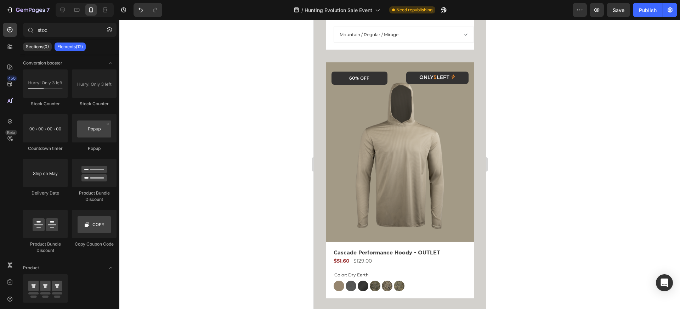
scroll to position [1836, 0]
click at [437, 77] on p "Only 5 left" at bounding box center [434, 77] width 30 height 7
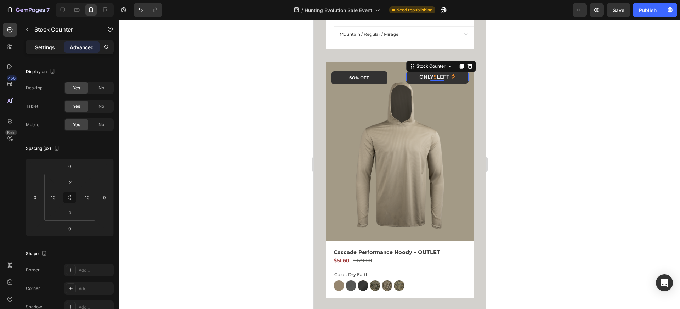
click at [49, 45] on p "Settings" at bounding box center [45, 47] width 20 height 7
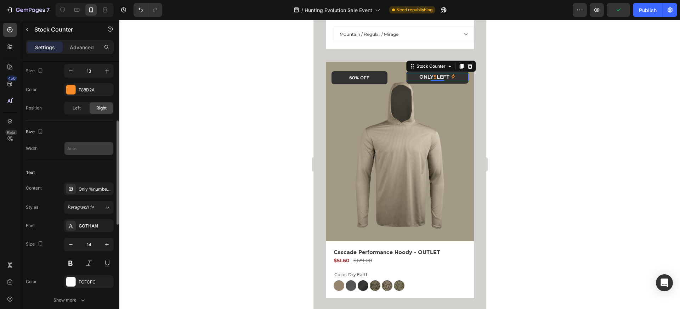
scroll to position [153, 0]
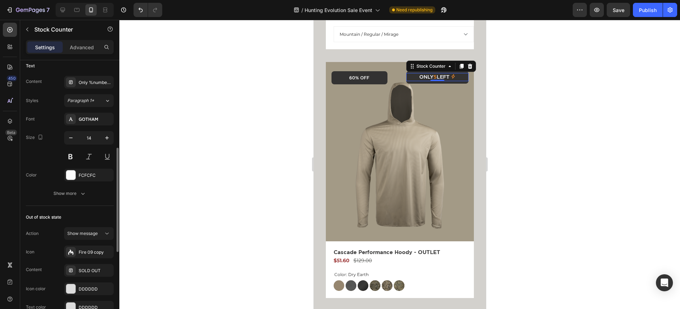
scroll to position [288, 0]
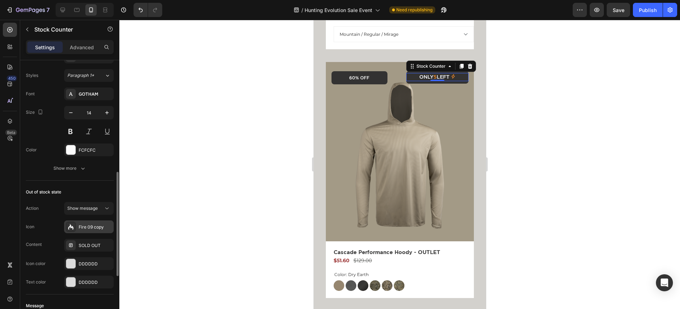
click at [74, 227] on icon ".id571385130476635173 .st0{fill:#FFFFFF;stroke:#FFFFFF;stroke-linecap:round;str…" at bounding box center [70, 226] width 7 height 7
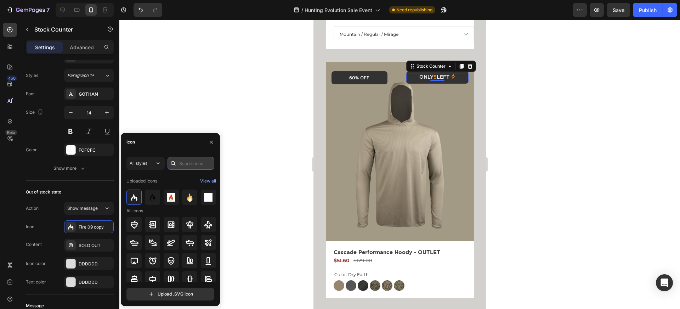
click at [183, 161] on input "text" at bounding box center [191, 163] width 47 height 13
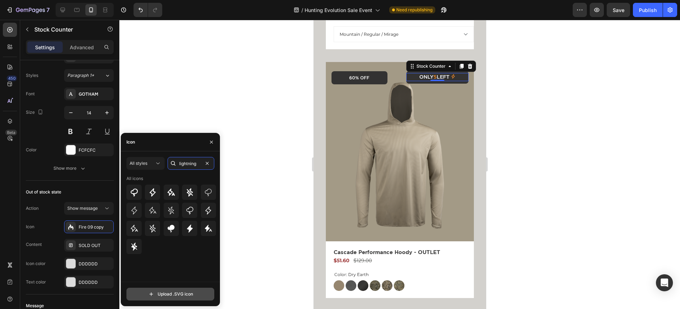
type input "lightning"
click at [157, 288] on input "file" at bounding box center [170, 294] width 87 height 12
click at [136, 245] on icon at bounding box center [134, 246] width 8 height 8
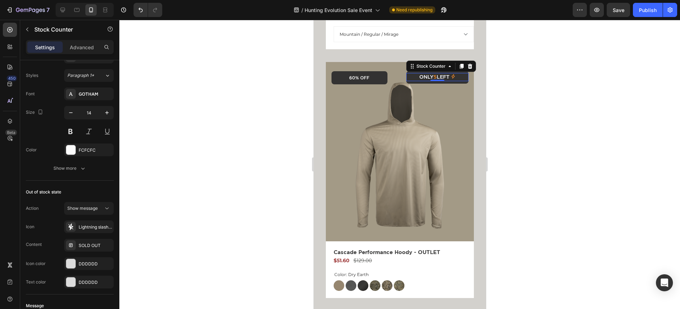
click at [276, 191] on div at bounding box center [399, 164] width 561 height 289
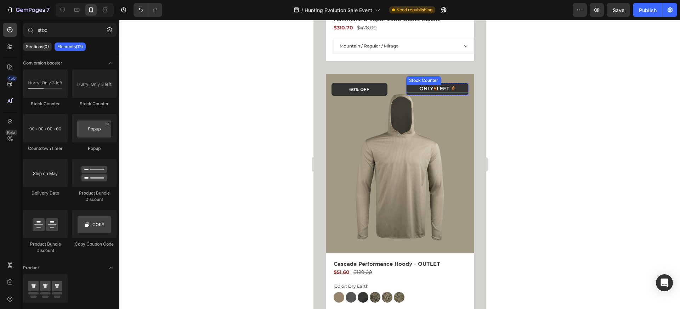
scroll to position [1826, 0]
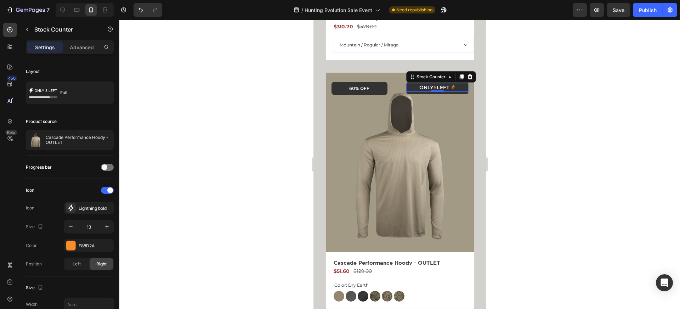
click at [449, 90] on p "Only 5 left" at bounding box center [434, 87] width 30 height 7
click at [106, 227] on icon "button" at bounding box center [106, 226] width 7 height 7
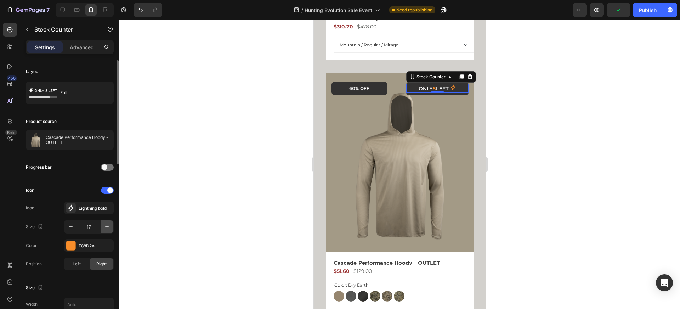
click at [106, 227] on icon "button" at bounding box center [106, 226] width 7 height 7
click at [74, 227] on icon "button" at bounding box center [70, 226] width 7 height 7
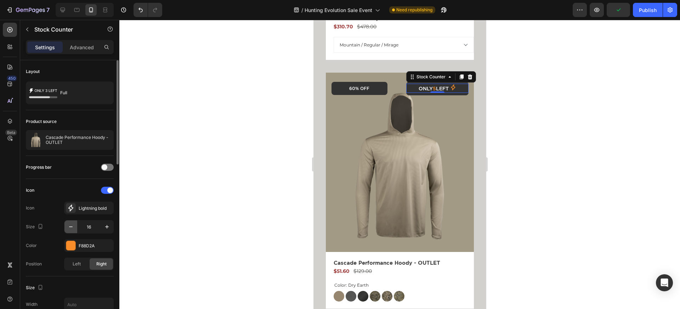
click at [74, 227] on icon "button" at bounding box center [70, 226] width 7 height 7
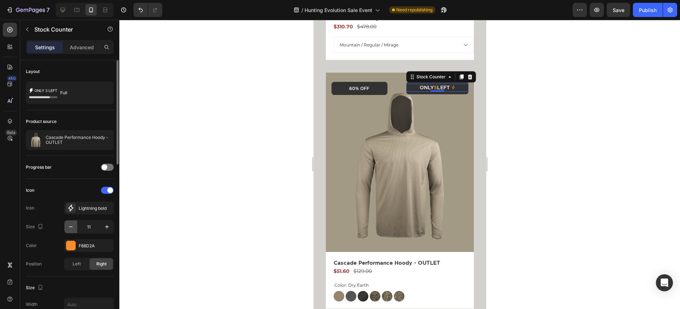
click at [74, 227] on icon "button" at bounding box center [70, 226] width 7 height 7
click at [107, 226] on icon "button" at bounding box center [107, 227] width 4 height 4
type input "11"
click at [206, 169] on div at bounding box center [399, 164] width 561 height 289
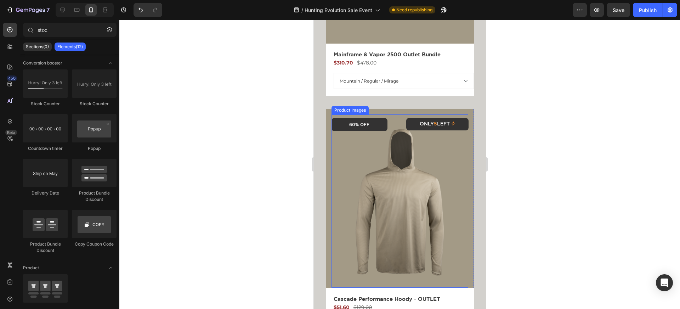
scroll to position [1780, 0]
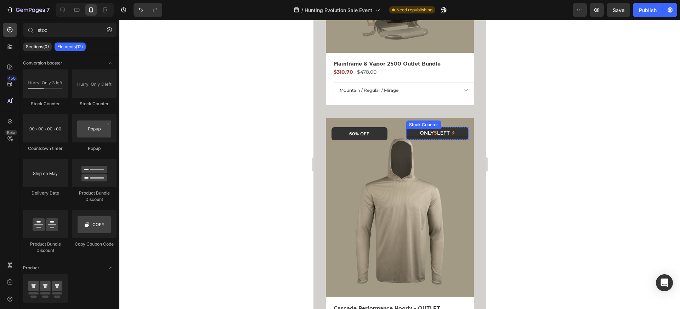
click at [453, 132] on icon at bounding box center [452, 133] width 3 height 4
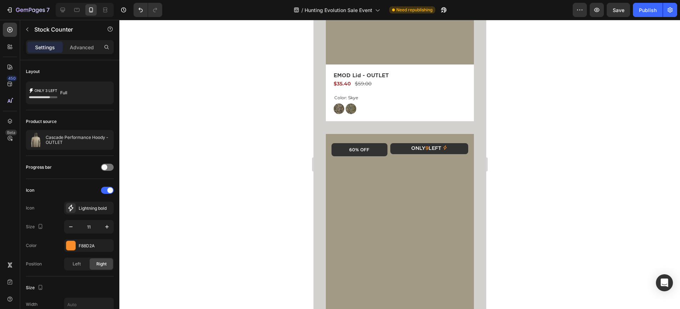
scroll to position [2763, 0]
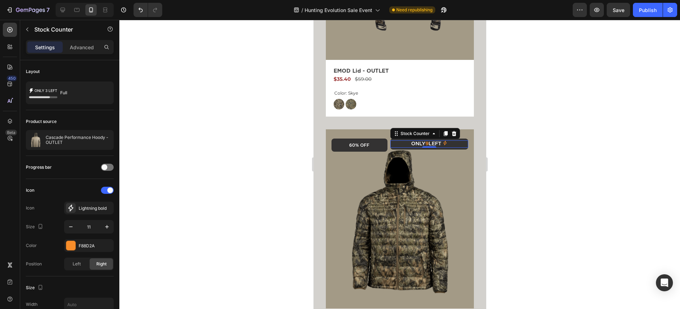
click at [446, 142] on icon at bounding box center [444, 143] width 3 height 5
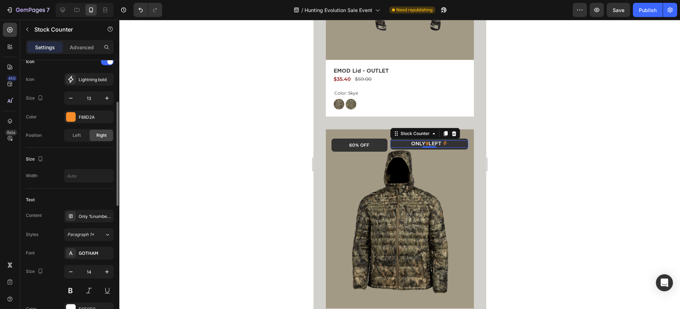
scroll to position [123, 0]
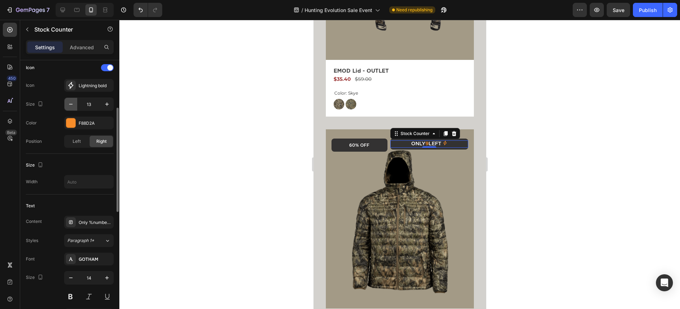
click at [72, 105] on icon "button" at bounding box center [70, 104] width 7 height 7
type input "11"
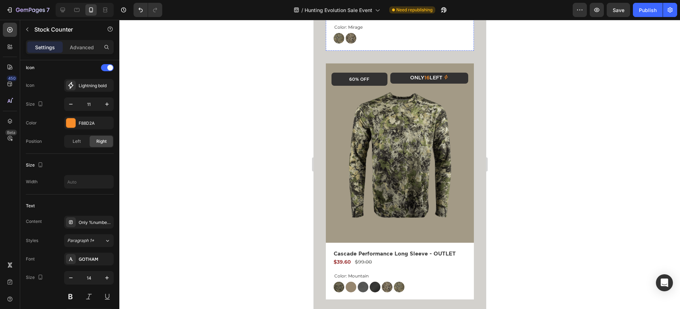
scroll to position [3009, 0]
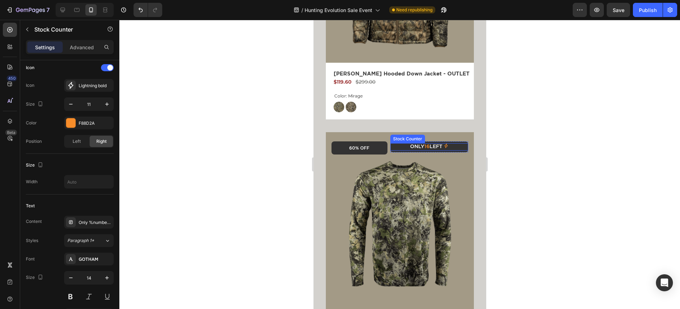
click at [448, 144] on icon at bounding box center [445, 145] width 5 height 5
click at [73, 106] on icon "button" at bounding box center [70, 104] width 7 height 7
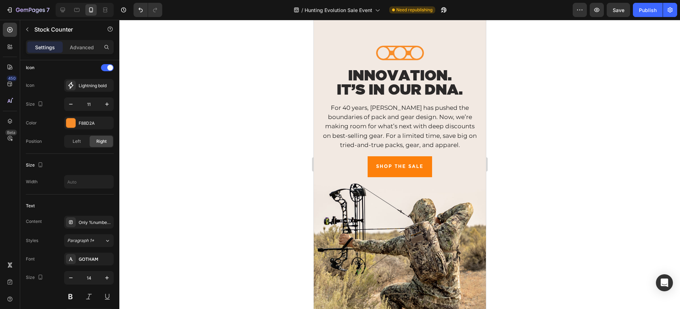
scroll to position [0, 0]
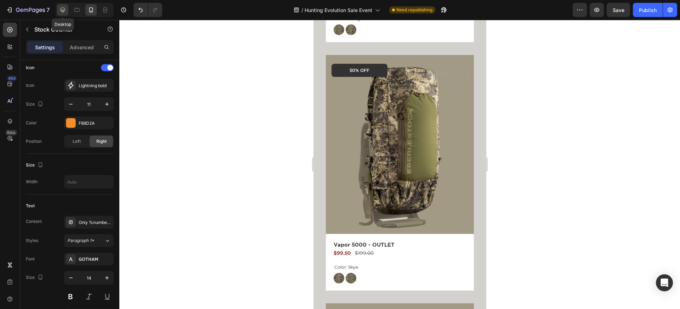
drag, startPoint x: 63, startPoint y: 13, endPoint x: 89, endPoint y: 58, distance: 51.3
click at [63, 13] on div at bounding box center [62, 9] width 11 height 11
type input "13"
type input "12"
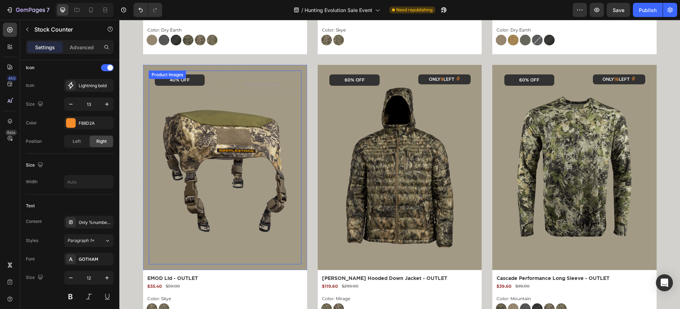
scroll to position [1233, 0]
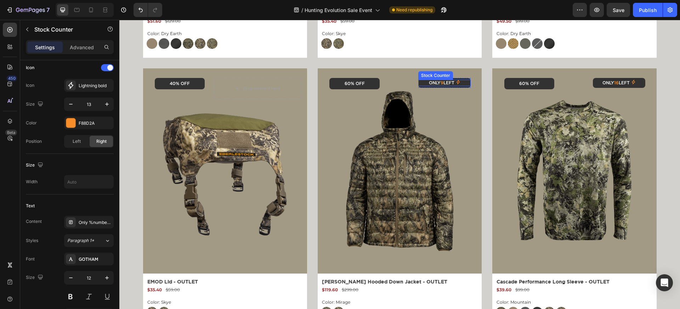
click at [460, 81] on icon at bounding box center [458, 82] width 5 height 5
click at [71, 106] on icon "button" at bounding box center [70, 104] width 7 height 7
type input "11"
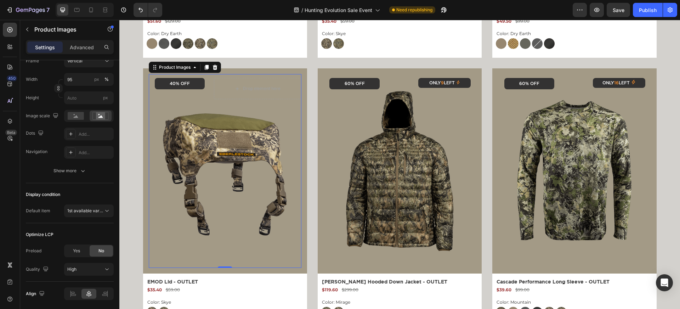
click at [293, 128] on img at bounding box center [224, 170] width 145 height 193
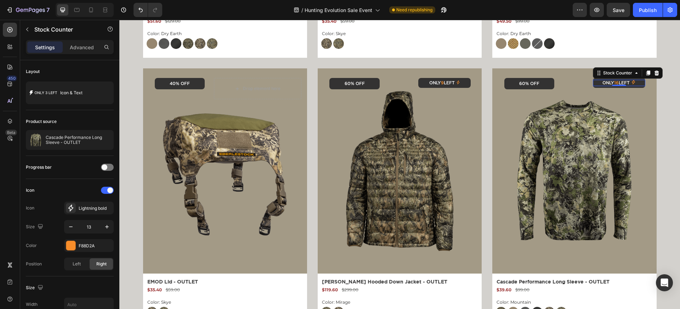
click at [635, 81] on icon at bounding box center [633, 82] width 3 height 5
click at [69, 228] on icon "button" at bounding box center [70, 226] width 7 height 7
type input "11"
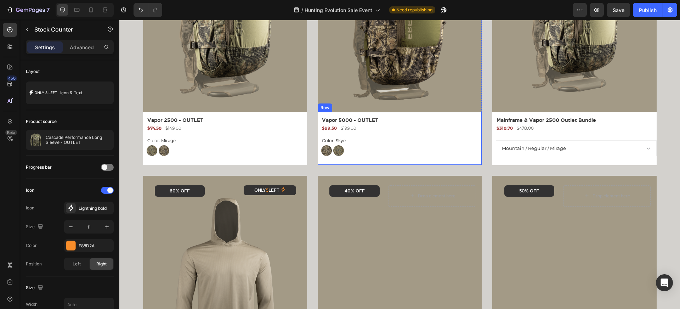
scroll to position [920, 0]
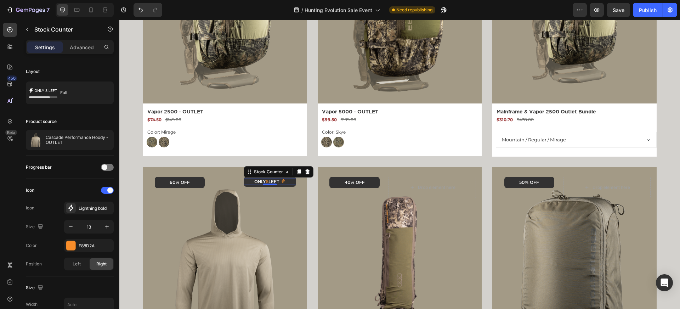
click at [285, 182] on icon at bounding box center [283, 180] width 5 height 5
click at [72, 225] on icon "button" at bounding box center [70, 226] width 7 height 7
type input "11"
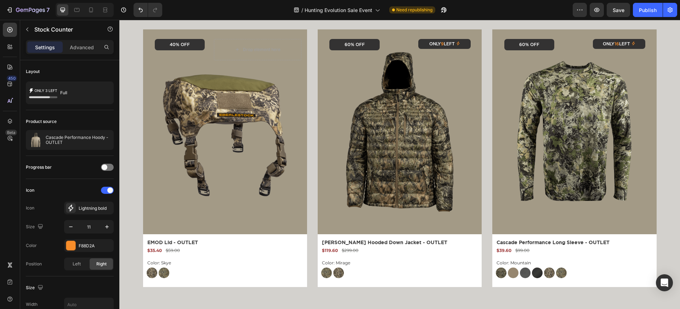
scroll to position [829, 0]
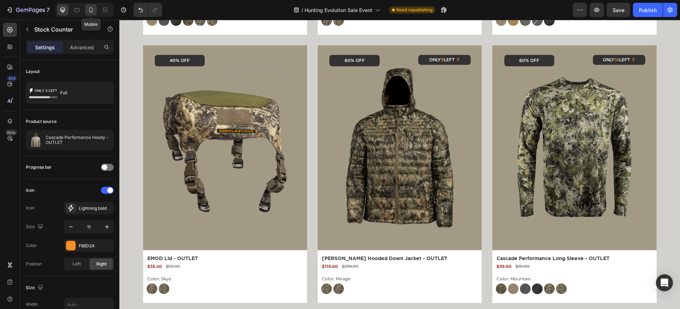
drag, startPoint x: 93, startPoint y: 9, endPoint x: 99, endPoint y: 91, distance: 82.1
click at [93, 9] on icon at bounding box center [91, 9] width 4 height 5
type input "14"
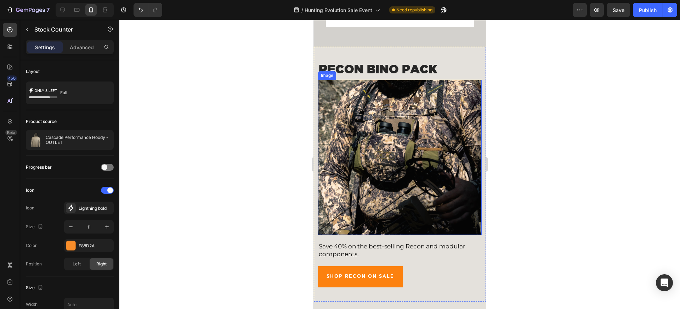
scroll to position [3150, 0]
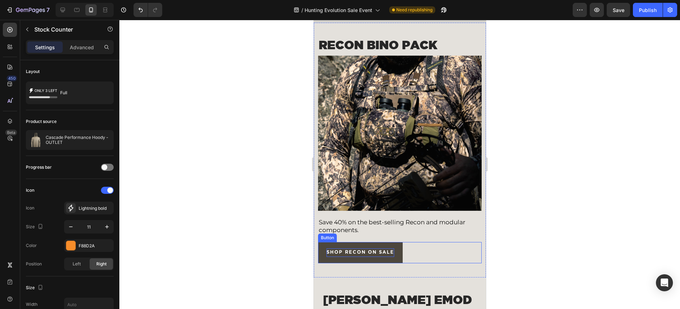
click at [364, 250] on span "SHOP RECON ON SALE" at bounding box center [360, 252] width 68 height 5
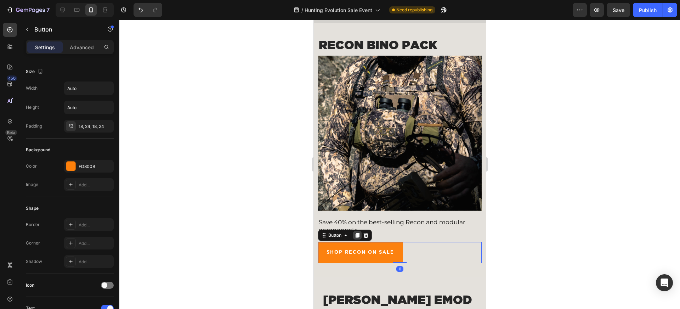
click at [359, 235] on icon at bounding box center [357, 235] width 4 height 5
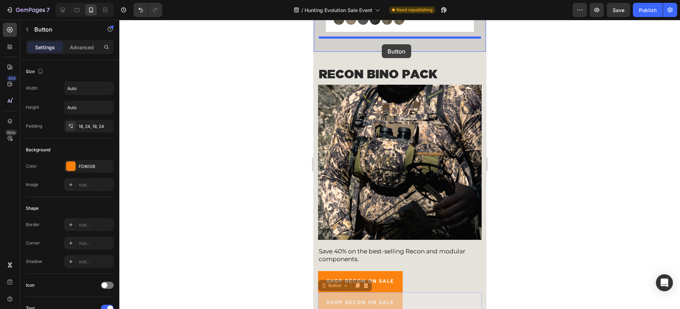
scroll to position [3109, 0]
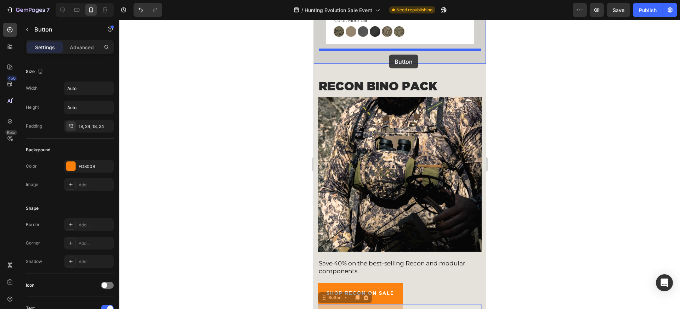
drag, startPoint x: 324, startPoint y: 255, endPoint x: 388, endPoint y: 55, distance: 210.1
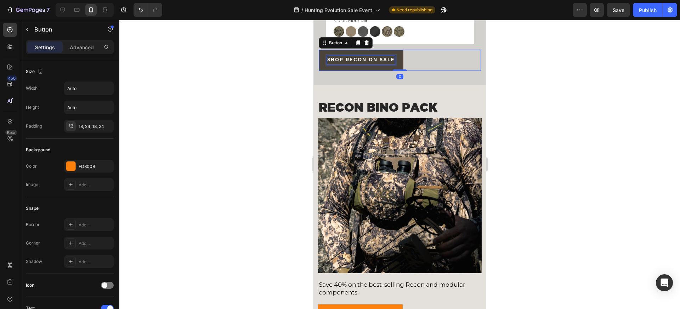
click at [363, 61] on span "SHOP RECON ON SALE" at bounding box center [361, 60] width 68 height 5
click at [540, 86] on div at bounding box center [399, 164] width 561 height 289
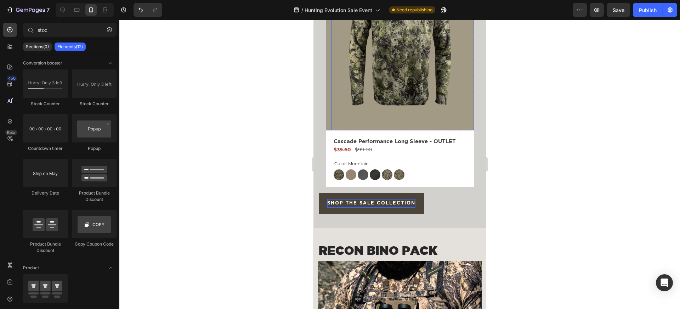
scroll to position [2963, 0]
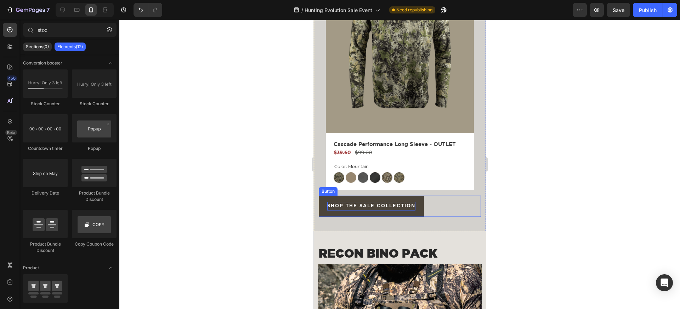
click at [429, 201] on div "SHOP THE SALE COLLECTION Button" at bounding box center [399, 205] width 162 height 21
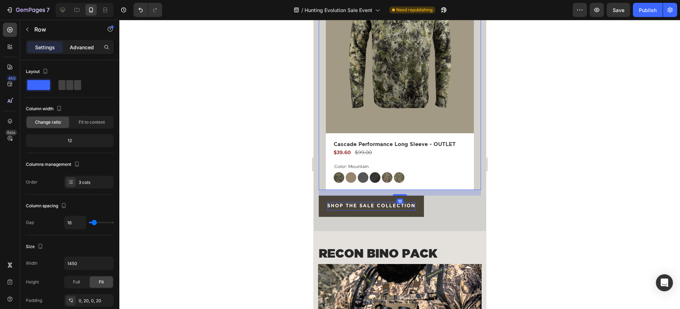
click at [81, 45] on p "Advanced" at bounding box center [82, 47] width 24 height 7
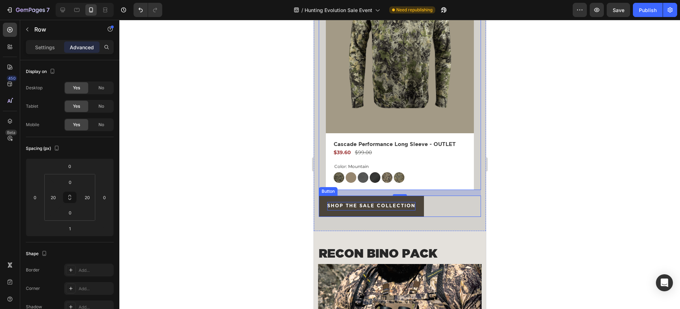
click at [324, 205] on link "SHOP THE SALE COLLECTION" at bounding box center [370, 205] width 105 height 21
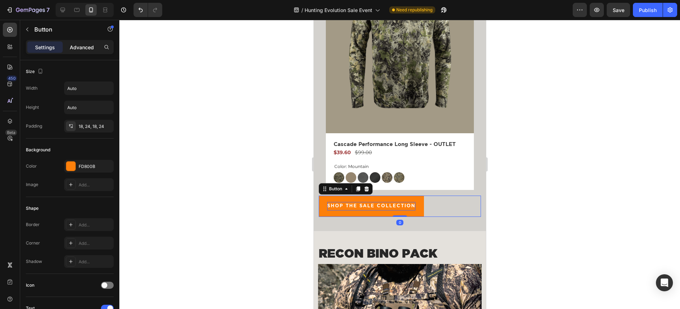
click at [81, 49] on p "Advanced" at bounding box center [82, 47] width 24 height 7
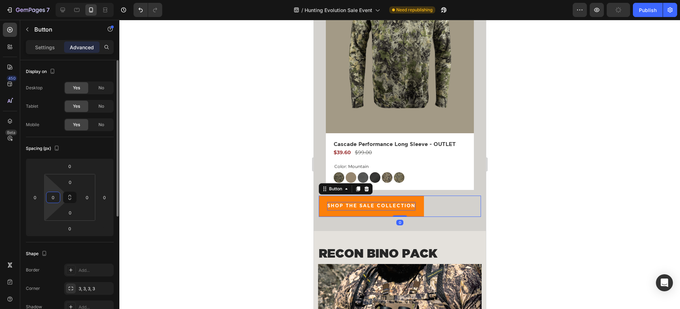
click at [56, 197] on input "0" at bounding box center [53, 197] width 11 height 11
type input "30"
click at [265, 112] on div at bounding box center [399, 164] width 561 height 289
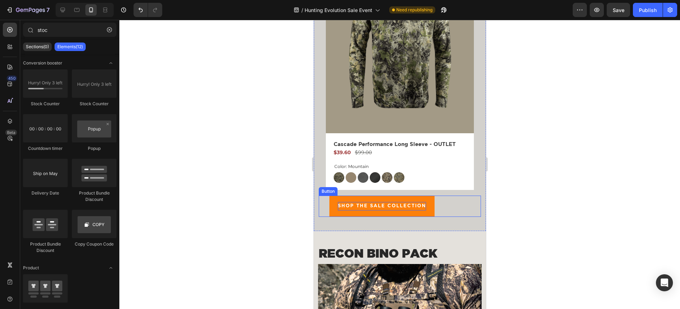
click at [326, 210] on div "SHOP THE SALE COLLECTION Button" at bounding box center [399, 205] width 162 height 21
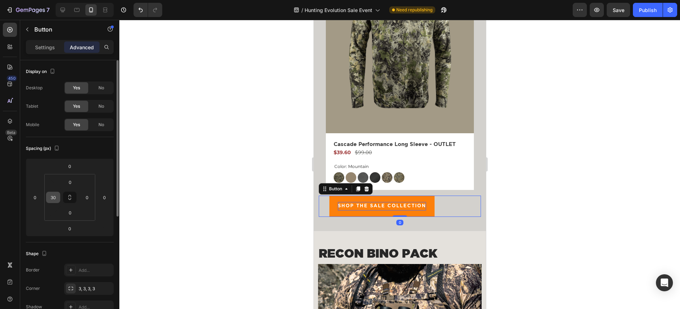
click at [59, 196] on div "30" at bounding box center [53, 197] width 14 height 11
click at [49, 197] on input "30" at bounding box center [53, 197] width 11 height 11
type input "20"
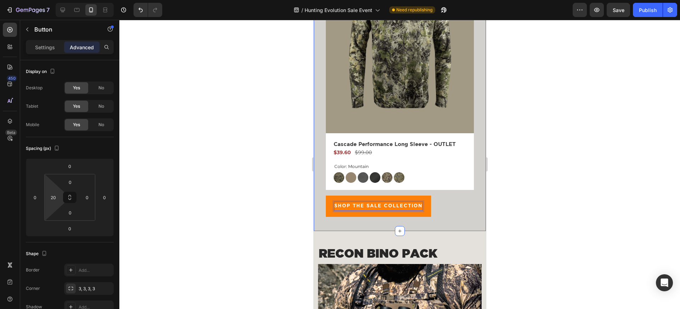
click at [319, 206] on div "SHOP THE SALE COLLECTION Button 0" at bounding box center [399, 205] width 162 height 21
click at [257, 208] on div at bounding box center [399, 164] width 561 height 289
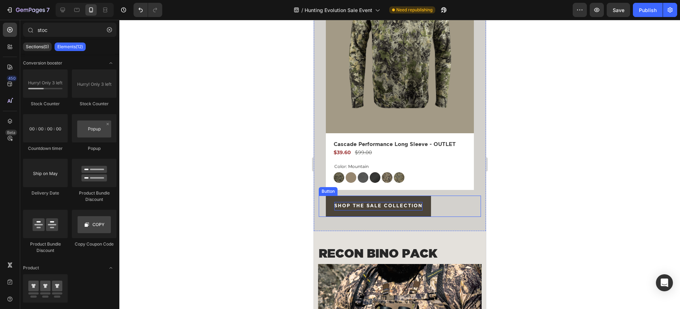
click at [339, 212] on link "SHOP THE SALE COLLECTION" at bounding box center [377, 205] width 105 height 21
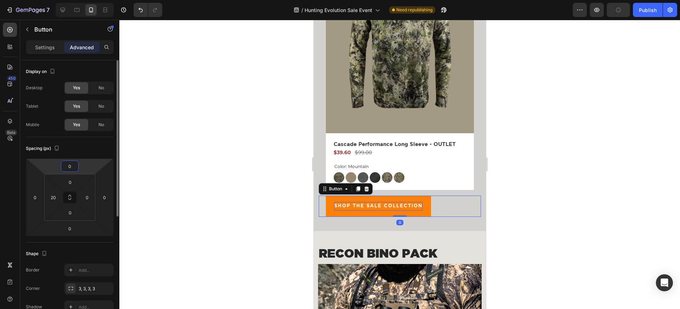
click at [75, 165] on input "0" at bounding box center [70, 166] width 14 height 11
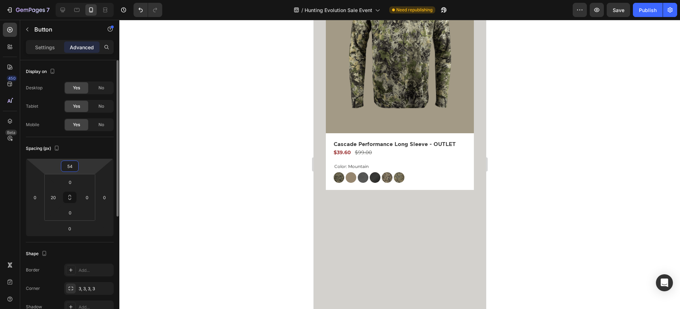
type input "5"
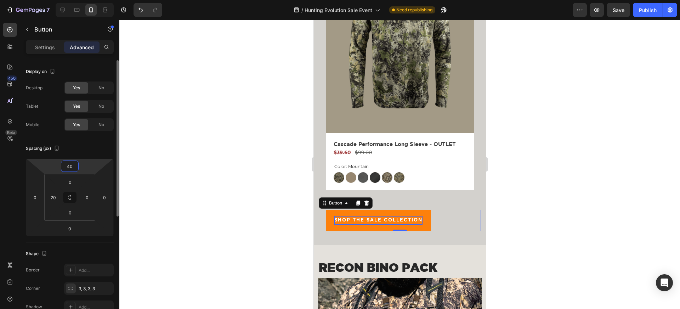
type input "40"
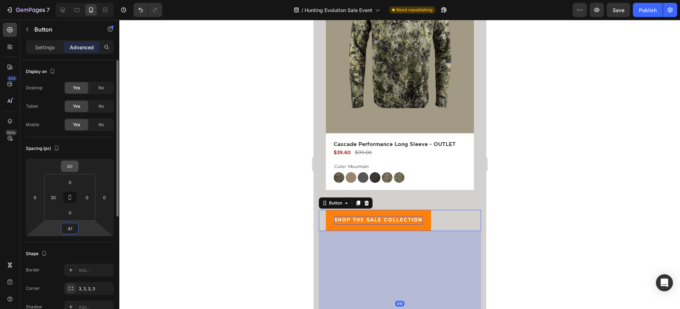
type input "4"
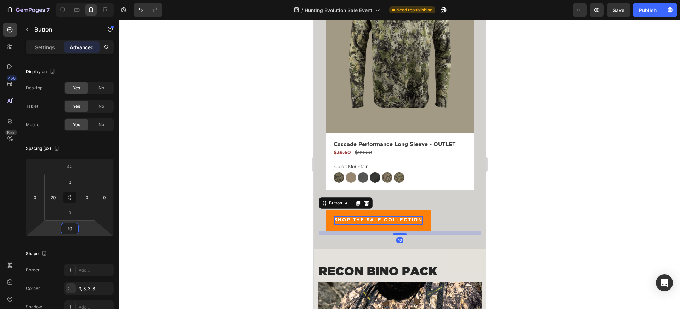
type input "10"
click at [236, 207] on div at bounding box center [399, 164] width 561 height 289
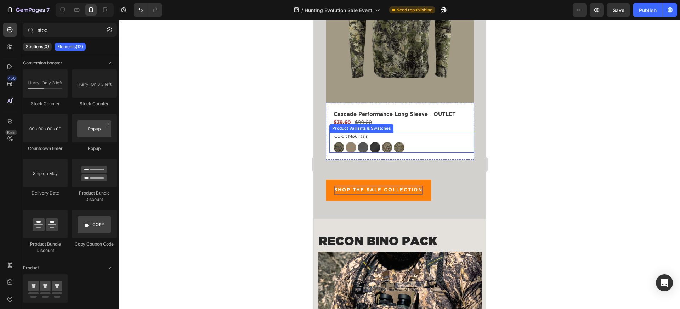
scroll to position [2997, 0]
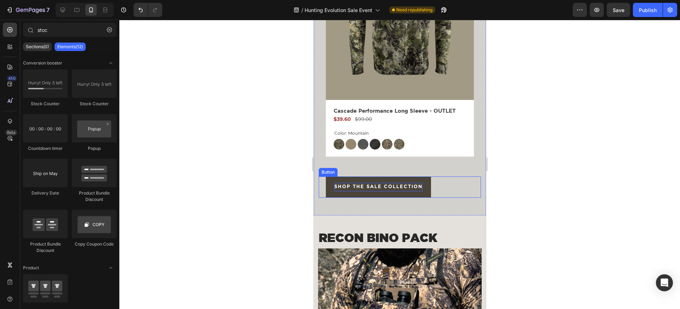
click at [354, 180] on link "SHOP THE SALE COLLECTION" at bounding box center [377, 186] width 105 height 21
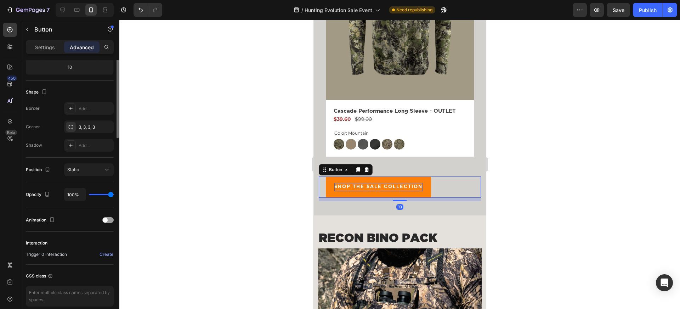
scroll to position [193, 0]
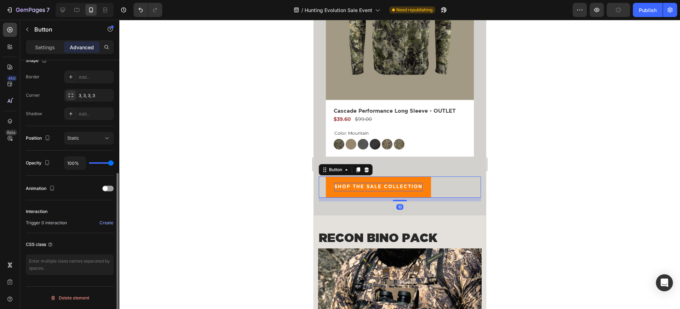
click at [47, 53] on div "Settings Advanced" at bounding box center [70, 47] width 88 height 14
click at [46, 51] on div "Settings" at bounding box center [44, 46] width 35 height 11
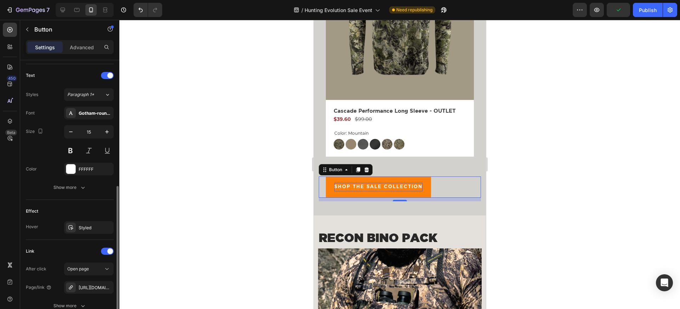
scroll to position [294, 0]
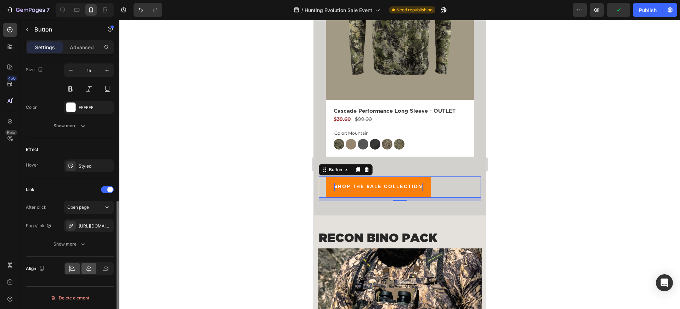
click at [92, 269] on icon at bounding box center [88, 268] width 7 height 7
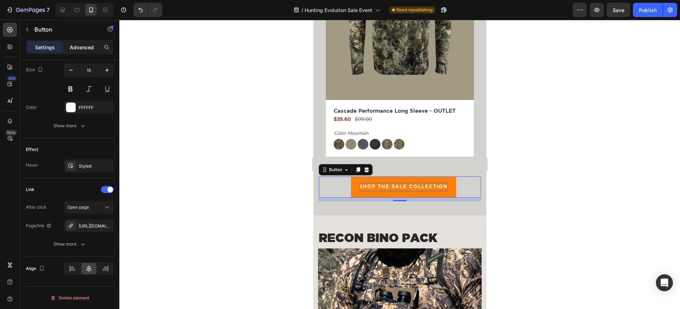
click at [87, 52] on div "Advanced" at bounding box center [81, 46] width 35 height 11
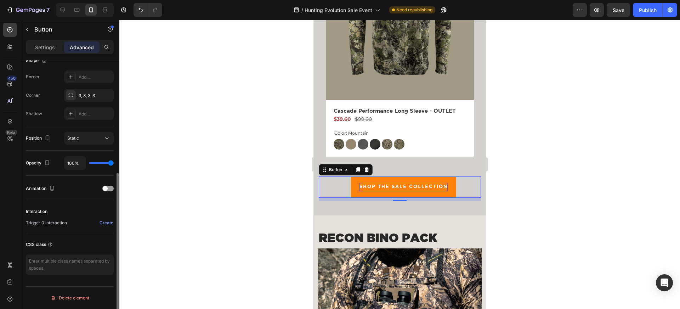
scroll to position [193, 0]
click at [42, 46] on p "Settings" at bounding box center [45, 47] width 20 height 7
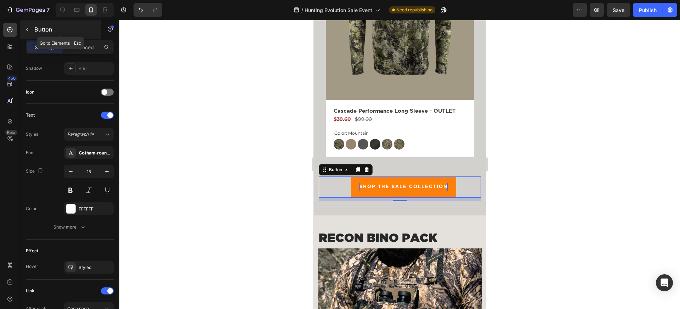
click at [88, 38] on div "Button" at bounding box center [60, 29] width 81 height 18
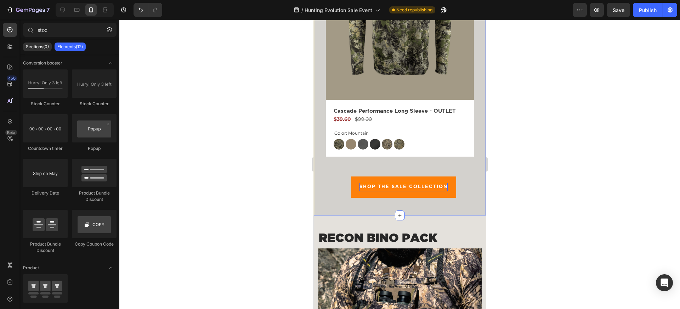
click at [362, 198] on div "SHOP THE SALE COLLECTION Button" at bounding box center [399, 181] width 162 height 39
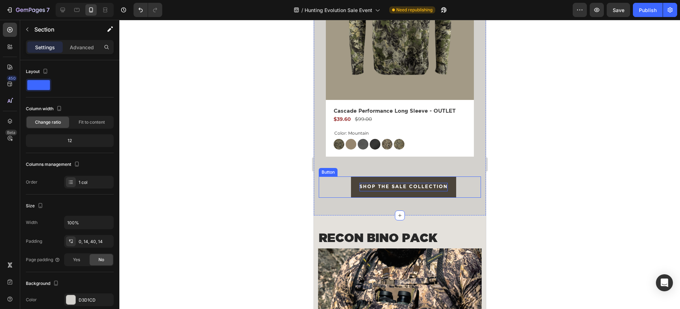
click at [362, 193] on link "SHOP THE SALE COLLECTION" at bounding box center [403, 186] width 105 height 21
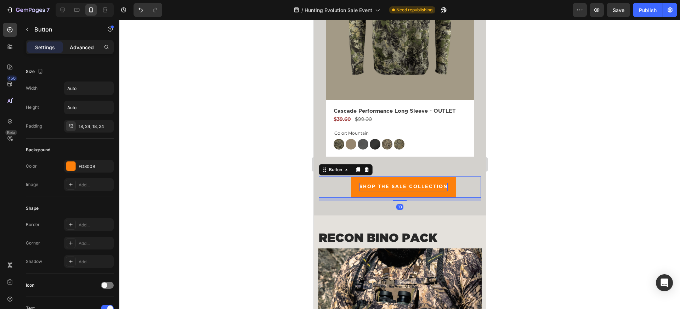
click at [83, 52] on div "Advanced" at bounding box center [81, 46] width 35 height 11
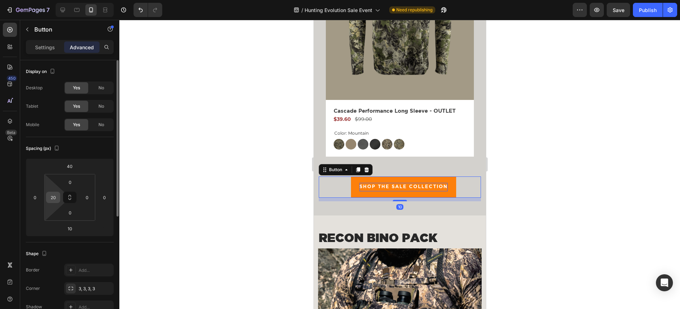
click at [54, 195] on input "20" at bounding box center [53, 197] width 11 height 11
type input "0"
click at [47, 52] on div "Settings" at bounding box center [44, 46] width 35 height 11
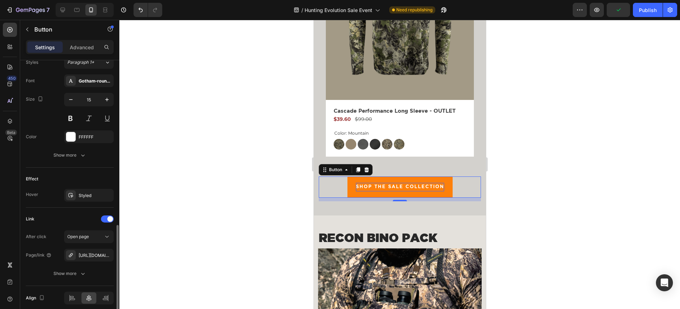
scroll to position [294, 0]
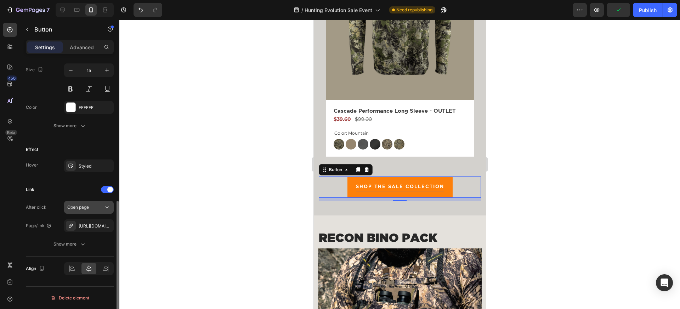
click at [84, 208] on span "Open page" at bounding box center [78, 206] width 22 height 5
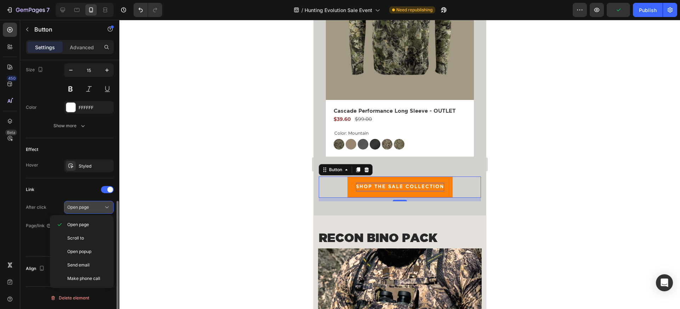
click at [84, 208] on span "Open page" at bounding box center [78, 206] width 22 height 5
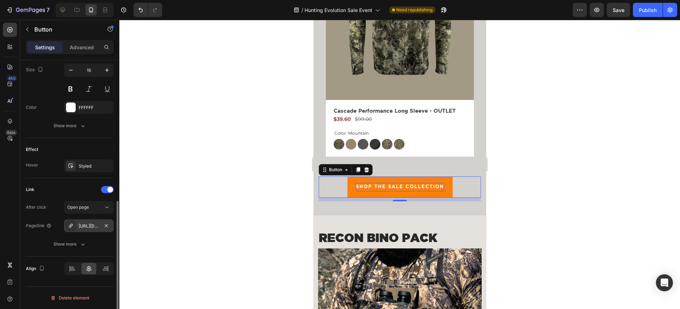
click at [85, 223] on div "https://eberlestock.com/hunting-evolution-sale-recon" at bounding box center [89, 226] width 21 height 6
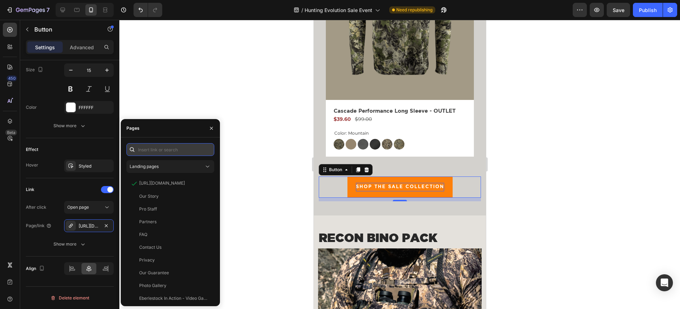
click at [149, 145] on input "text" at bounding box center [170, 149] width 88 height 13
type input "outlet"
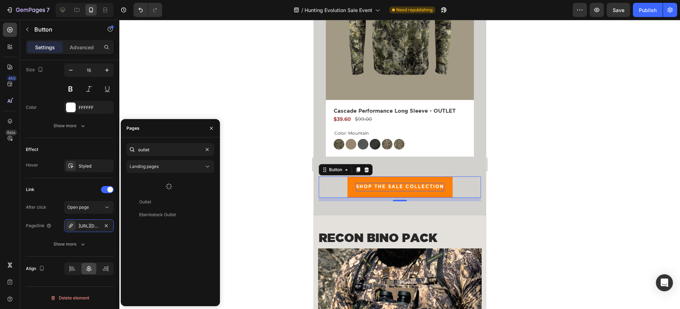
click at [171, 191] on div at bounding box center [168, 186] width 85 height 18
click at [159, 197] on div "Eberlestock Outlet" at bounding box center [157, 196] width 37 height 6
click at [260, 155] on div at bounding box center [399, 164] width 561 height 289
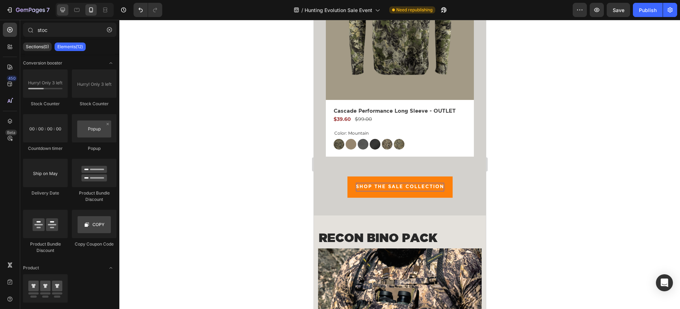
click at [63, 10] on icon at bounding box center [62, 9] width 7 height 7
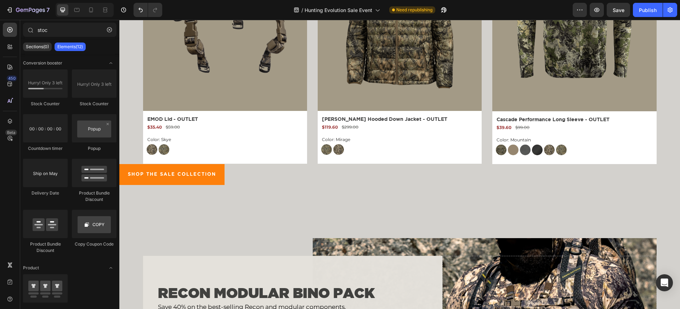
scroll to position [2398, 0]
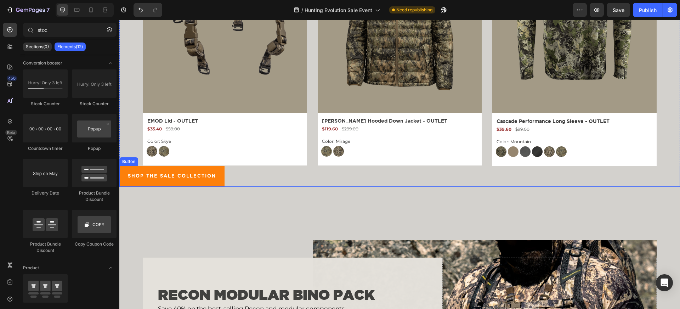
click at [232, 176] on div "SHOP THE SALE COLLECTION Button" at bounding box center [399, 176] width 561 height 21
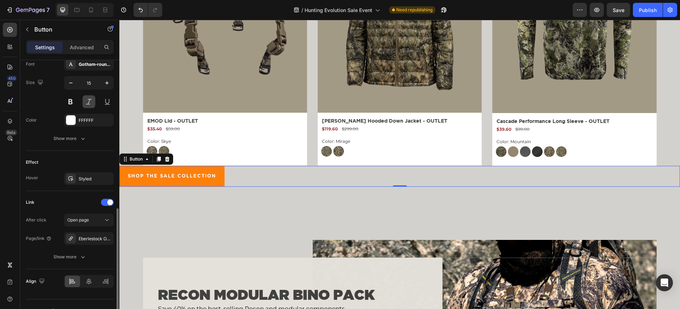
scroll to position [294, 0]
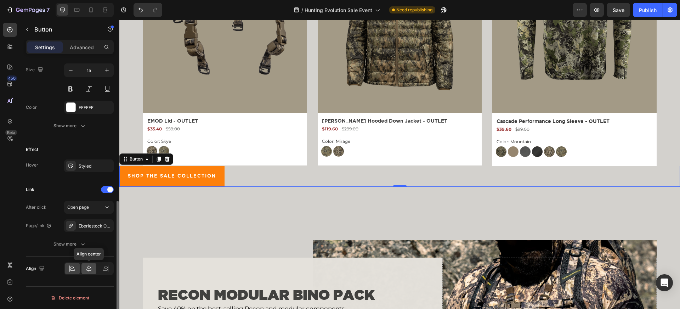
click at [89, 267] on icon at bounding box center [88, 268] width 5 height 6
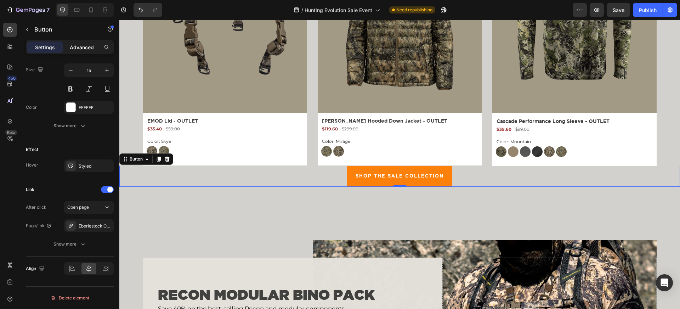
click at [93, 49] on p "Advanced" at bounding box center [82, 47] width 24 height 7
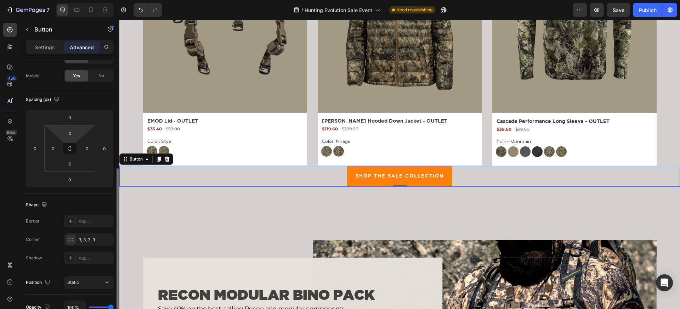
scroll to position [0, 0]
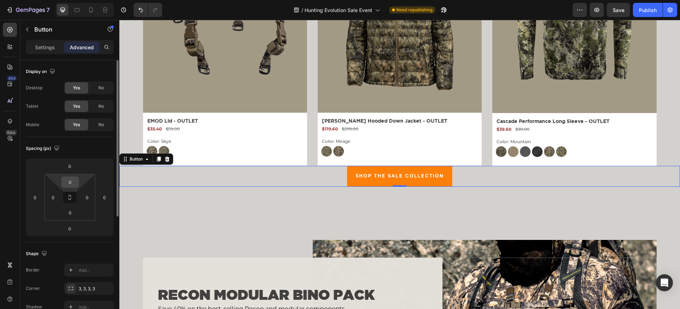
click at [68, 181] on input "0" at bounding box center [70, 182] width 14 height 11
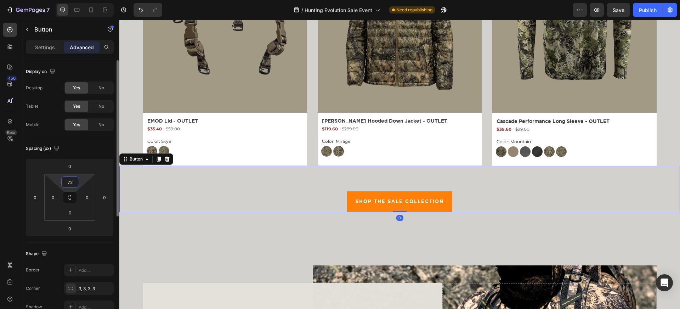
type input "7"
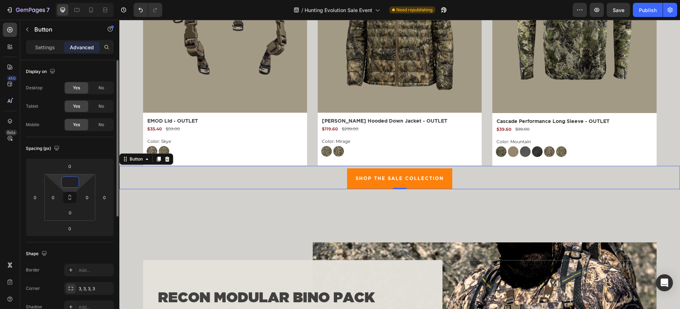
type input "4"
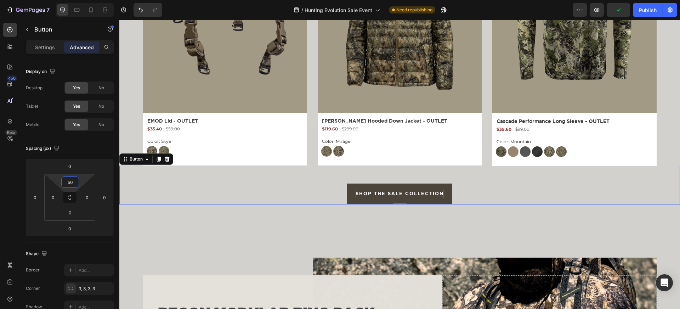
type input "50"
click at [379, 194] on span "SHOP THE SALE COLLECTION" at bounding box center [400, 194] width 88 height 5
click at [388, 194] on span "SHOP THE SALE COLLECTION" at bounding box center [400, 194] width 88 height 5
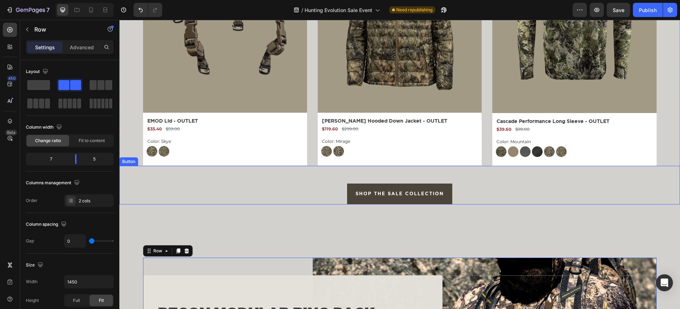
click at [381, 187] on link "SHOP THE SALE COLLECTION" at bounding box center [399, 193] width 105 height 21
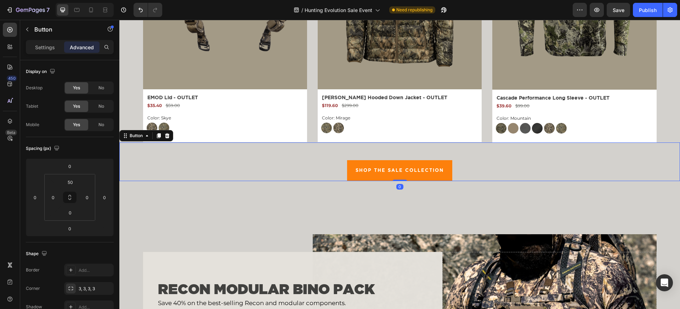
scroll to position [2420, 0]
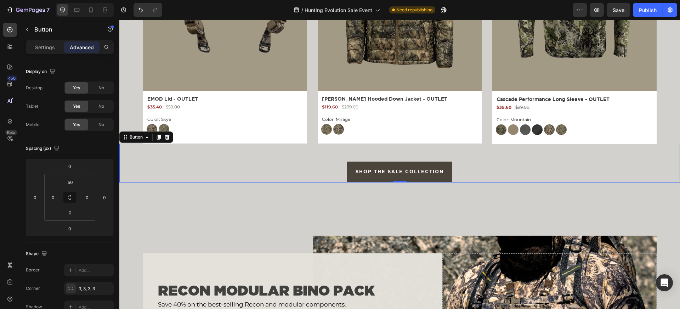
click at [353, 166] on link "SHOP THE SALE COLLECTION" at bounding box center [399, 171] width 105 height 21
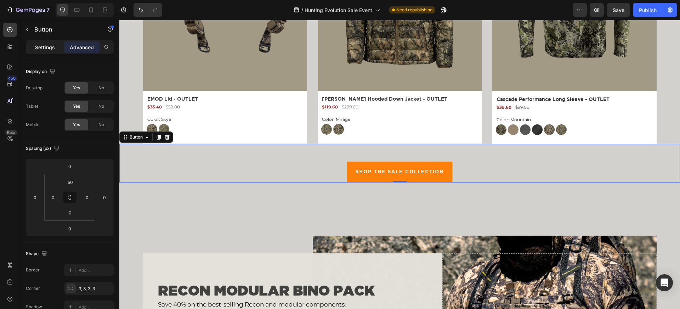
click at [47, 52] on div "Settings" at bounding box center [44, 46] width 35 height 11
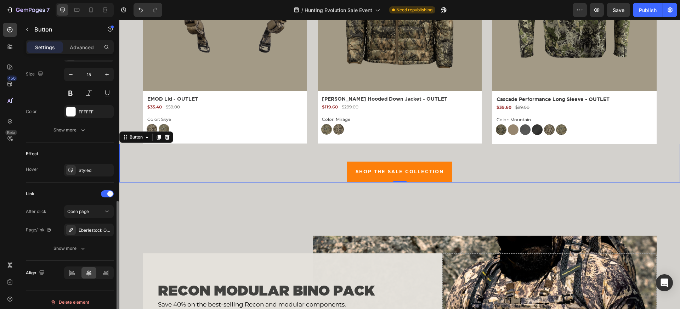
scroll to position [294, 0]
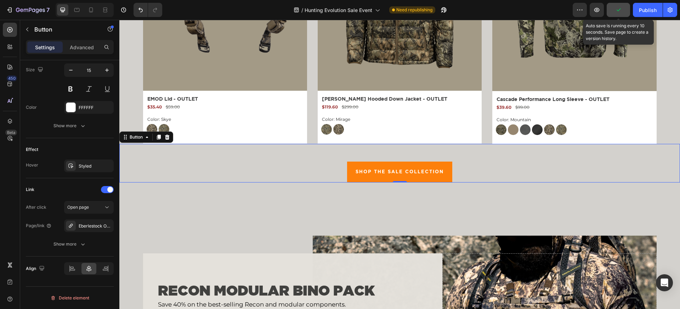
click at [618, 9] on icon "button" at bounding box center [618, 9] width 7 height 7
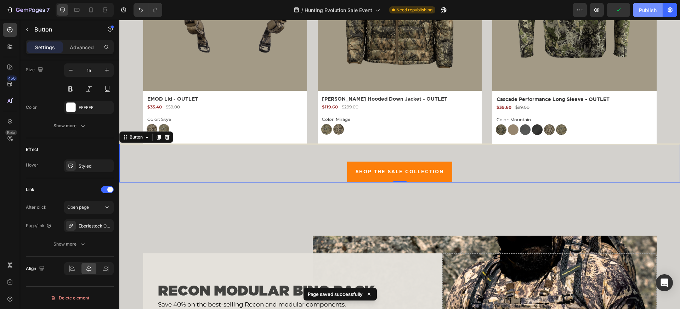
click at [645, 10] on div "Publish" at bounding box center [648, 9] width 18 height 7
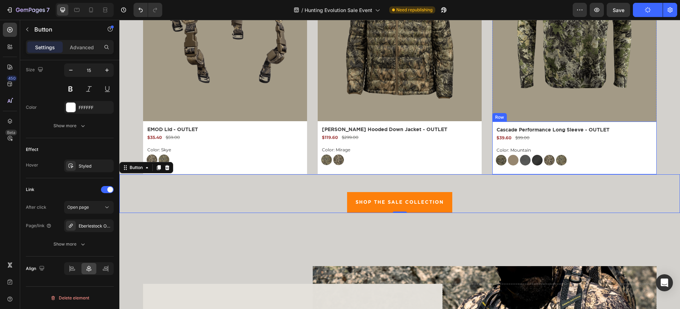
scroll to position [2373, 0]
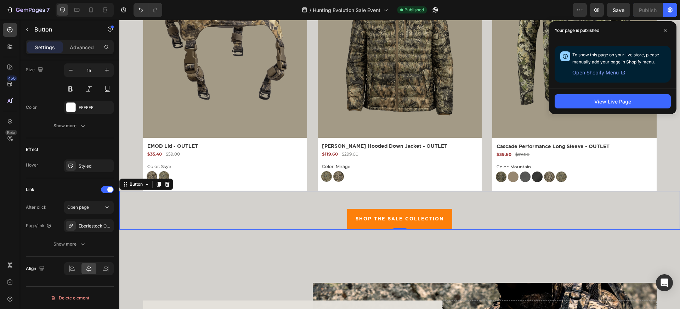
click at [594, 110] on div "View Live Page" at bounding box center [612, 101] width 127 height 26
click at [594, 103] on button "View Live Page" at bounding box center [613, 101] width 116 height 14
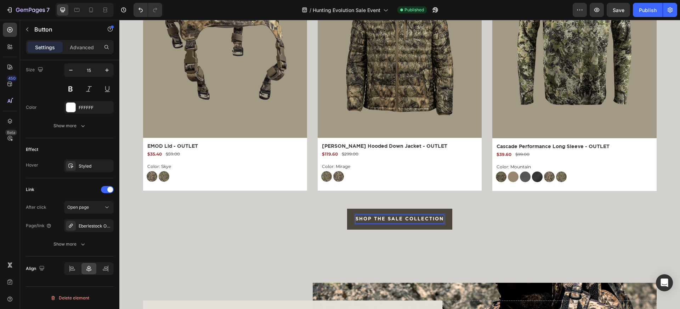
click at [345, 221] on div "SHOP THE SALE COLLECTION Button 0" at bounding box center [399, 210] width 561 height 39
click at [351, 221] on link "SHOP THE SALE COLLECTION" at bounding box center [399, 219] width 105 height 21
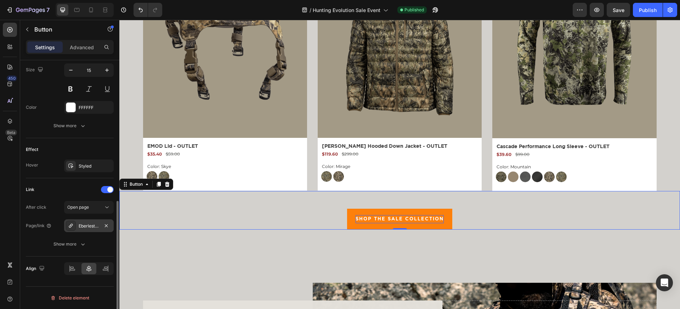
click at [97, 223] on div "Eberlestock Outlet" at bounding box center [89, 226] width 21 height 6
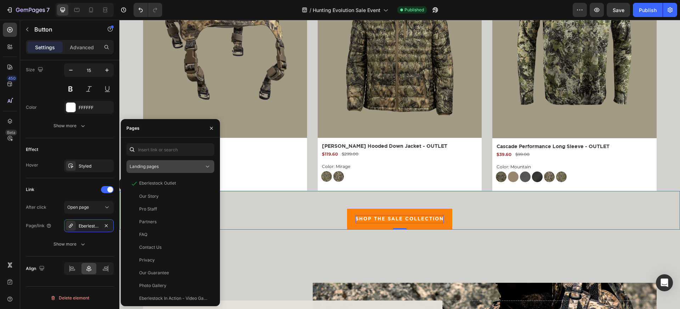
click at [157, 164] on span "Landing pages" at bounding box center [144, 166] width 29 height 5
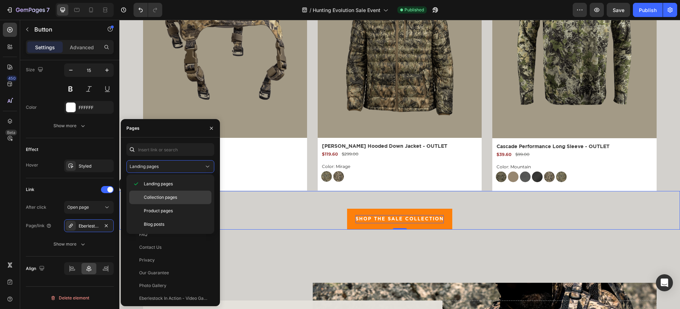
click at [156, 199] on span "Collection pages" at bounding box center [160, 197] width 33 height 6
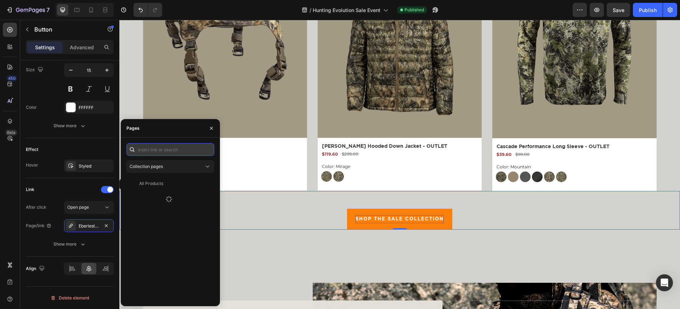
click at [156, 144] on input "text" at bounding box center [170, 149] width 88 height 13
type input "outlet"
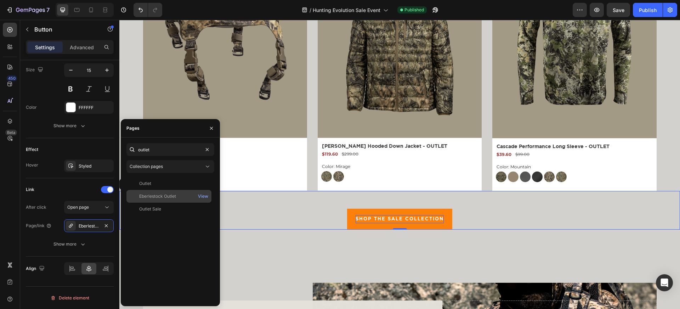
click at [170, 193] on div "Eberlestock Outlet" at bounding box center [157, 196] width 37 height 6
click at [88, 11] on icon at bounding box center [90, 9] width 7 height 7
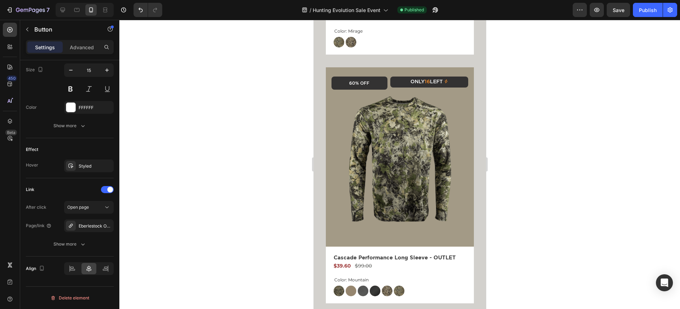
scroll to position [3334, 0]
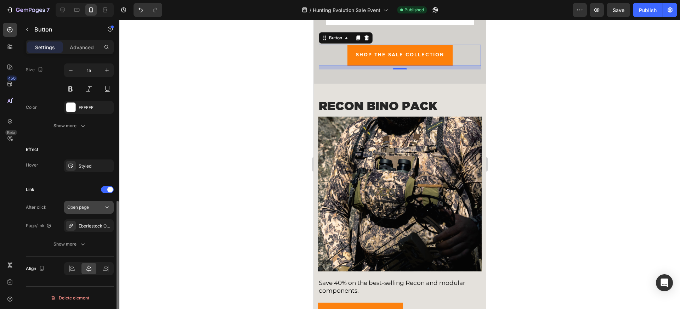
click at [92, 206] on div "Open page" at bounding box center [85, 207] width 36 height 6
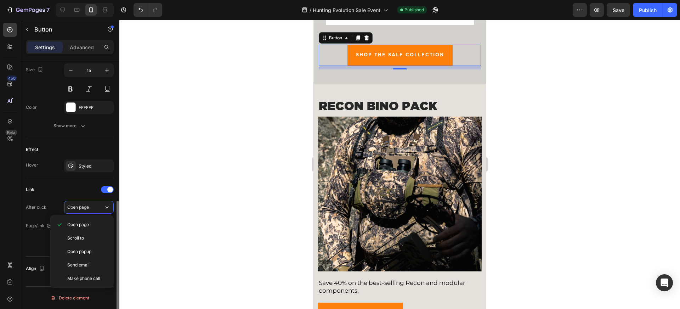
click at [50, 203] on div "After click Open page" at bounding box center [70, 207] width 88 height 13
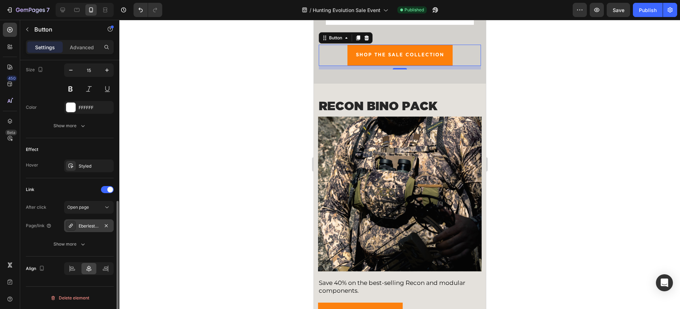
click at [74, 226] on div at bounding box center [71, 226] width 10 height 10
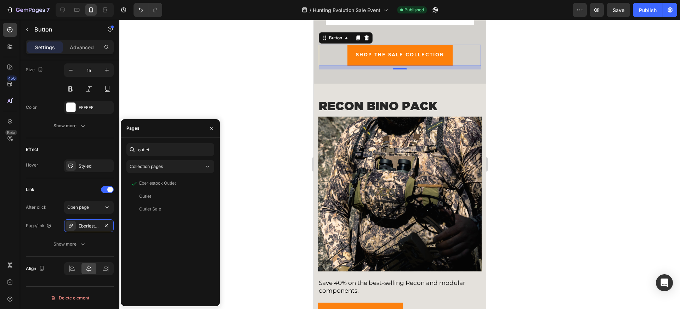
click at [306, 110] on div at bounding box center [399, 164] width 561 height 289
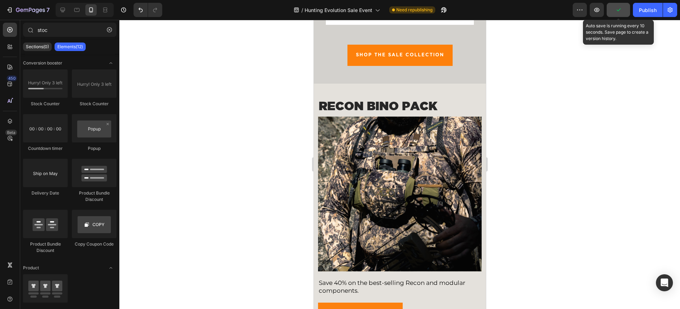
click at [620, 10] on icon "button" at bounding box center [618, 9] width 7 height 7
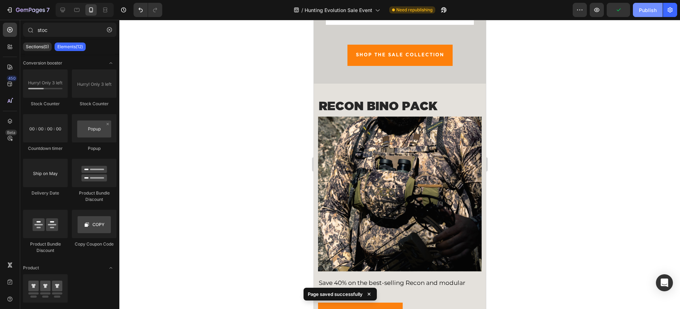
click at [644, 10] on div "Publish" at bounding box center [648, 9] width 18 height 7
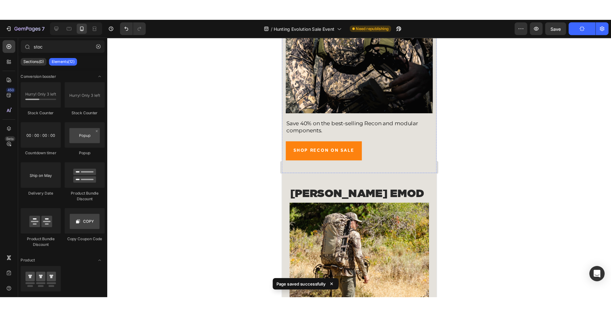
scroll to position [3507, 0]
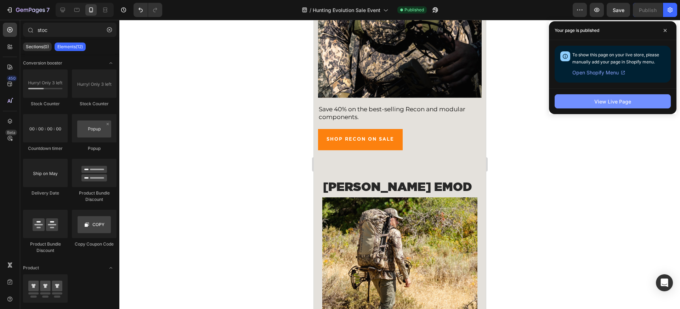
click at [601, 102] on div "View Live Page" at bounding box center [612, 101] width 37 height 7
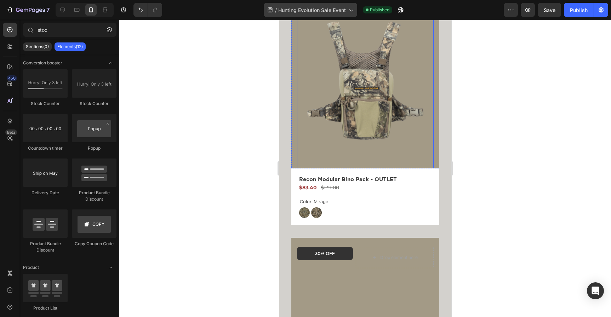
scroll to position [402, 0]
